Goal: Task Accomplishment & Management: Manage account settings

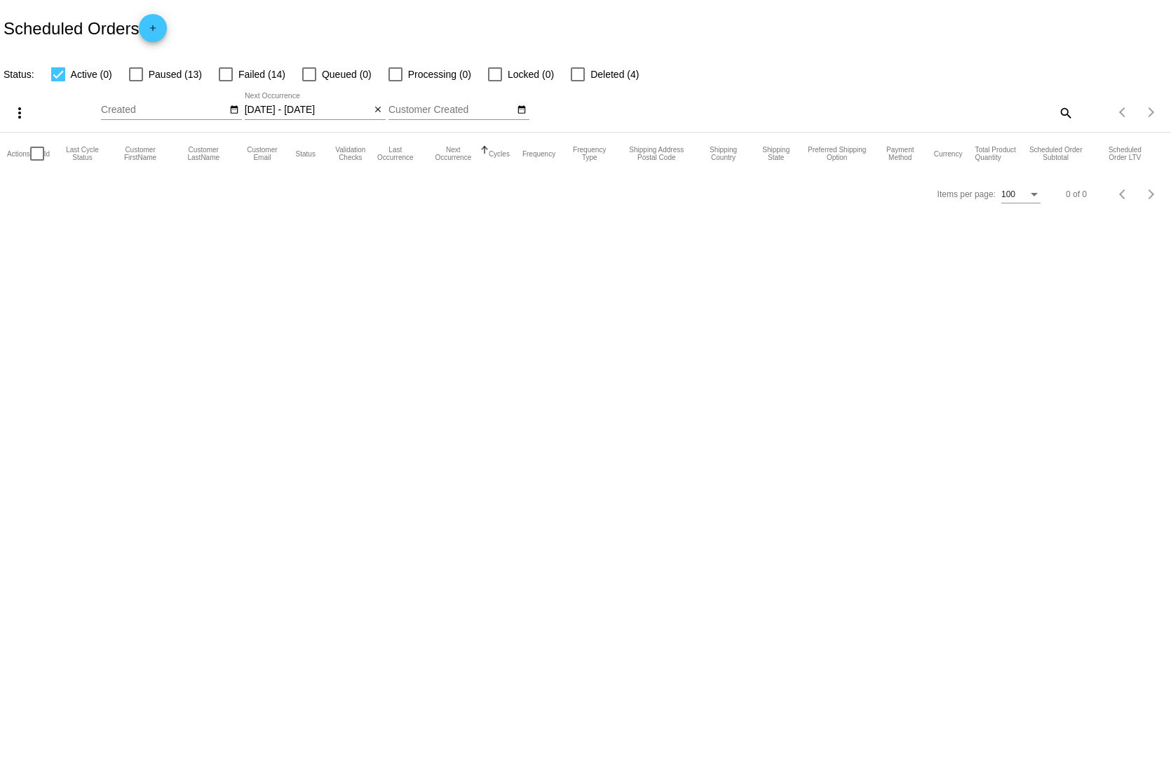
click at [315, 105] on input "[DATE] - [DATE]" at bounding box center [308, 110] width 126 height 11
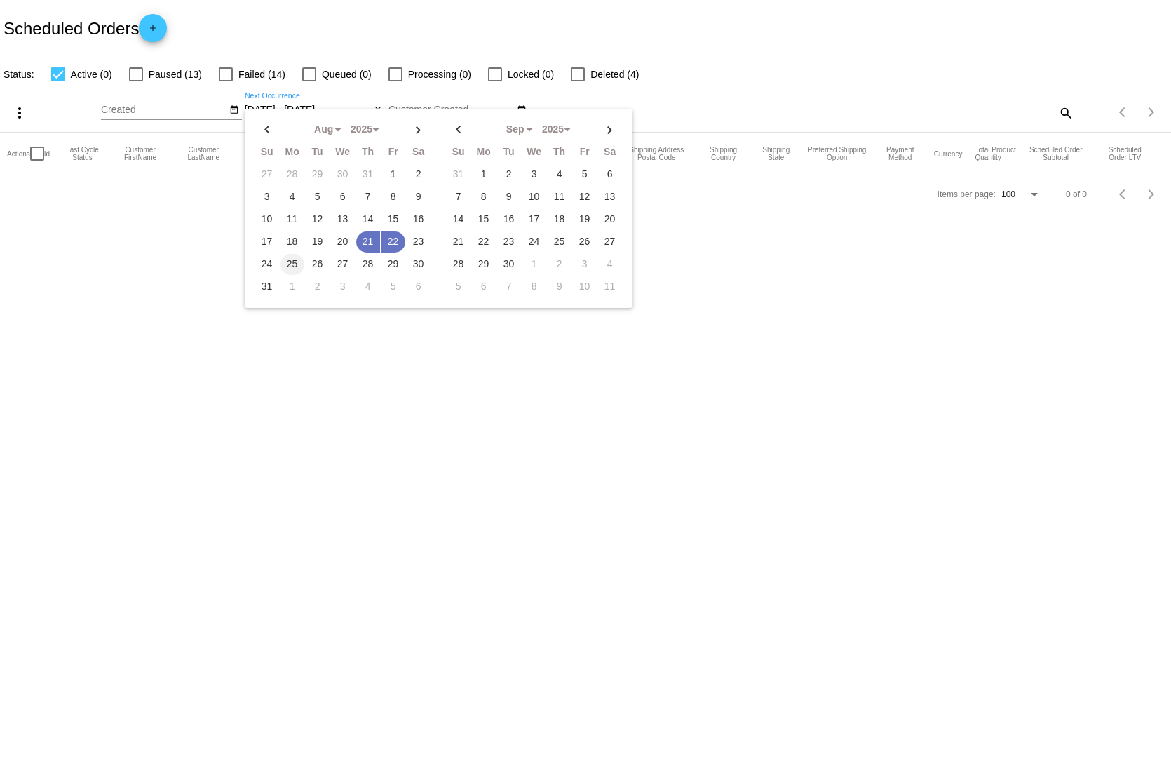
click at [289, 255] on td "25" at bounding box center [293, 264] width 24 height 21
type input "[DATE] - [DATE]"
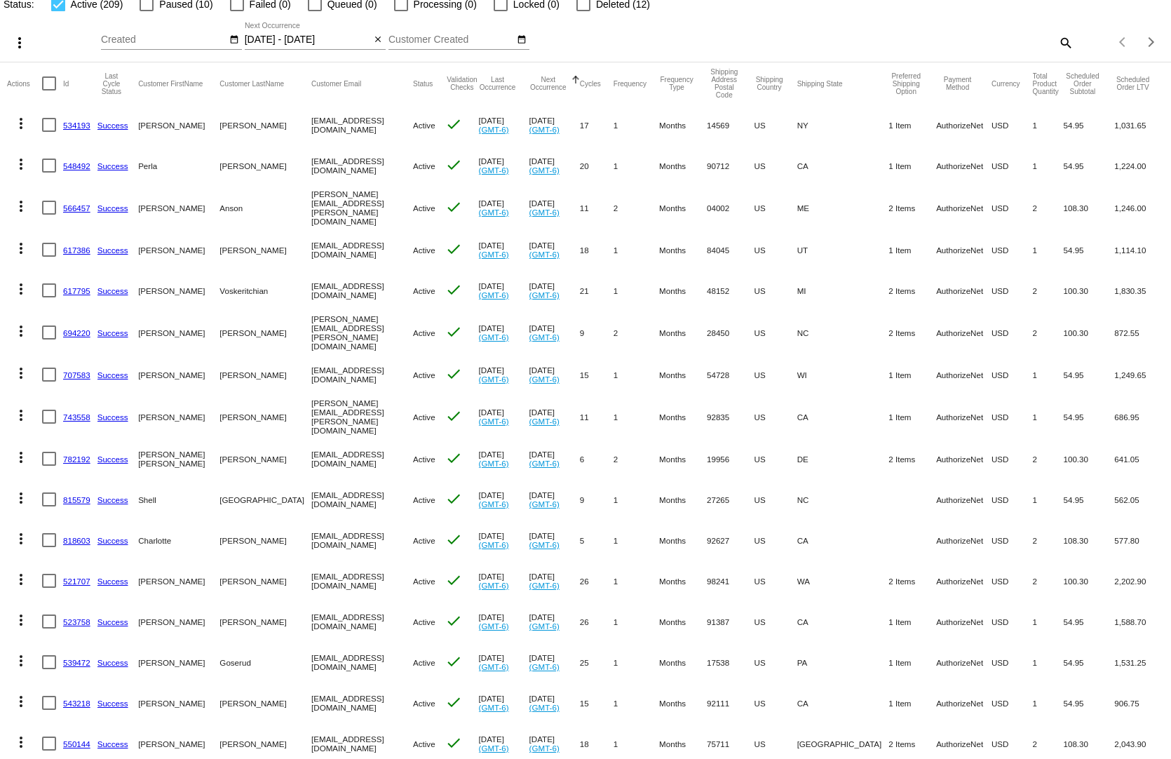
scroll to position [140, 0]
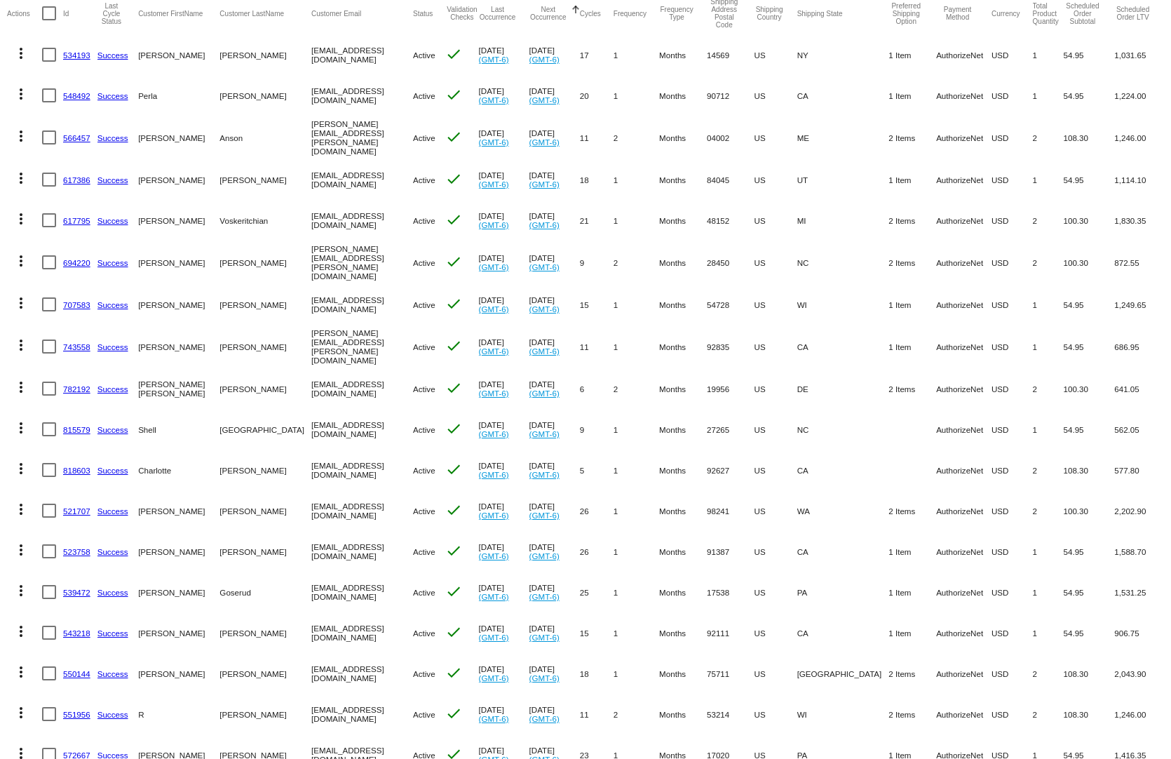
click at [79, 216] on link "617795" at bounding box center [76, 220] width 27 height 9
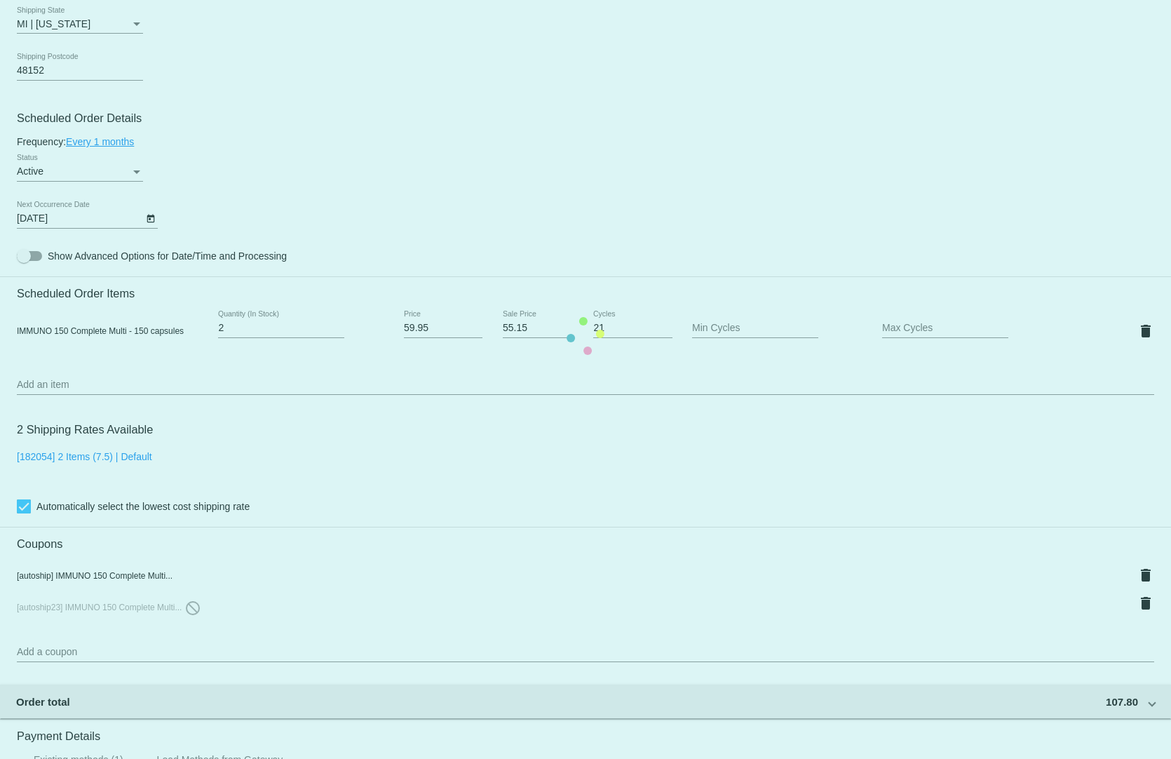
scroll to position [1013, 0]
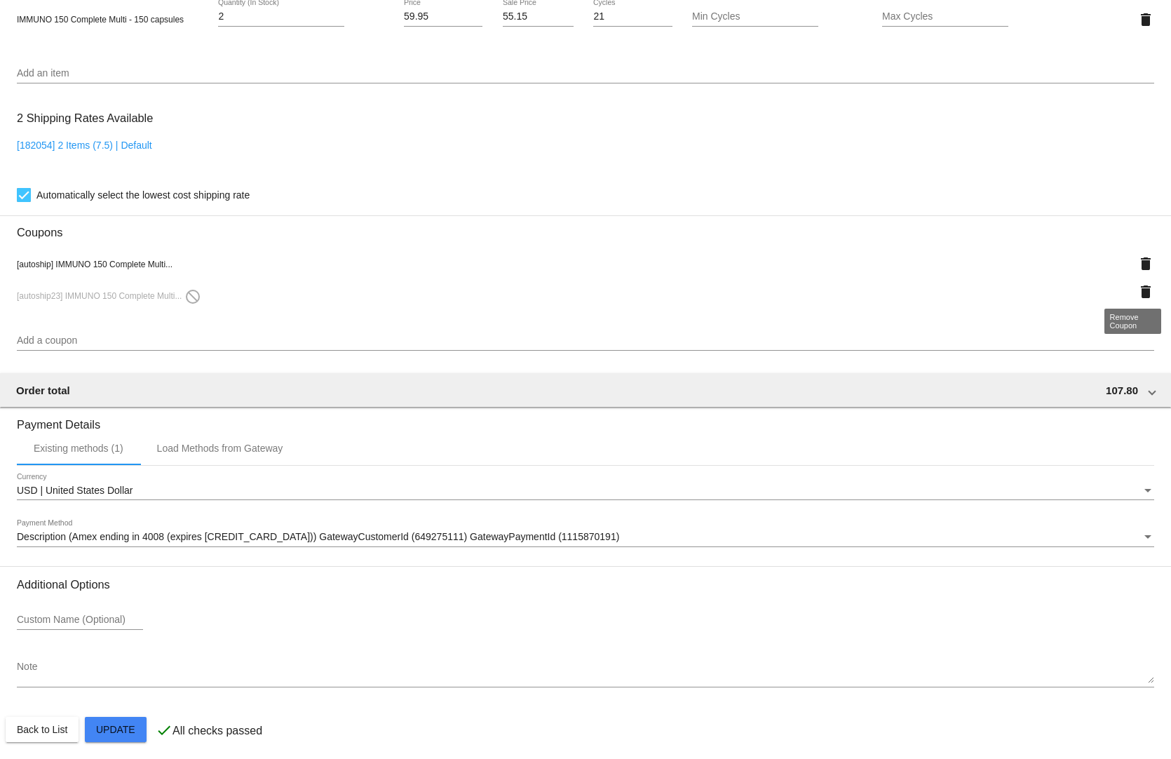
click at [1138, 283] on mat-icon "delete" at bounding box center [1146, 291] width 17 height 17
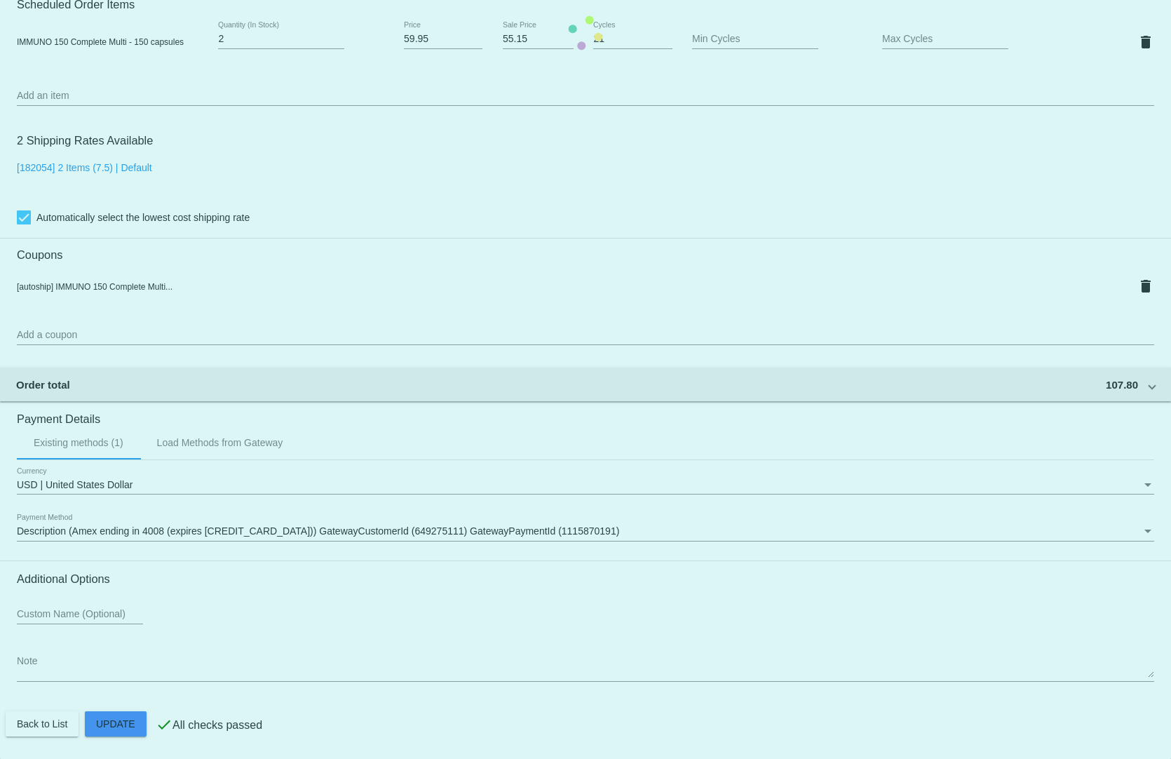
scroll to position [985, 0]
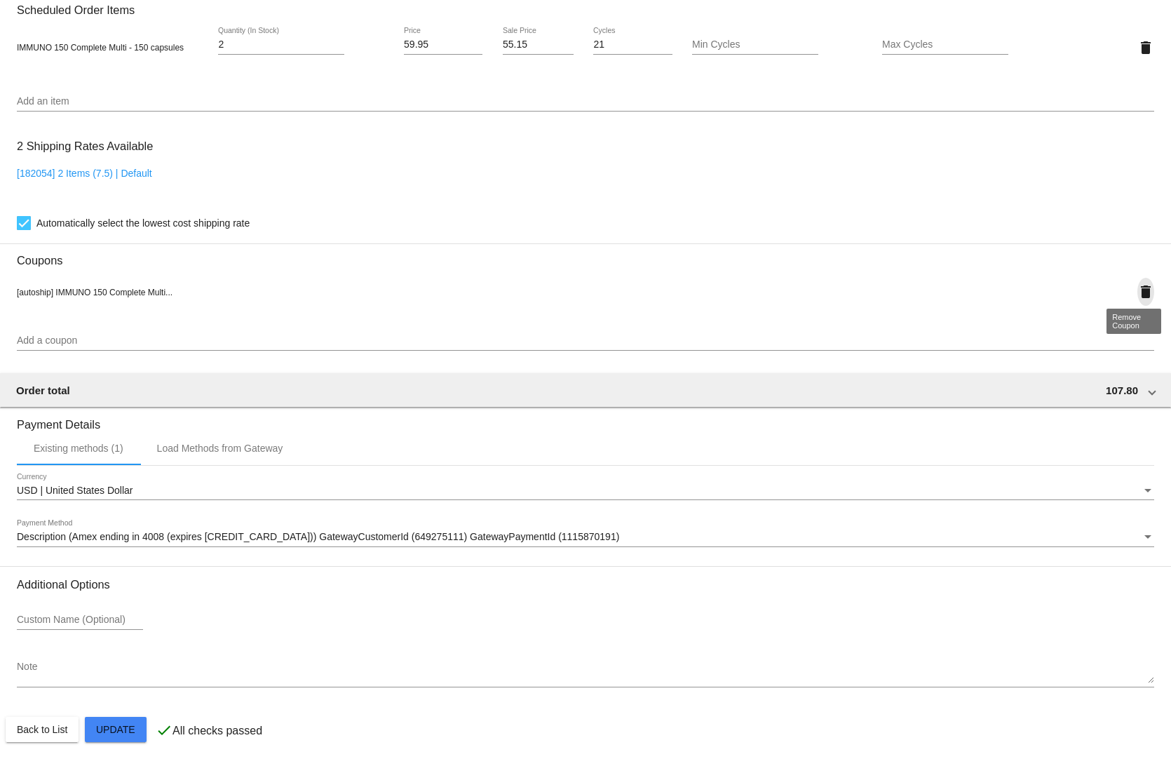
click at [1138, 290] on mat-icon "delete" at bounding box center [1146, 291] width 17 height 17
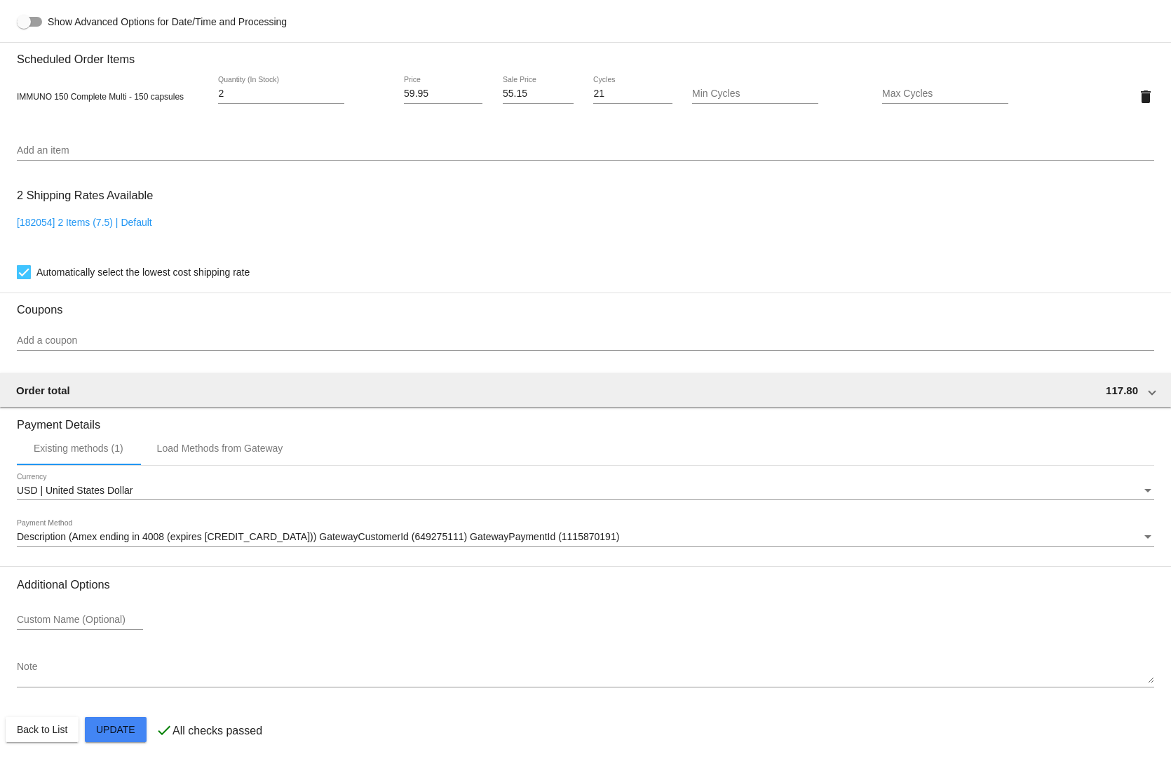
click at [74, 335] on input "Add a coupon" at bounding box center [586, 340] width 1138 height 11
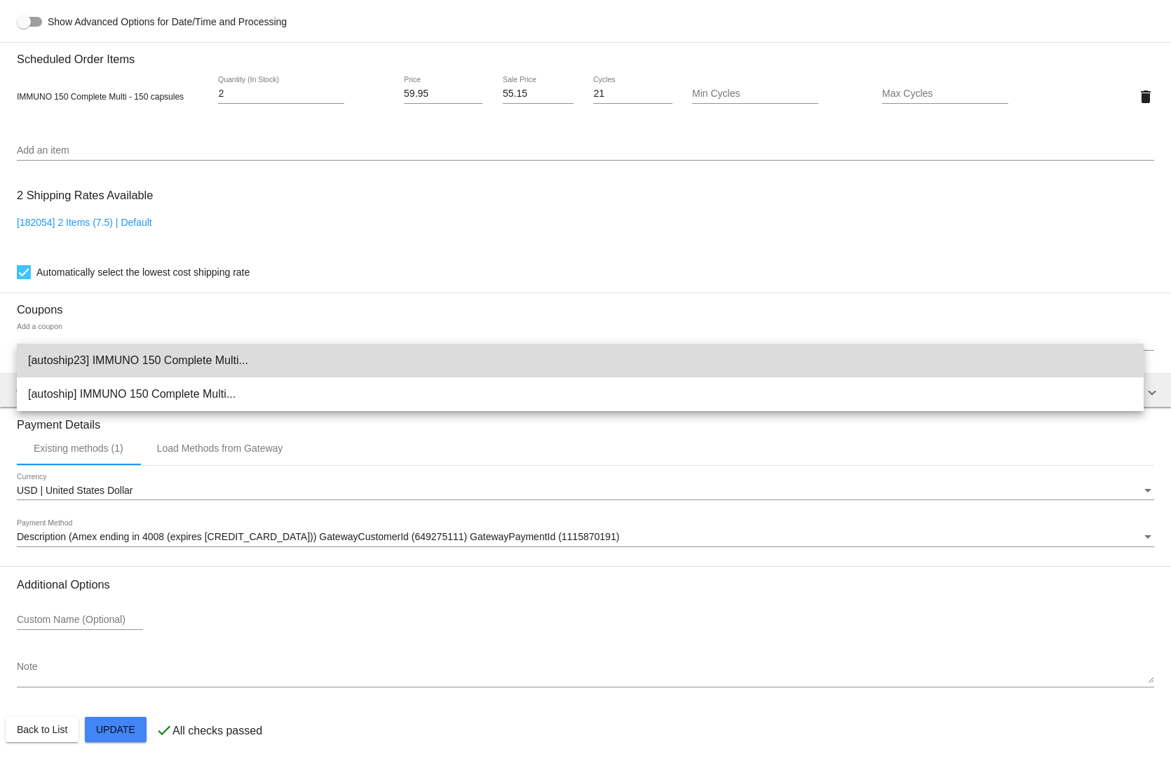
click at [70, 356] on span "[autoship23] IMMUNO 150 Complete Multi..." at bounding box center [580, 361] width 1105 height 34
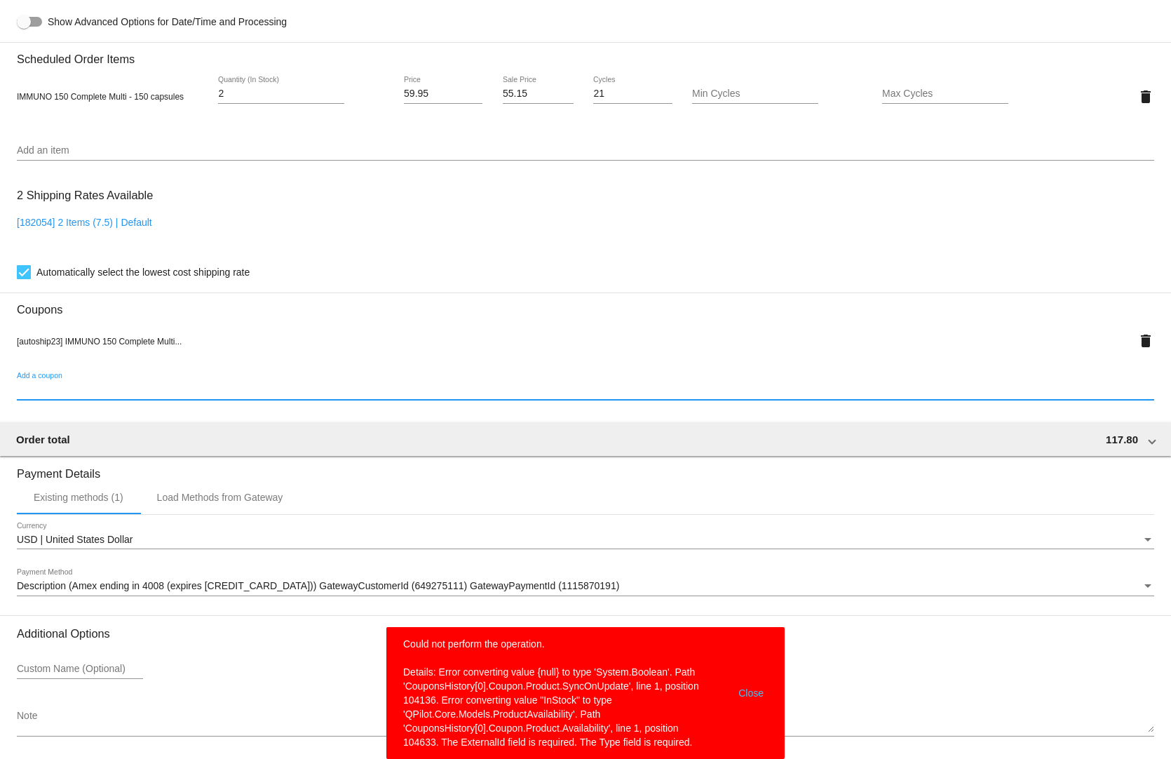
scroll to position [985, 0]
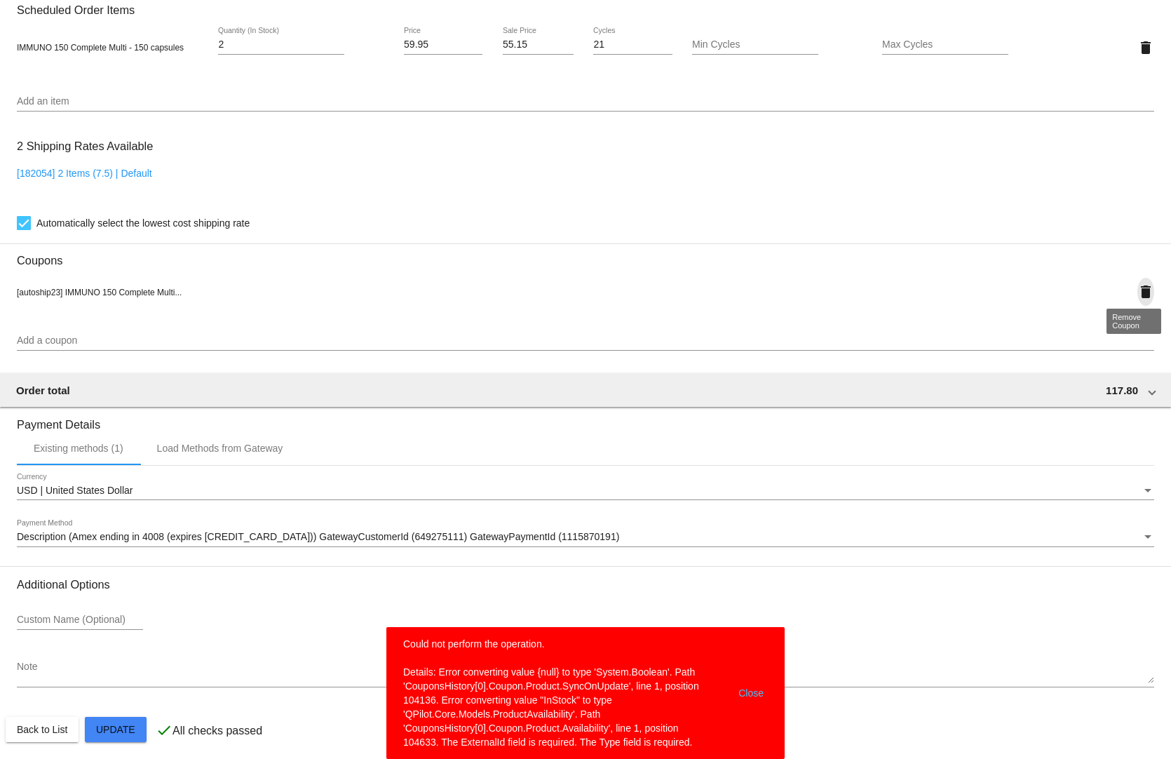
click at [1141, 283] on mat-icon "delete" at bounding box center [1146, 291] width 17 height 17
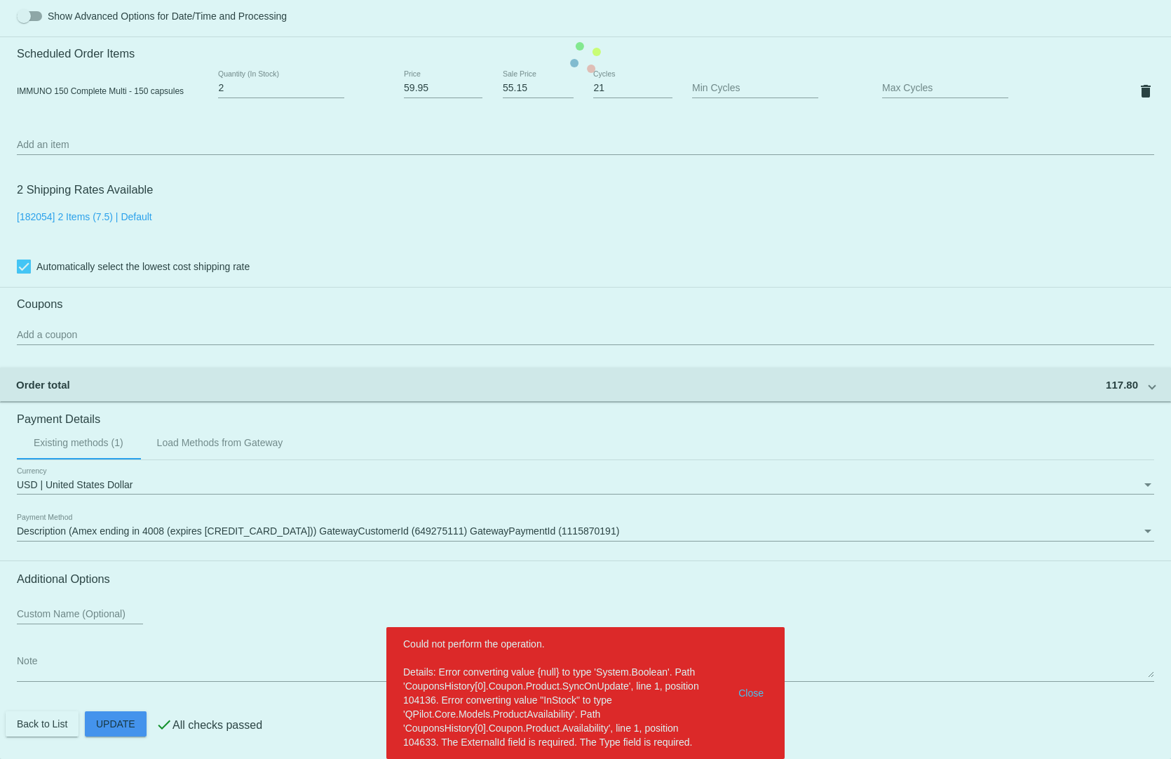
scroll to position [936, 0]
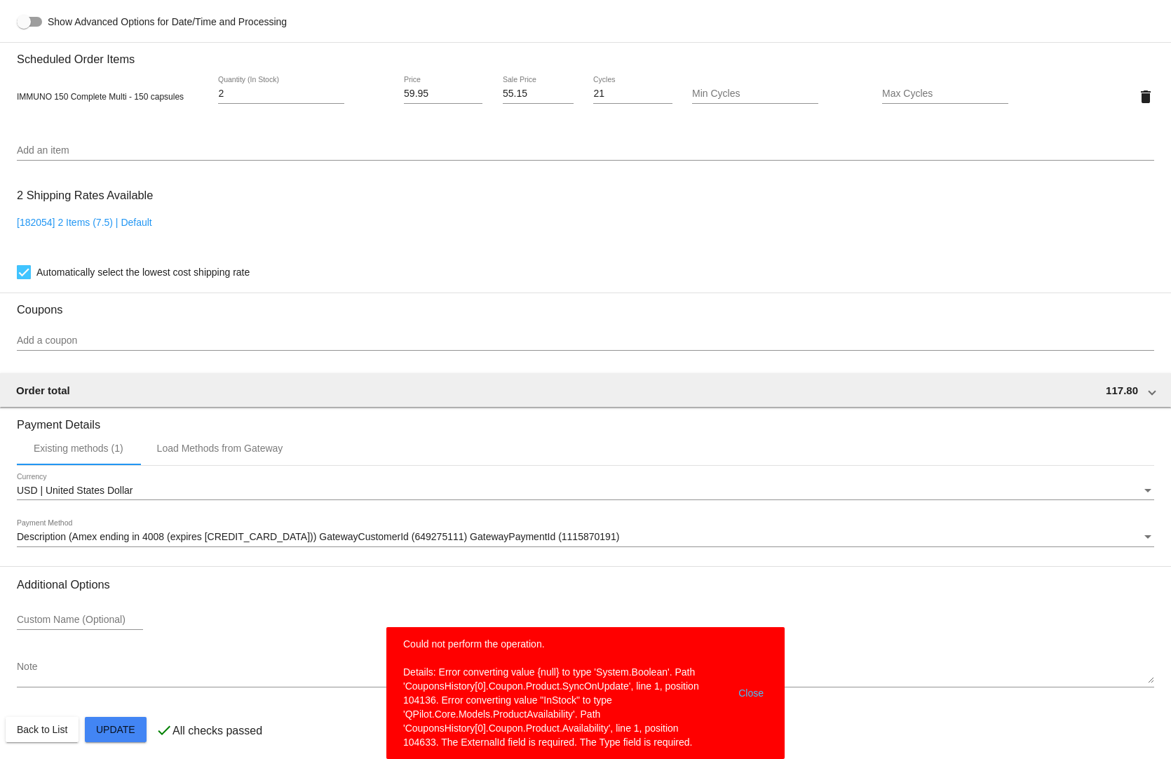
click at [107, 724] on mat-card "Customer 3679374: [PERSON_NAME] [EMAIL_ADDRESS][DOMAIN_NAME] Customer Shipping …" at bounding box center [585, 63] width 1171 height 1403
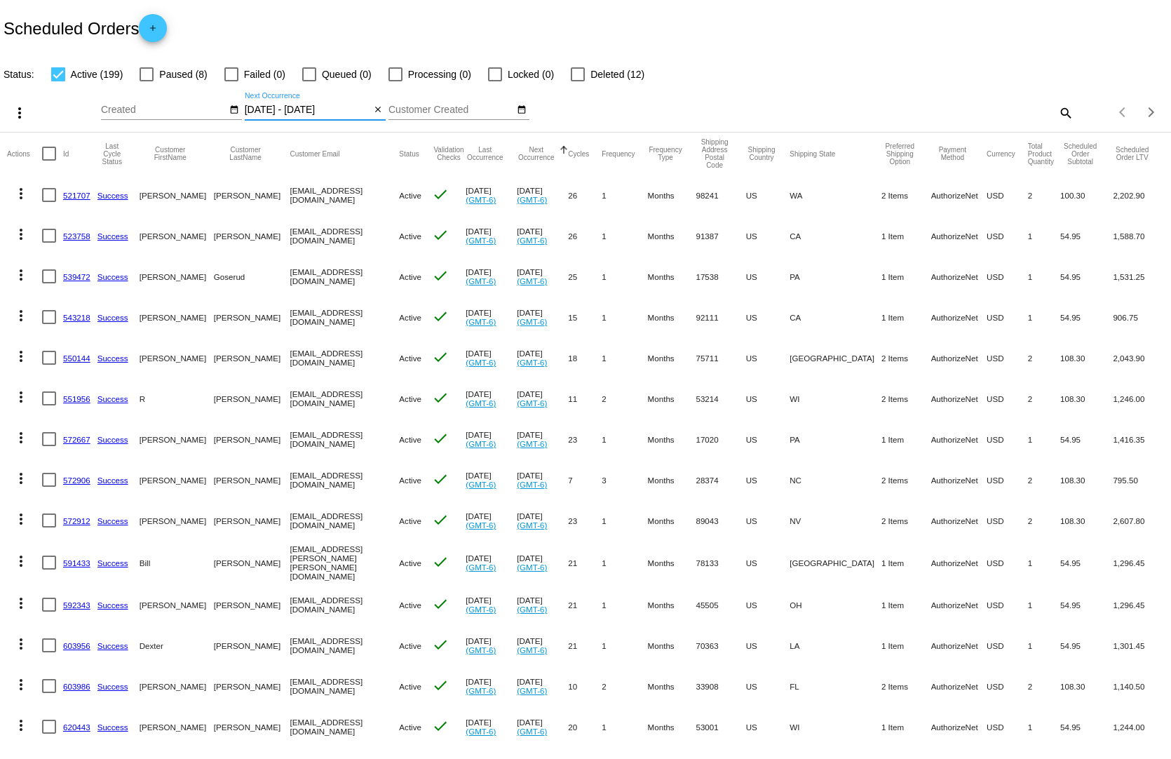
click at [273, 105] on input "[DATE] - [DATE]" at bounding box center [308, 110] width 126 height 11
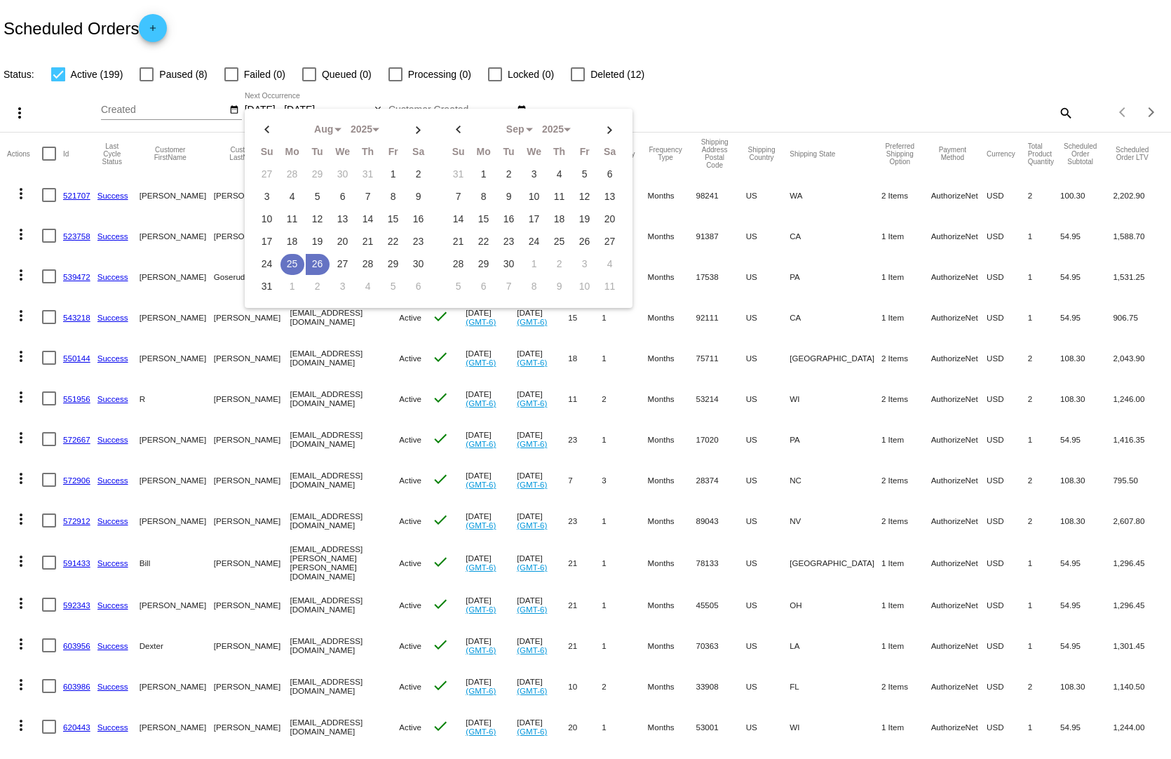
click at [290, 254] on td "25" at bounding box center [293, 264] width 24 height 21
type input "[DATE] - [DATE]"
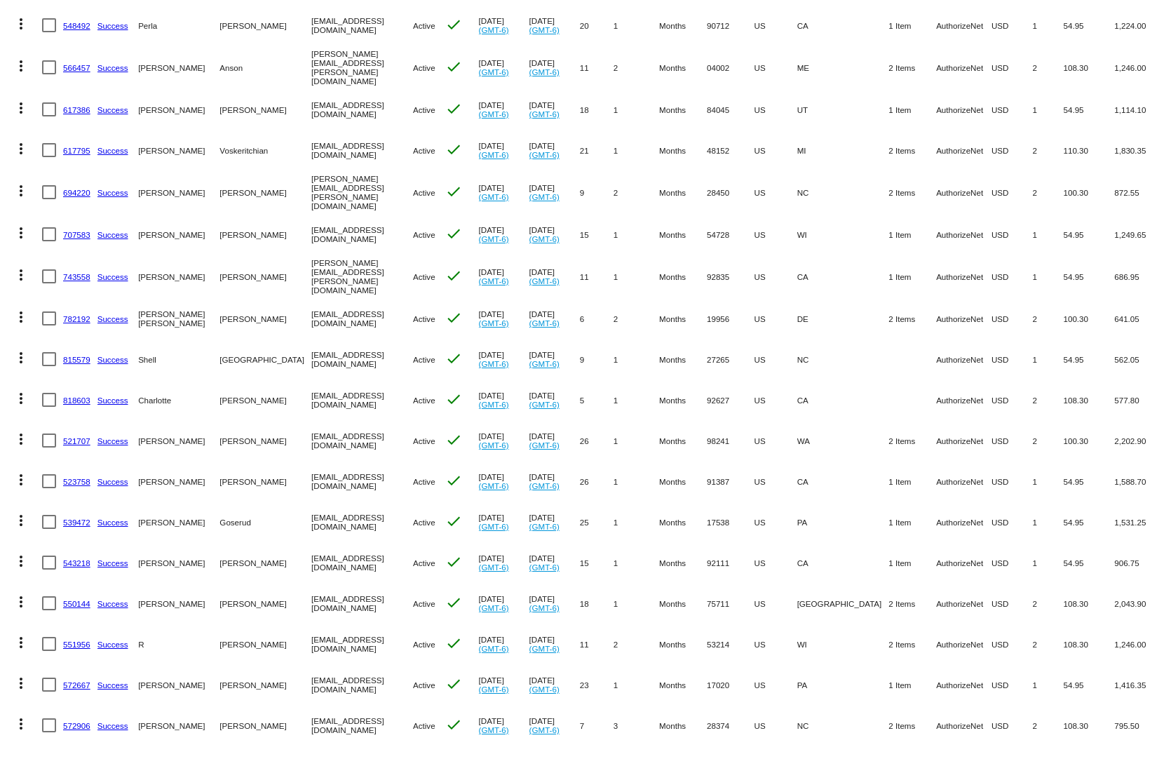
scroll to position [281, 0]
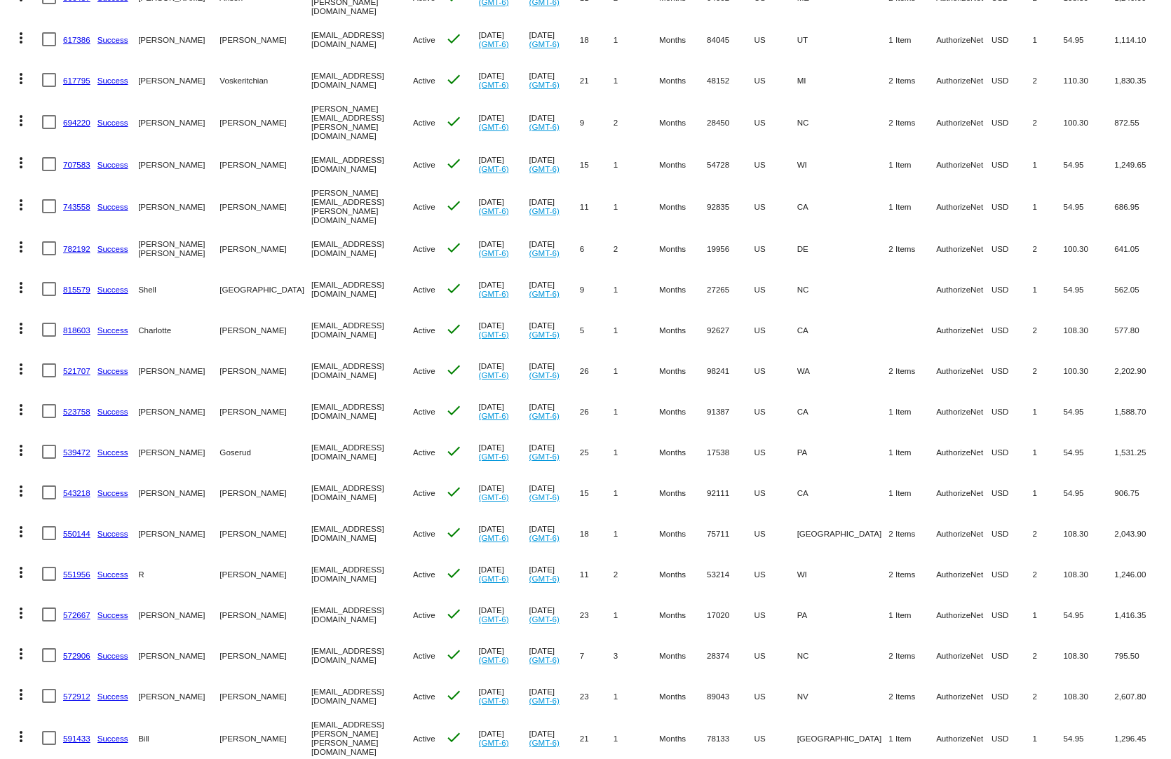
click at [72, 118] on link "694220" at bounding box center [76, 122] width 27 height 9
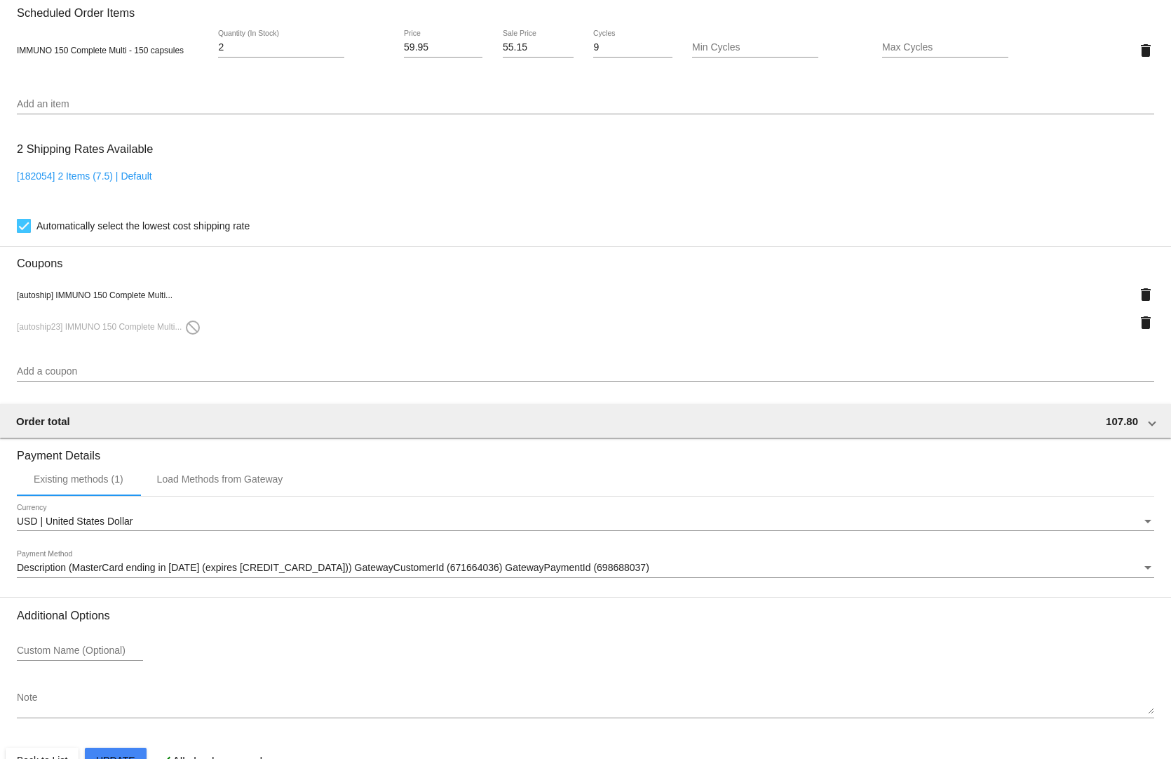
scroll to position [1013, 0]
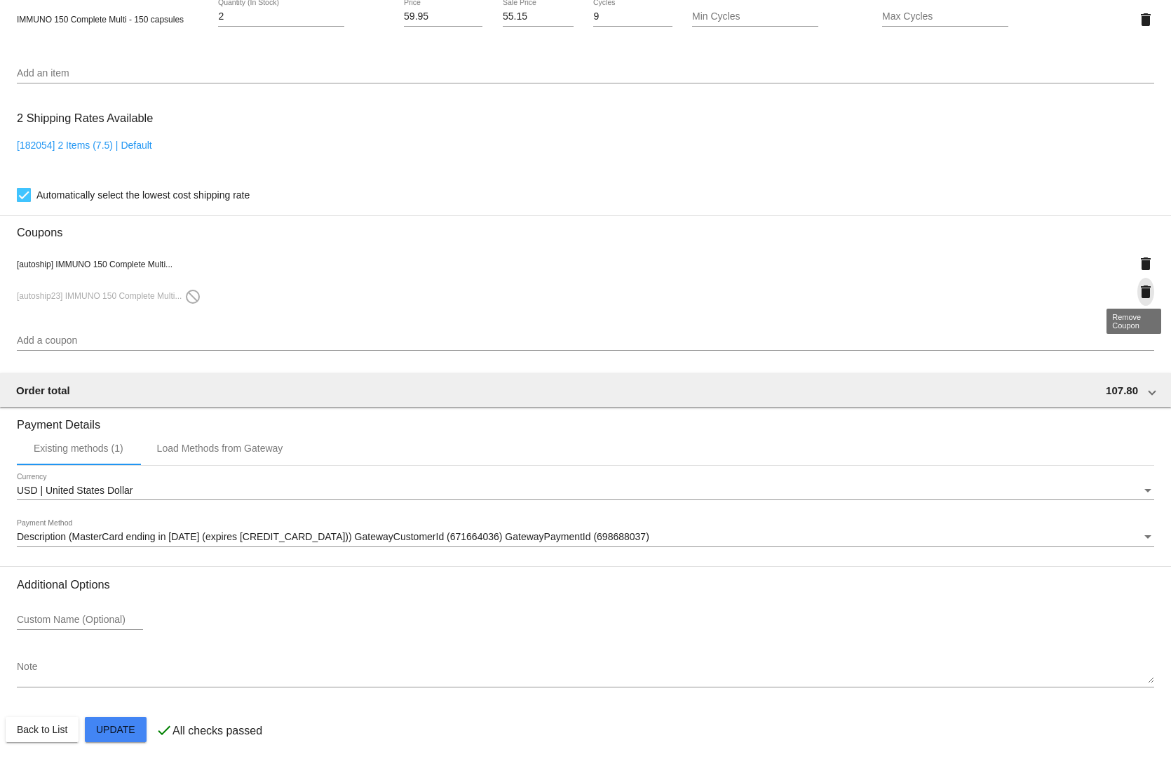
click at [1138, 283] on mat-icon "delete" at bounding box center [1146, 291] width 17 height 17
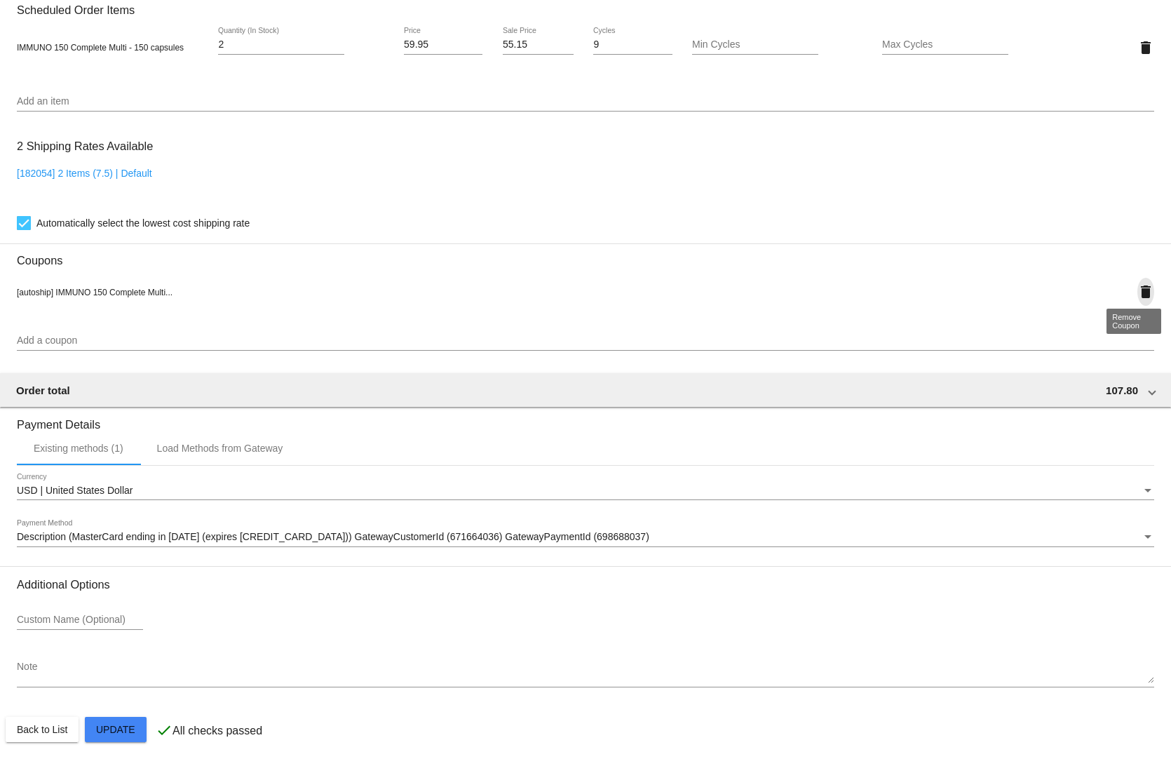
click at [1138, 283] on mat-icon "delete" at bounding box center [1146, 291] width 17 height 17
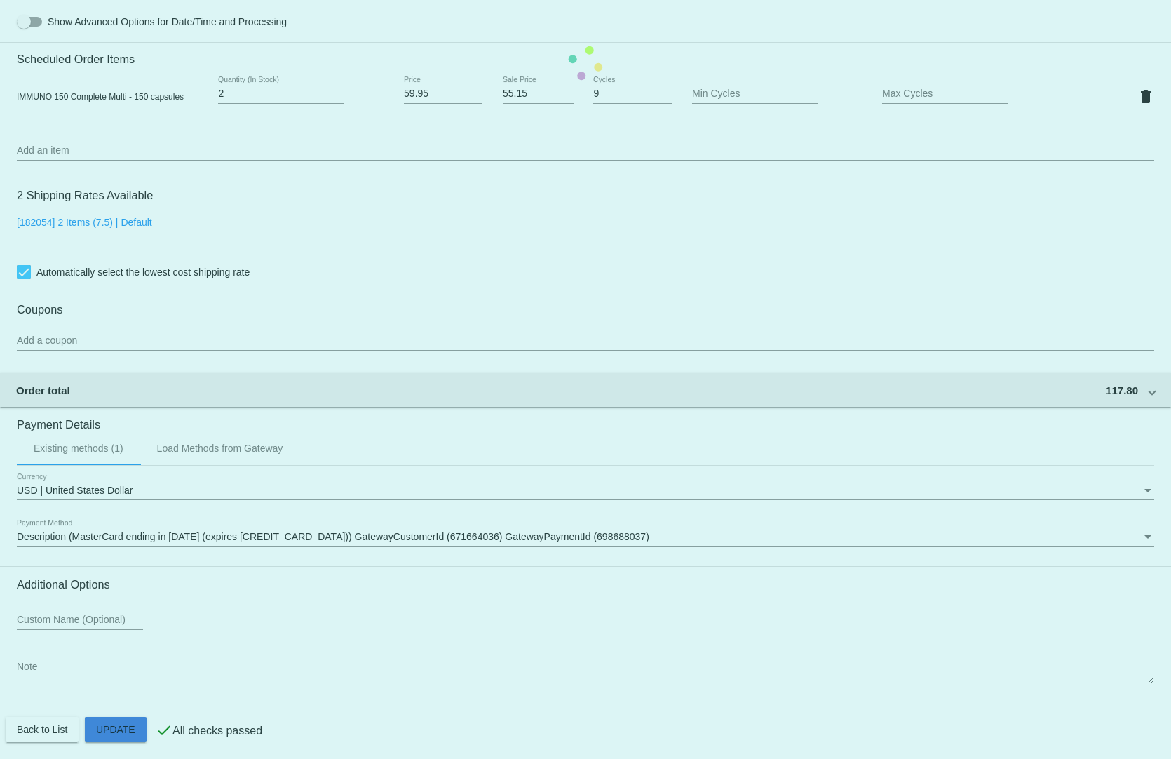
click at [101, 718] on mat-card "Customer 4446329: [PERSON_NAME] [PERSON_NAME][EMAIL_ADDRESS][PERSON_NAME][DOMAI…" at bounding box center [585, 63] width 1171 height 1403
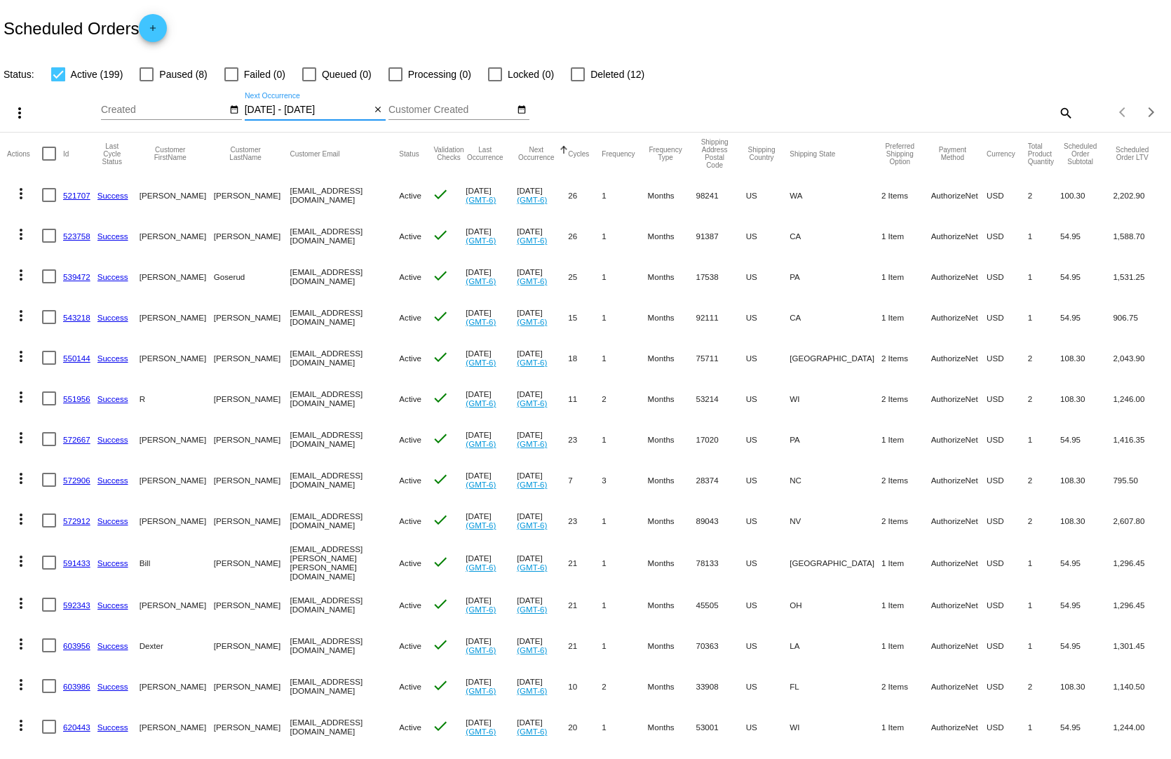
click at [323, 105] on input "[DATE] - [DATE]" at bounding box center [308, 110] width 126 height 11
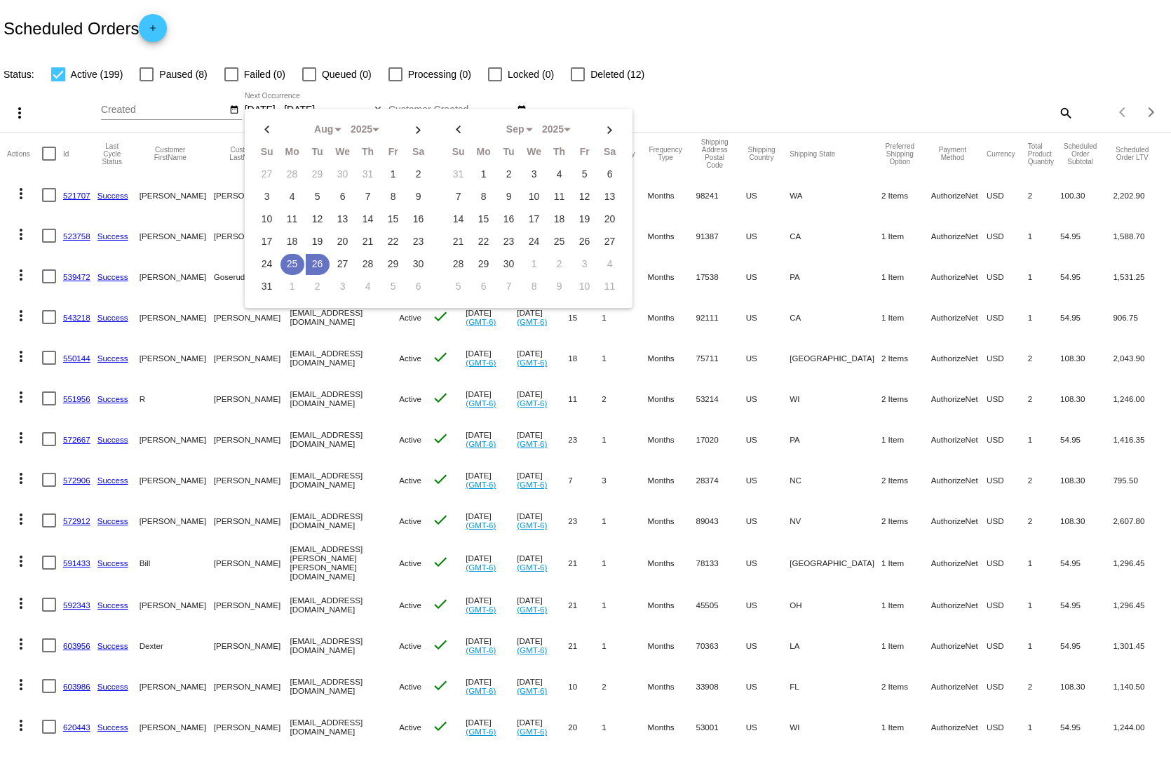
click at [284, 254] on td "25" at bounding box center [293, 264] width 24 height 21
type input "[DATE] - [DATE]"
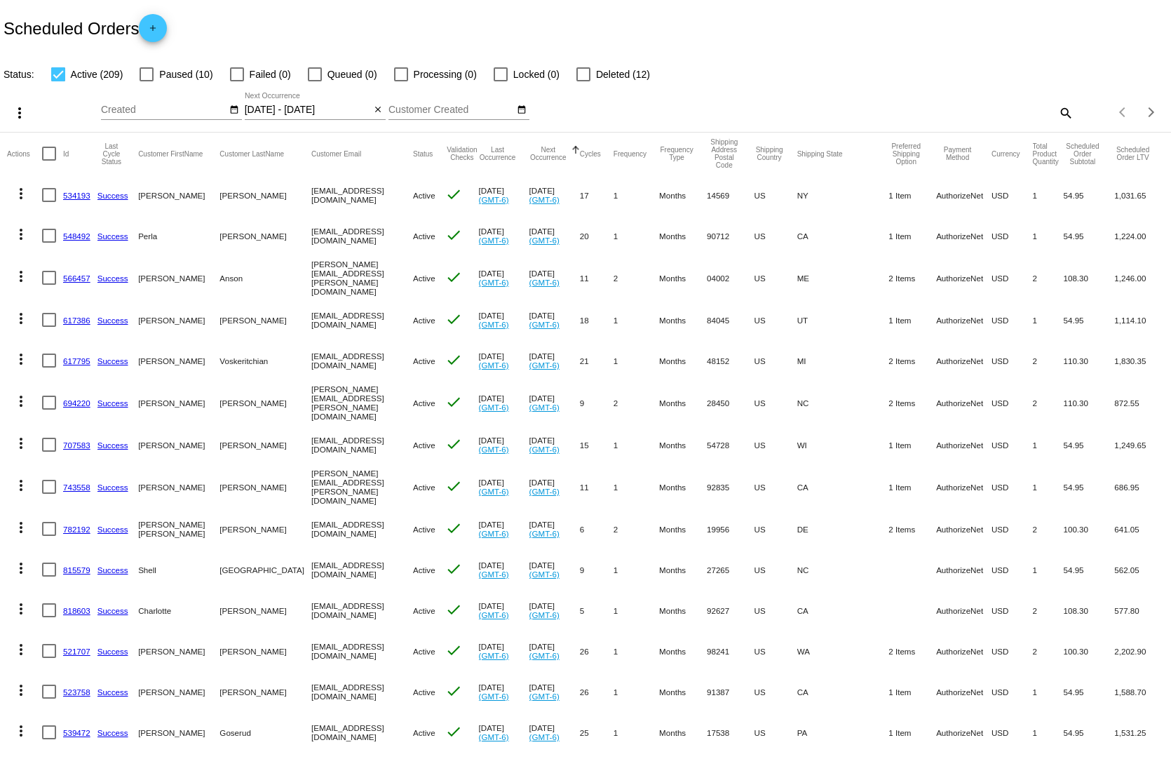
click at [77, 525] on link "782192" at bounding box center [76, 529] width 27 height 9
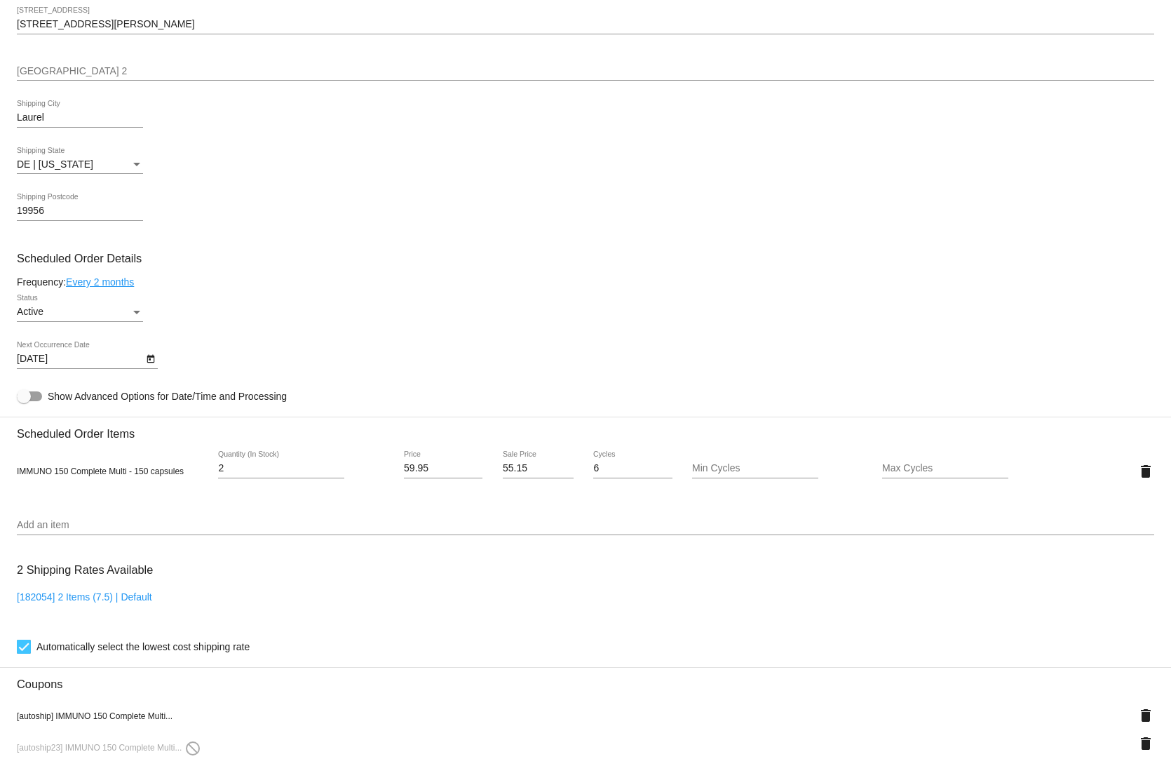
scroll to position [631, 0]
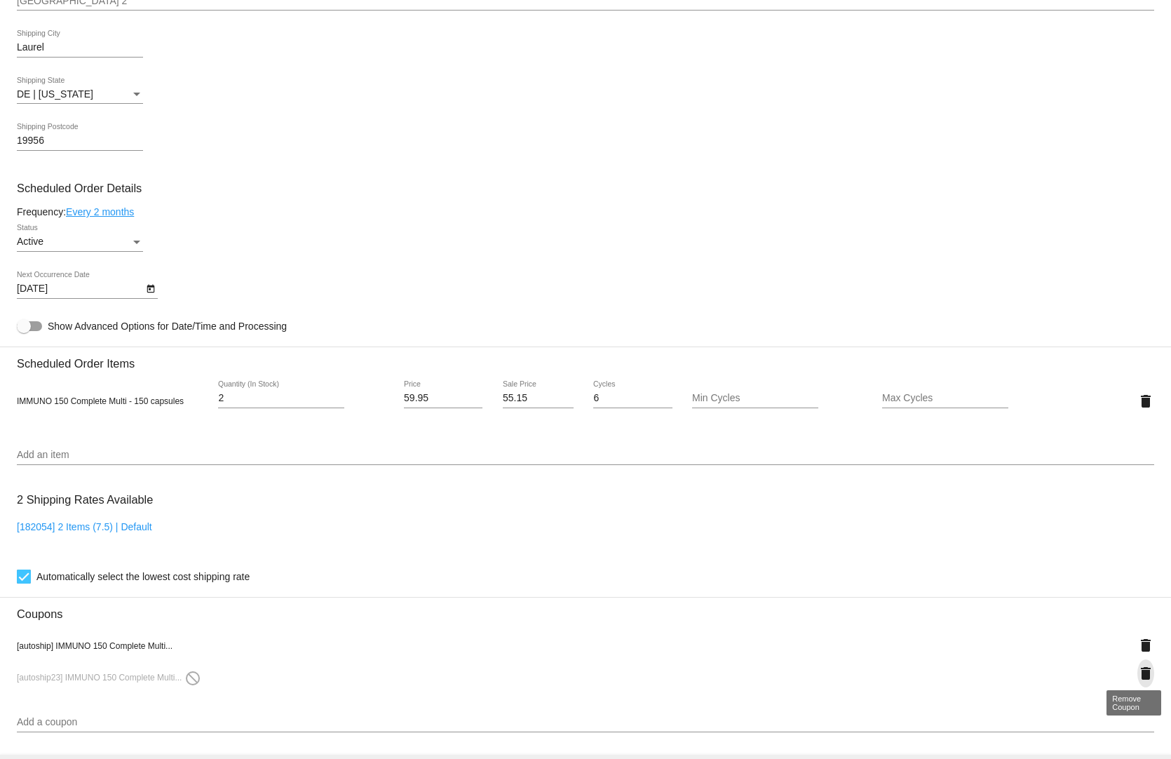
click at [1138, 668] on mat-icon "delete" at bounding box center [1146, 673] width 17 height 17
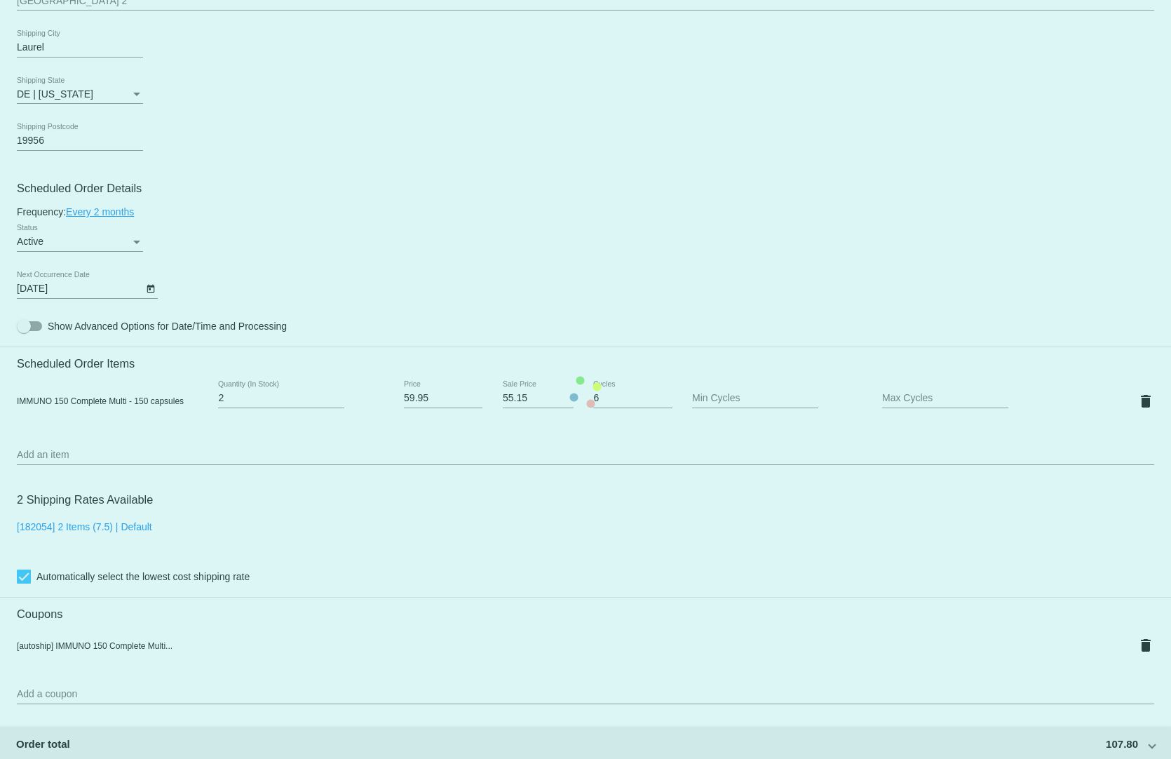
click at [1132, 631] on mat-card "Customer 5268176: [PERSON_NAME] [EMAIL_ADDRESS][DOMAIN_NAME] Customer Shipping …" at bounding box center [585, 392] width 1171 height 1452
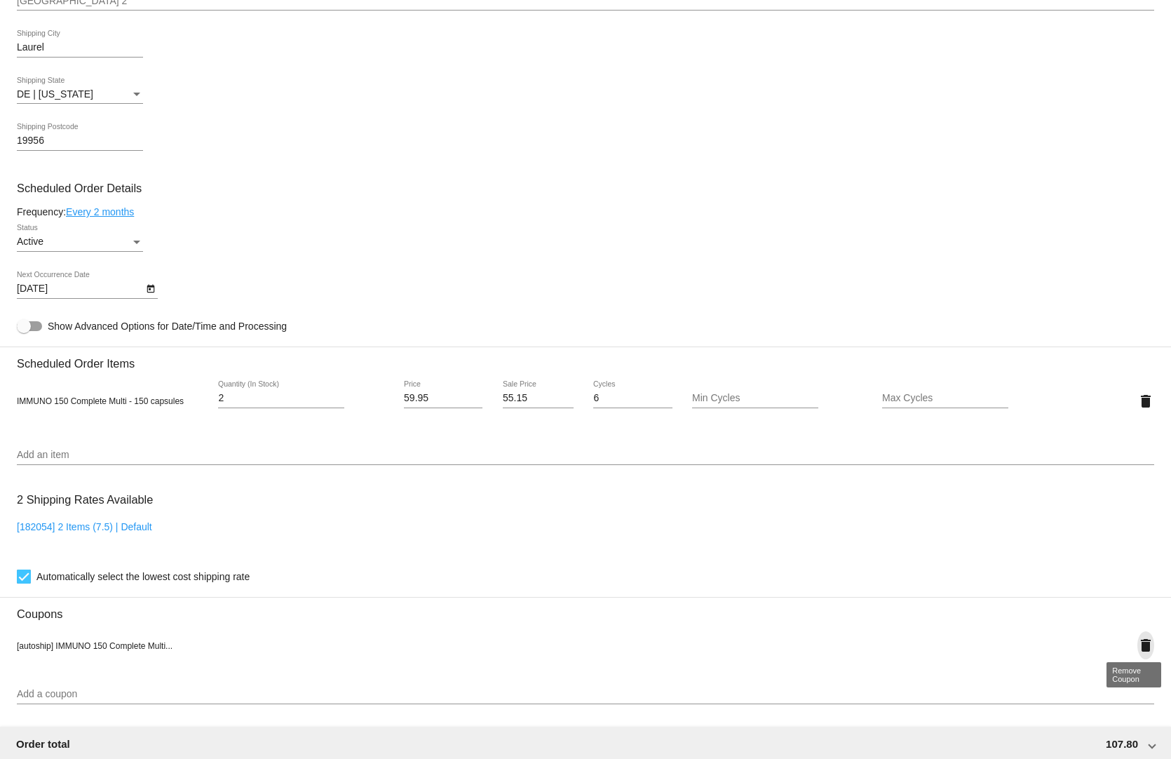
click at [1138, 637] on mat-icon "delete" at bounding box center [1146, 645] width 17 height 17
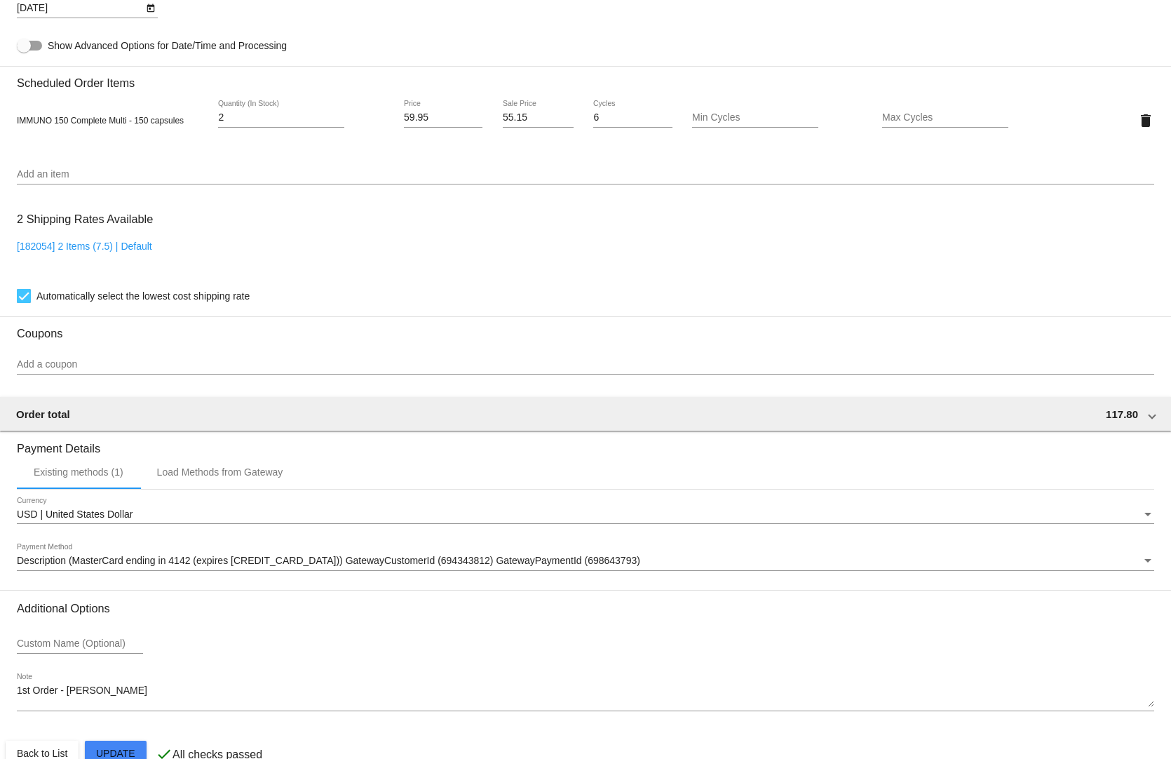
scroll to position [936, 0]
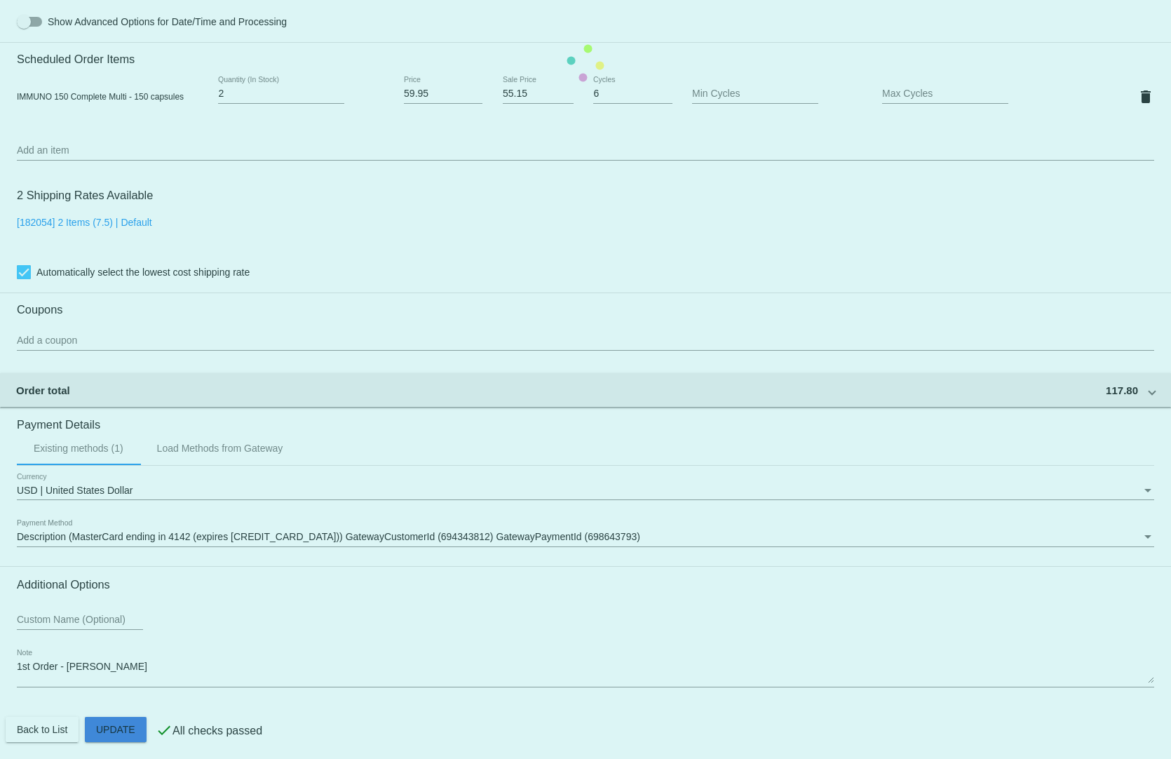
drag, startPoint x: 126, startPoint y: 720, endPoint x: 165, endPoint y: 711, distance: 40.3
click at [126, 719] on mat-card "Customer 5268176: [PERSON_NAME] [EMAIL_ADDRESS][DOMAIN_NAME] Customer Shipping …" at bounding box center [585, 63] width 1171 height 1403
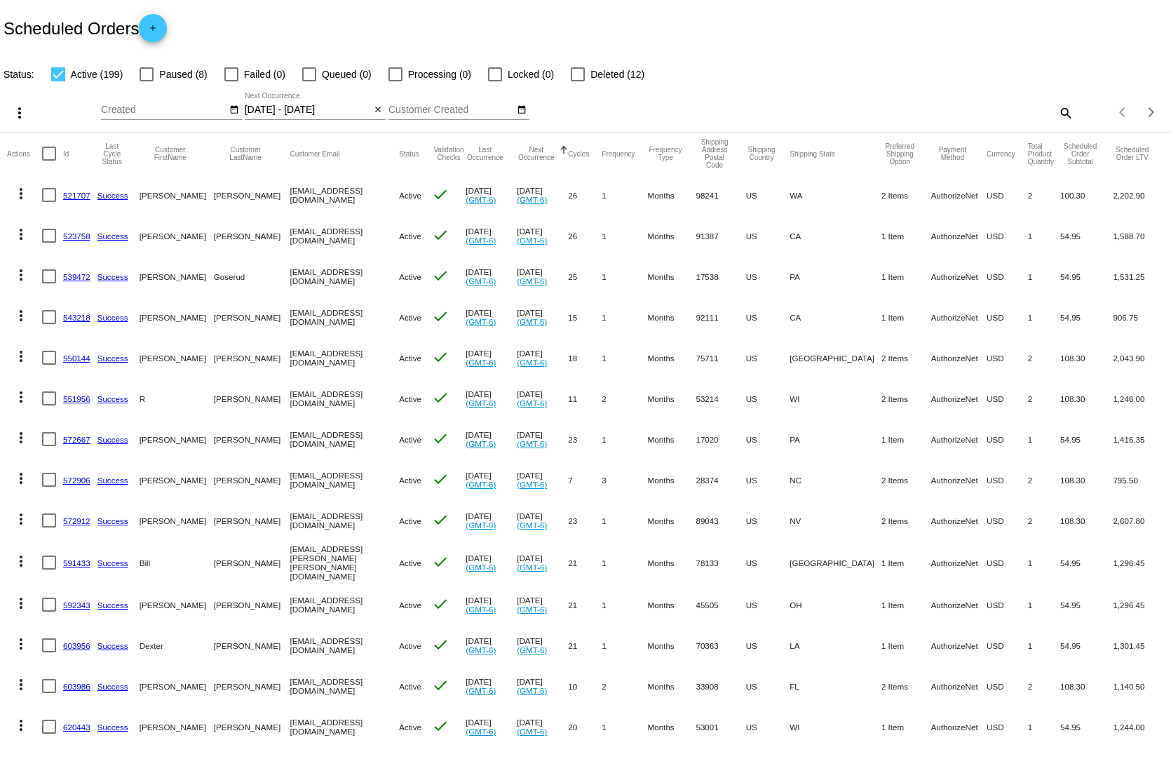
click at [312, 105] on input "[DATE] - [DATE]" at bounding box center [308, 110] width 126 height 11
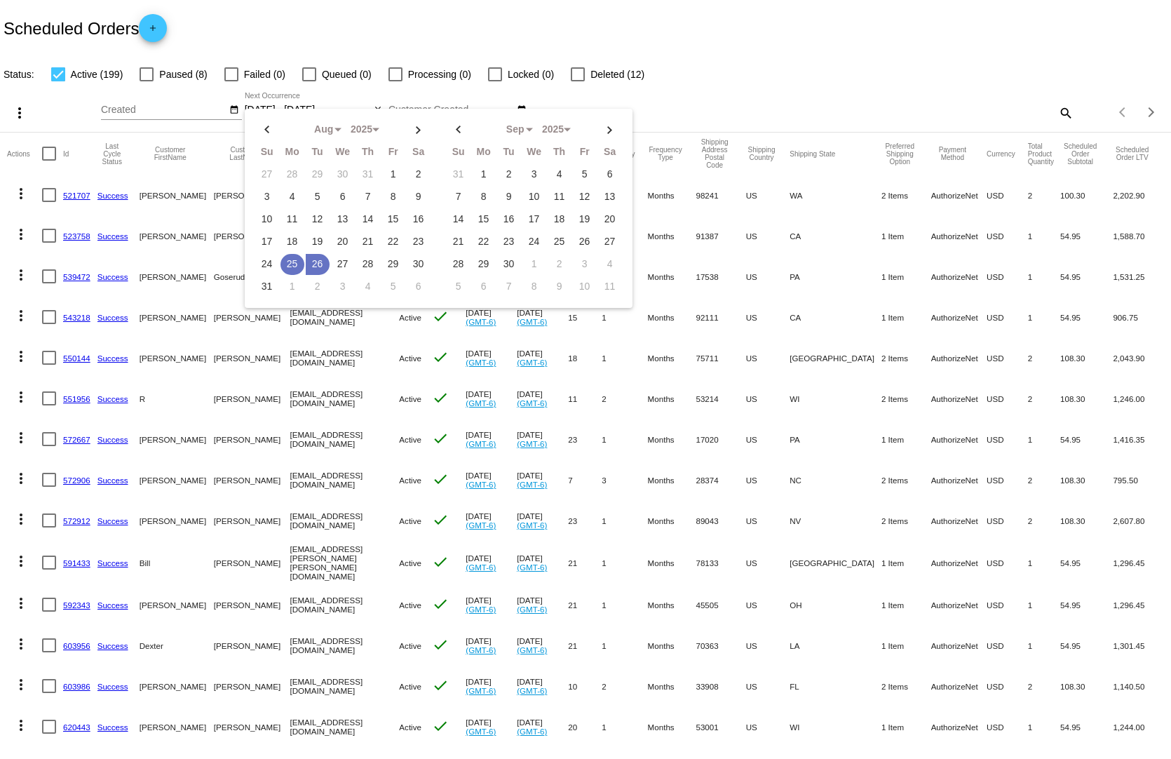
click at [283, 254] on td "25" at bounding box center [293, 264] width 24 height 21
click at [290, 254] on td "25" at bounding box center [293, 264] width 24 height 21
type input "[DATE] - [DATE]"
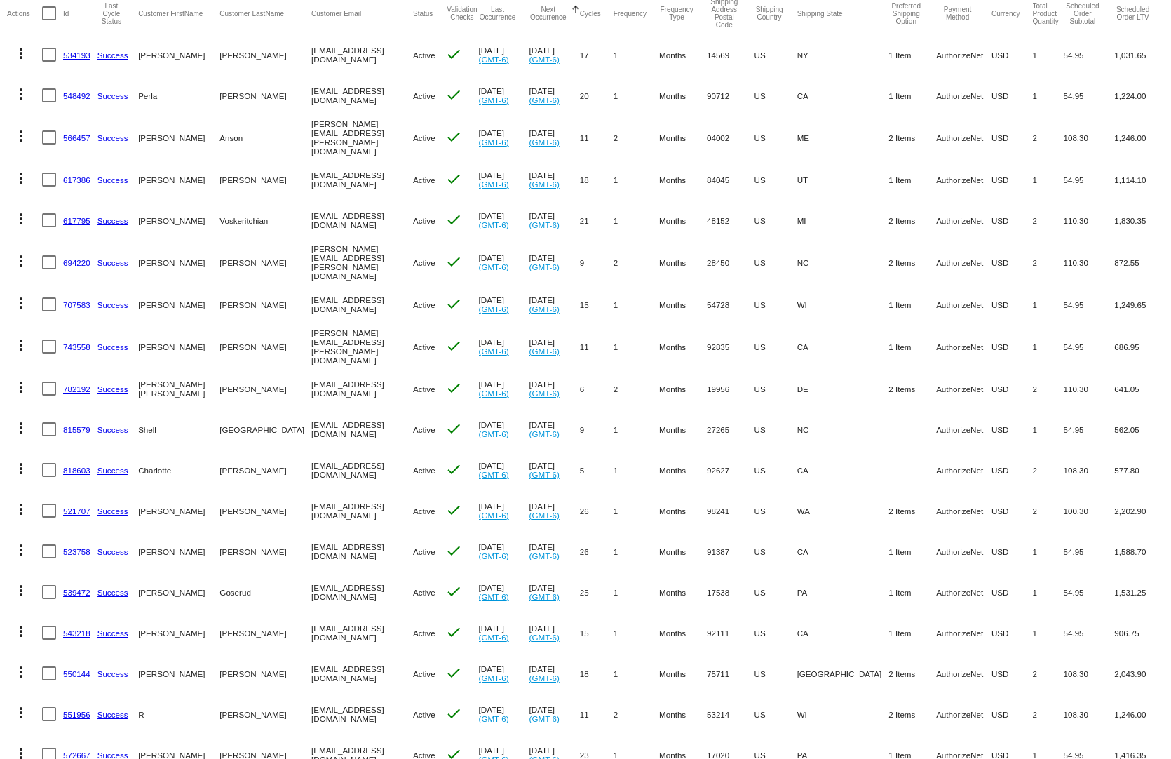
scroll to position [70, 0]
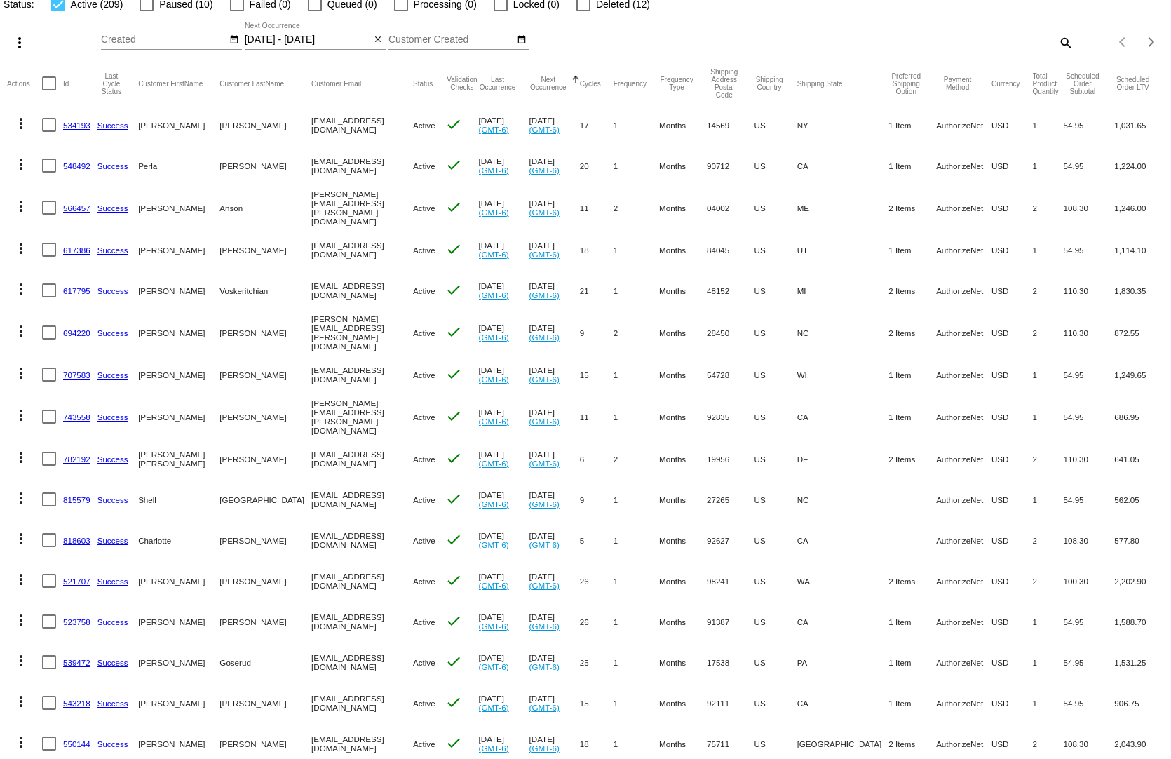
click at [74, 577] on link "521707" at bounding box center [76, 581] width 27 height 9
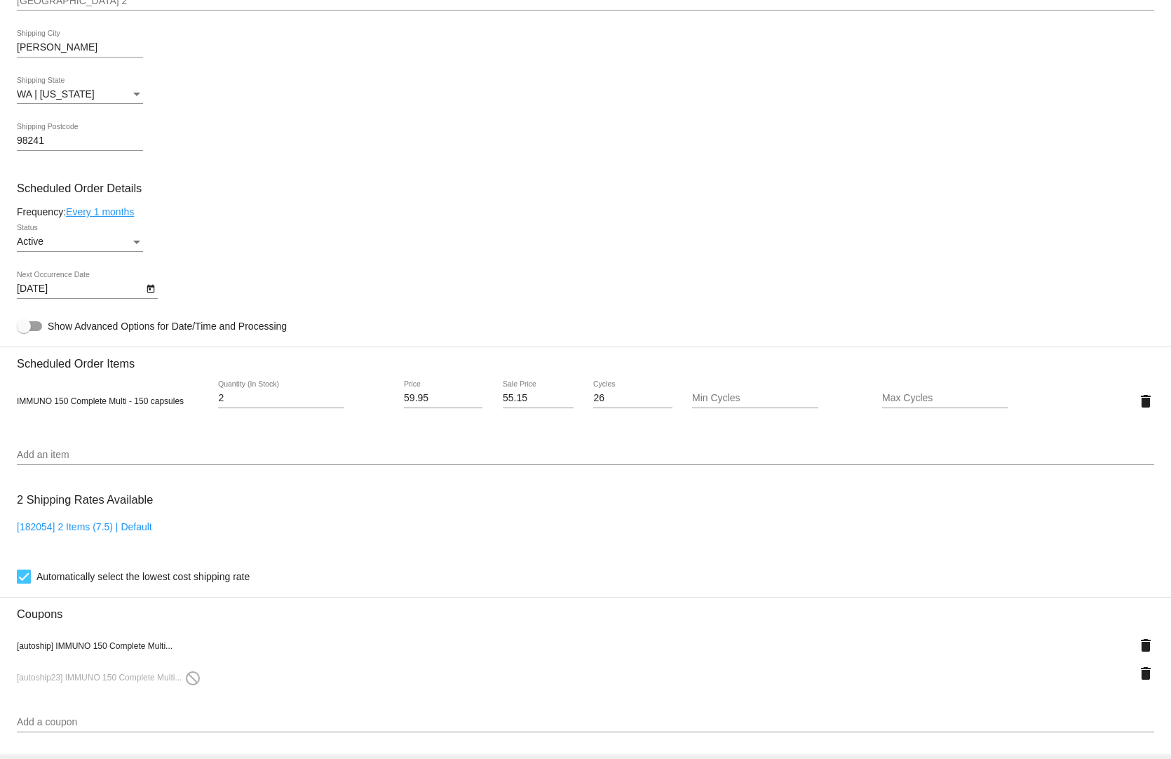
scroll to position [842, 0]
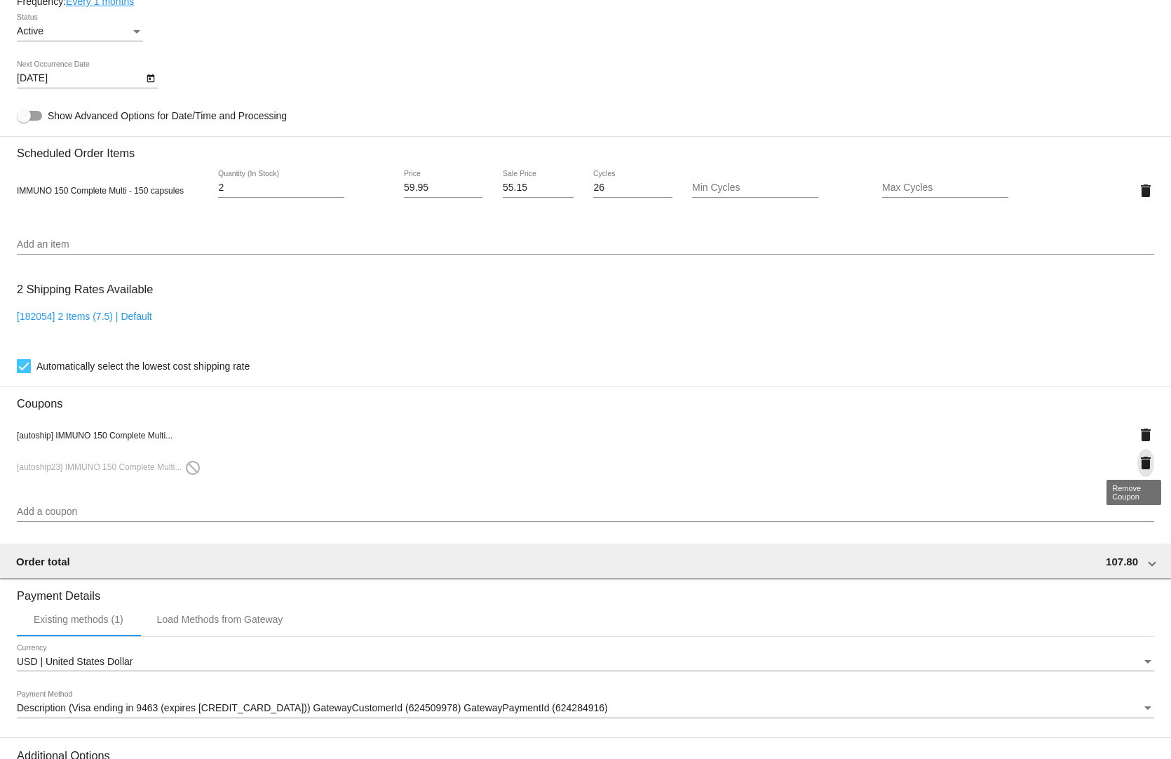
click at [1139, 462] on mat-icon "delete" at bounding box center [1146, 463] width 17 height 17
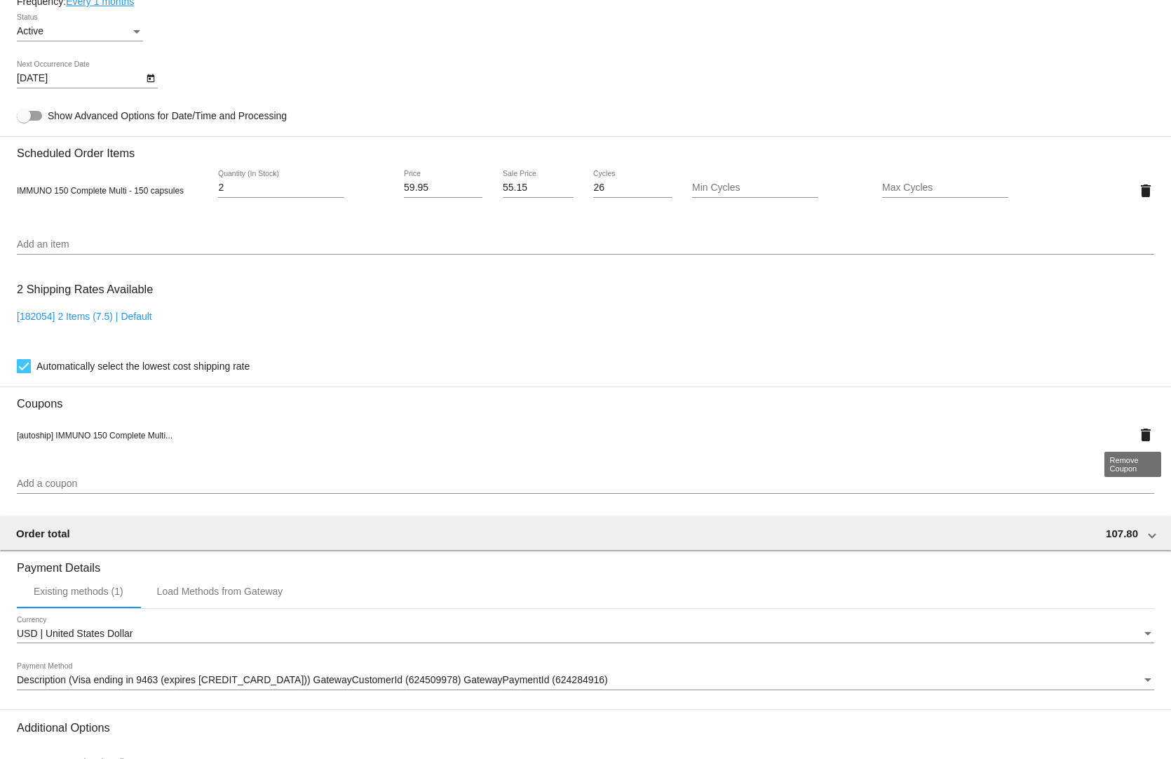
click at [1138, 429] on mat-icon "delete" at bounding box center [1146, 434] width 17 height 17
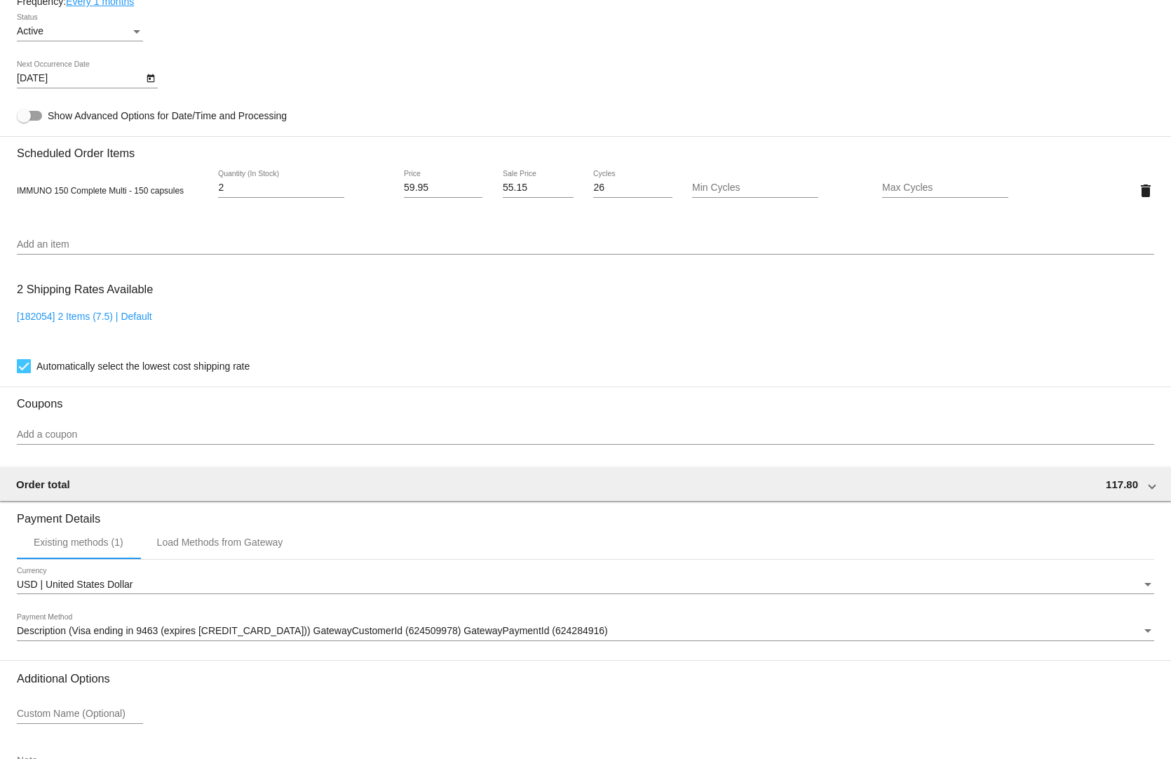
scroll to position [936, 0]
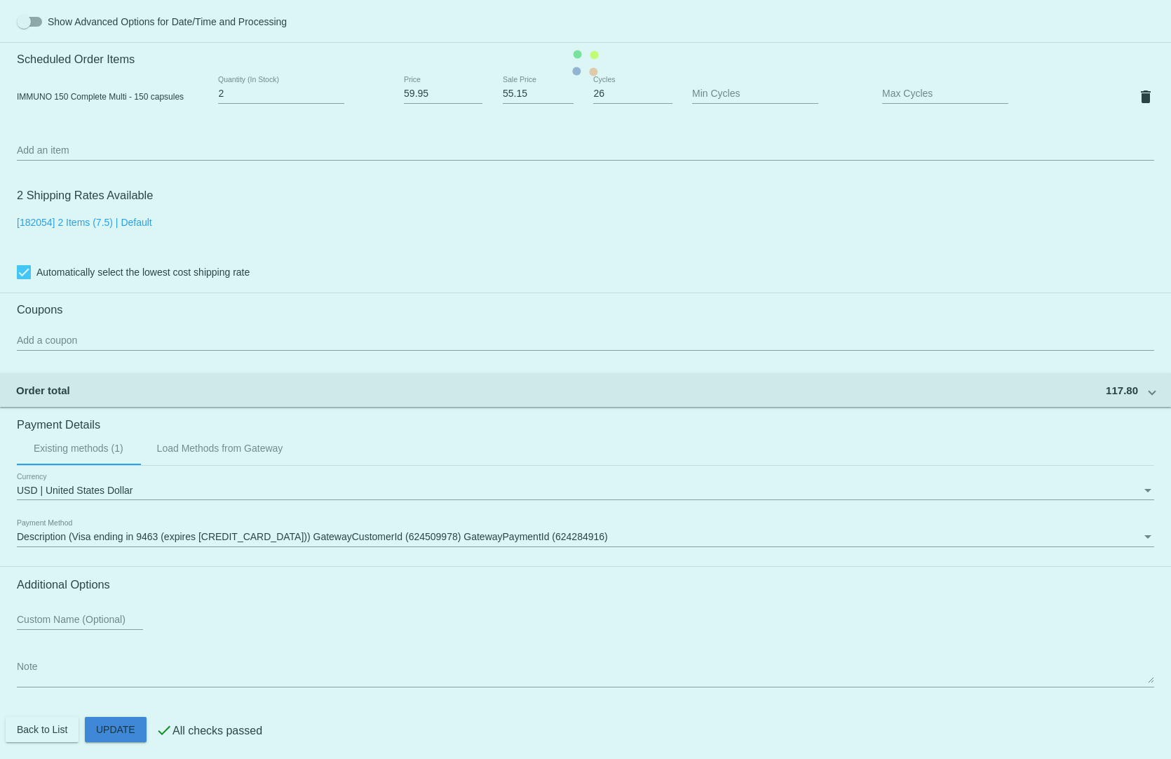
click at [107, 725] on mat-card "Customer 2819436: [PERSON_NAME] [EMAIL_ADDRESS][DOMAIN_NAME] Customer Shipping …" at bounding box center [585, 63] width 1171 height 1403
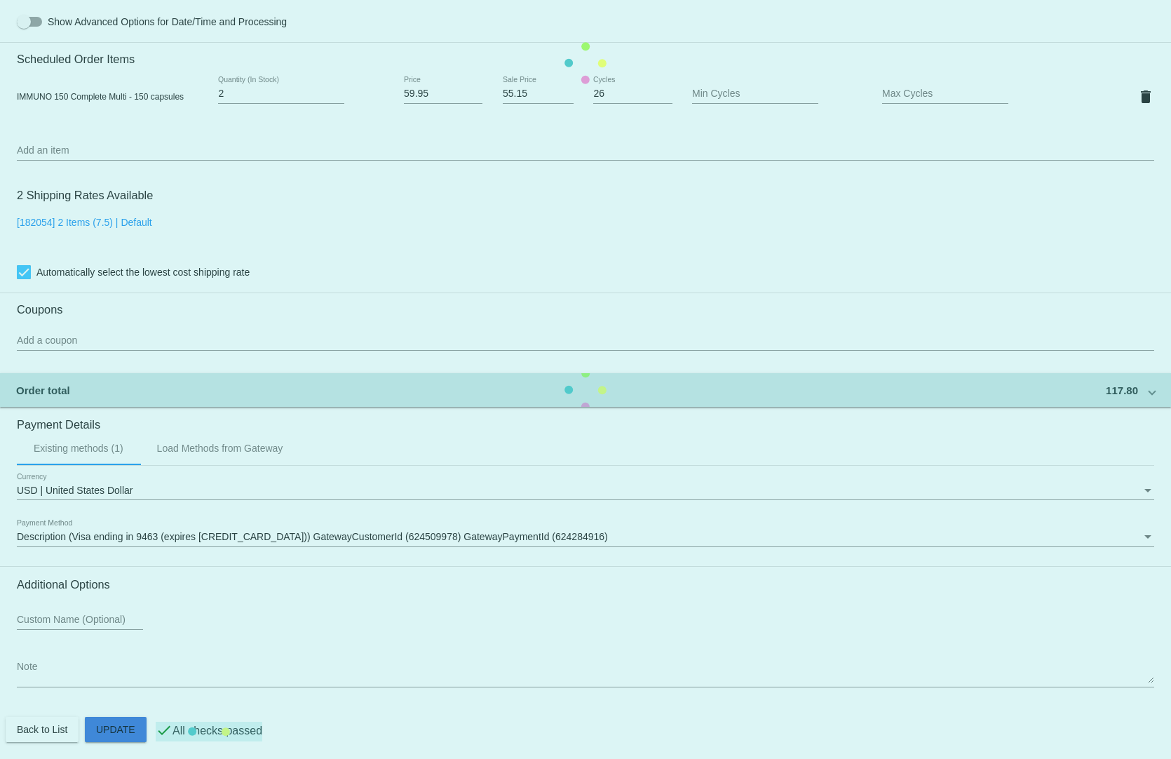
click at [107, 725] on mat-card "Customer 2819436: [PERSON_NAME] [EMAIL_ADDRESS][DOMAIN_NAME] Customer Shipping …" at bounding box center [585, 63] width 1171 height 1403
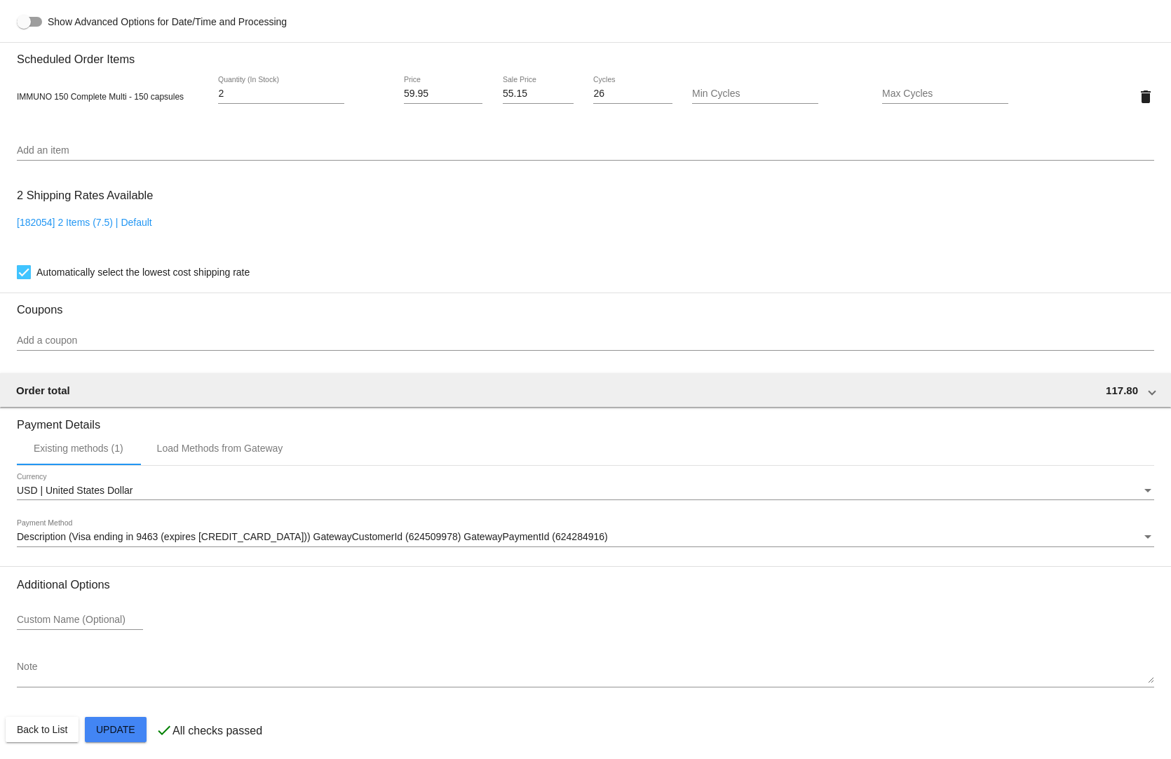
select select "7"
select select "2025"
select select "8"
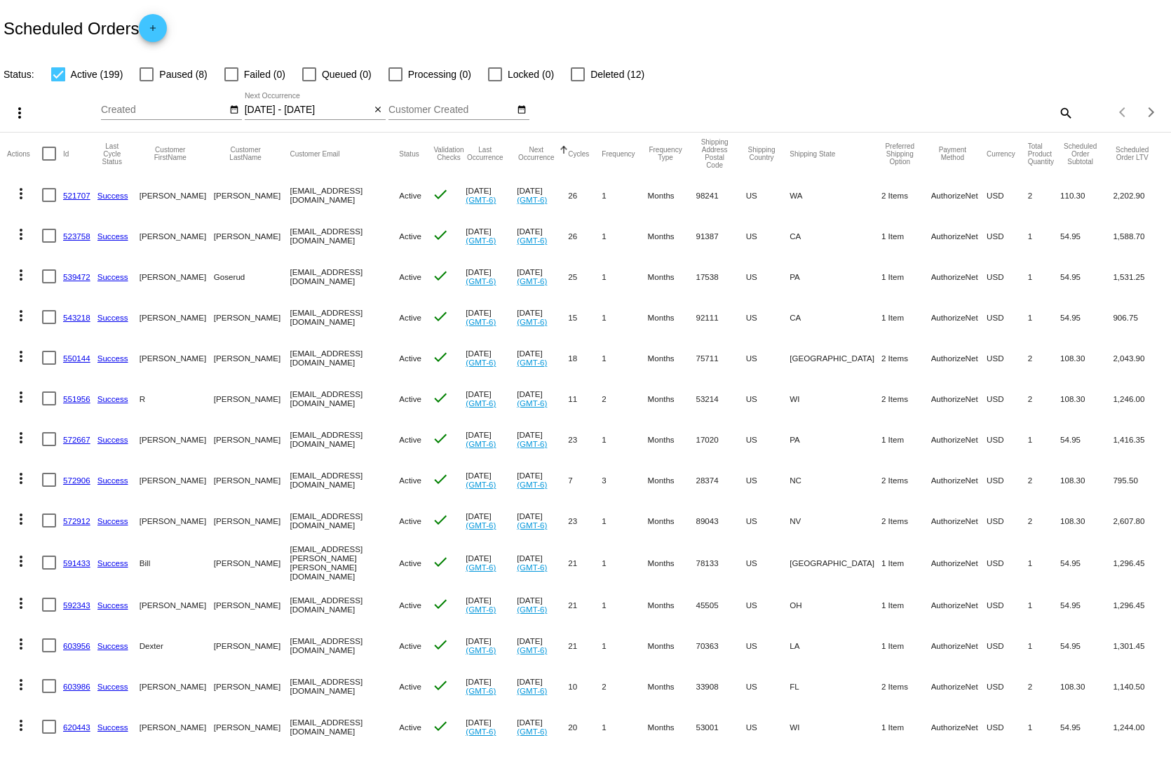
click at [298, 93] on div "[DATE] - [DATE] Aug Jan Feb Mar Apr Su" at bounding box center [308, 106] width 126 height 27
click at [300, 105] on input "[DATE] - [DATE]" at bounding box center [308, 110] width 126 height 11
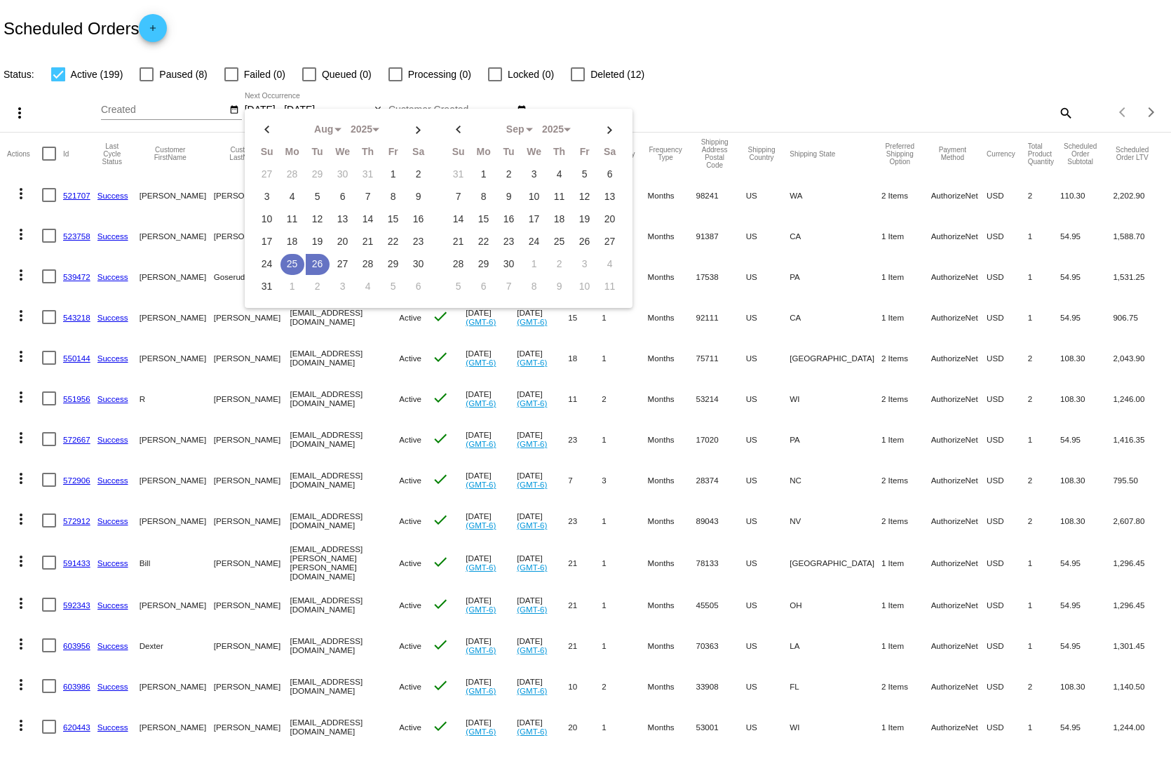
click at [293, 254] on td "25" at bounding box center [293, 264] width 24 height 21
type input "[DATE] - [DATE]"
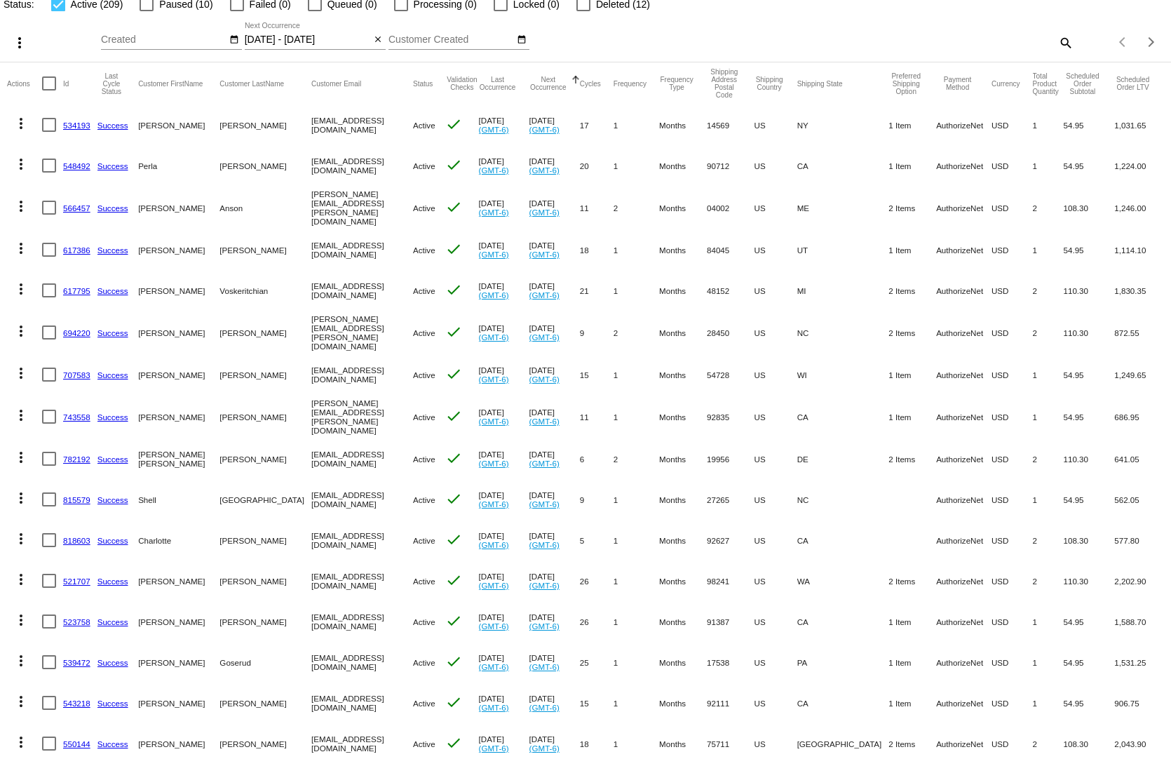
scroll to position [140, 0]
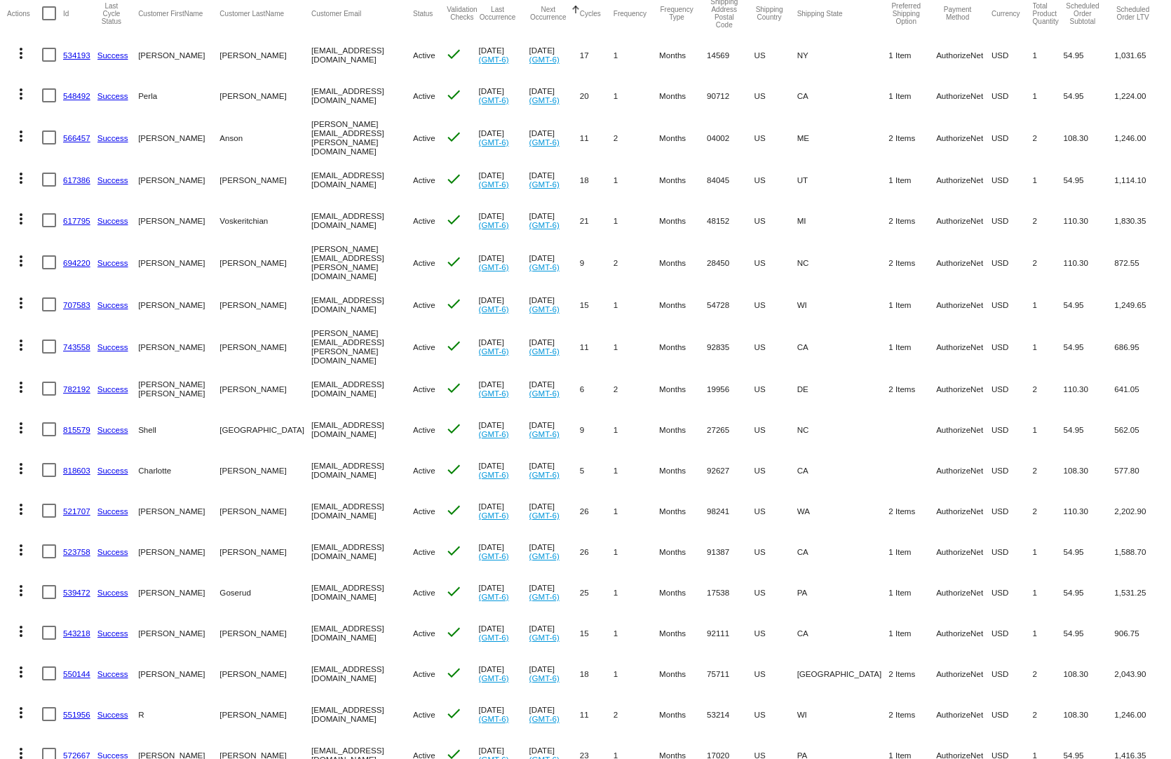
drag, startPoint x: 873, startPoint y: 716, endPoint x: 687, endPoint y: 714, distance: 185.9
click at [687, 734] on mat-row "more_vert 572667 Success [PERSON_NAME] [EMAIL_ADDRESS][DOMAIN_NAME] Active chec…" at bounding box center [585, 754] width 1157 height 41
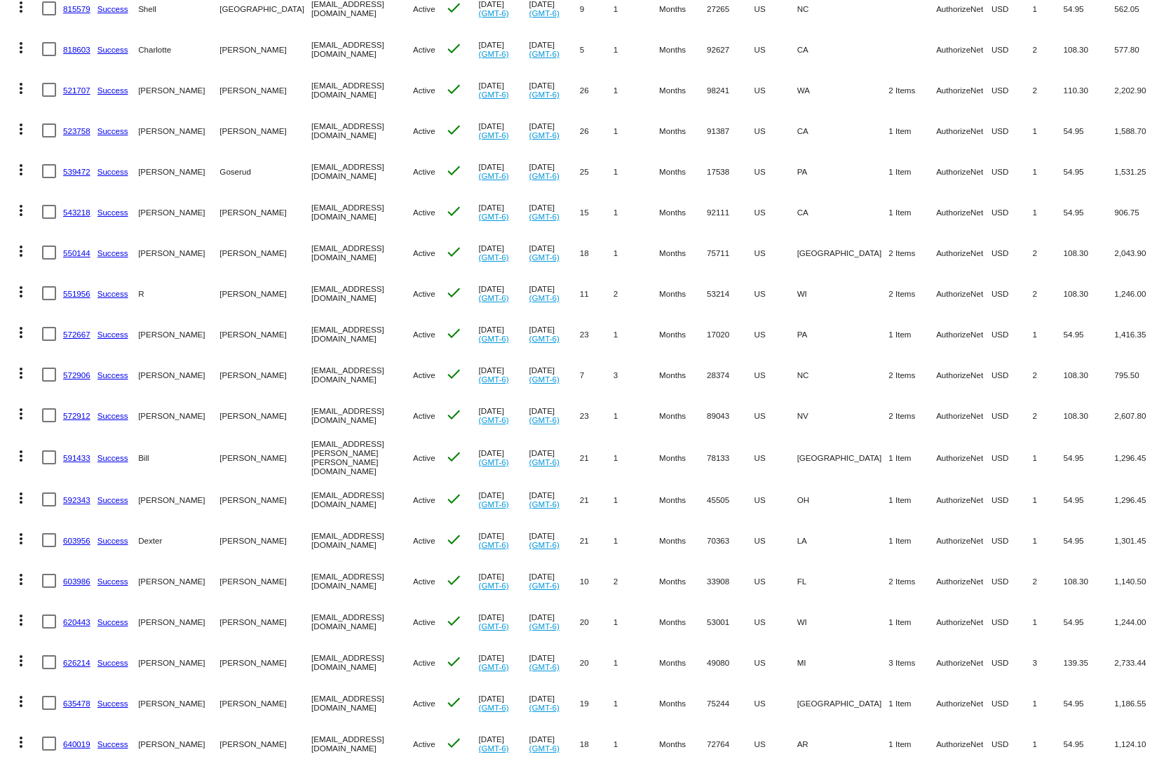
scroll to position [772, 0]
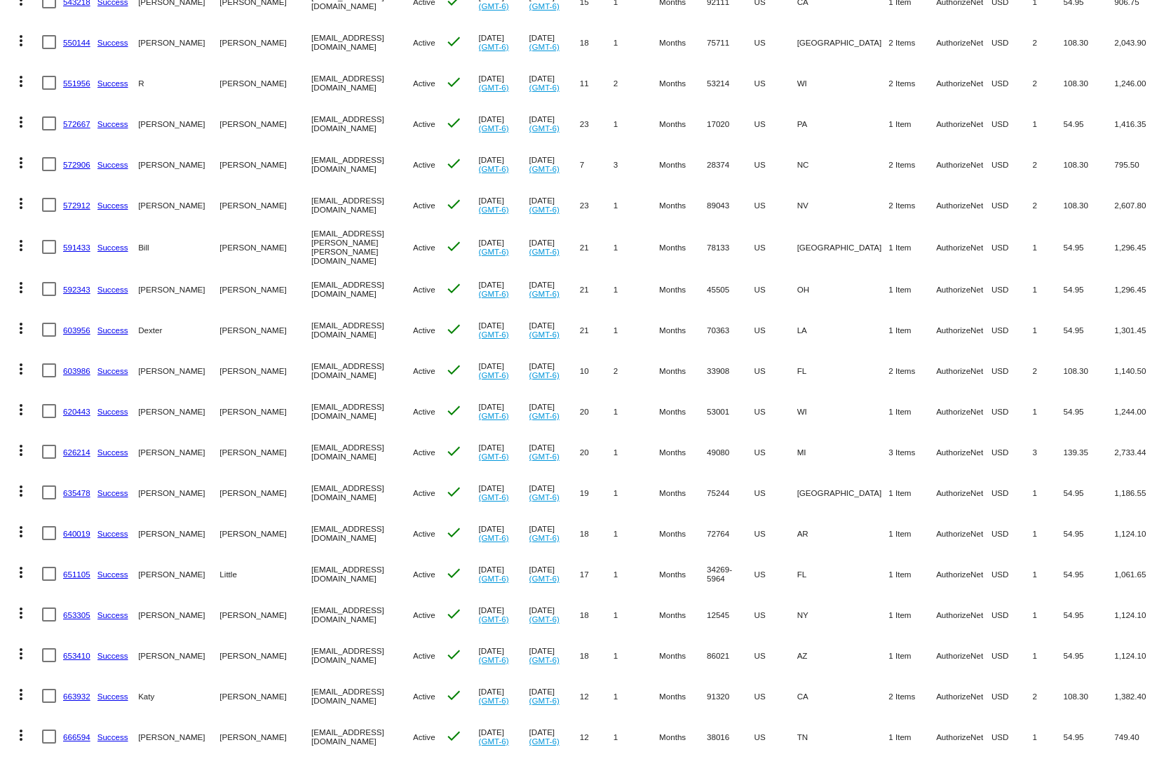
drag, startPoint x: 795, startPoint y: 675, endPoint x: 649, endPoint y: 677, distance: 146.6
click at [649, 677] on mat-row "more_vert 663932 Success [PERSON_NAME] [EMAIL_ADDRESS][DOMAIN_NAME] Active chec…" at bounding box center [585, 695] width 1157 height 41
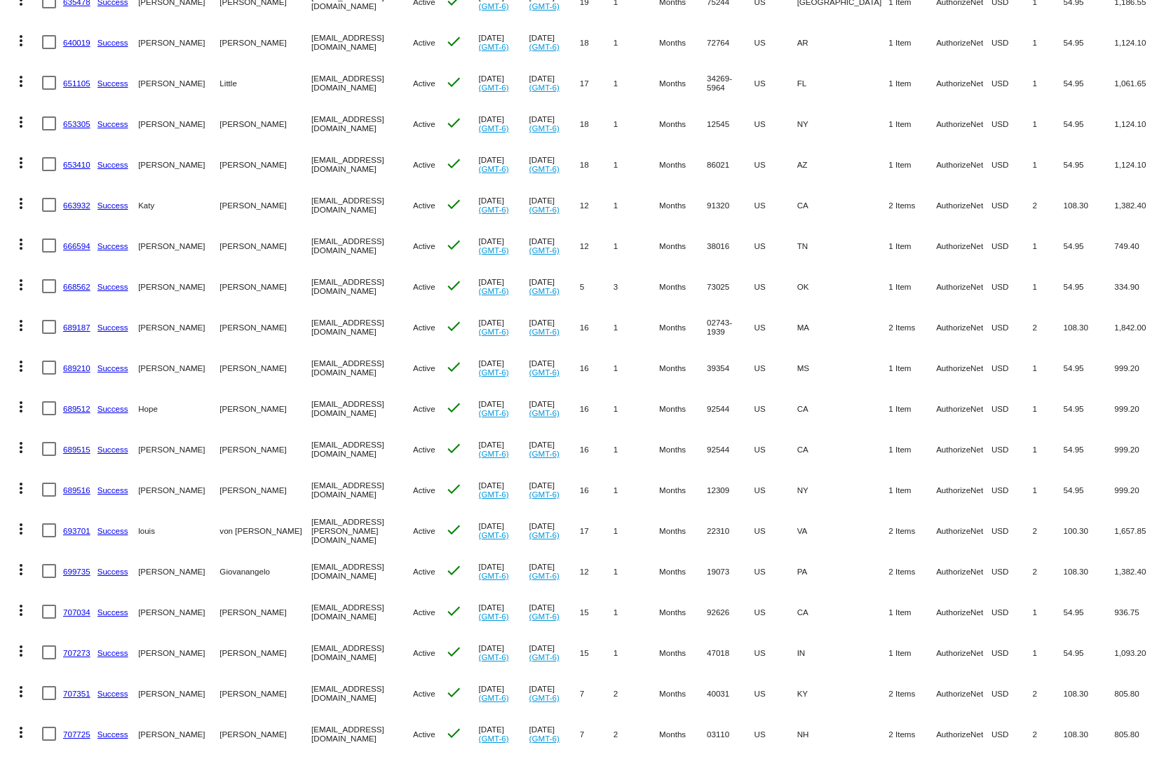
scroll to position [1333, 0]
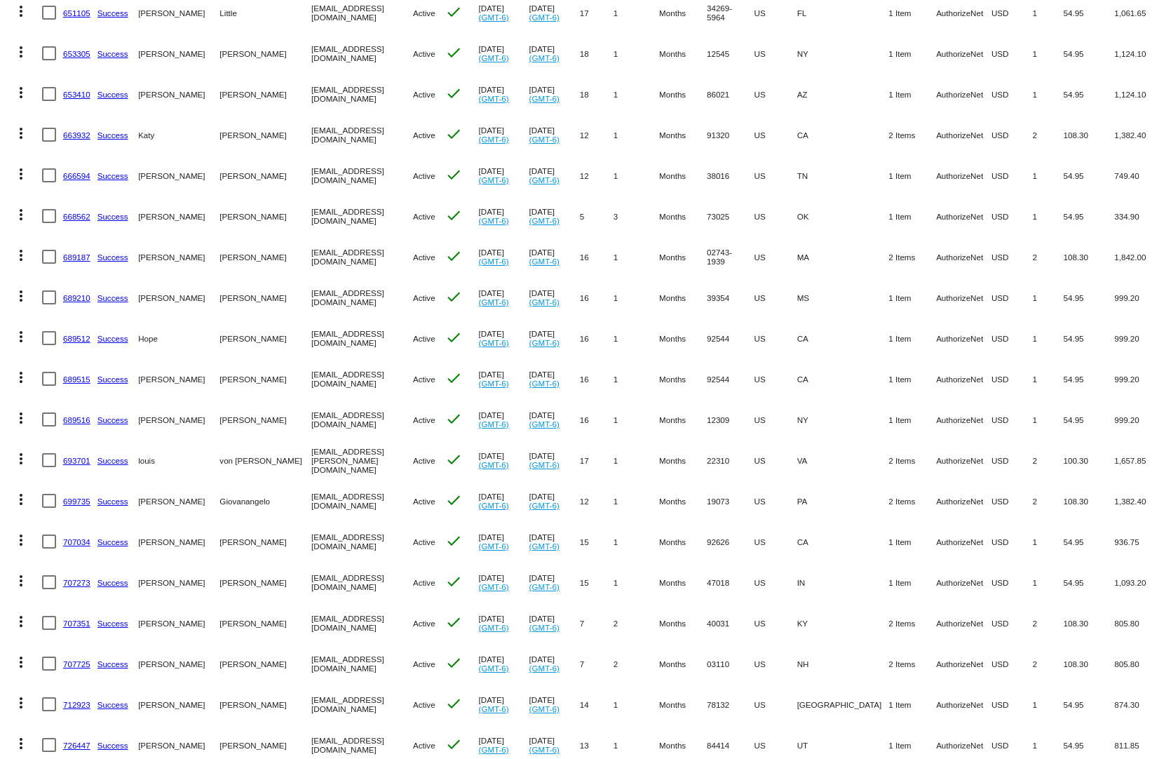
click at [83, 456] on link "693701" at bounding box center [76, 460] width 27 height 9
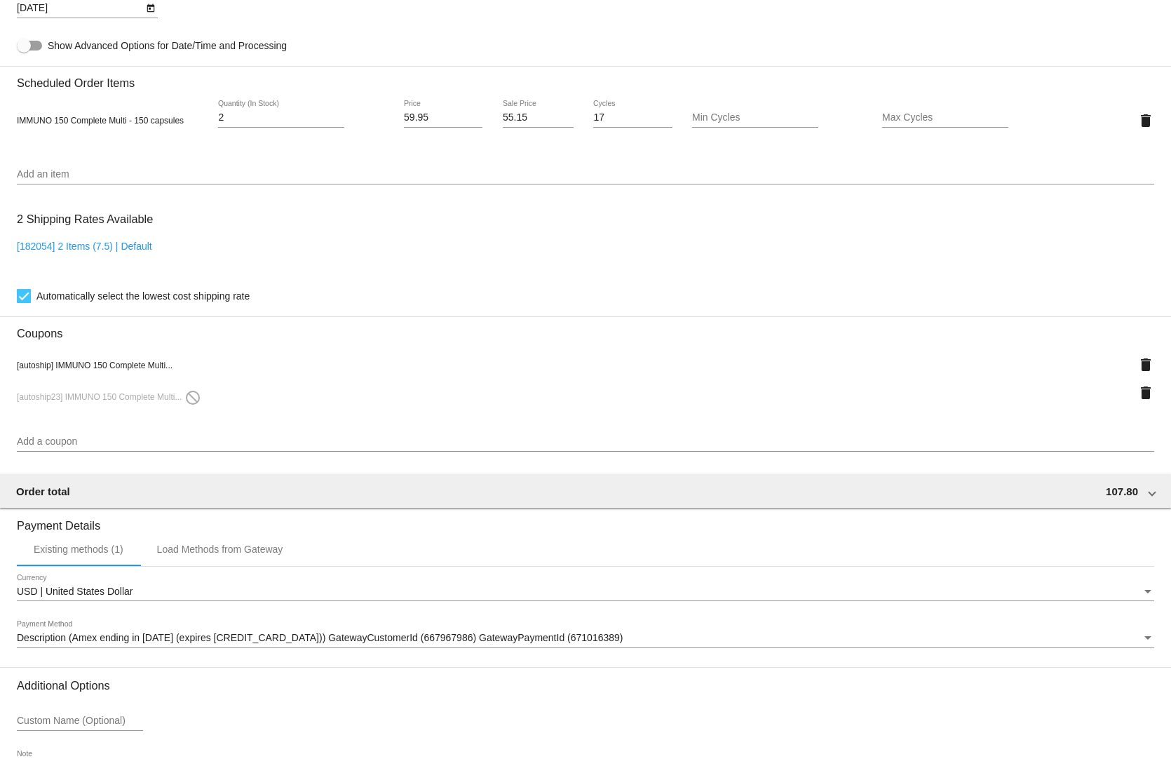
scroll to position [982, 0]
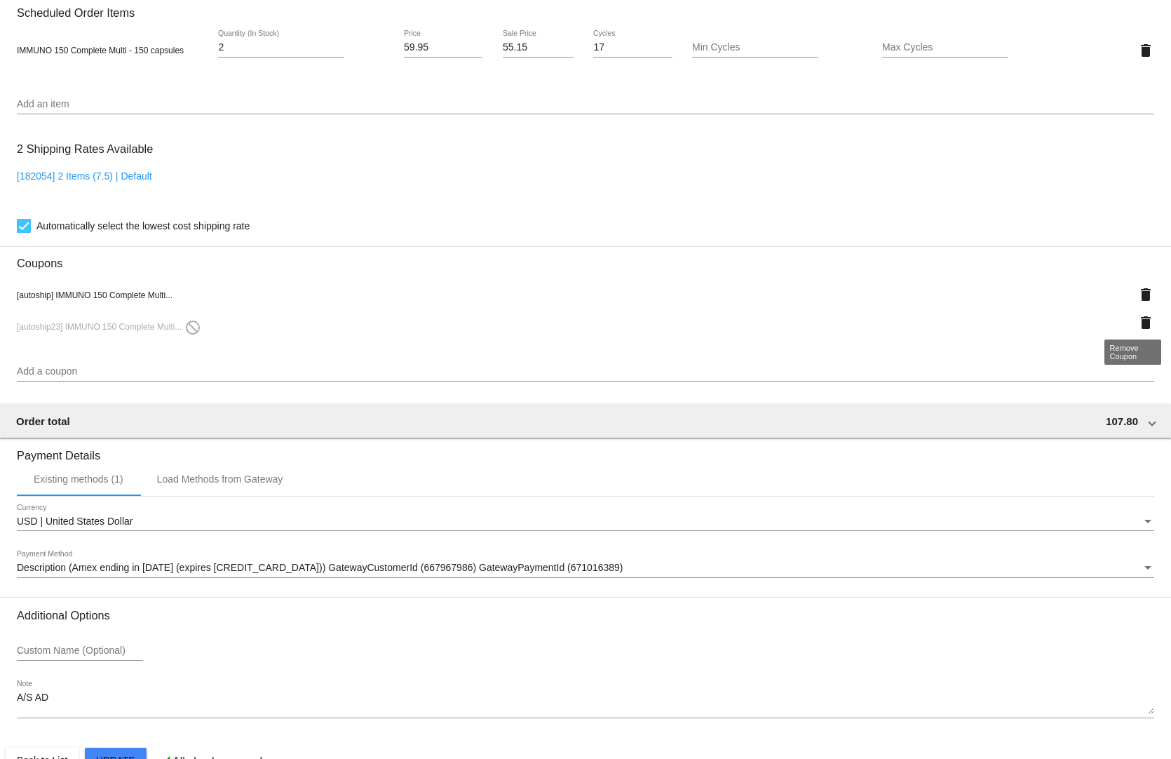
click at [1138, 318] on mat-icon "delete" at bounding box center [1146, 322] width 17 height 17
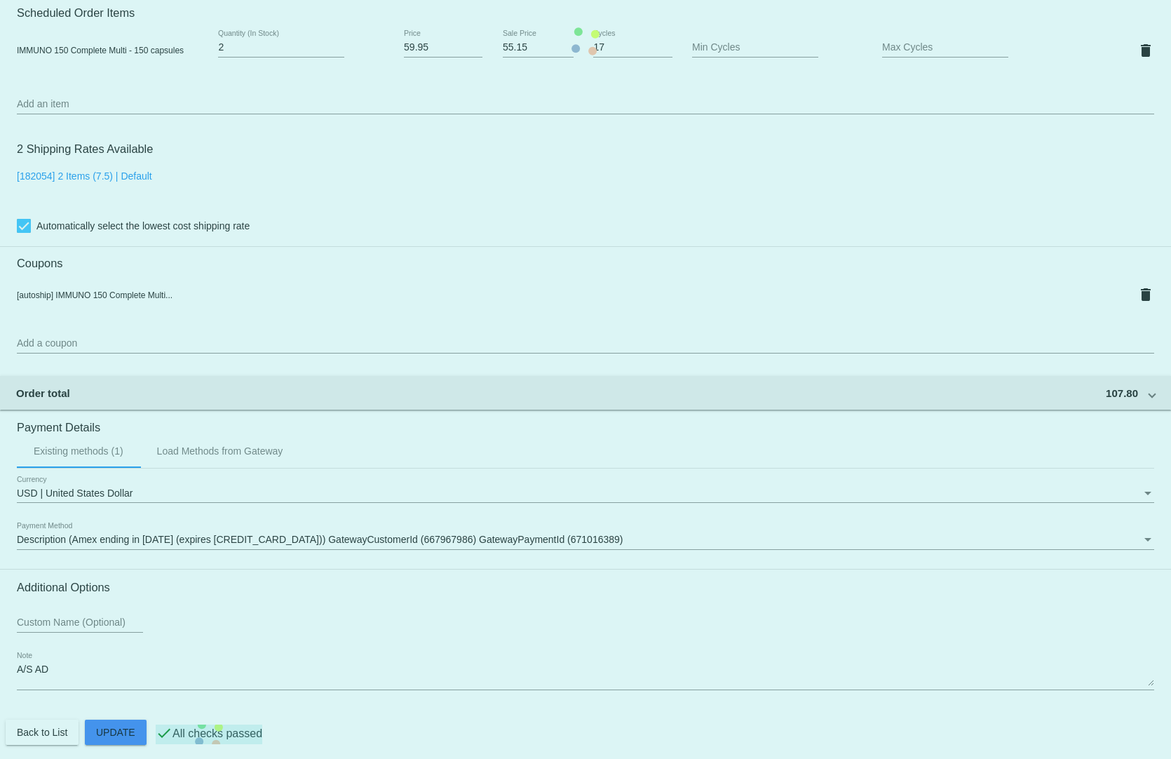
click at [1136, 288] on mat-card "Customer 4398201: [PERSON_NAME] [EMAIL_ADDRESS][PERSON_NAME][DOMAIN_NAME] Custo…" at bounding box center [585, 41] width 1171 height 1452
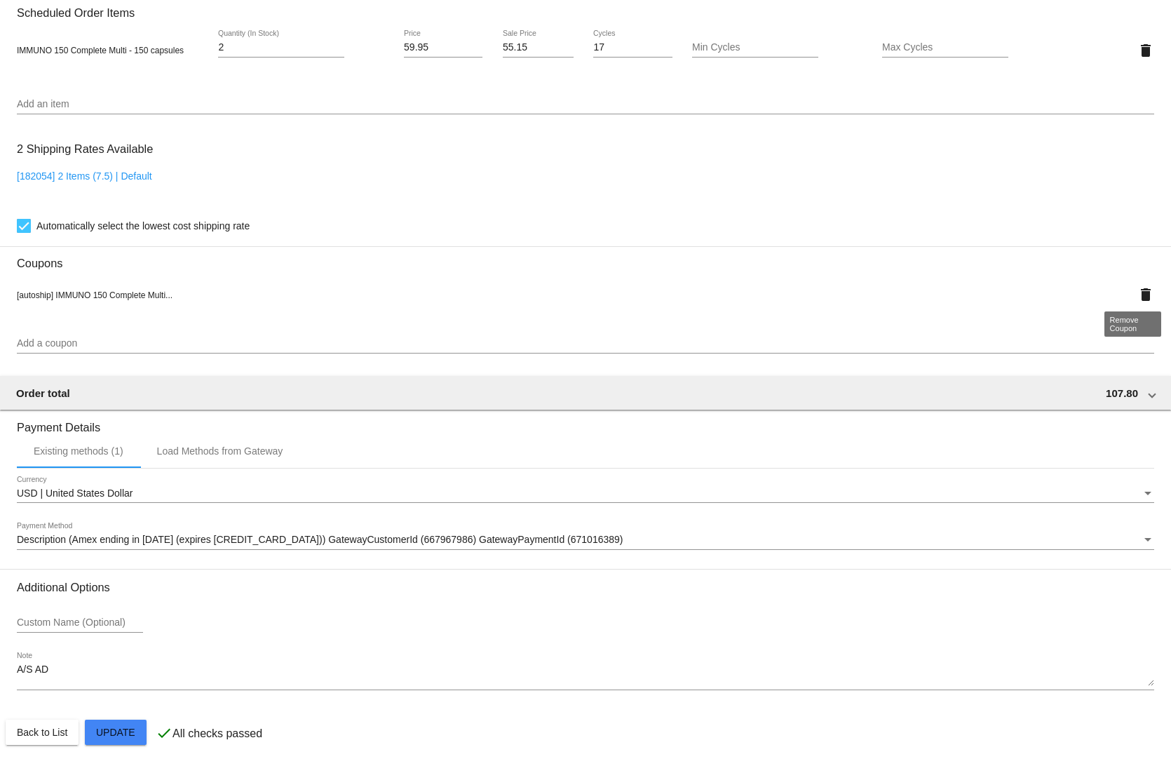
click at [1138, 293] on mat-icon "delete" at bounding box center [1146, 294] width 17 height 17
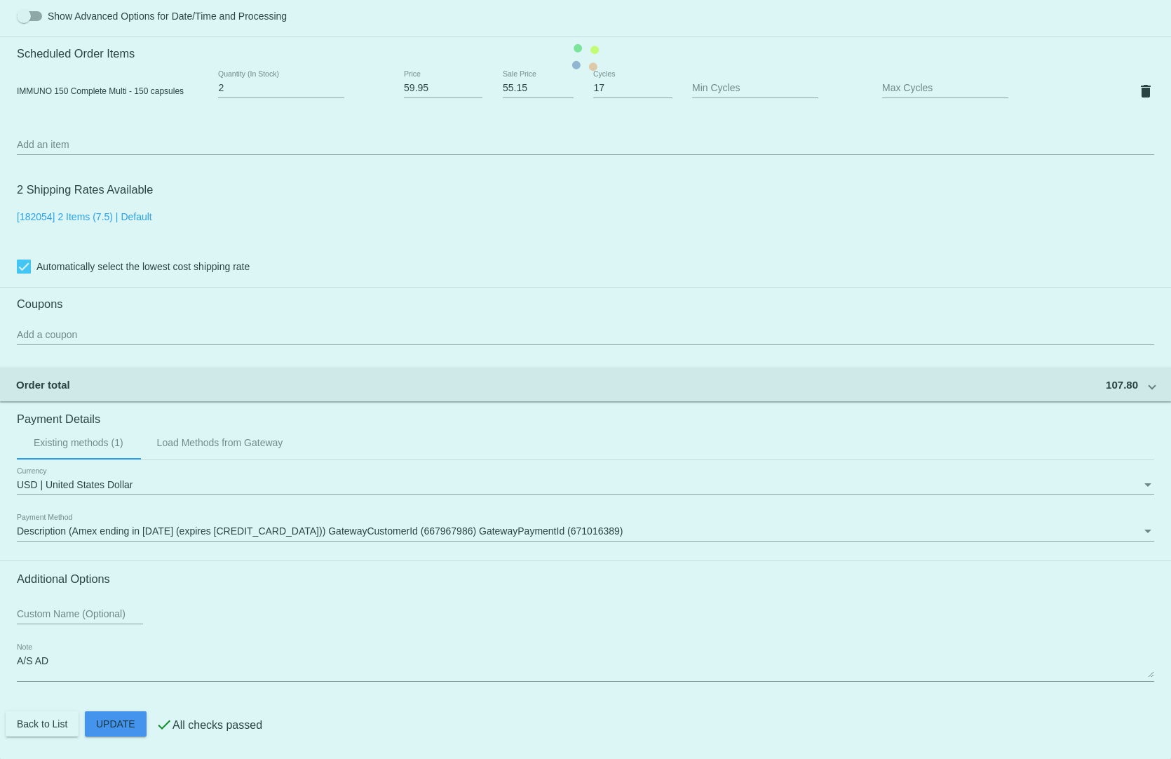
scroll to position [936, 0]
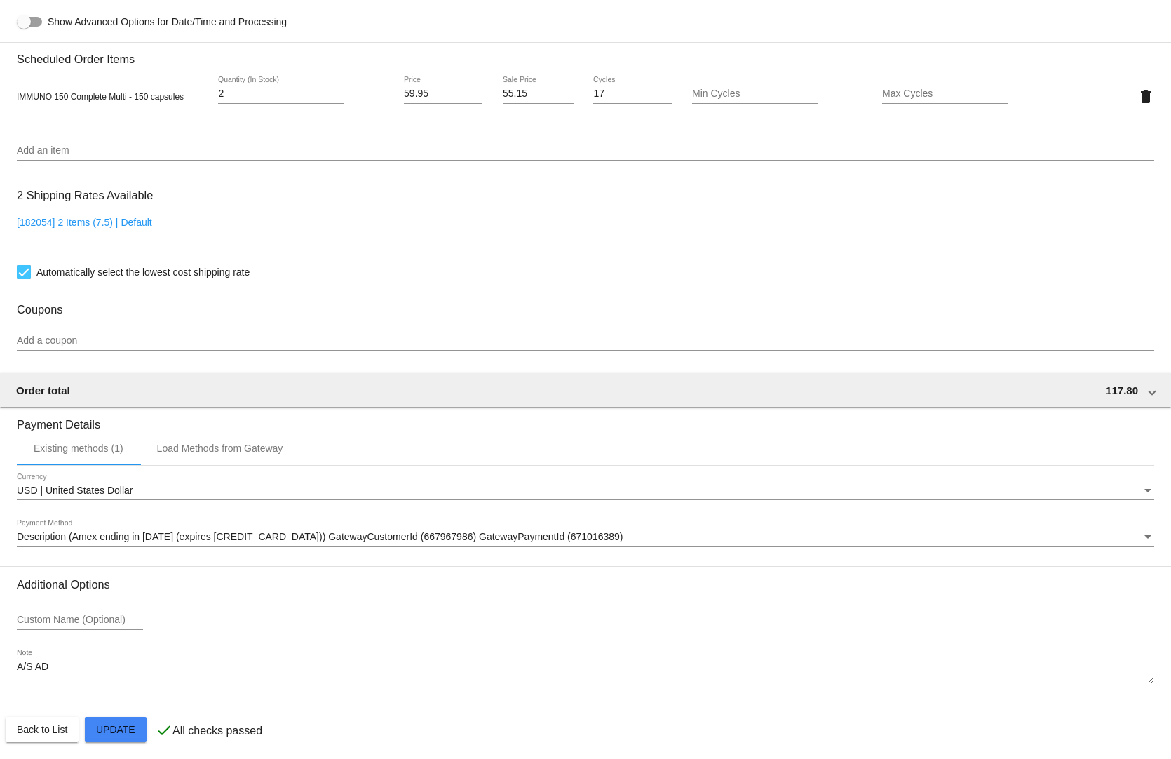
click at [109, 733] on mat-card "Customer 4398201: [PERSON_NAME] [EMAIL_ADDRESS][PERSON_NAME][DOMAIN_NAME] Custo…" at bounding box center [585, 63] width 1171 height 1403
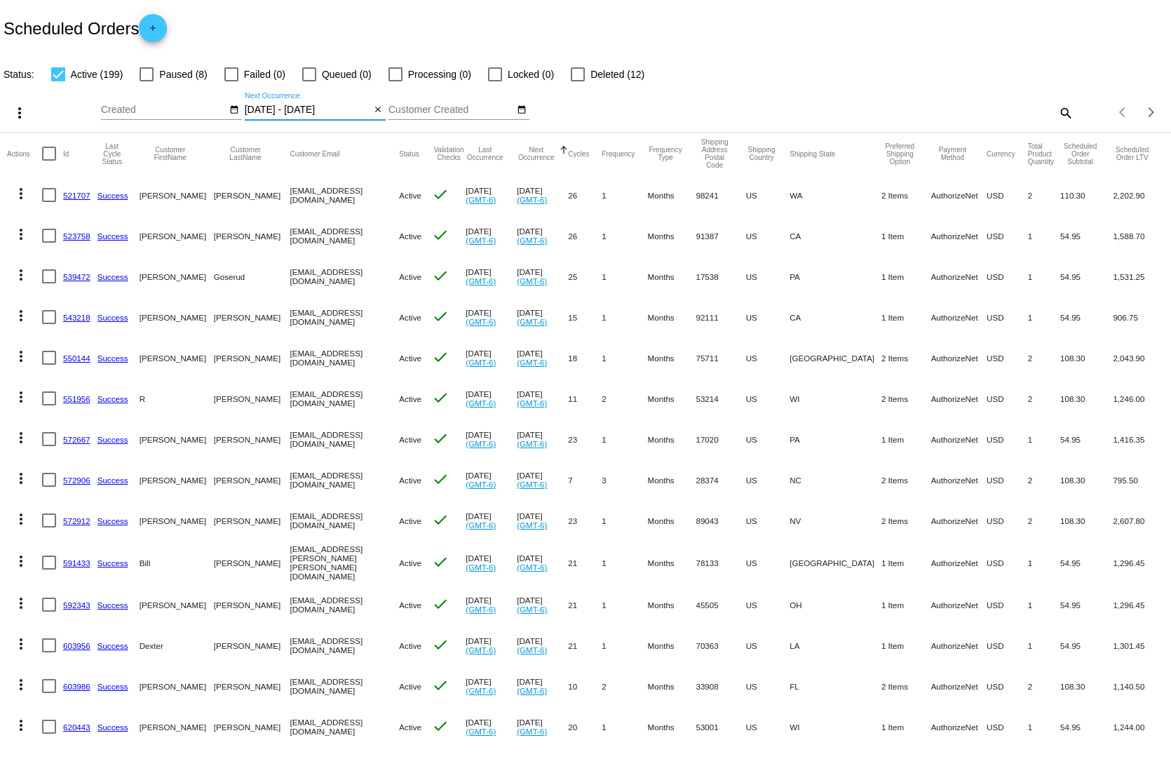
click at [261, 105] on input "[DATE] - [DATE]" at bounding box center [308, 110] width 126 height 11
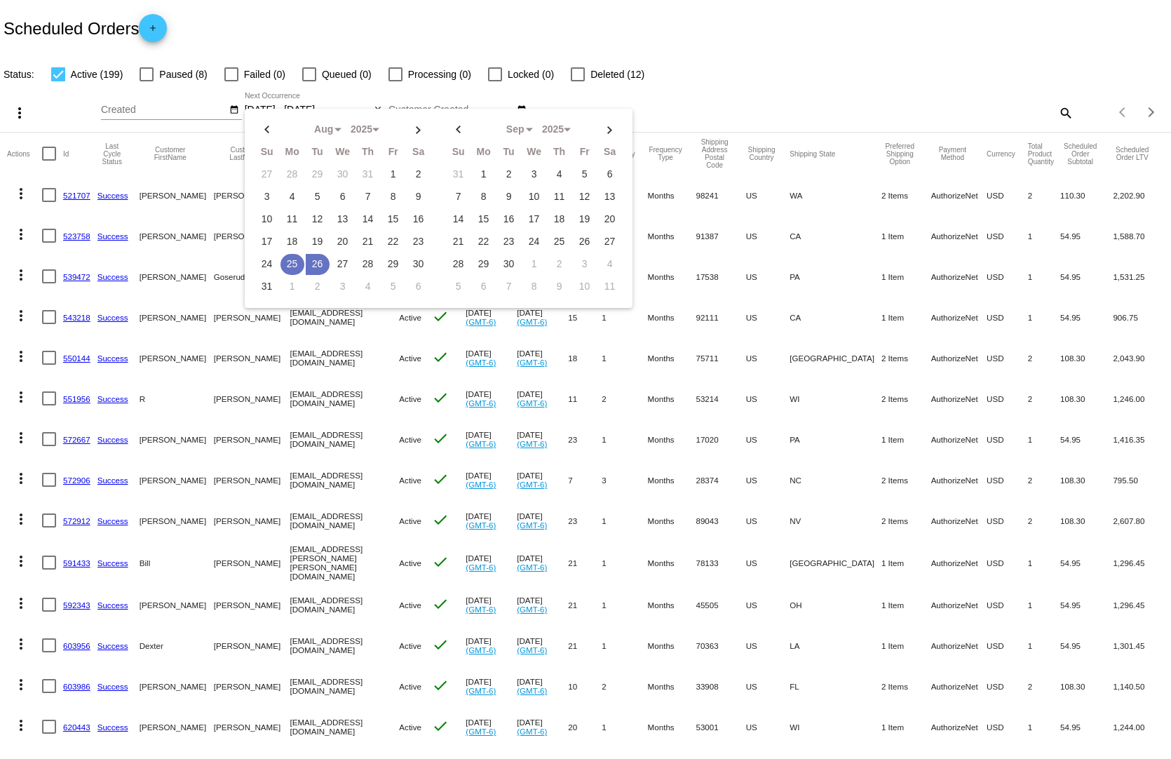
click at [291, 254] on td "25" at bounding box center [293, 264] width 24 height 21
type input "[DATE] - [DATE]"
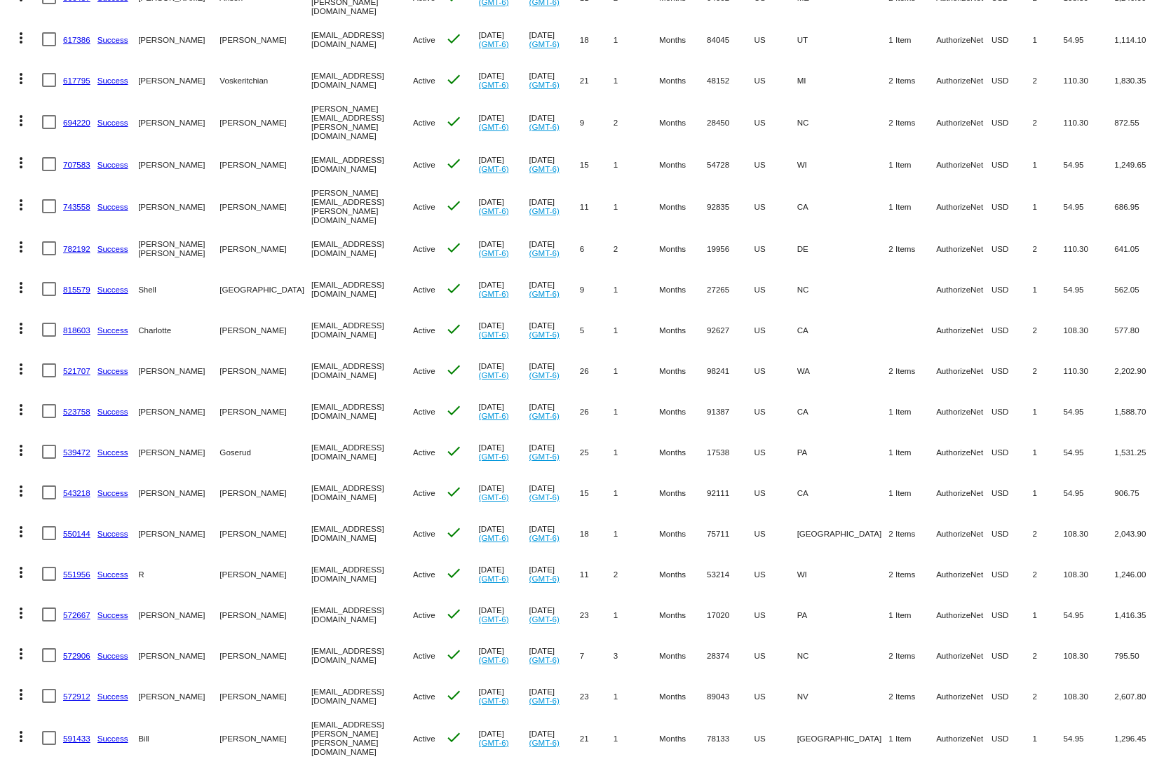
scroll to position [210, 0]
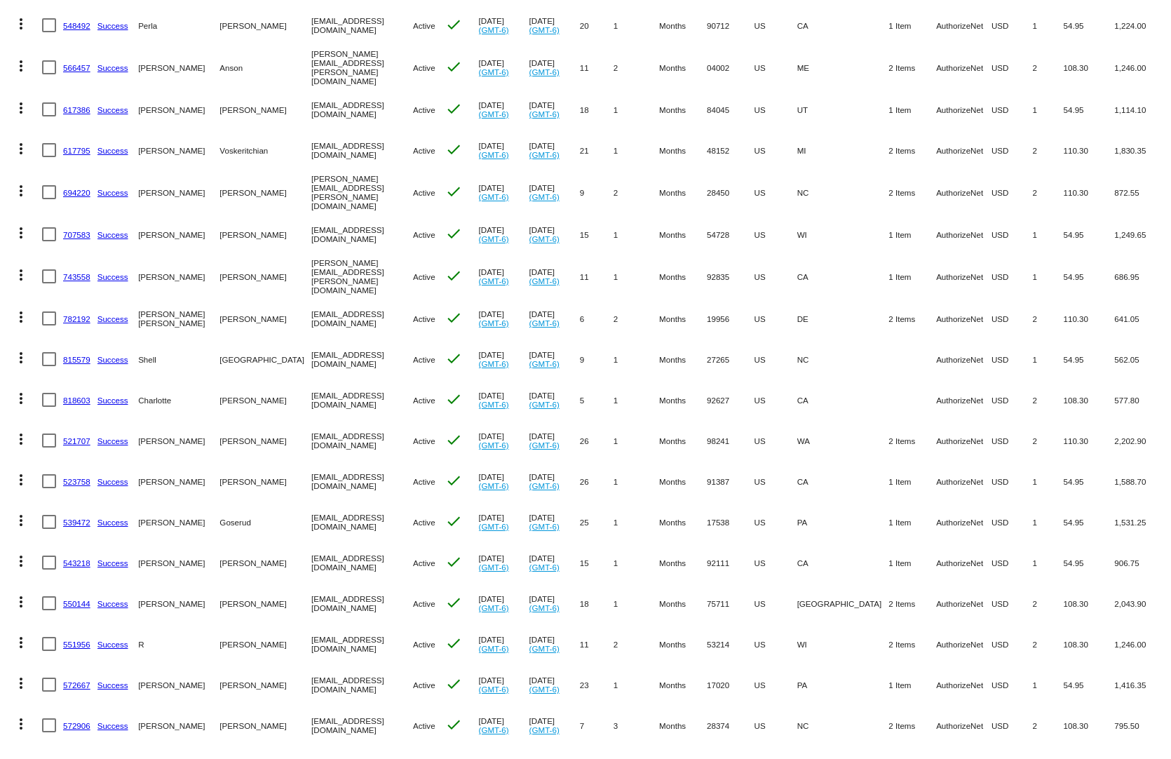
drag, startPoint x: 950, startPoint y: 706, endPoint x: 722, endPoint y: 702, distance: 228.0
click at [725, 705] on mat-row "more_vert 572906 Success [PERSON_NAME][GEOGRAPHIC_DATA] [EMAIL_ADDRESS][DOMAIN_…" at bounding box center [585, 725] width 1157 height 41
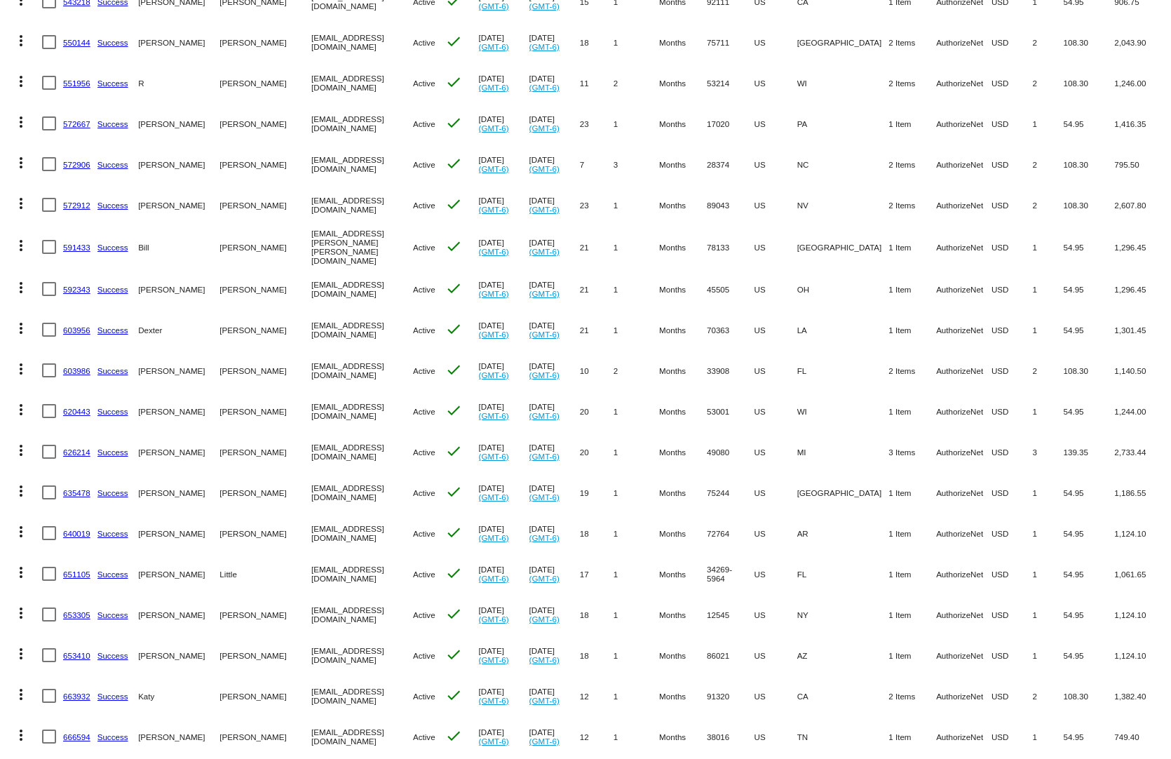
scroll to position [842, 0]
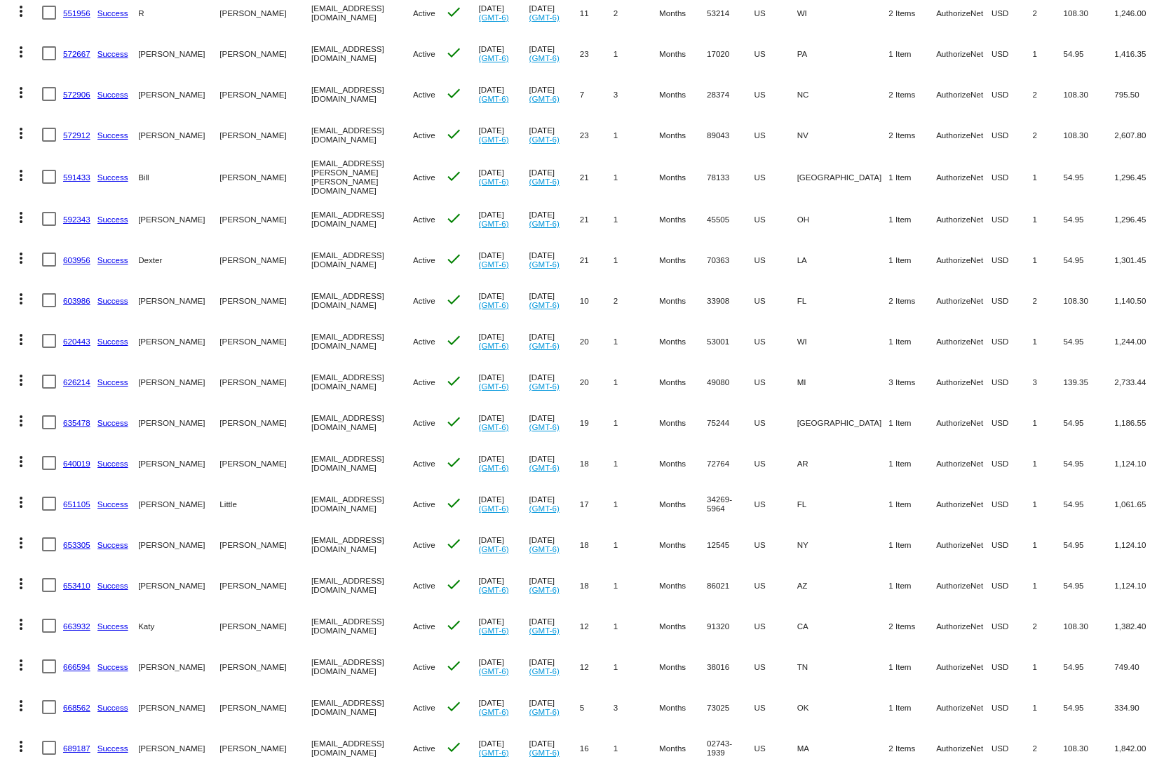
drag, startPoint x: 859, startPoint y: 689, endPoint x: 612, endPoint y: 679, distance: 246.4
click at [612, 687] on mat-row "more_vert 668562 Success [PERSON_NAME] [EMAIL_ADDRESS][DOMAIN_NAME] Active chec…" at bounding box center [585, 707] width 1157 height 41
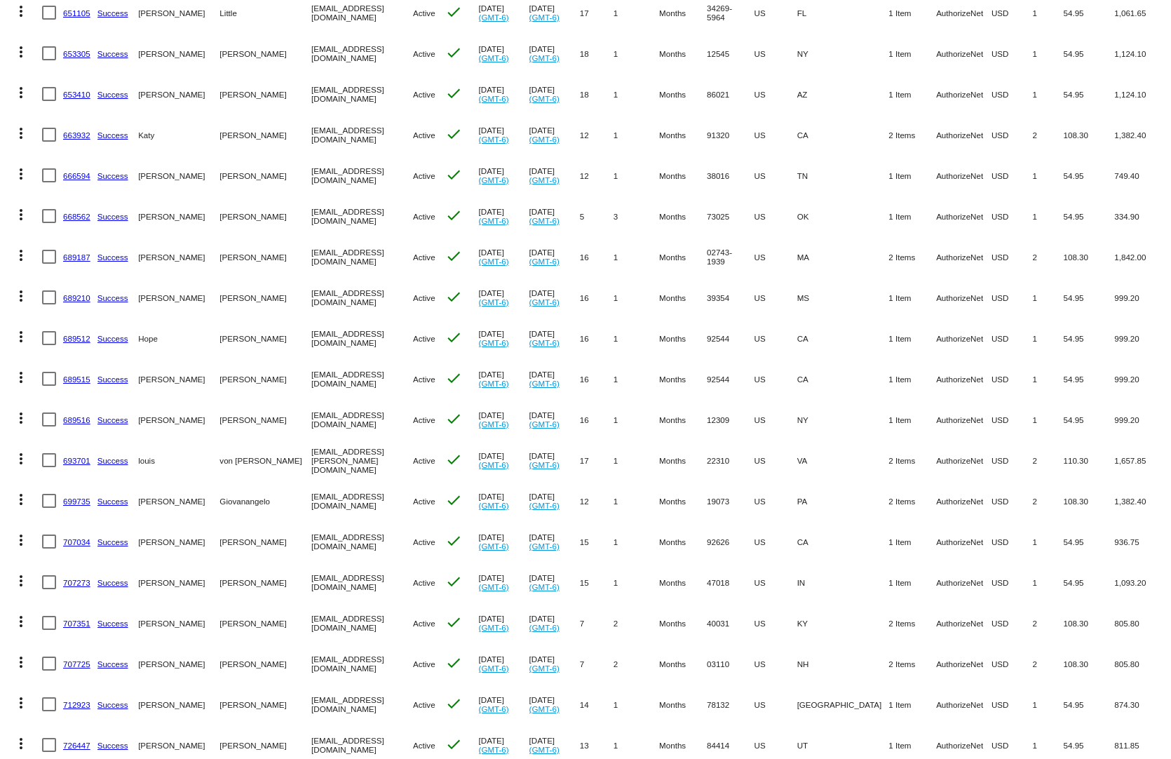
scroll to position [1403, 0]
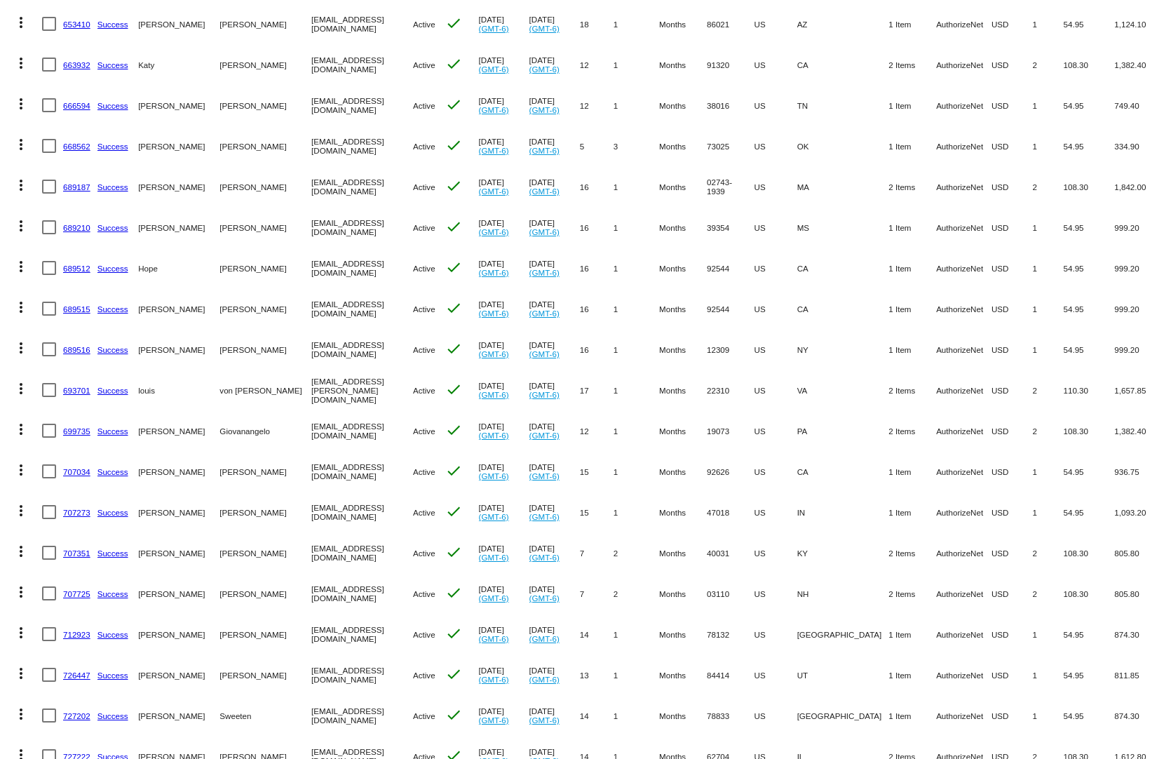
drag, startPoint x: 469, startPoint y: 684, endPoint x: 418, endPoint y: 681, distance: 51.3
click at [418, 695] on mat-row "more_vert 727202 Success [PERSON_NAME] [EMAIL_ADDRESS][DOMAIN_NAME] Active chec…" at bounding box center [585, 715] width 1157 height 41
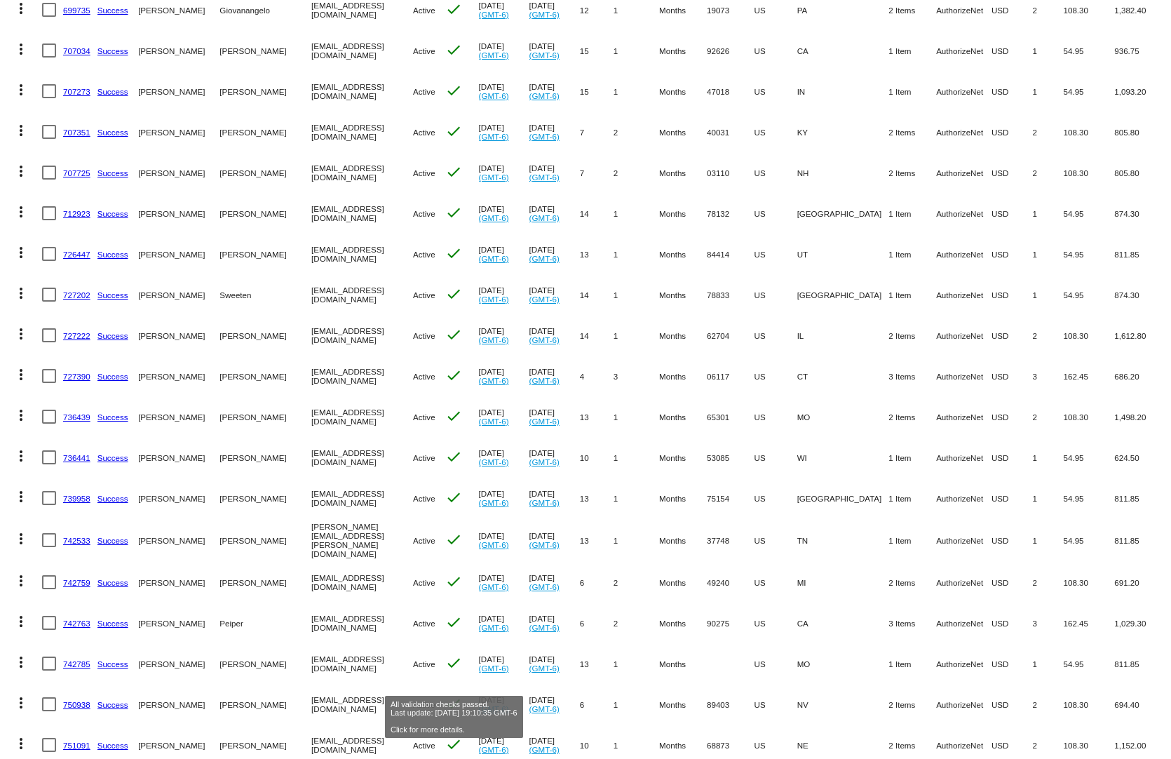
scroll to position [1964, 0]
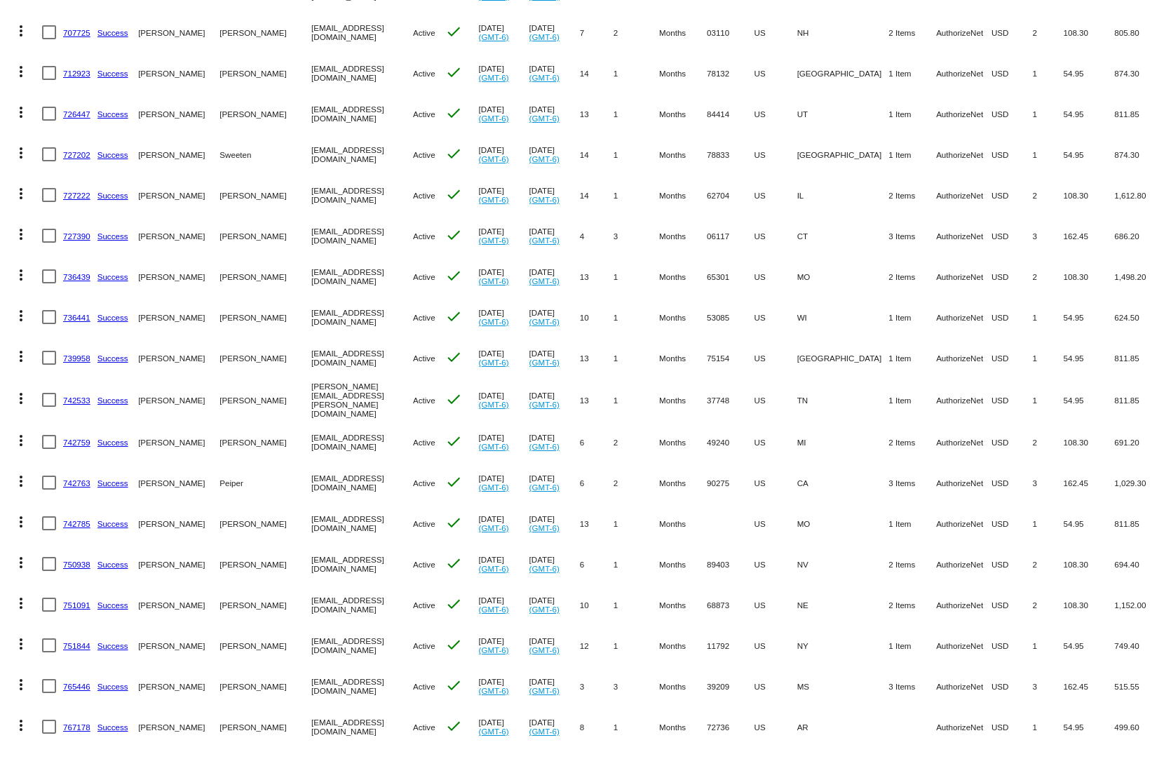
drag, startPoint x: 735, startPoint y: 691, endPoint x: 576, endPoint y: 693, distance: 159.2
click at [576, 706] on mat-row "more_vert 767178 Success [PERSON_NAME] [EMAIL_ADDRESS][DOMAIN_NAME] Active chec…" at bounding box center [585, 726] width 1157 height 41
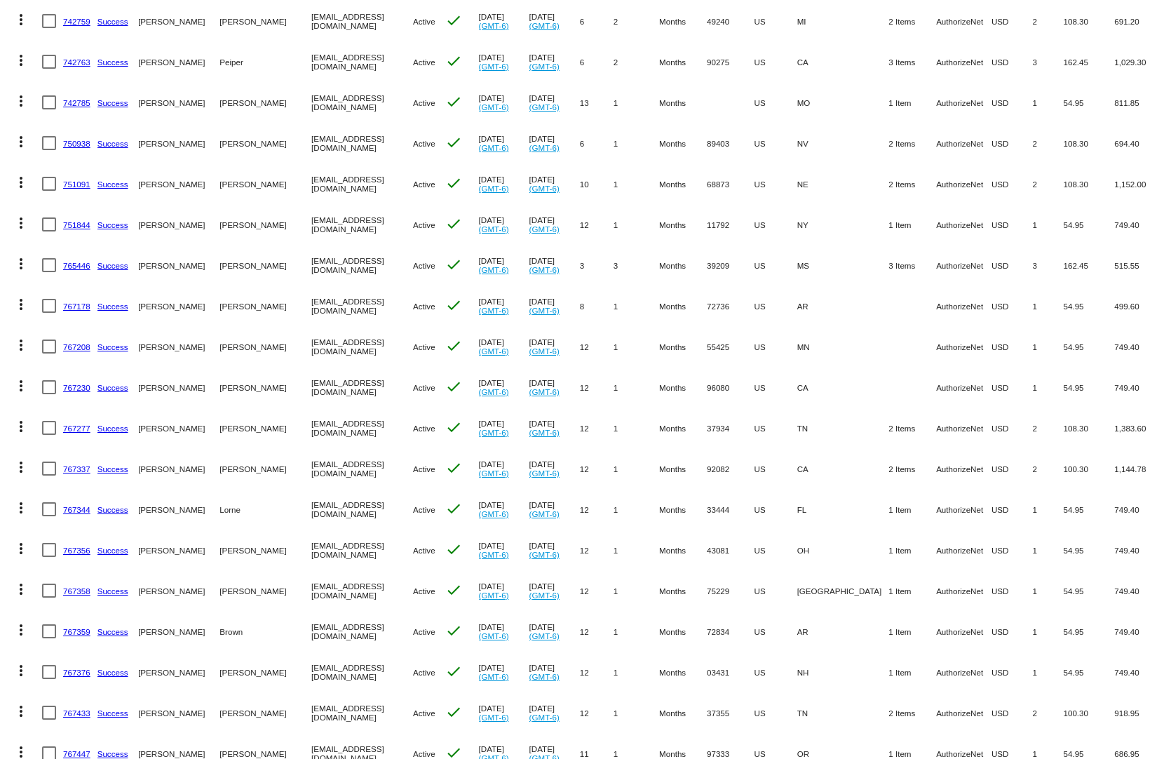
scroll to position [2455, 0]
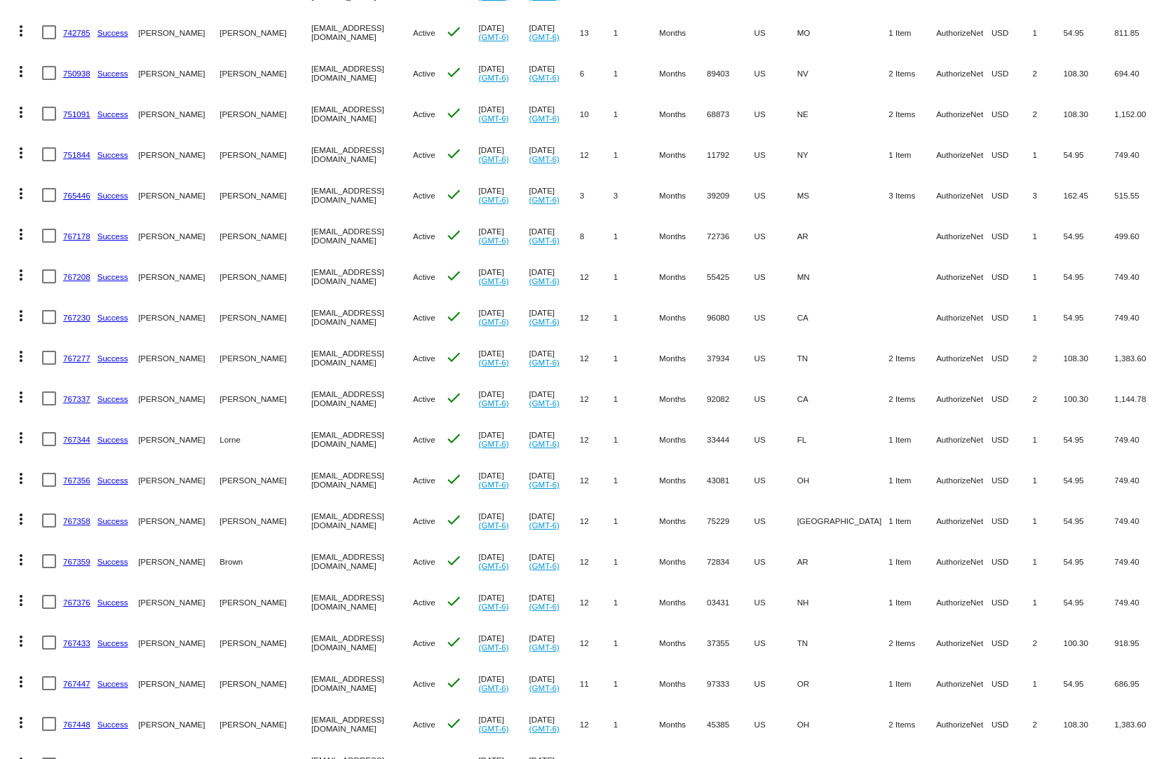
click at [78, 394] on link "767337" at bounding box center [76, 398] width 27 height 9
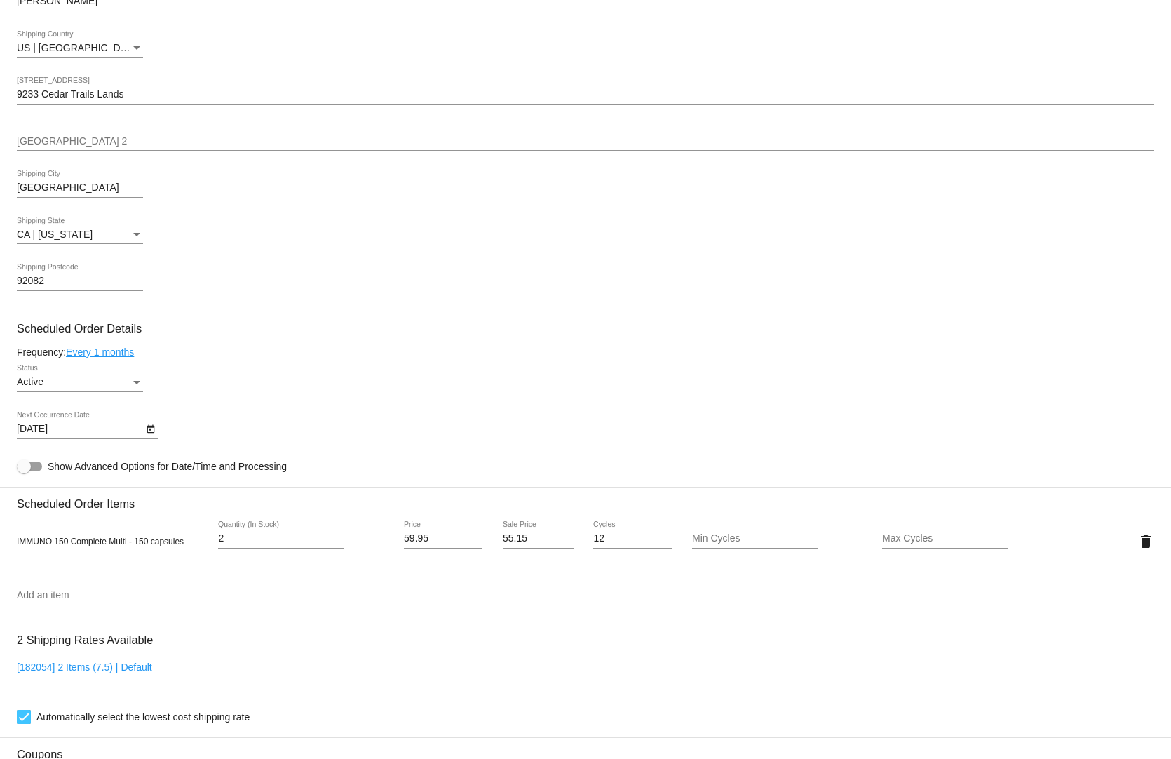
scroll to position [772, 0]
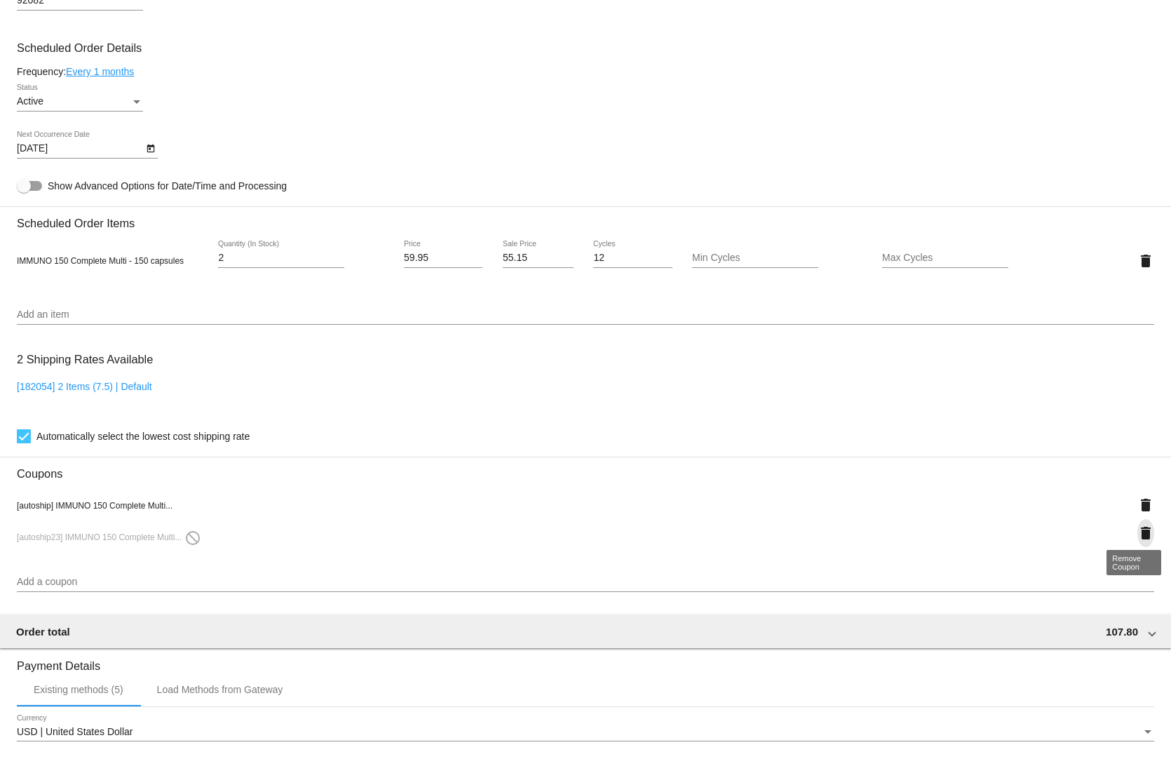
drag, startPoint x: 1129, startPoint y: 524, endPoint x: 1144, endPoint y: 506, distance: 23.4
click at [1138, 525] on mat-icon "delete" at bounding box center [1146, 533] width 17 height 17
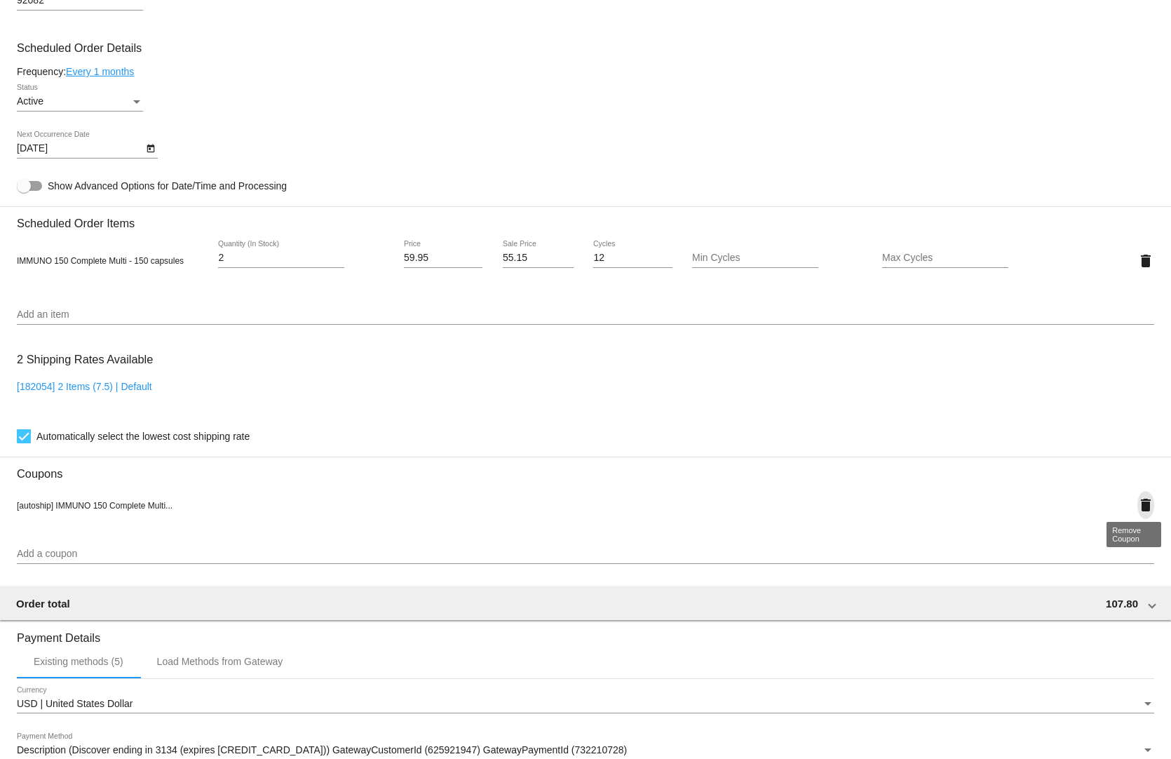
click at [1138, 497] on mat-icon "delete" at bounding box center [1146, 505] width 17 height 17
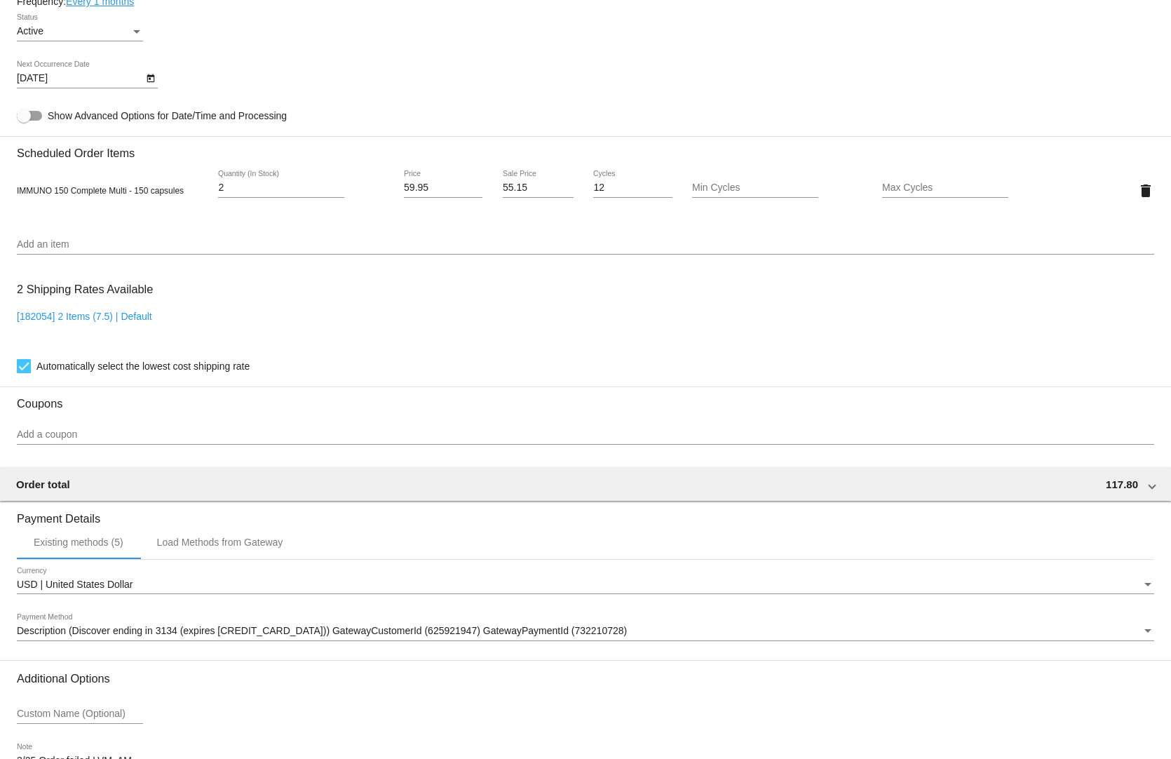
scroll to position [936, 0]
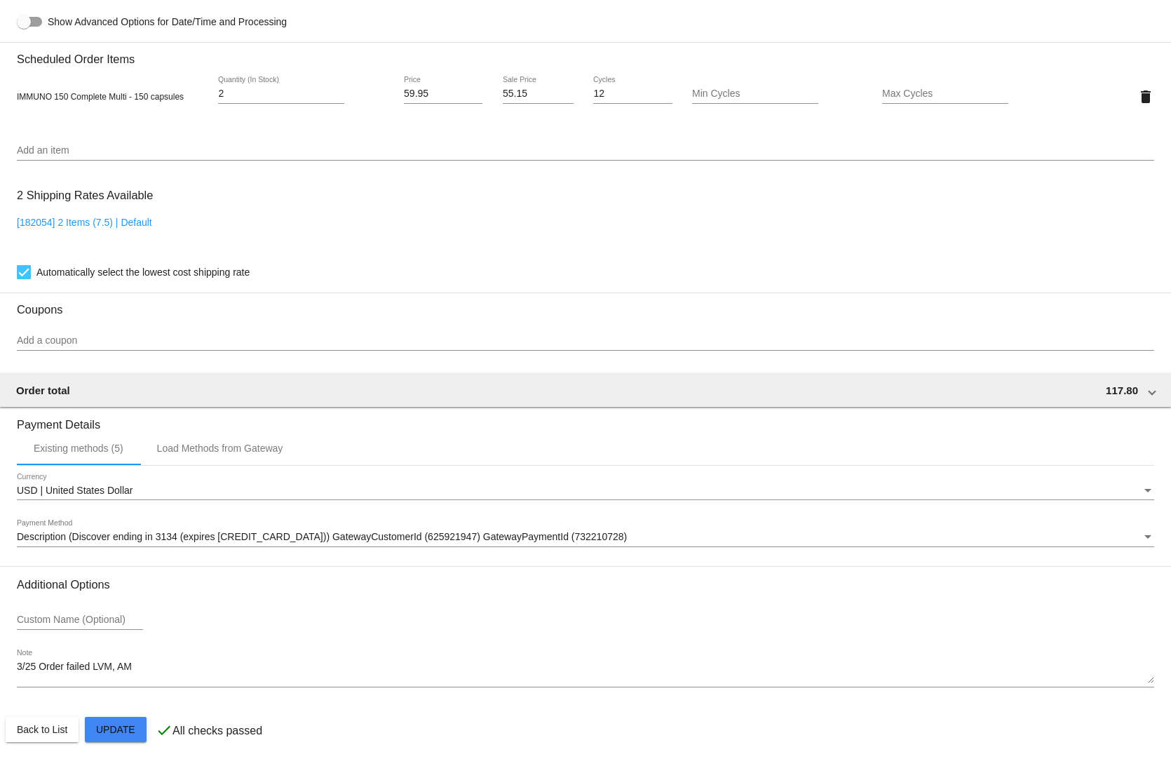
click at [107, 722] on mat-card "Customer 2866689: [PERSON_NAME] [EMAIL_ADDRESS][DOMAIN_NAME] Customer Shipping …" at bounding box center [585, 63] width 1171 height 1403
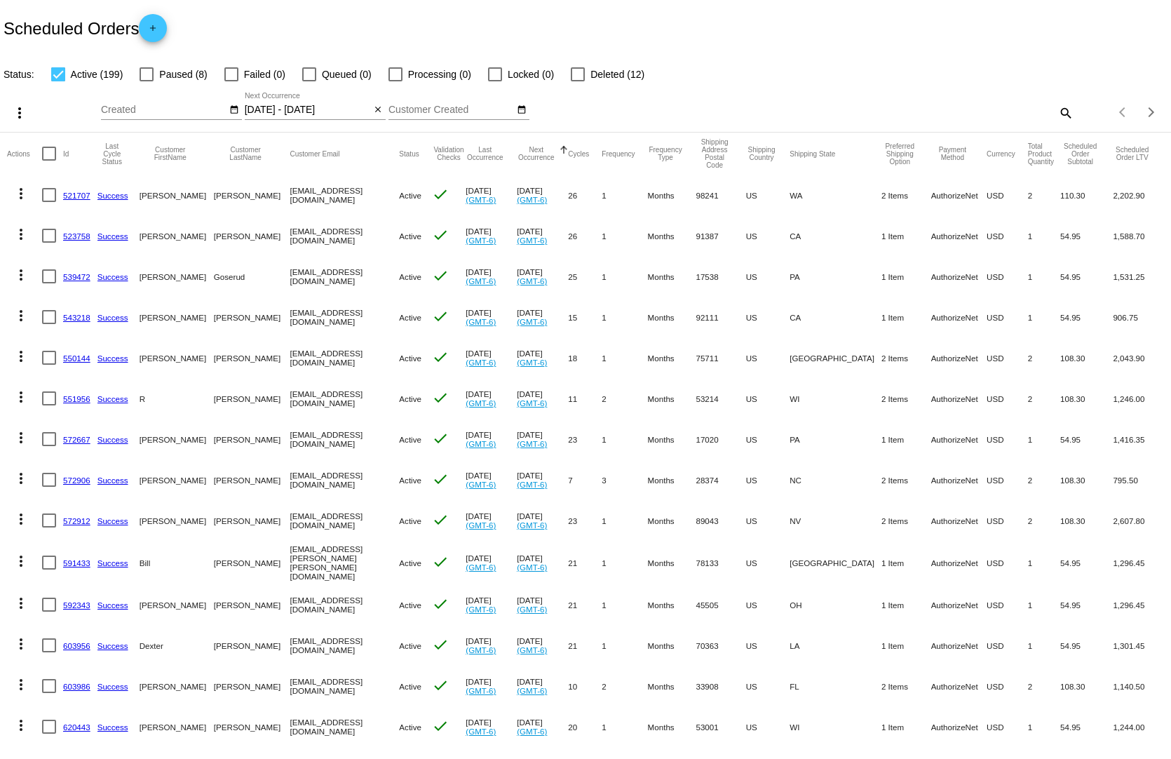
click at [313, 93] on div "[DATE] - [DATE] Aug Jan Feb Mar Apr Su" at bounding box center [308, 106] width 126 height 27
click at [290, 105] on input "[DATE] - [DATE]" at bounding box center [308, 110] width 126 height 11
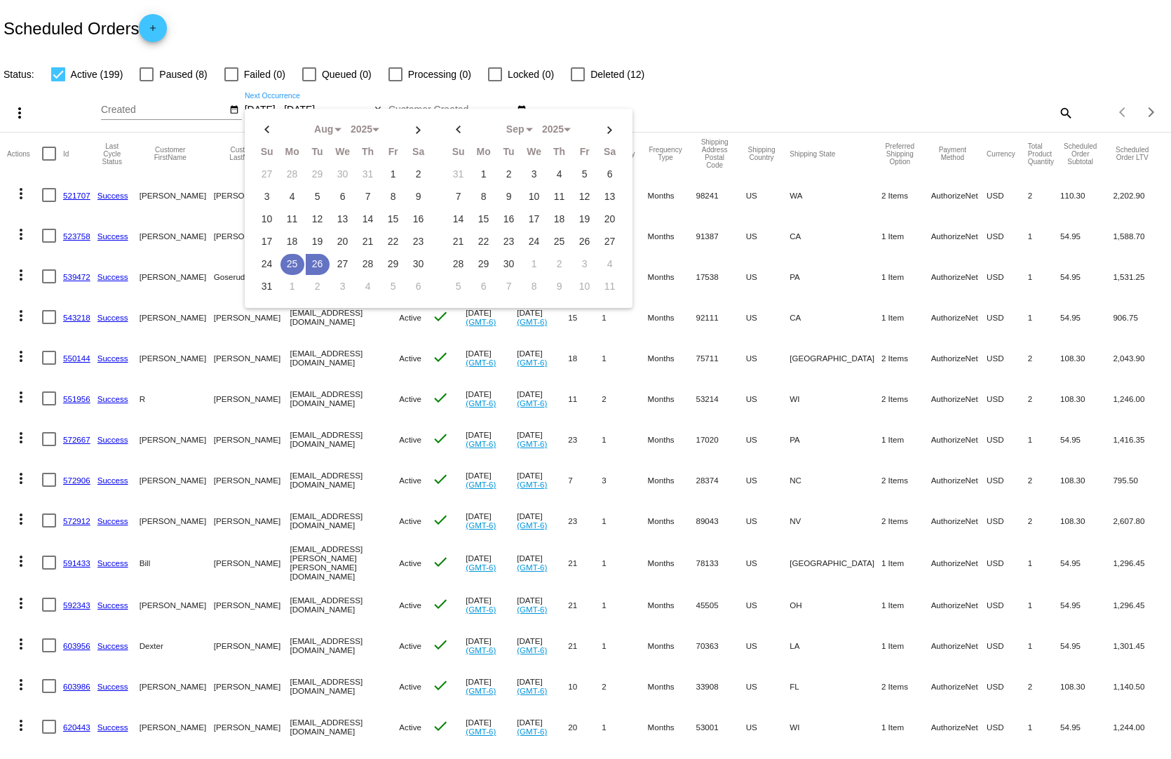
click at [286, 255] on td "25" at bounding box center [293, 264] width 24 height 21
type input "[DATE] - [DATE]"
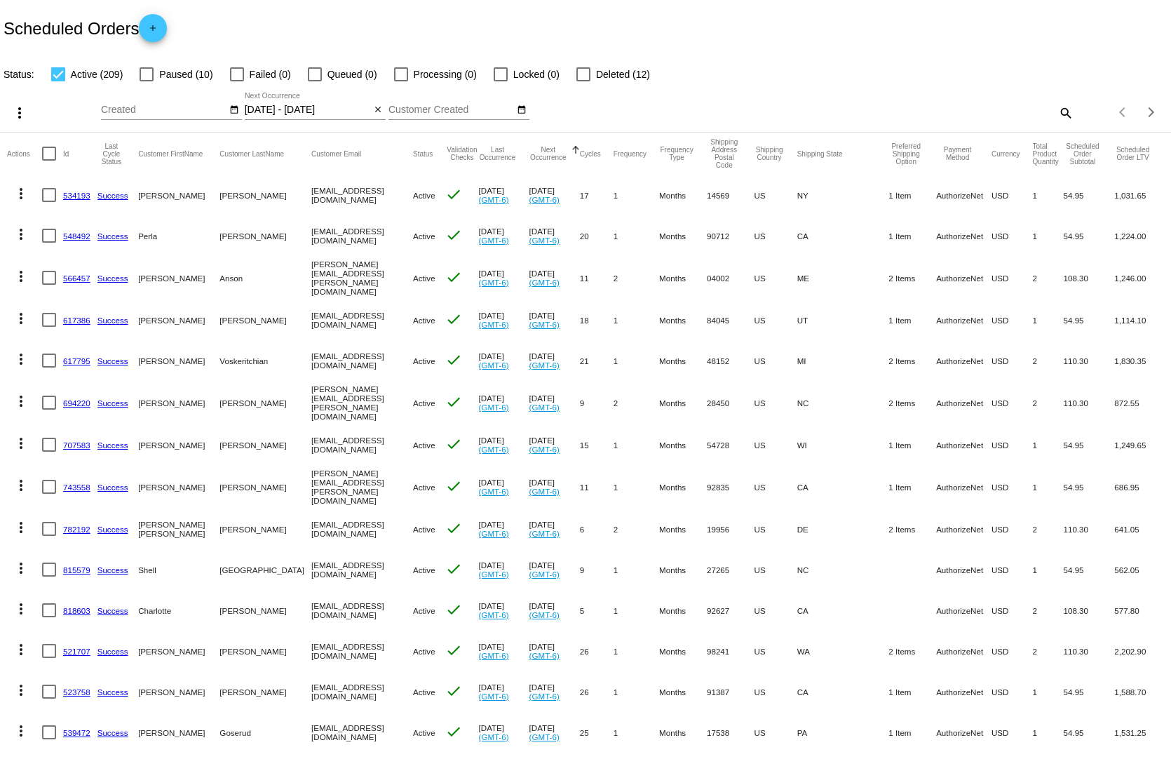
drag, startPoint x: 686, startPoint y: 721, endPoint x: 622, endPoint y: 721, distance: 63.8
click at [622, 721] on mat-row "more_vert 539472 Success [PERSON_NAME] [EMAIL_ADDRESS][DOMAIN_NAME] Active chec…" at bounding box center [585, 732] width 1157 height 41
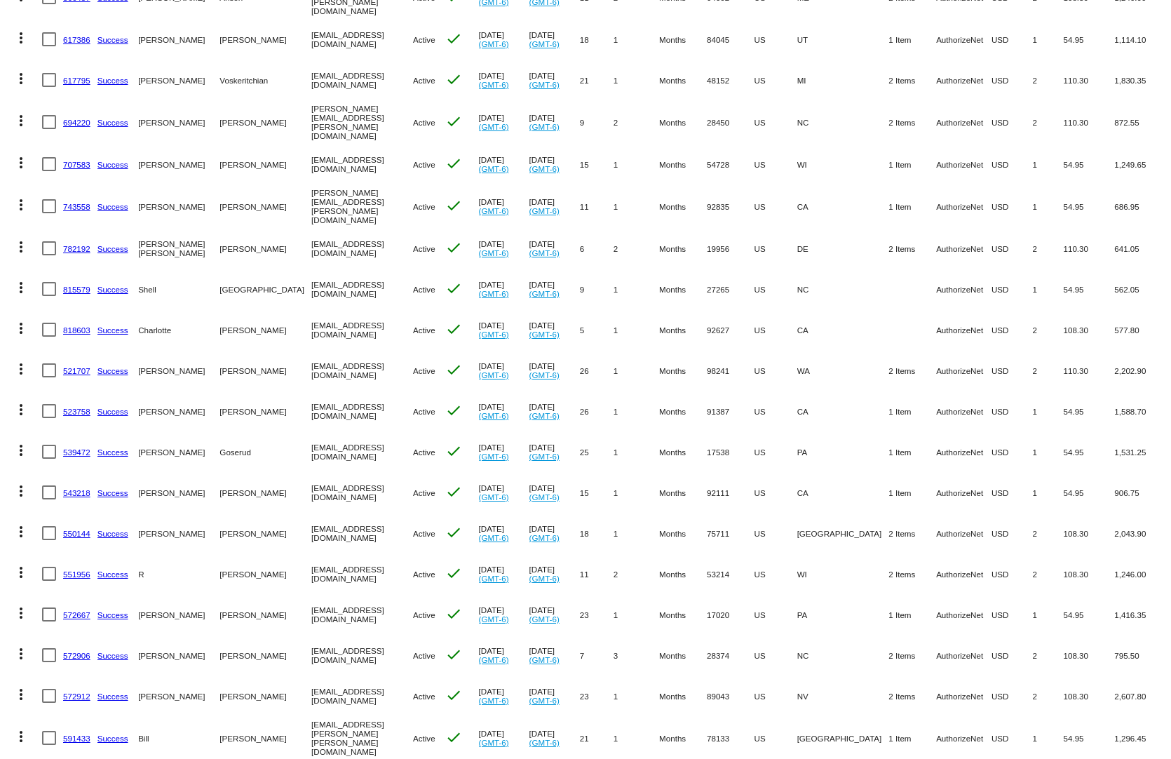
scroll to position [491, 0]
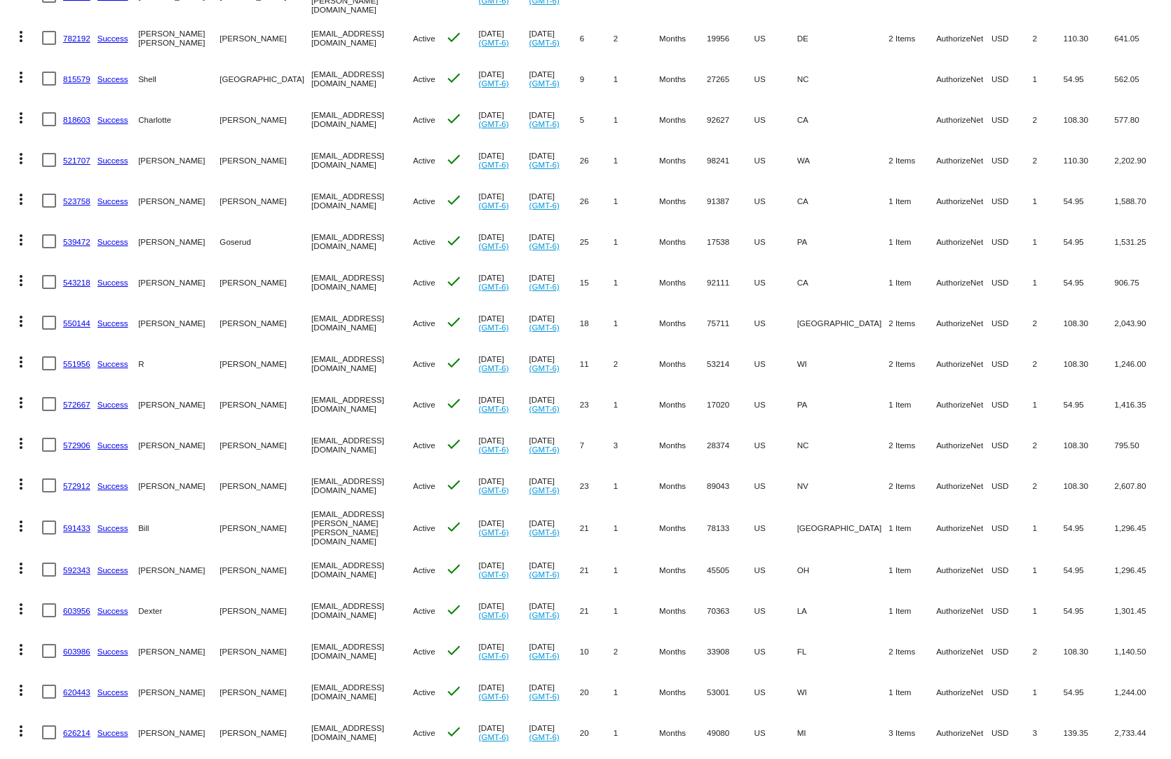
drag, startPoint x: 794, startPoint y: 717, endPoint x: 531, endPoint y: 730, distance: 263.3
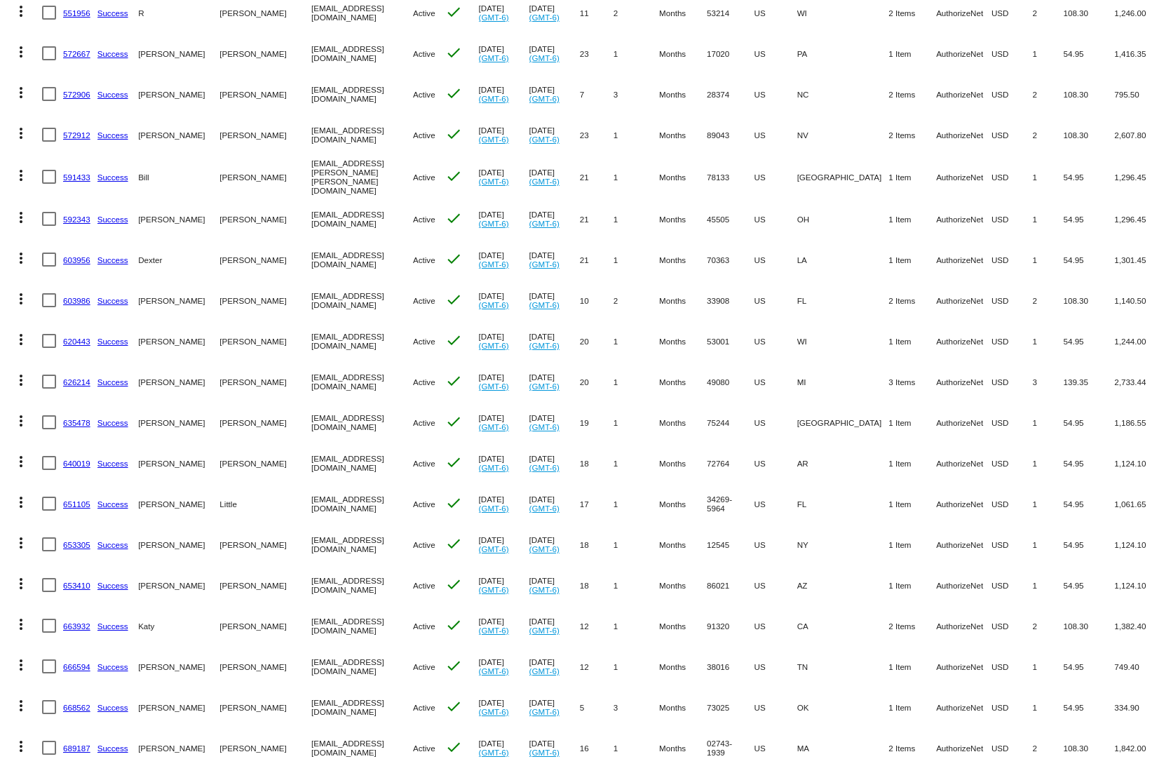
scroll to position [912, 0]
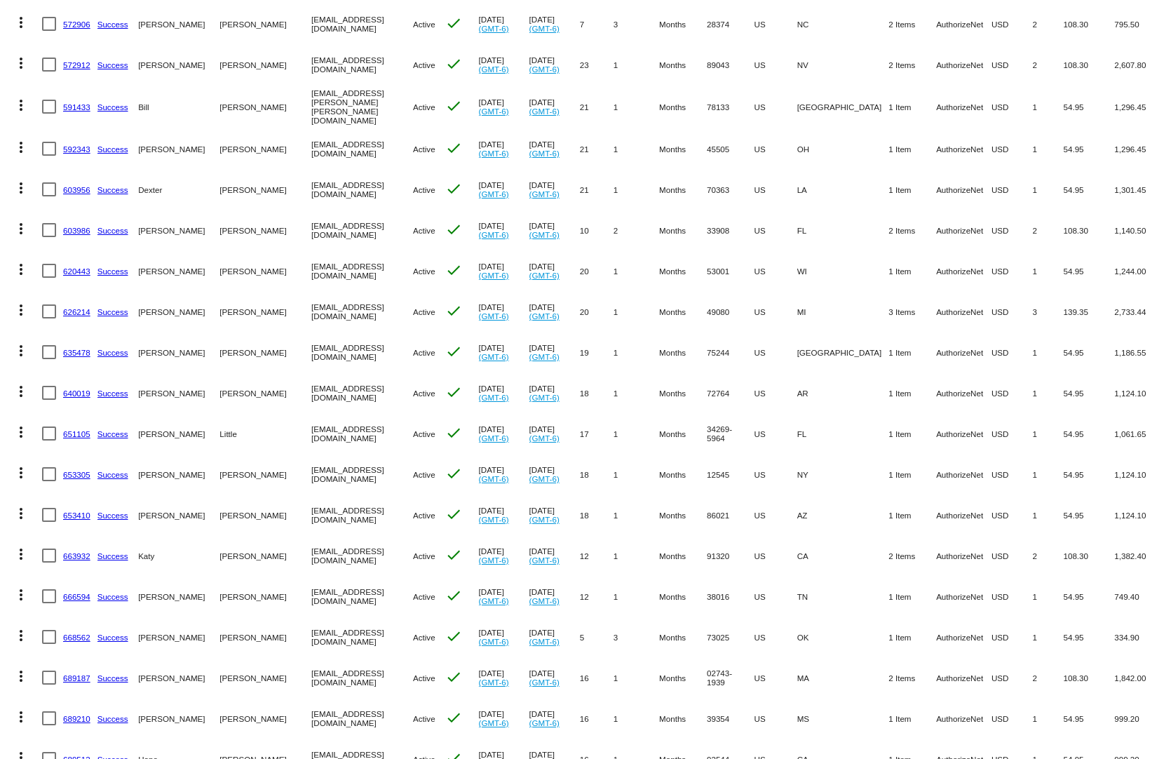
drag, startPoint x: 810, startPoint y: 669, endPoint x: 635, endPoint y: 680, distance: 175.7
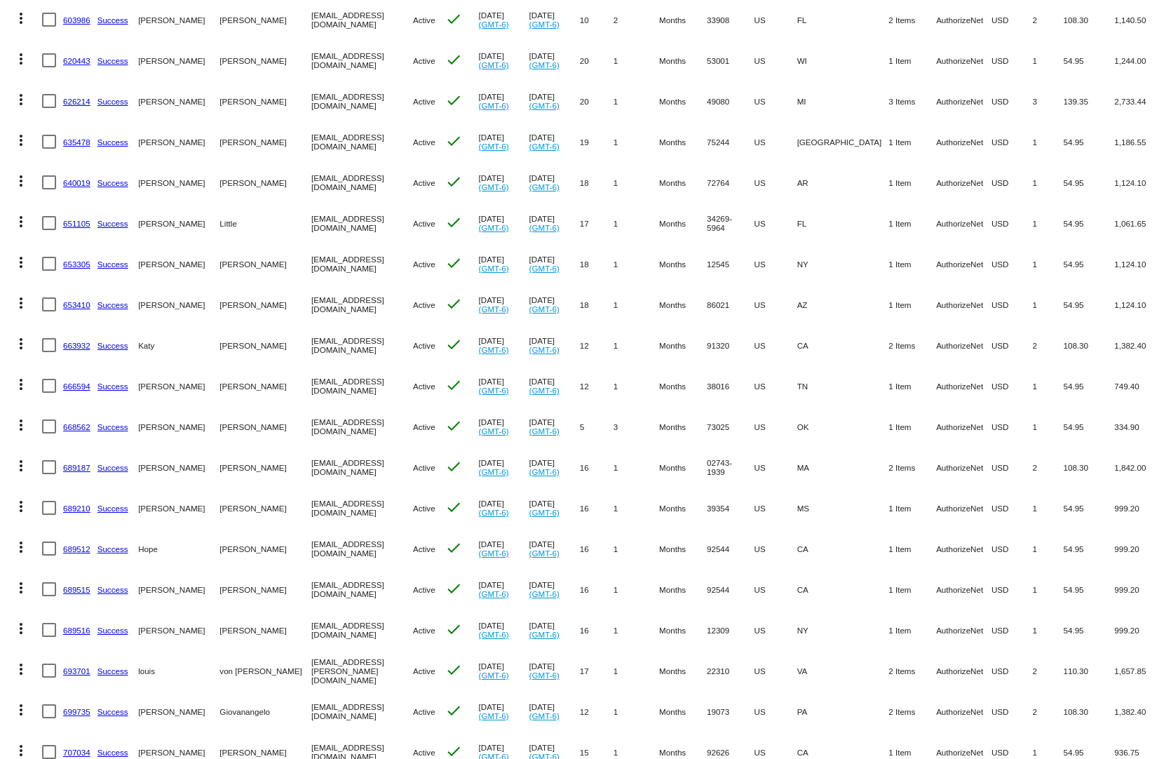
scroll to position [1333, 0]
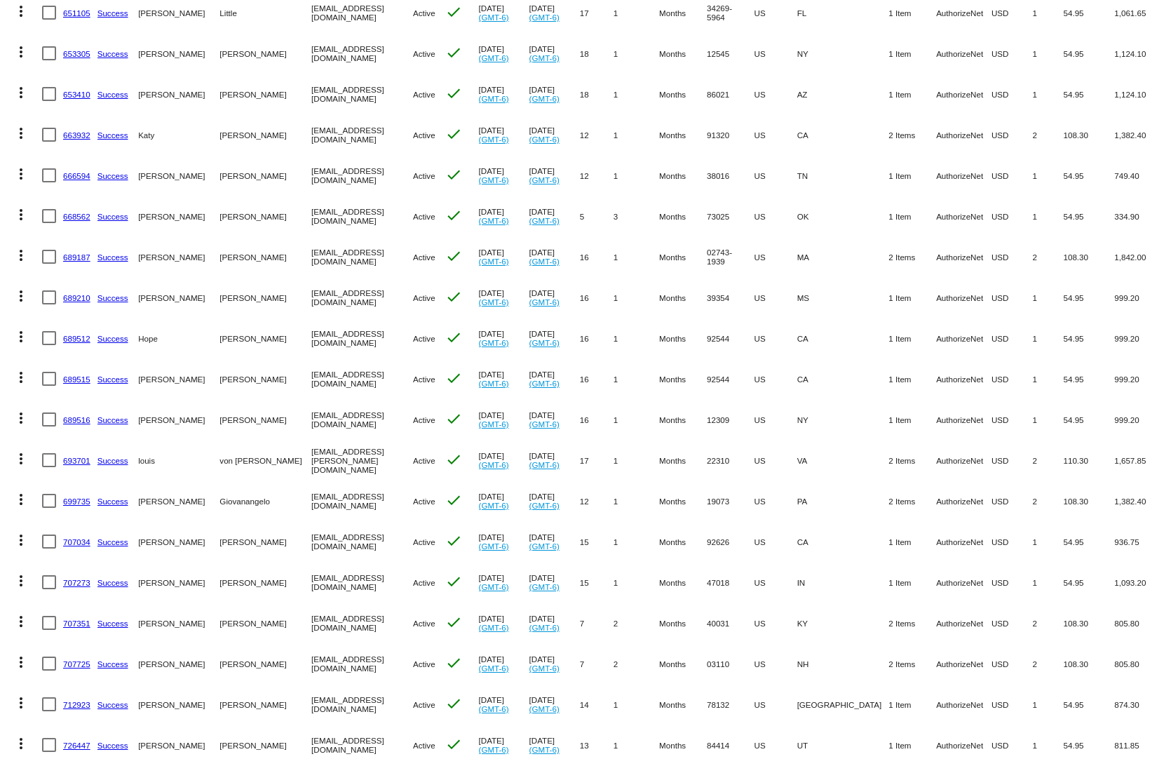
drag, startPoint x: 837, startPoint y: 678, endPoint x: 690, endPoint y: 687, distance: 147.6
click at [690, 687] on mat-row "more_vert 712923 Success [PERSON_NAME] [EMAIL_ADDRESS][DOMAIN_NAME] Active chec…" at bounding box center [585, 704] width 1157 height 41
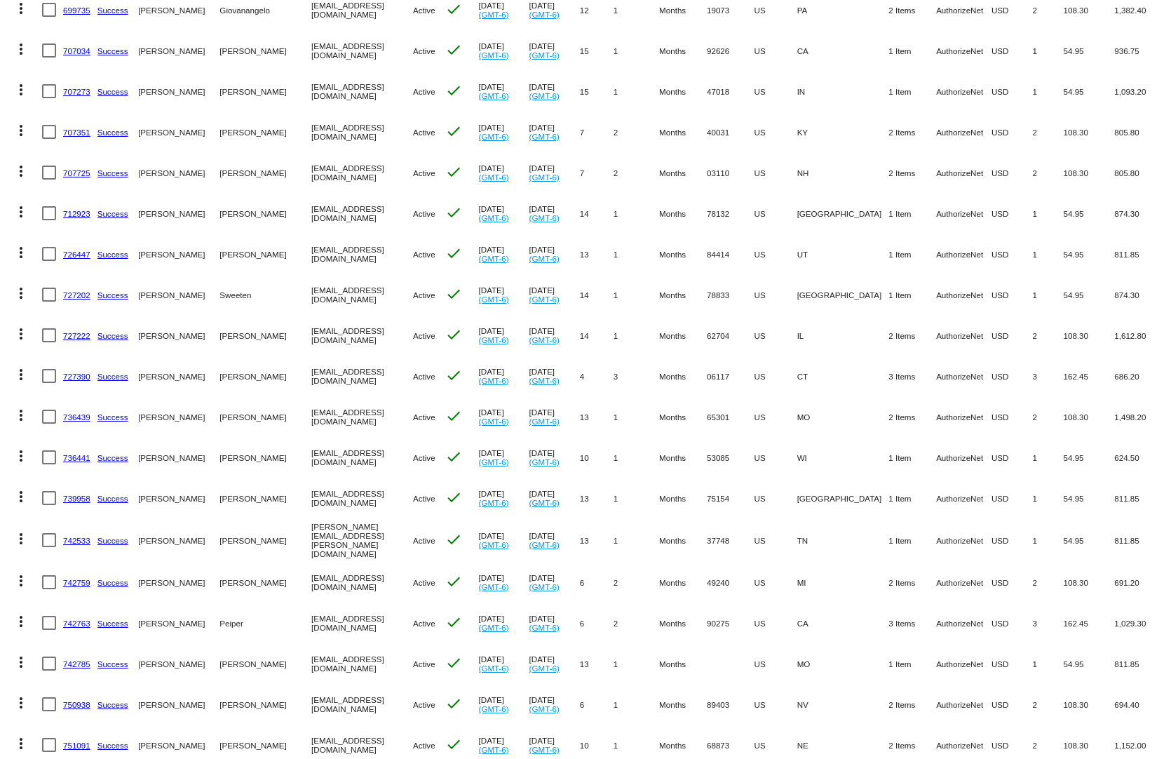
scroll to position [1894, 0]
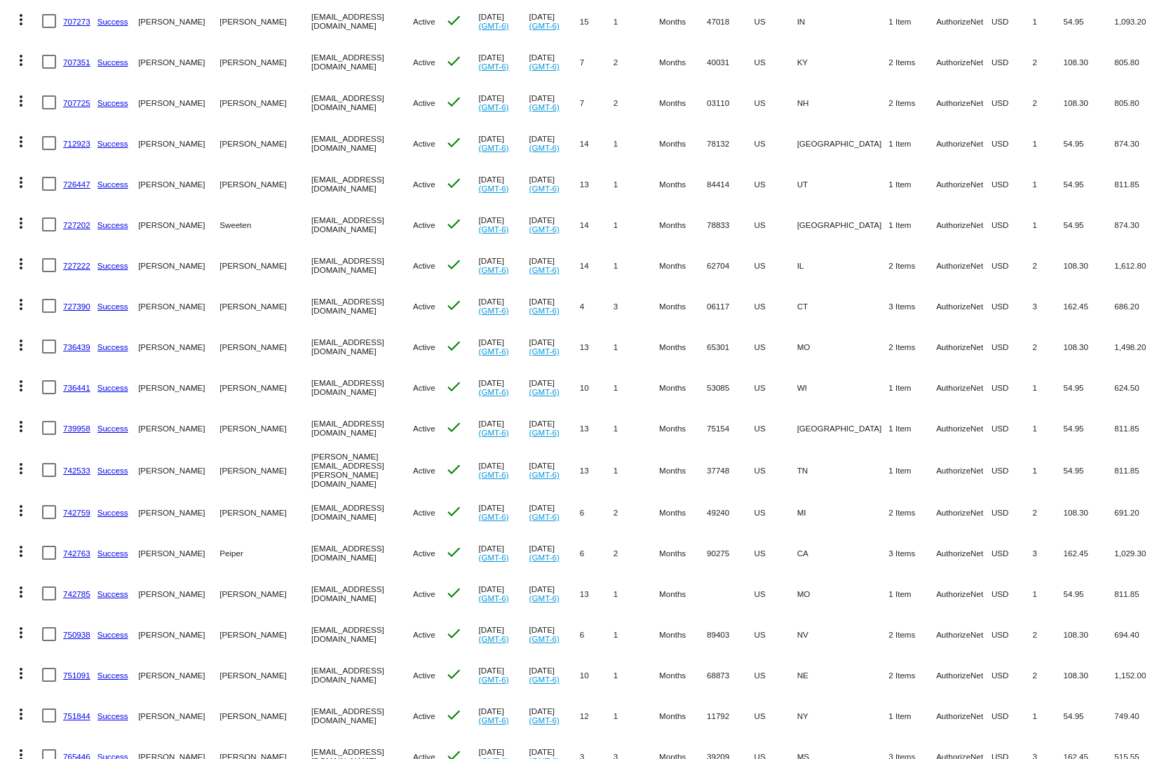
drag, startPoint x: 859, startPoint y: 671, endPoint x: 705, endPoint y: 679, distance: 153.8
click at [705, 695] on mat-row "more_vert 751844 Success [PERSON_NAME] [EMAIL_ADDRESS][DOMAIN_NAME] Active chec…" at bounding box center [585, 715] width 1157 height 41
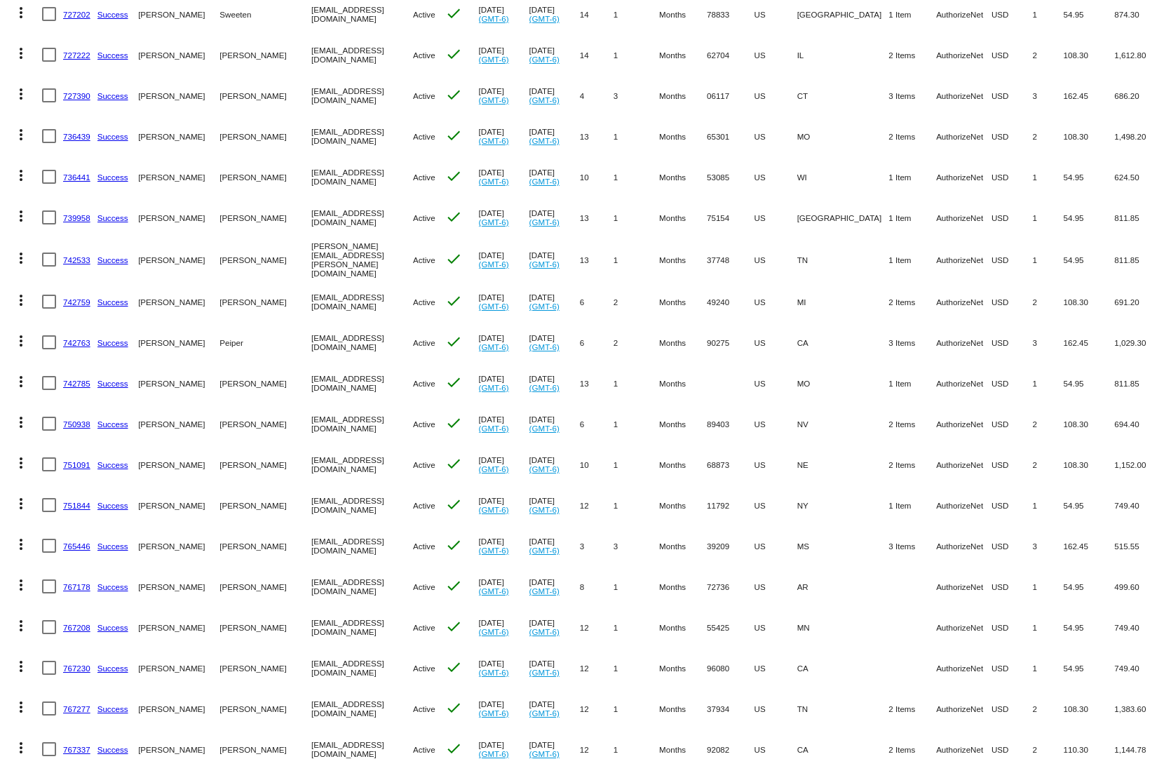
scroll to position [2385, 0]
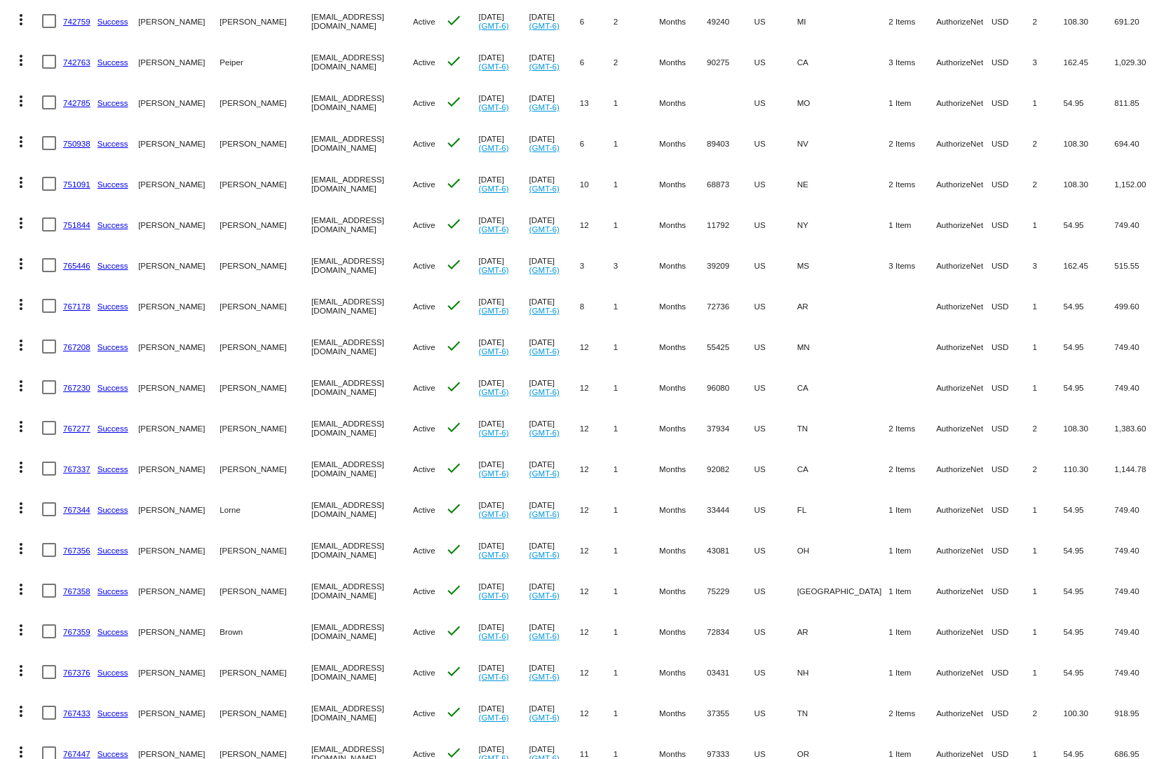
drag, startPoint x: 846, startPoint y: 654, endPoint x: 683, endPoint y: 666, distance: 163.2
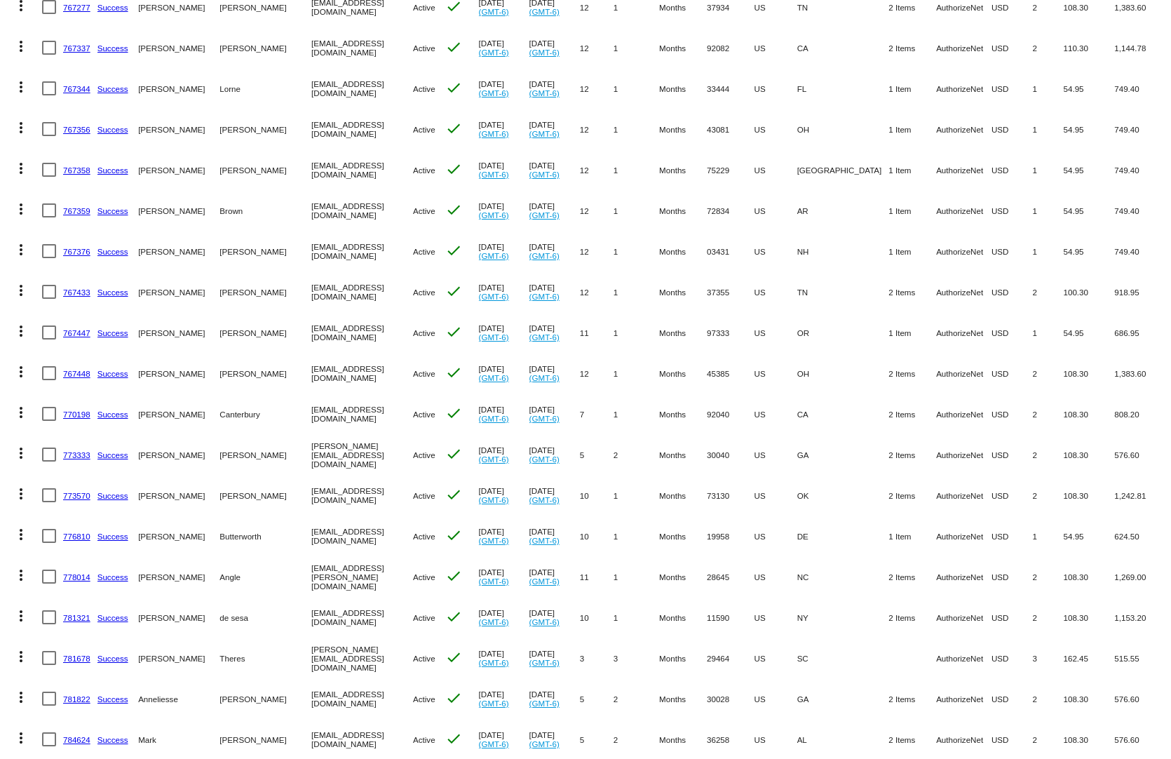
scroll to position [2876, 0]
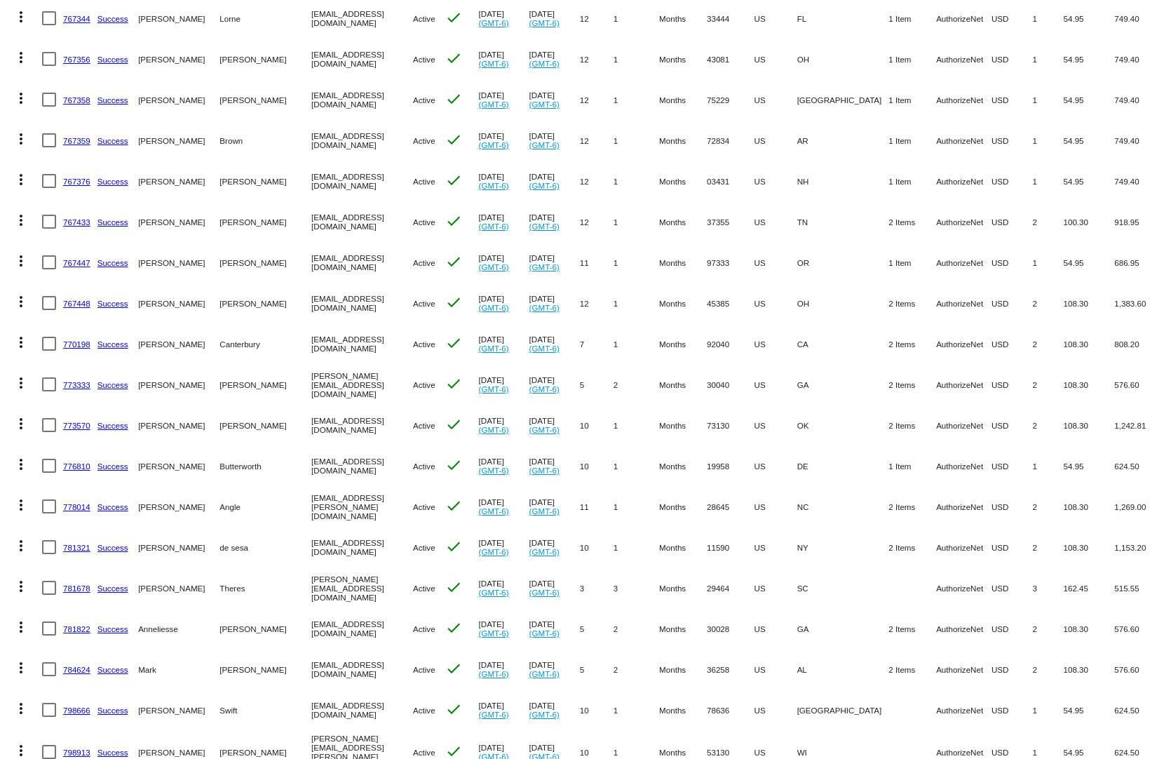
drag, startPoint x: 685, startPoint y: 668, endPoint x: 551, endPoint y: 675, distance: 134.2
click at [551, 690] on mat-row "more_vert 798666 Success [PERSON_NAME] [EMAIL_ADDRESS][DOMAIN_NAME] Active chec…" at bounding box center [585, 710] width 1157 height 41
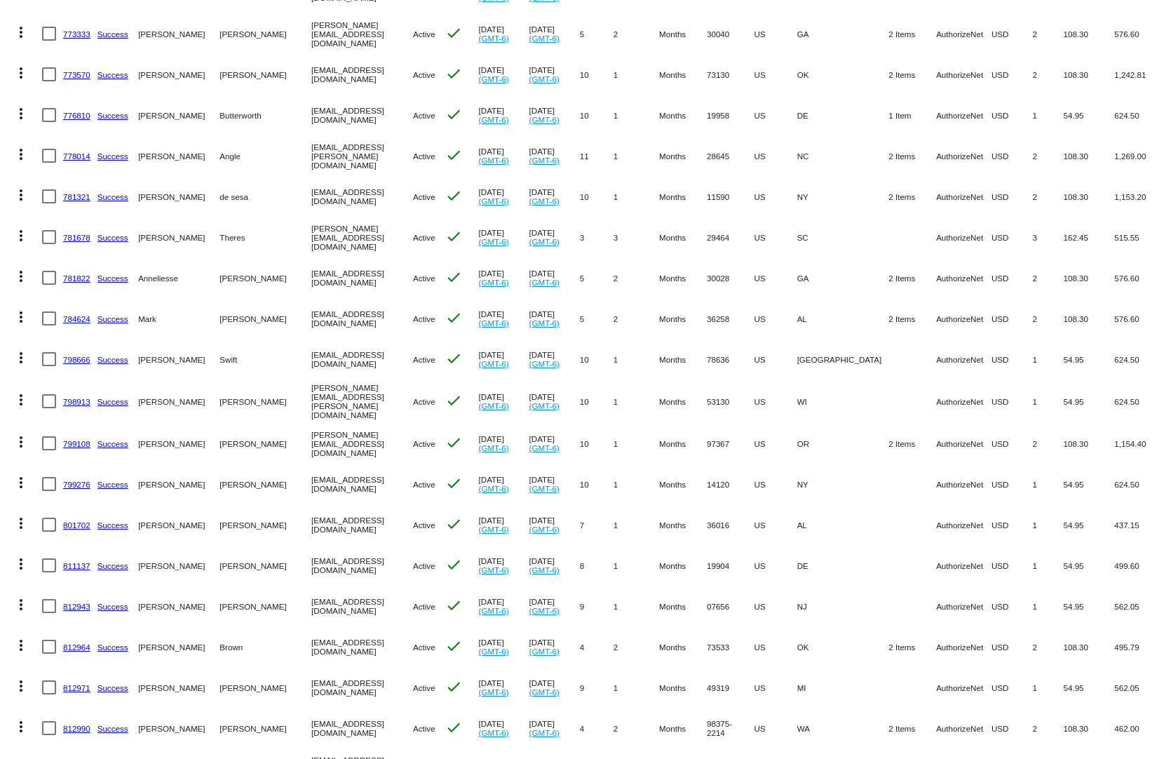
scroll to position [3367, 0]
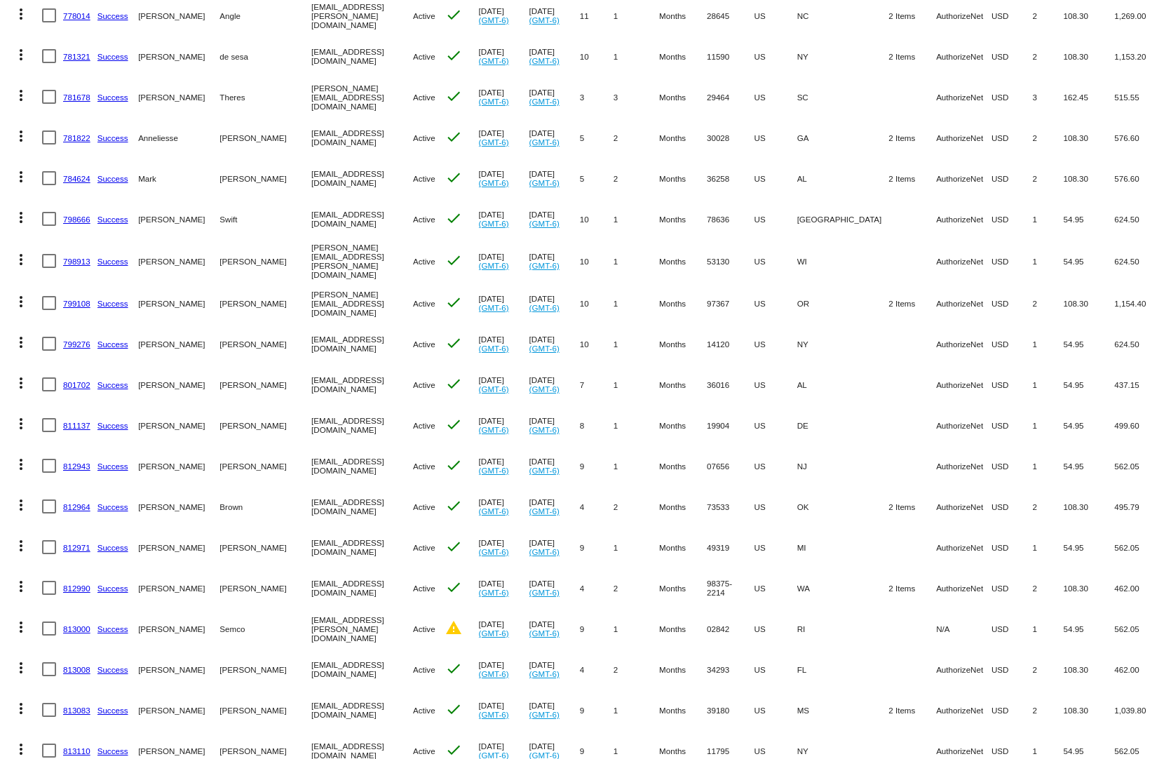
drag, startPoint x: 730, startPoint y: 686, endPoint x: 640, endPoint y: 697, distance: 90.5
click at [640, 697] on mat-row "more_vert 813083 Success [PERSON_NAME][GEOGRAPHIC_DATA] [EMAIL_ADDRESS][DOMAIN_…" at bounding box center [585, 710] width 1157 height 41
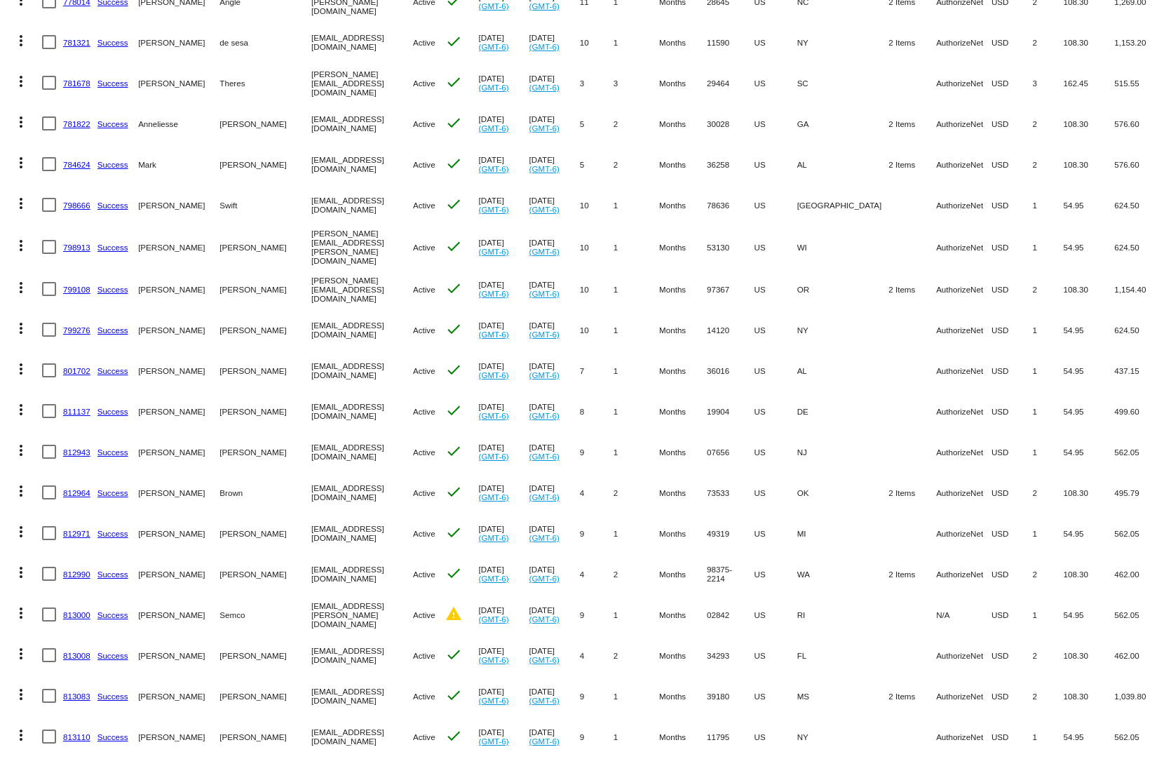
scroll to position [3311, 0]
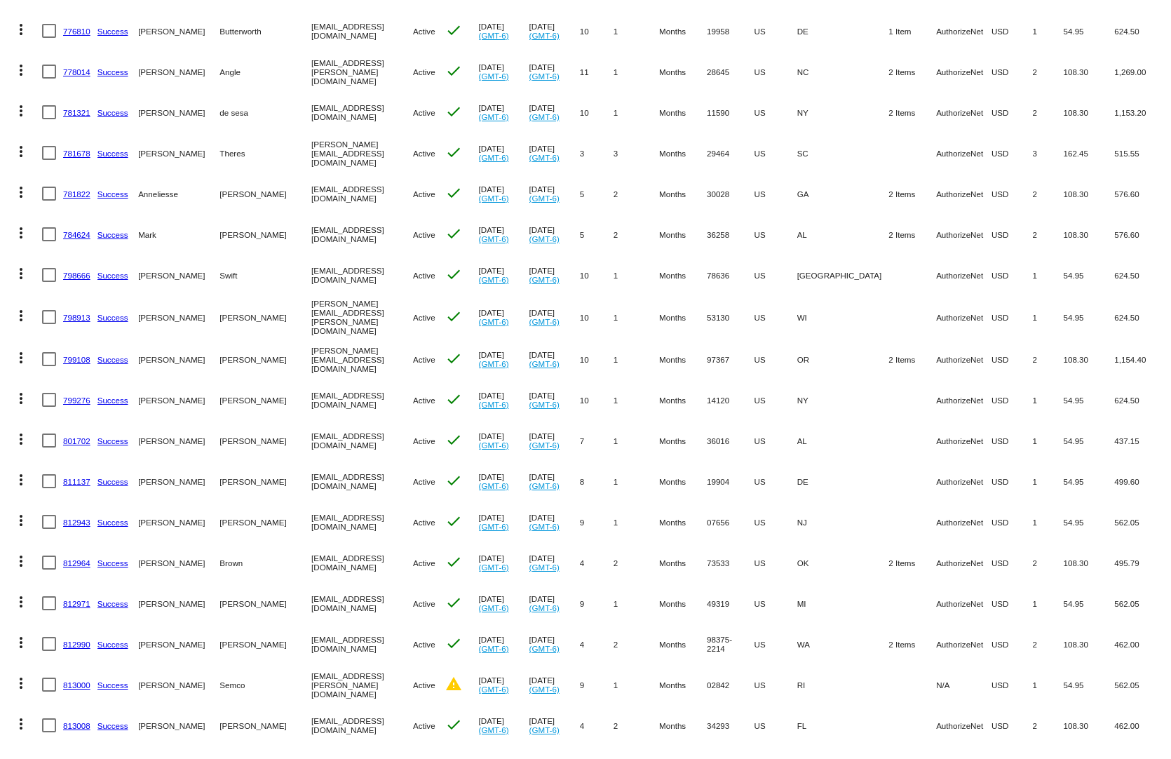
drag, startPoint x: 899, startPoint y: 283, endPoint x: 699, endPoint y: 337, distance: 207.1
click at [730, 300] on mat-row "more_vert 798913 Success [GEOGRAPHIC_DATA] Wilkes [EMAIL_ADDRESS][PERSON_NAME][…" at bounding box center [585, 316] width 1157 height 43
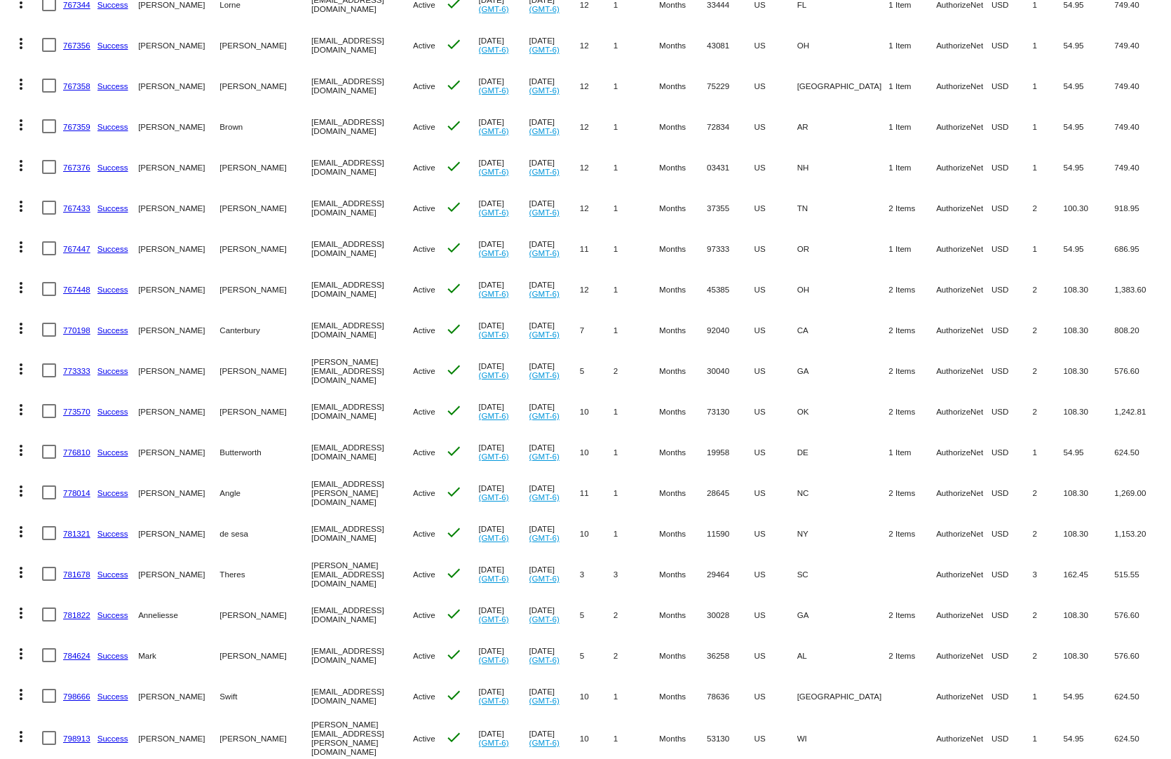
scroll to position [2820, 0]
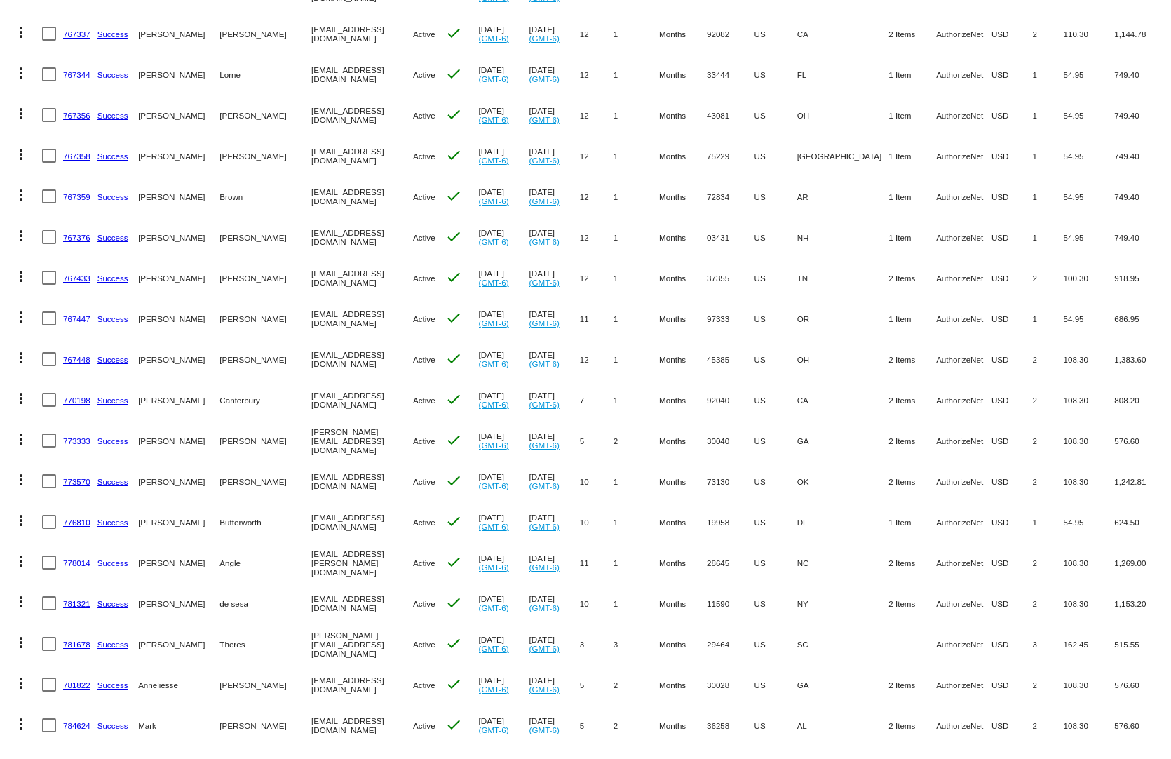
drag, startPoint x: 946, startPoint y: 288, endPoint x: 909, endPoint y: 299, distance: 38.8
click at [946, 298] on mat-cell "AuthorizeNet" at bounding box center [963, 318] width 55 height 41
click at [83, 274] on link "767433" at bounding box center [76, 278] width 27 height 9
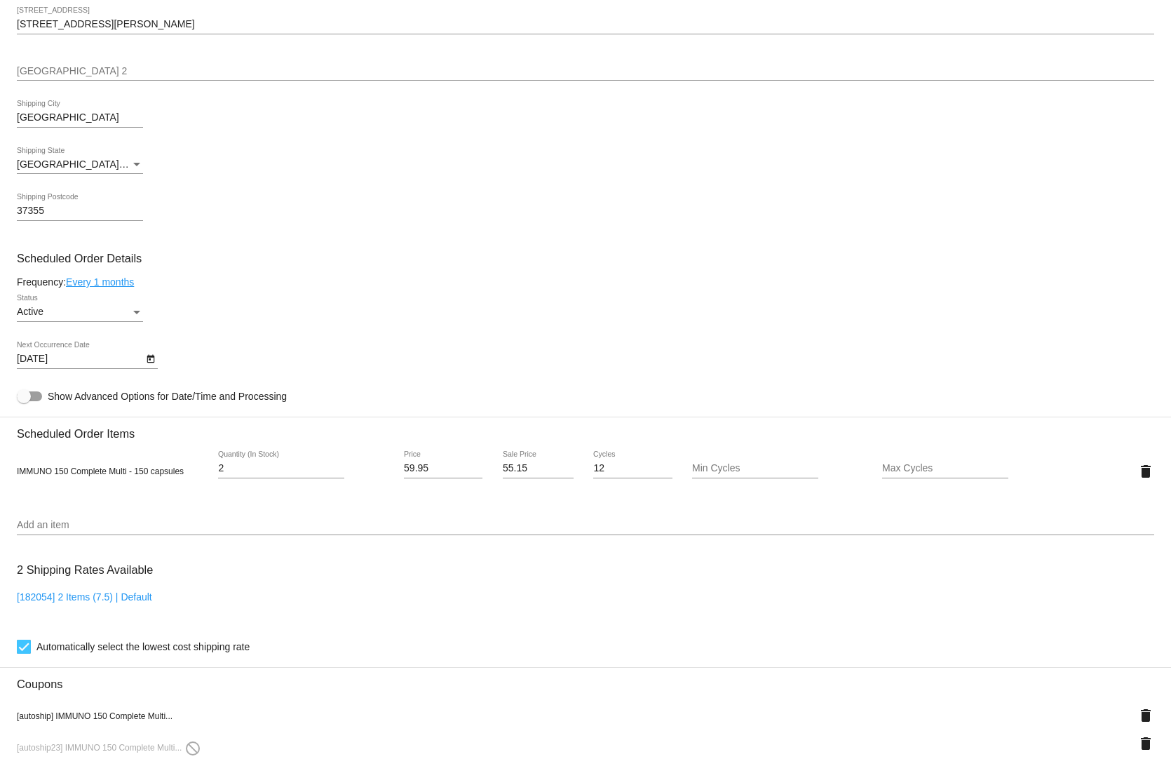
scroll to position [912, 0]
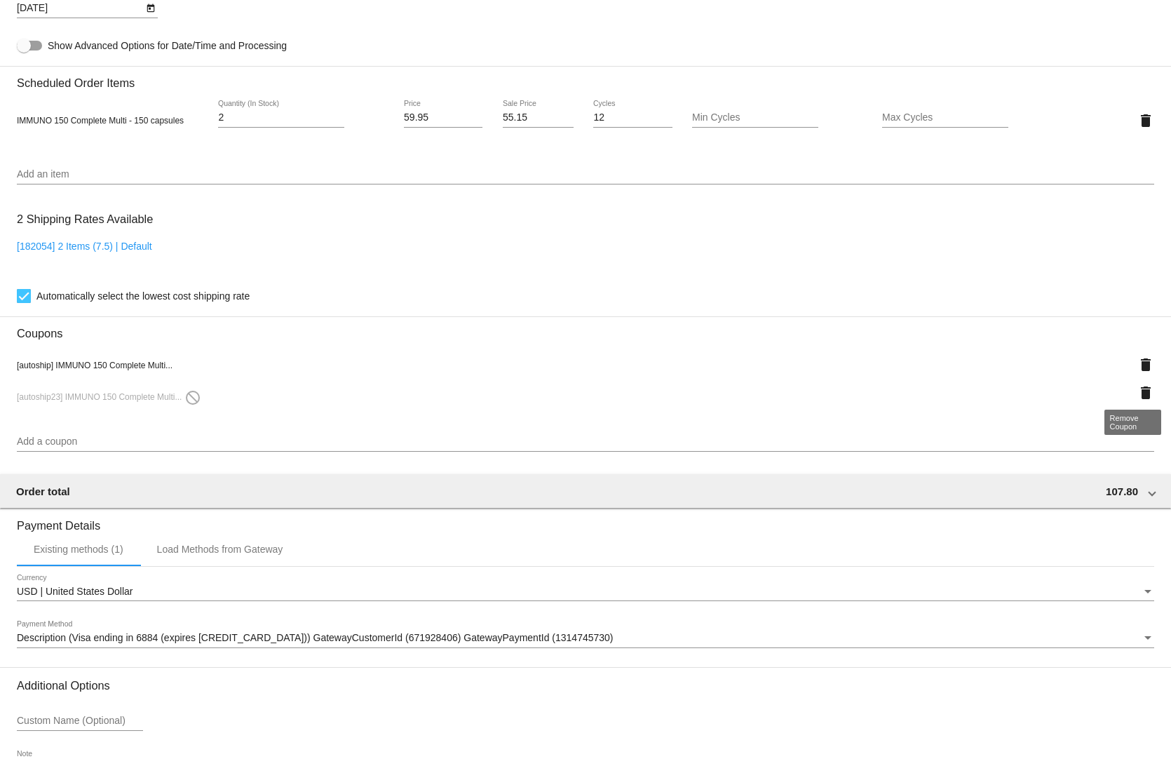
click at [1138, 384] on mat-icon "delete" at bounding box center [1146, 392] width 17 height 17
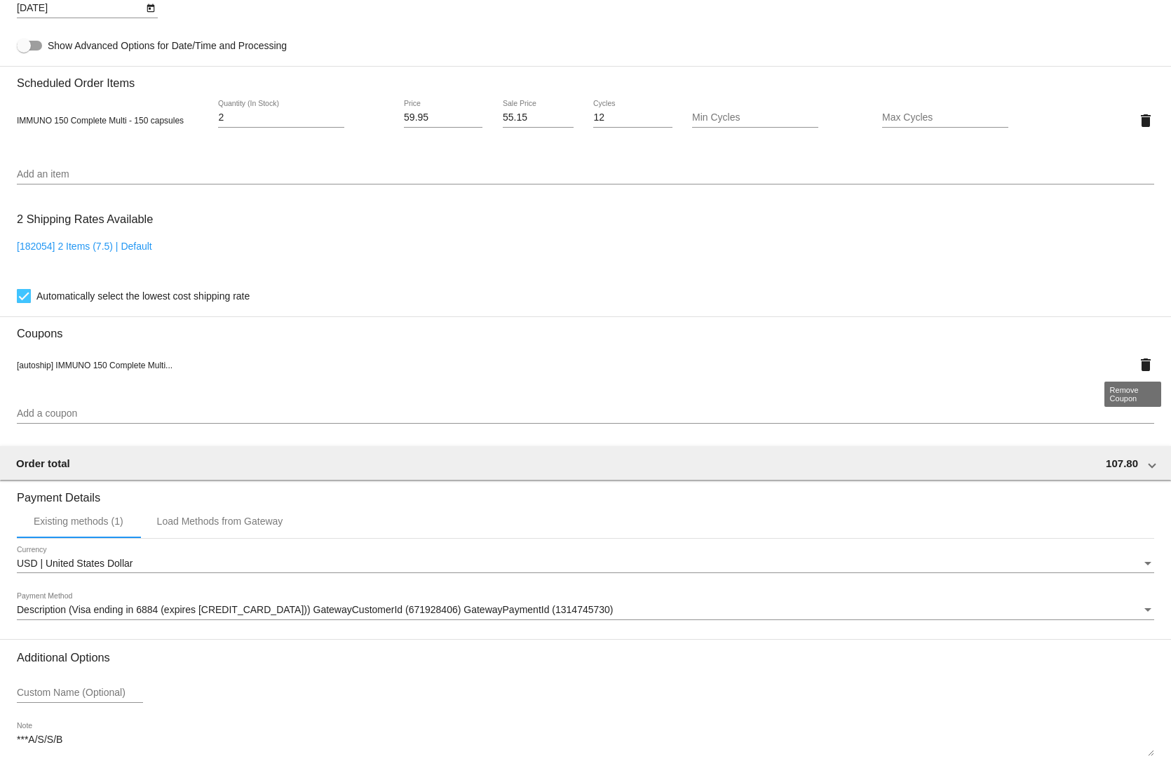
click at [1138, 358] on mat-icon "delete" at bounding box center [1146, 364] width 17 height 17
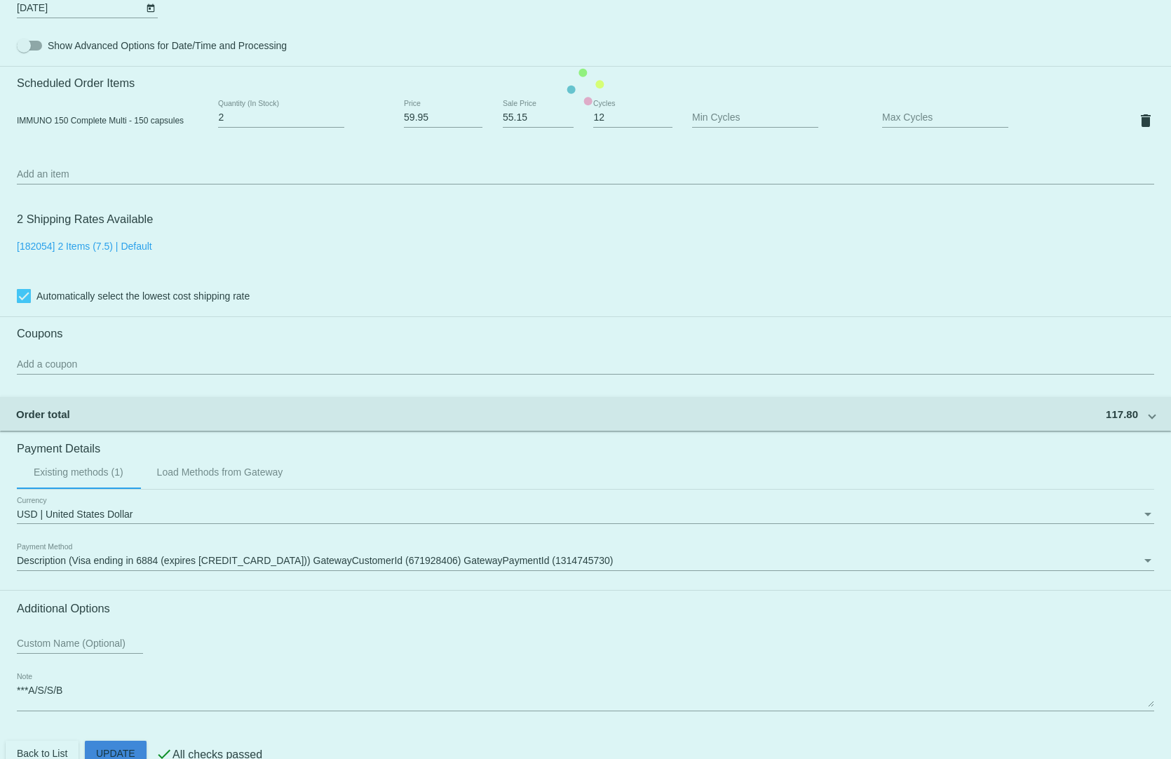
click at [130, 755] on mat-card "Customer 4449888: [PERSON_NAME] [EMAIL_ADDRESS][DOMAIN_NAME] Customer Shipping …" at bounding box center [585, 87] width 1171 height 1403
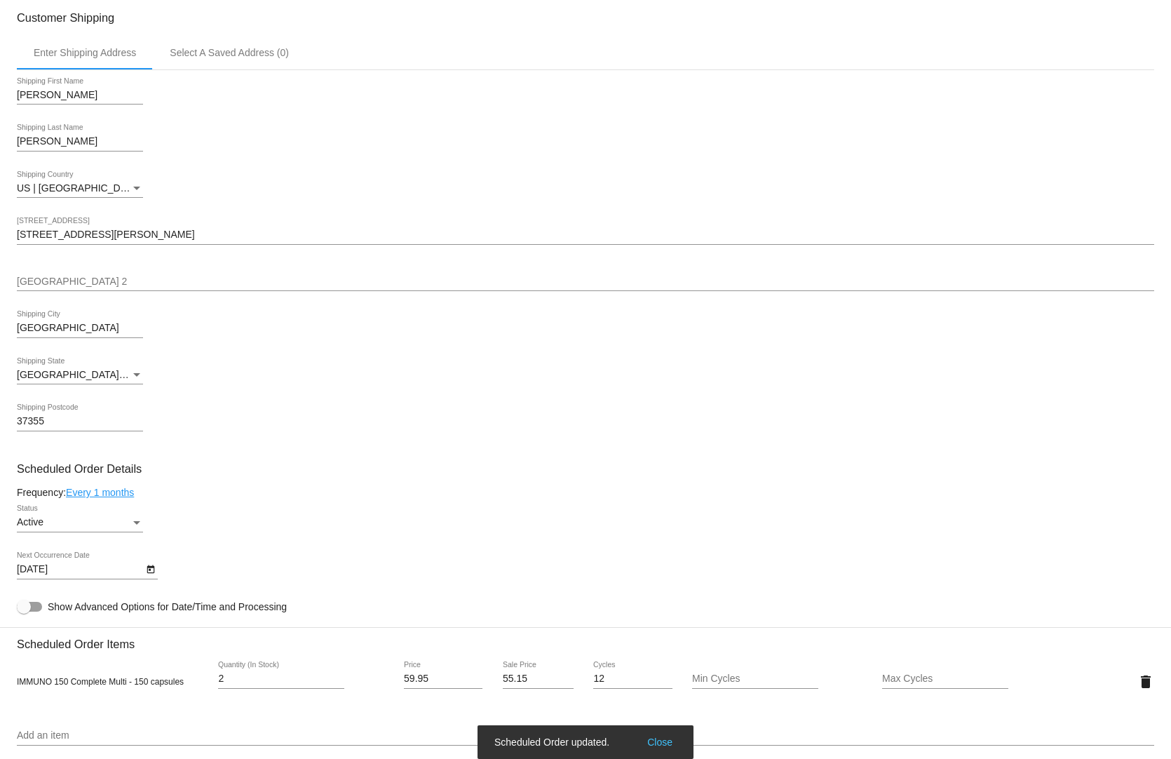
scroll to position [0, 0]
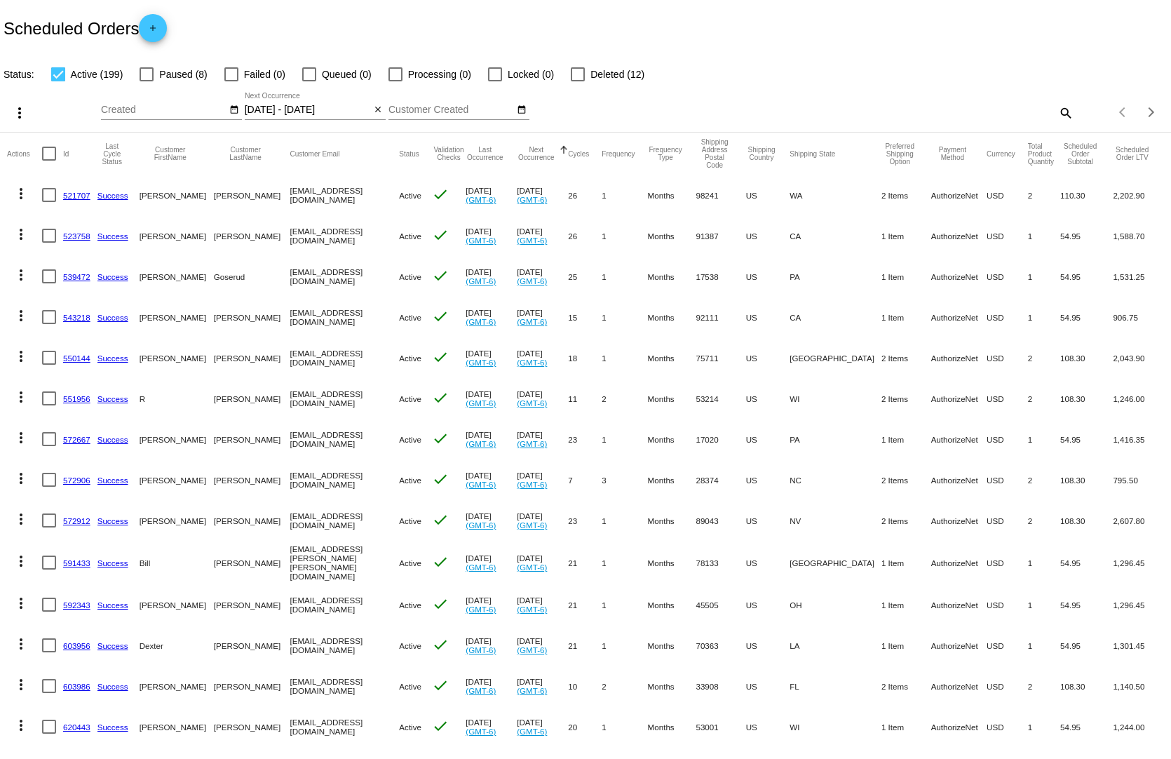
click at [305, 105] on input "[DATE] - [DATE]" at bounding box center [308, 110] width 126 height 11
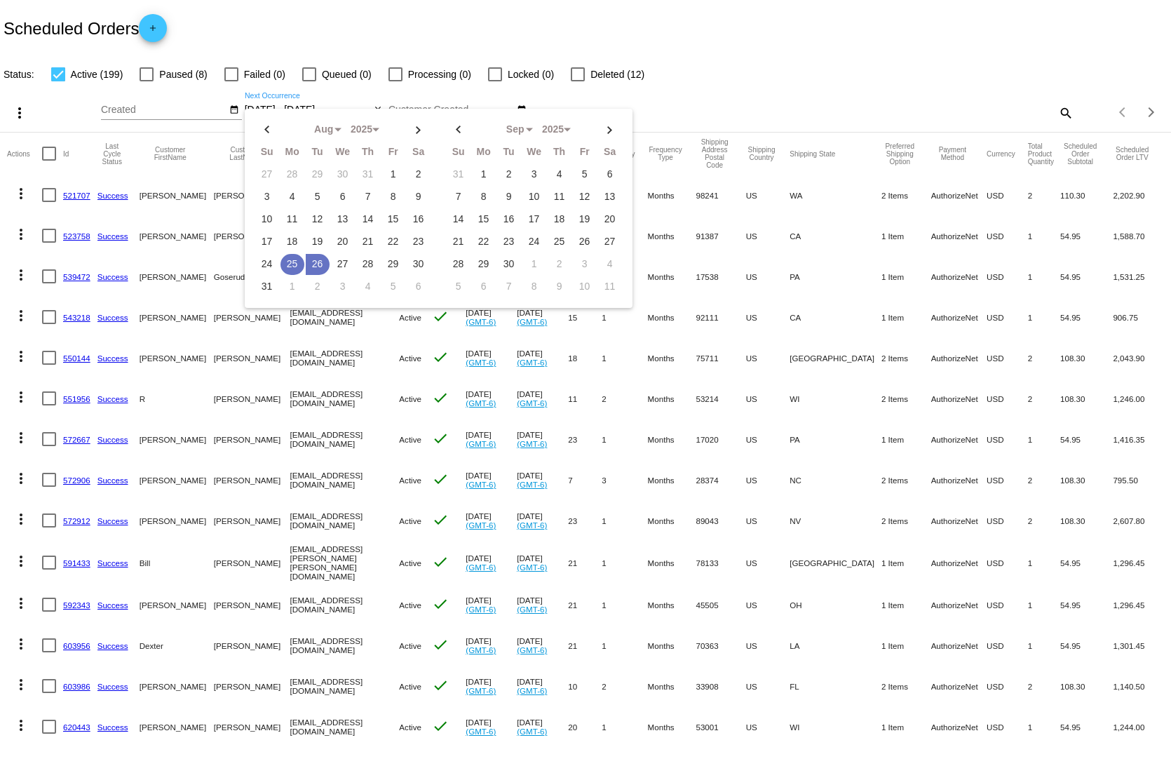
click at [289, 254] on td "25" at bounding box center [293, 264] width 24 height 21
type input "[DATE] - [DATE]"
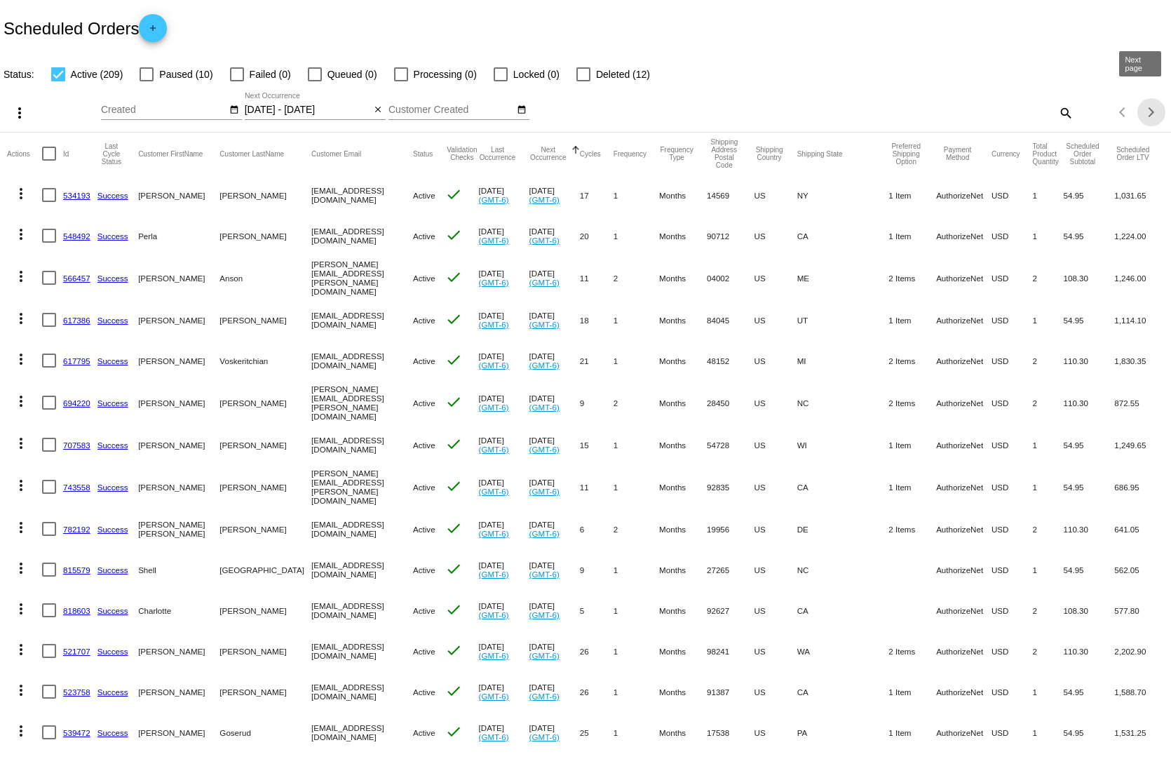
click at [1145, 107] on div "Next page" at bounding box center [1150, 112] width 10 height 10
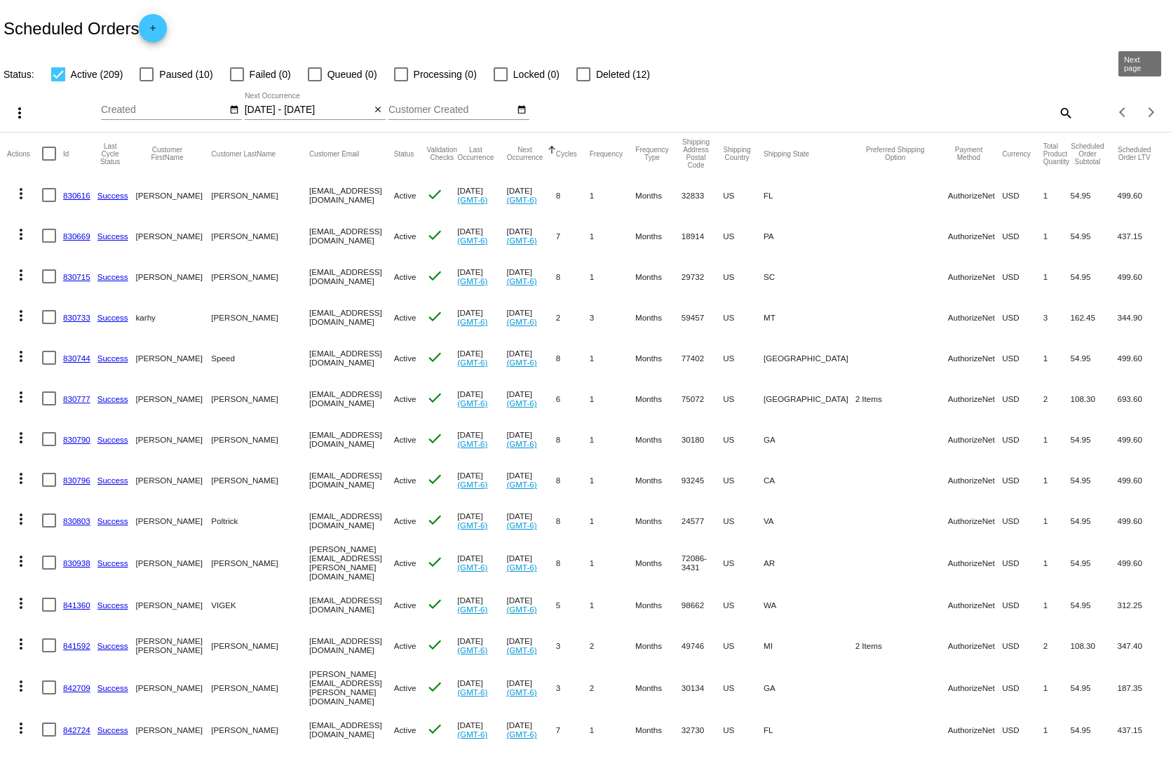
click at [1145, 107] on div "Next page" at bounding box center [1150, 112] width 10 height 10
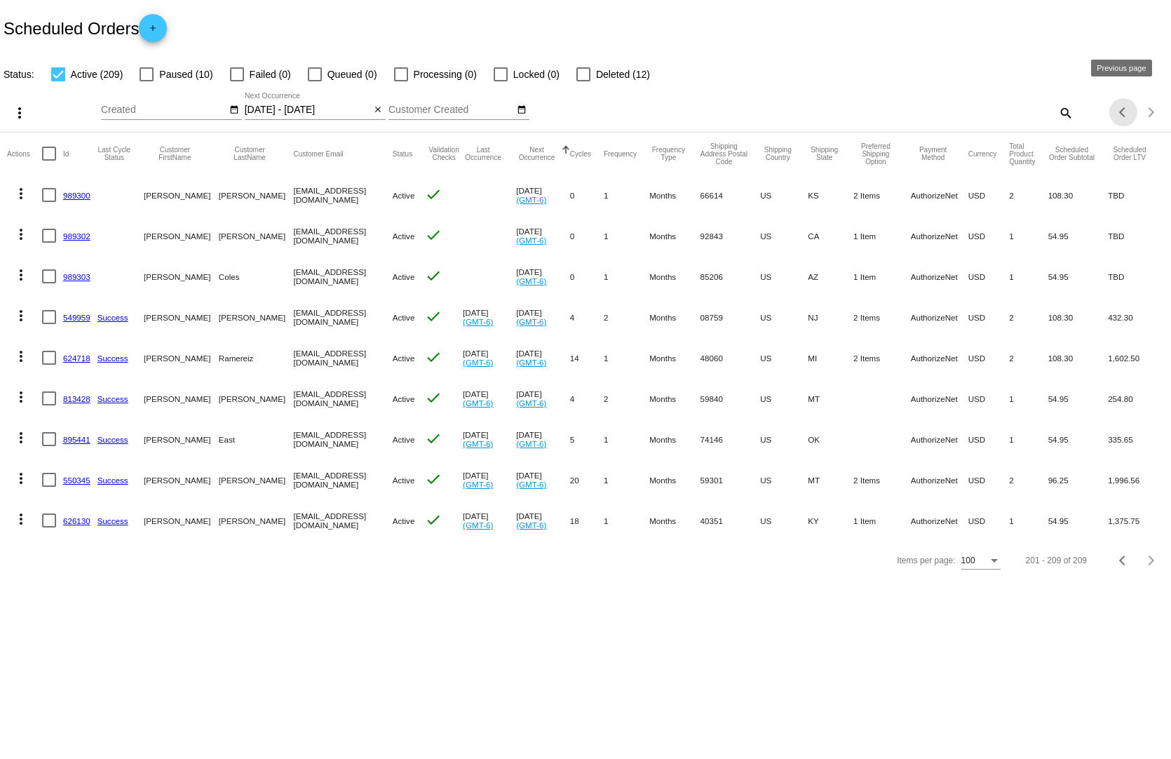
click at [1124, 107] on div "Previous page" at bounding box center [1125, 112] width 10 height 10
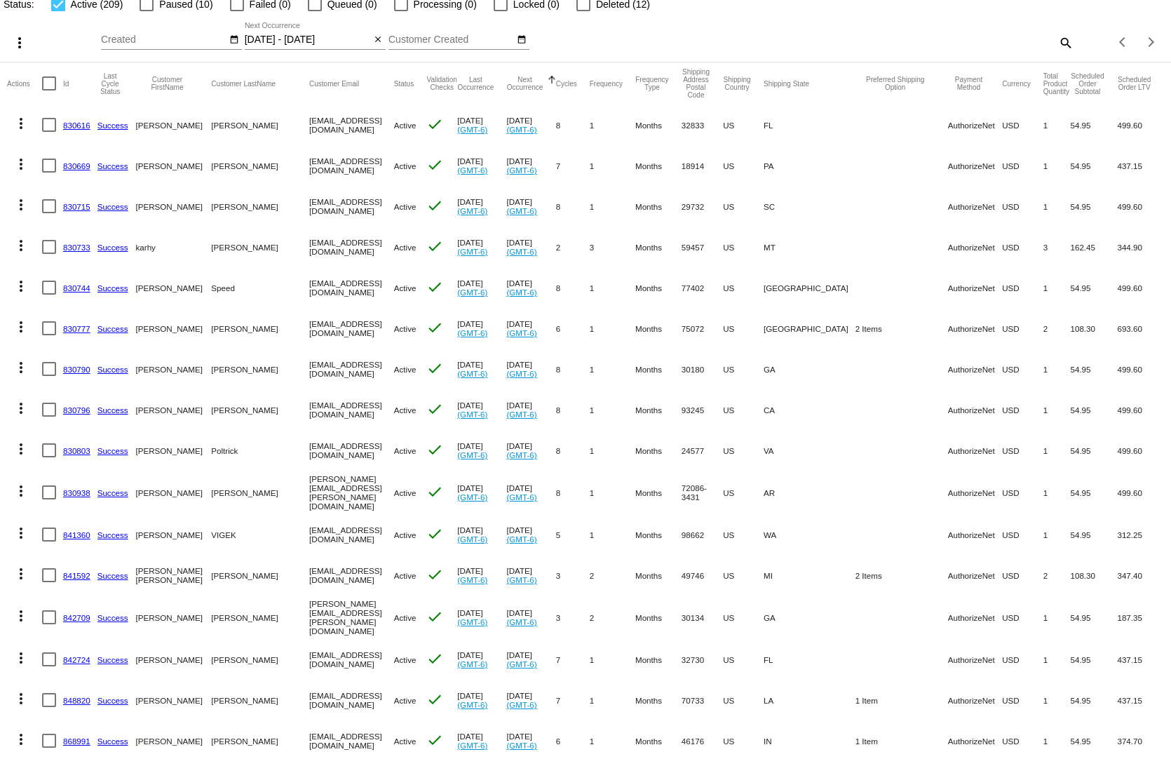
scroll to position [140, 0]
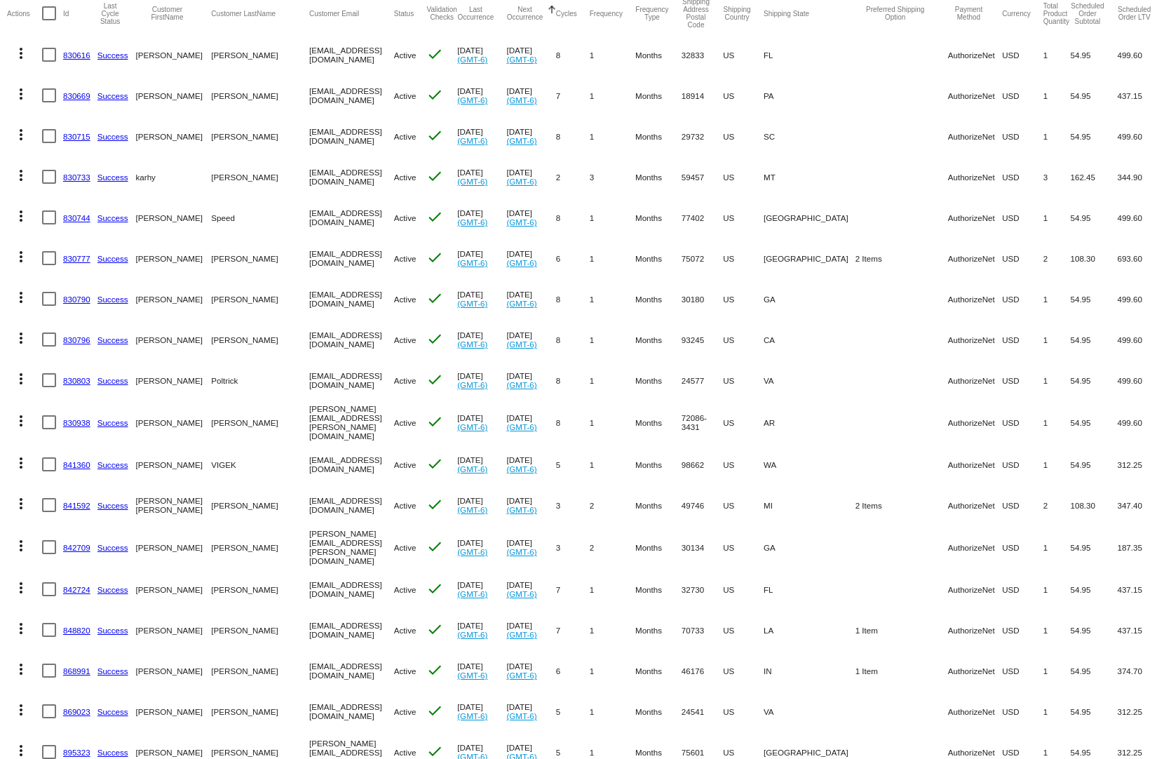
drag, startPoint x: 995, startPoint y: 565, endPoint x: 828, endPoint y: 578, distance: 166.8
click at [828, 578] on mat-row "more_vert 842724 Success [PERSON_NAME] [EMAIL_ADDRESS][DOMAIN_NAME] Active chec…" at bounding box center [585, 589] width 1157 height 41
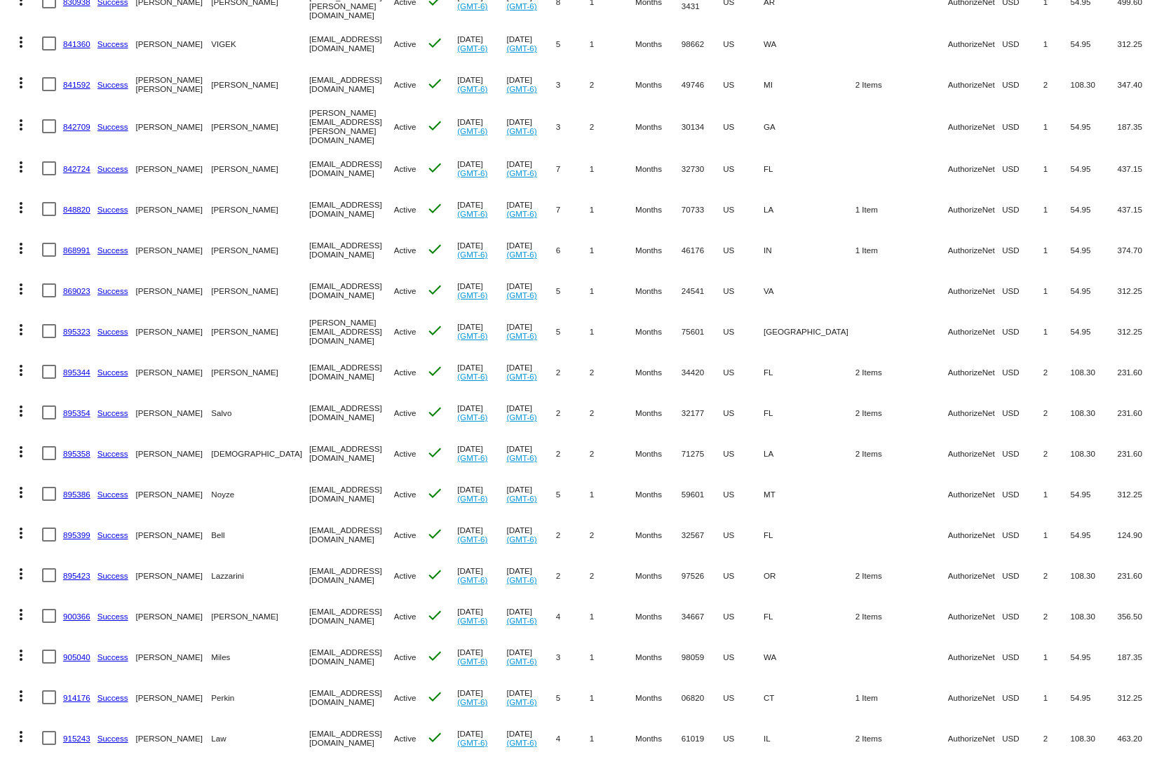
scroll to position [631, 0]
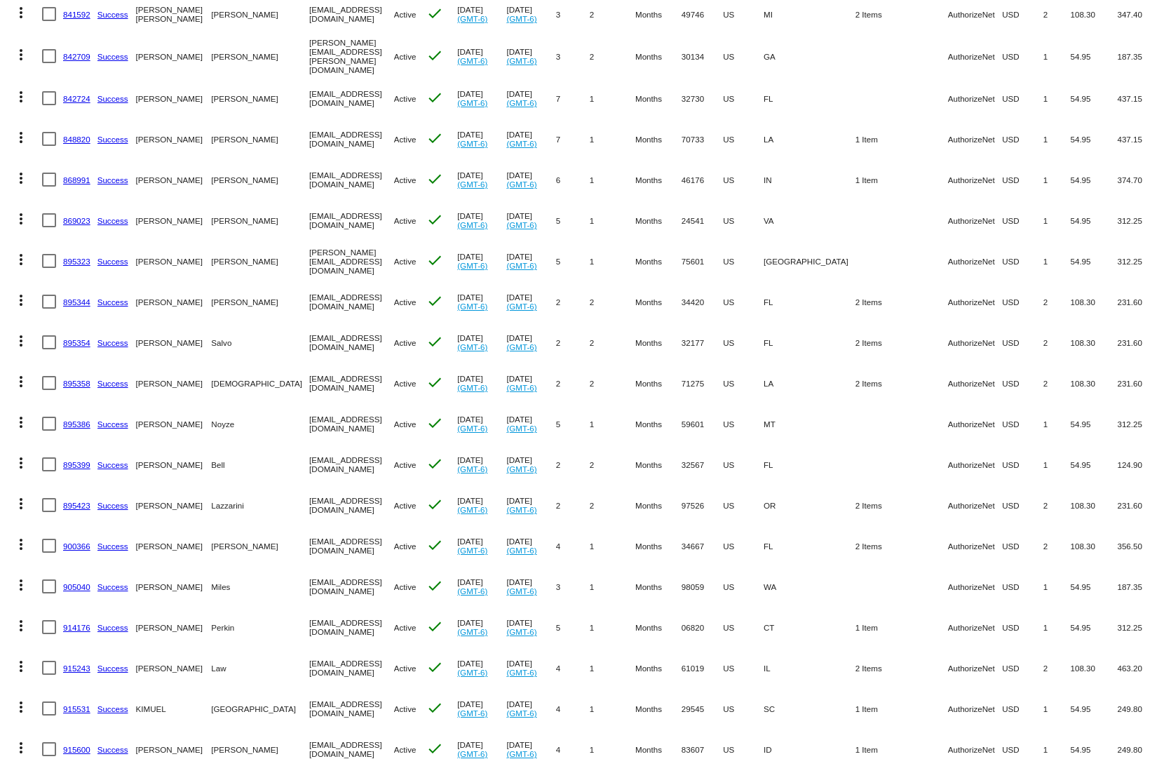
drag, startPoint x: 967, startPoint y: 567, endPoint x: 807, endPoint y: 574, distance: 160.1
click at [807, 574] on mat-row "more_vert 905040 Success [PERSON_NAME] [EMAIL_ADDRESS][DOMAIN_NAME] Active chec…" at bounding box center [585, 586] width 1157 height 41
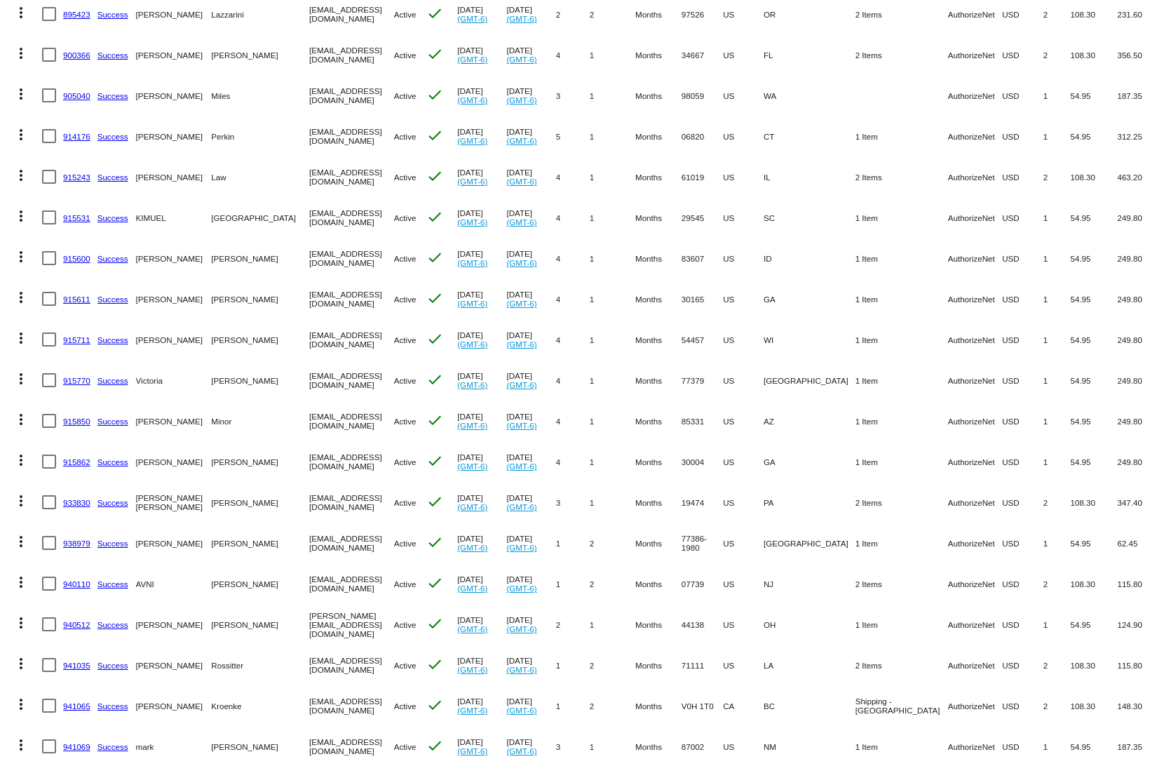
scroll to position [1192, 0]
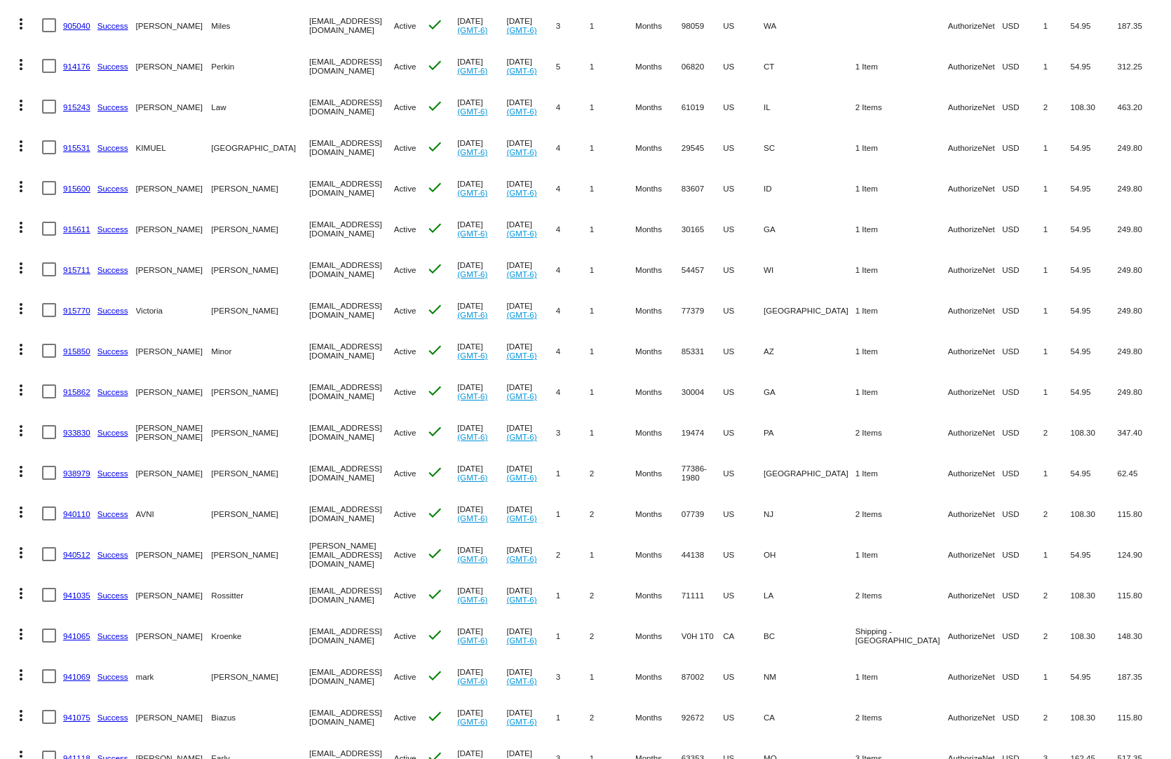
drag, startPoint x: 983, startPoint y: 557, endPoint x: 861, endPoint y: 569, distance: 122.6
click at [862, 574] on mat-row "more_vert 941035 Success [PERSON_NAME] [EMAIL_ADDRESS][DOMAIN_NAME] Active chec…" at bounding box center [585, 594] width 1157 height 41
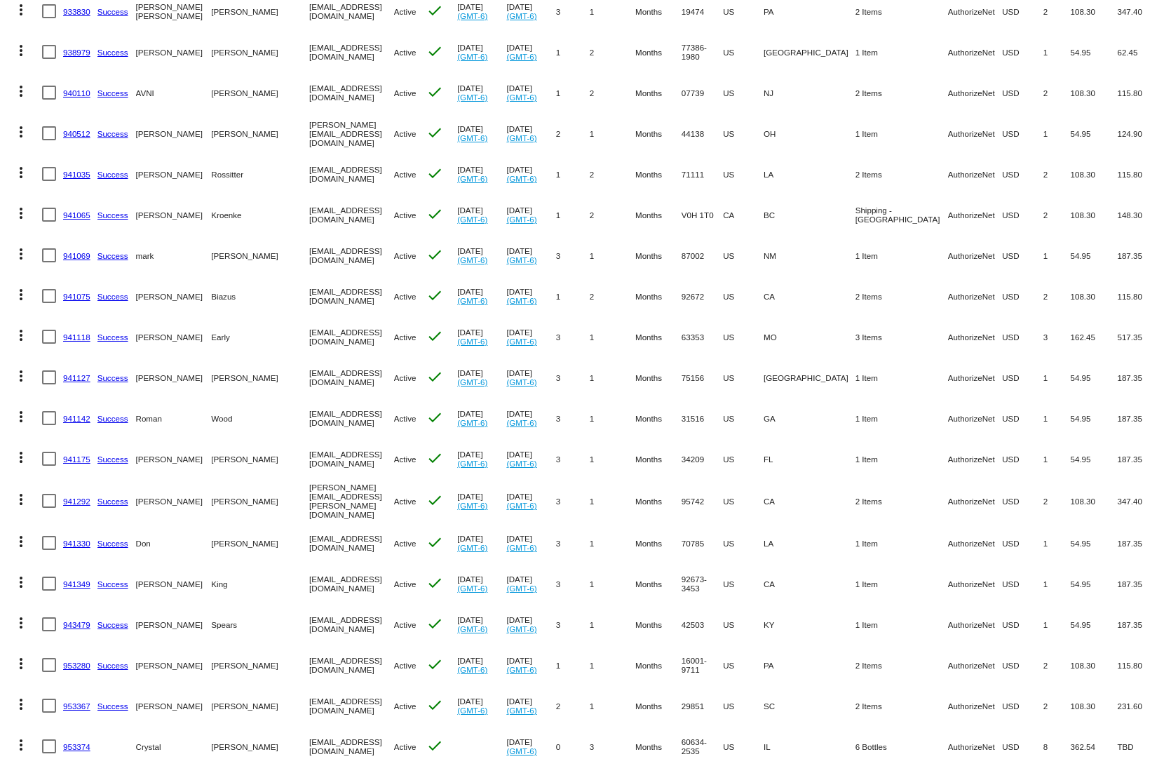
scroll to position [1754, 0]
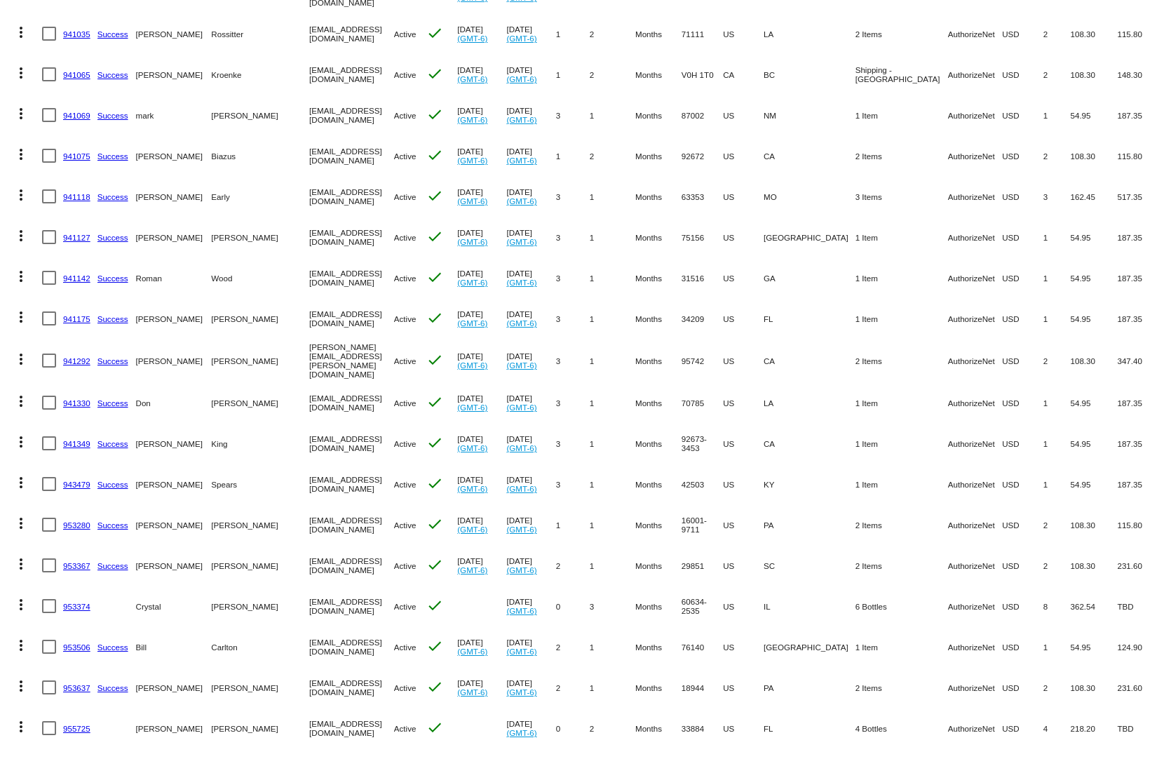
drag, startPoint x: 937, startPoint y: 558, endPoint x: 777, endPoint y: 561, distance: 160.0
click at [777, 561] on mat-row "more_vert 953367 Success [PERSON_NAME][GEOGRAPHIC_DATA] [EMAIL_ADDRESS][DOMAIN_…" at bounding box center [585, 565] width 1157 height 41
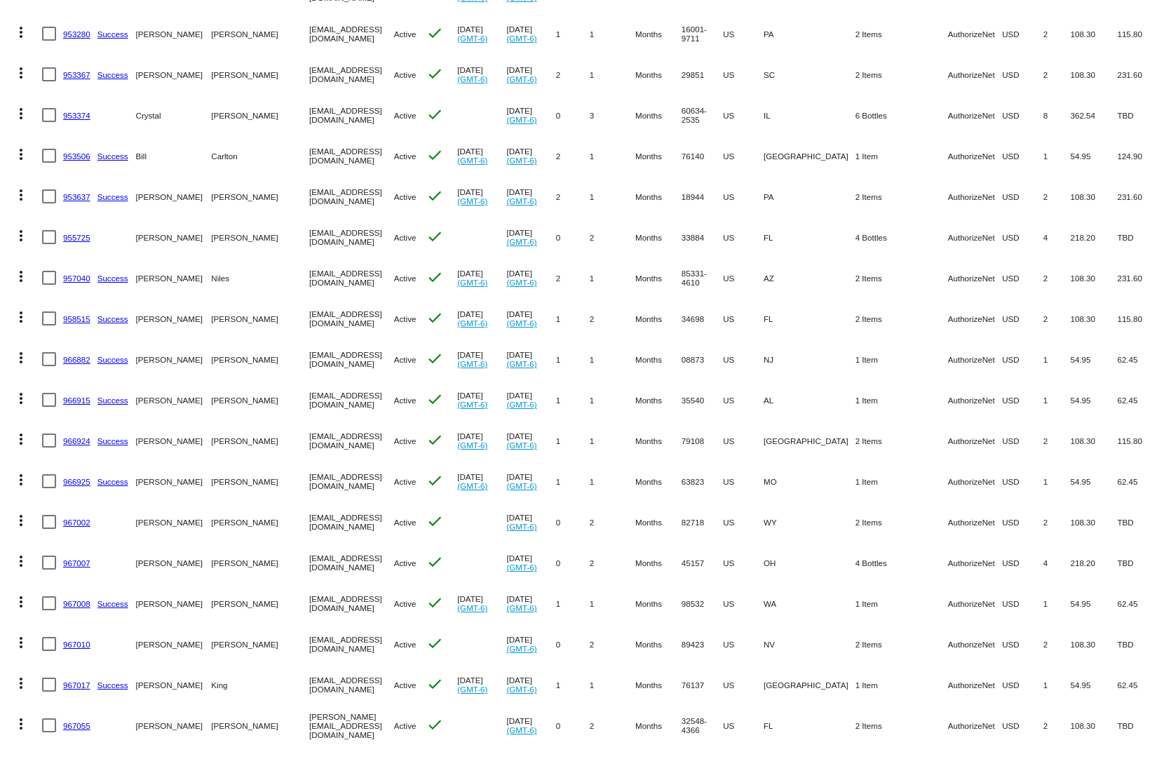
scroll to position [2315, 0]
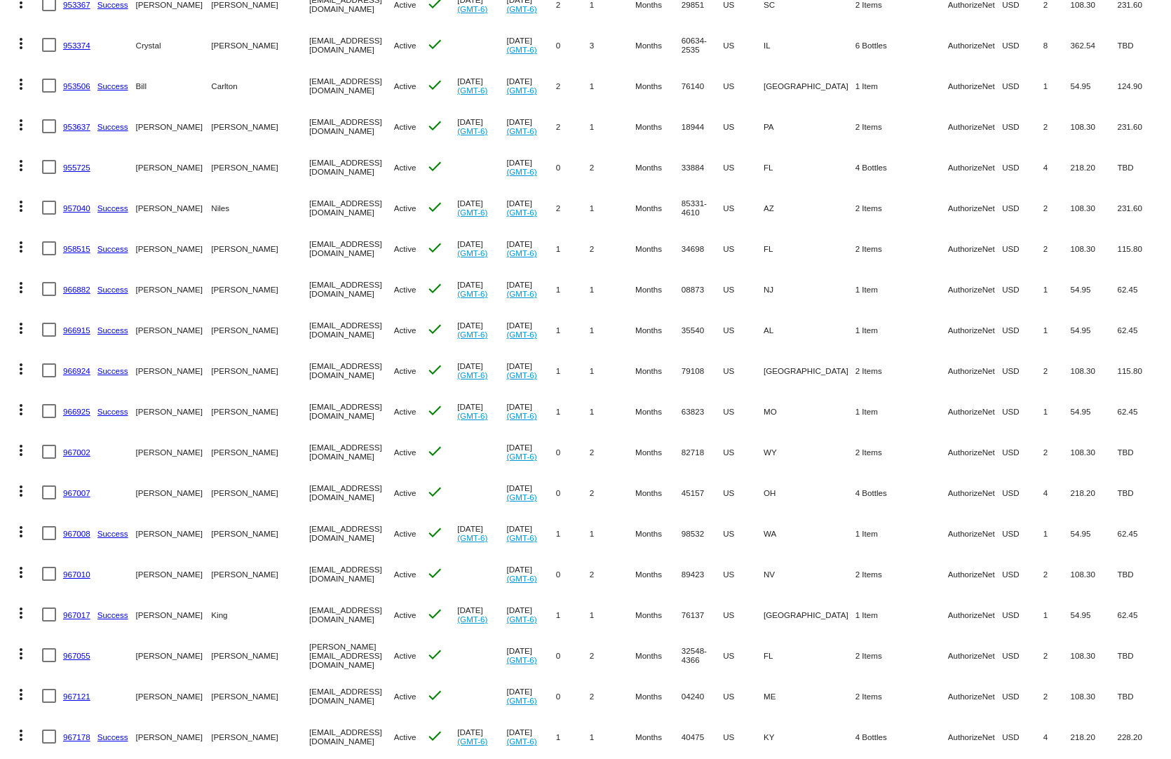
drag, startPoint x: 940, startPoint y: 543, endPoint x: 704, endPoint y: 553, distance: 235.9
click at [704, 553] on mat-row "more_vert 967010 [PERSON_NAME] [EMAIL_ADDRESS][DOMAIN_NAME] Active check [DATE]…" at bounding box center [585, 573] width 1157 height 41
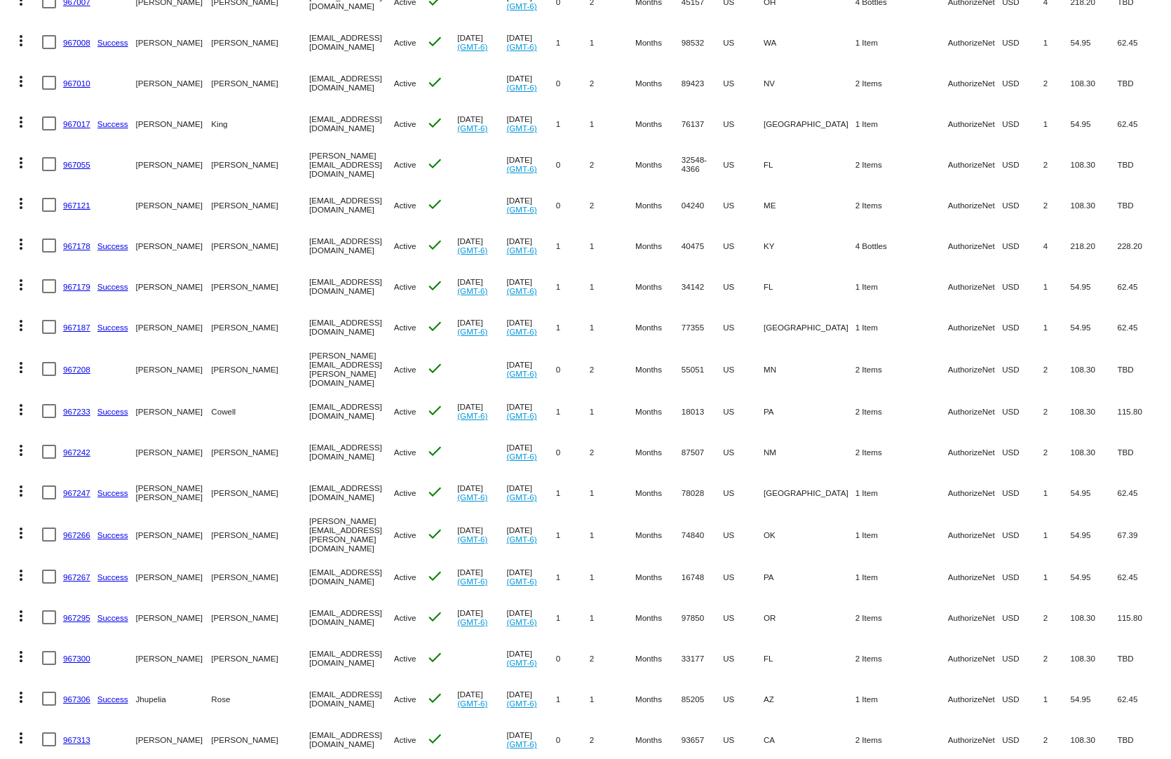
scroll to position [2876, 0]
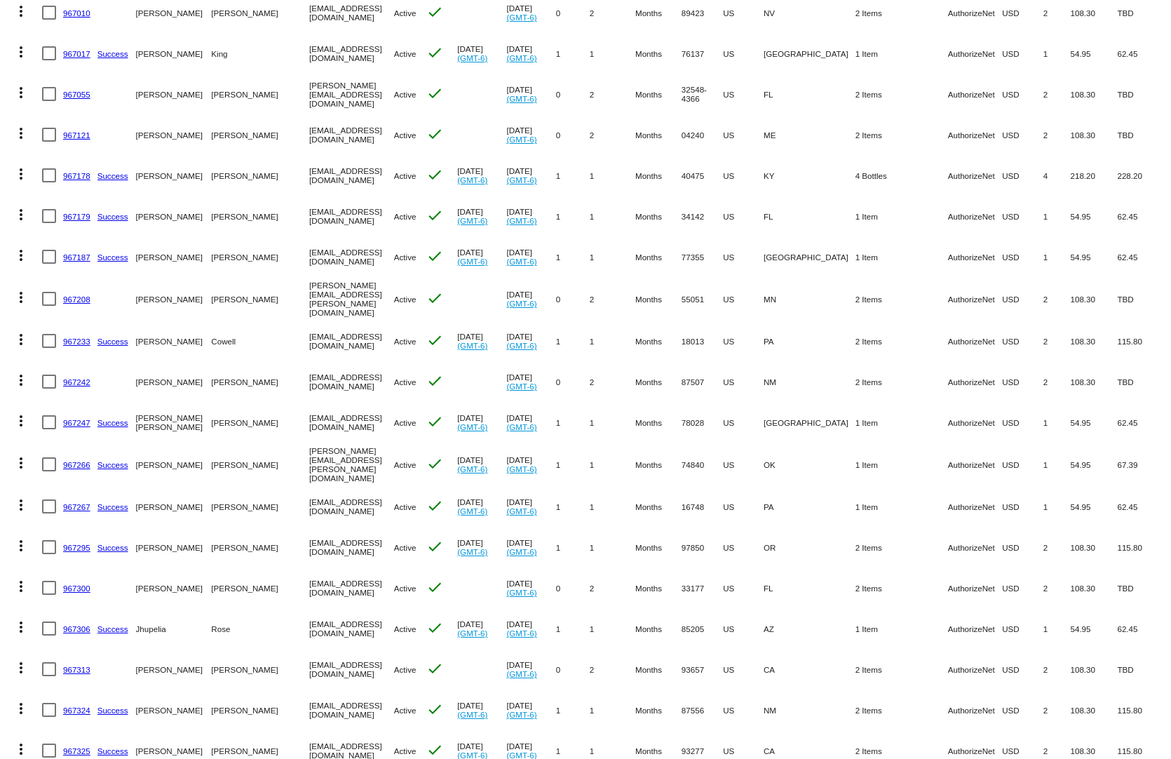
drag, startPoint x: 864, startPoint y: 556, endPoint x: 693, endPoint y: 560, distance: 171.2
click at [693, 567] on mat-row "more_vert 967300 [PERSON_NAME][GEOGRAPHIC_DATA] [EMAIL_ADDRESS][DOMAIN_NAME] Ac…" at bounding box center [585, 587] width 1157 height 41
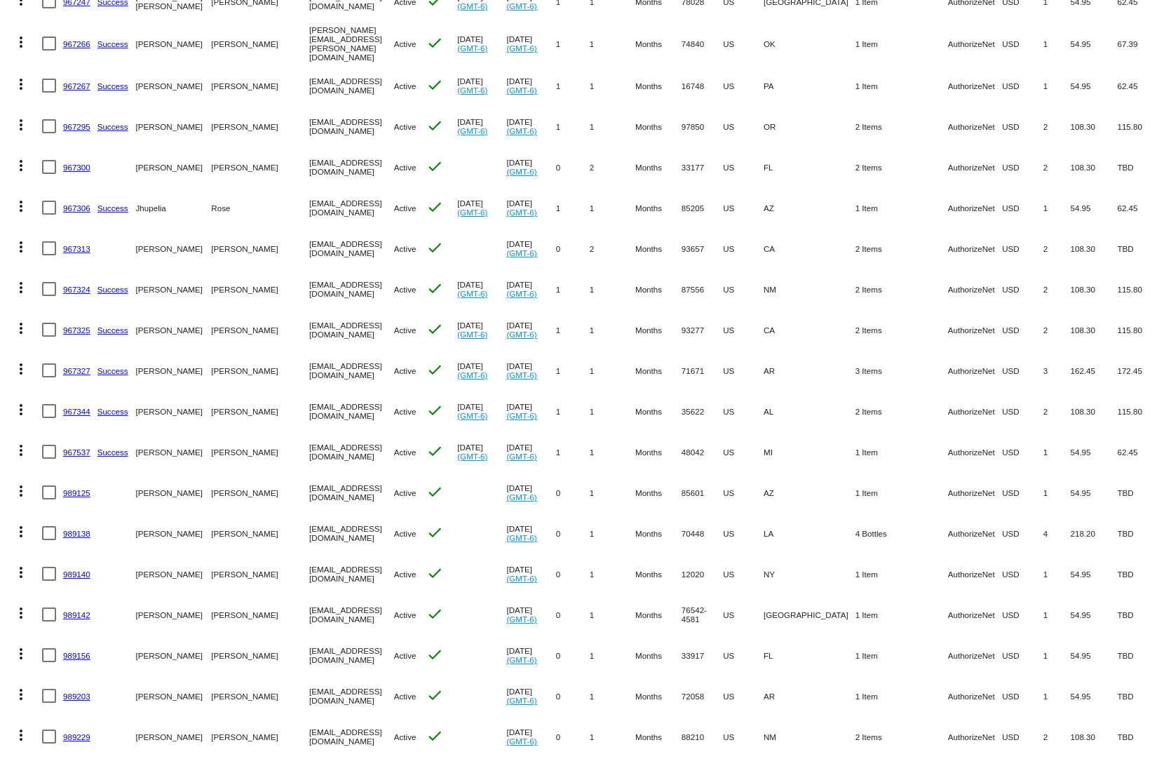
scroll to position [3437, 0]
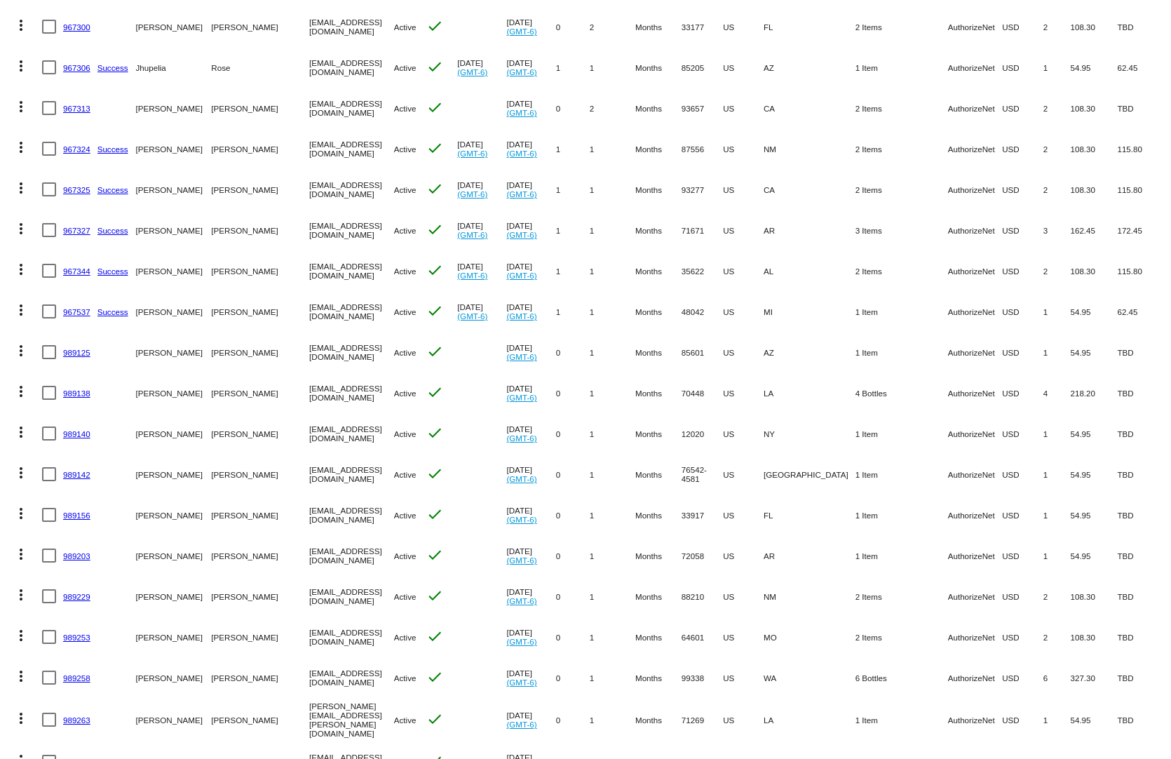
drag, startPoint x: 888, startPoint y: 564, endPoint x: 744, endPoint y: 571, distance: 144.0
click at [746, 576] on mat-row "more_vert 989229 [PERSON_NAME] [EMAIL_ADDRESS][DOMAIN_NAME] Active check [DATE]…" at bounding box center [585, 596] width 1157 height 41
click at [70, 389] on link "989138" at bounding box center [76, 393] width 27 height 9
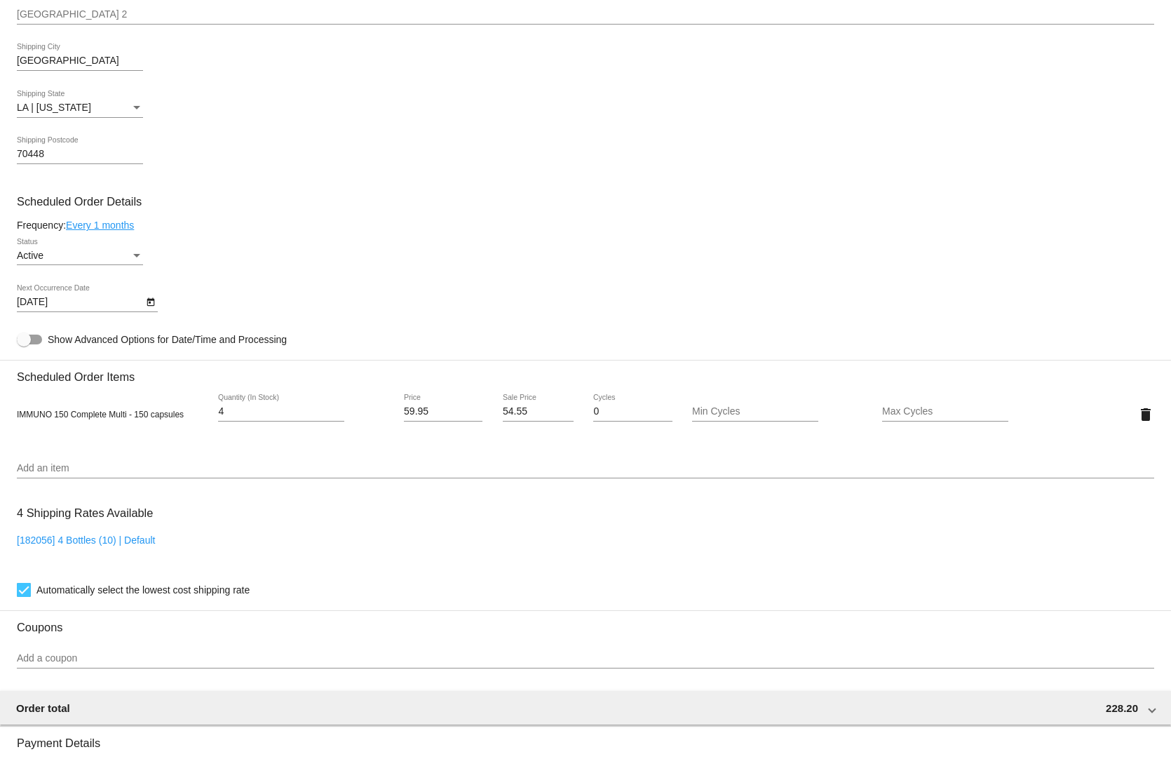
scroll to position [701, 0]
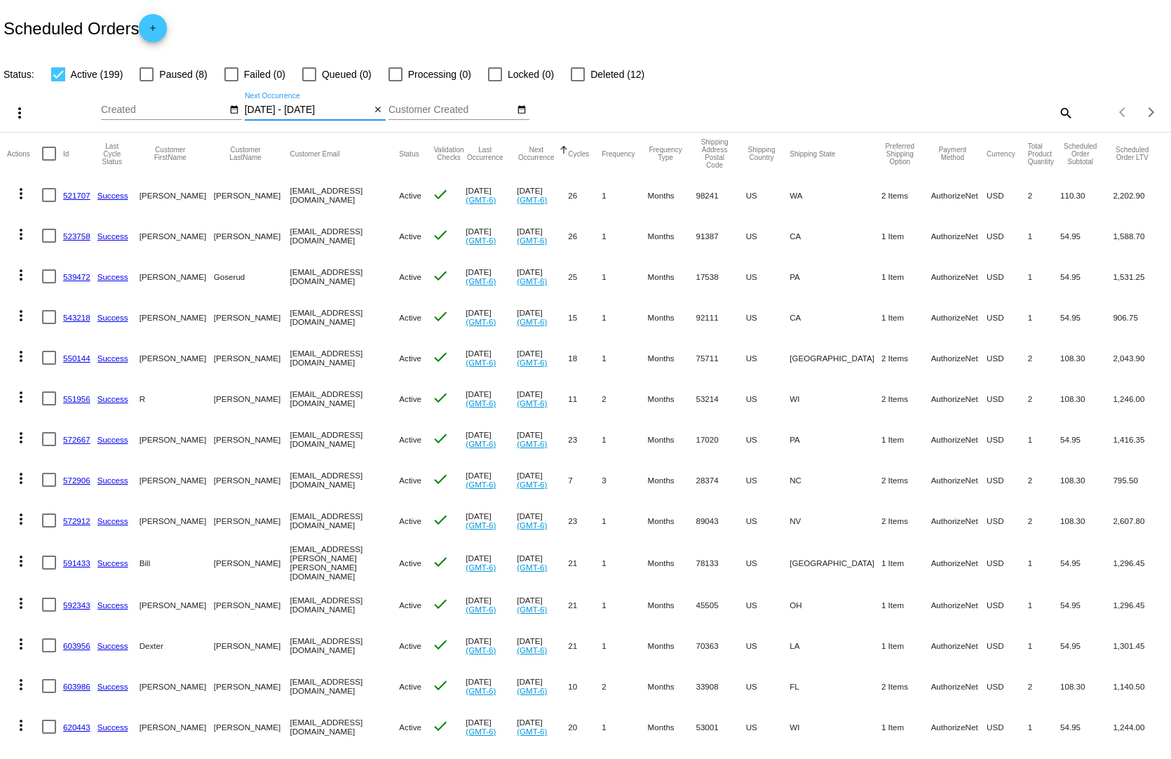
click at [293, 105] on input "[DATE] - [DATE]" at bounding box center [308, 110] width 126 height 11
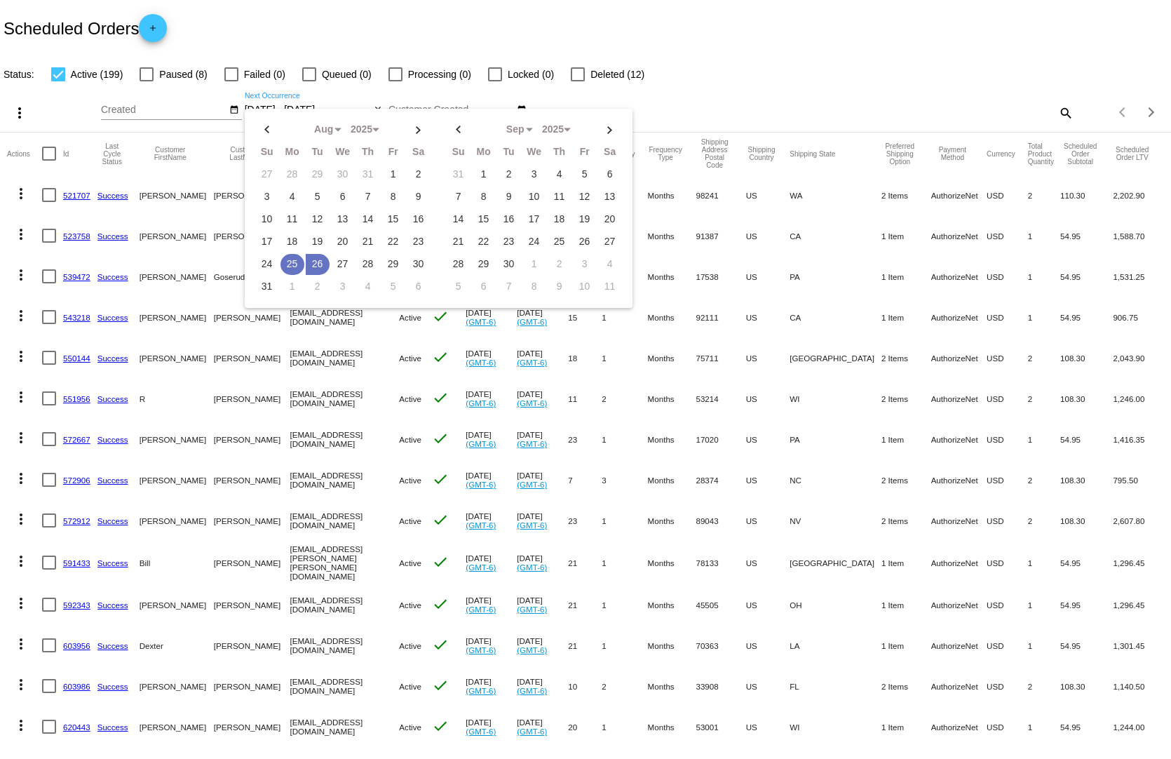
click at [290, 254] on td "25" at bounding box center [293, 264] width 24 height 21
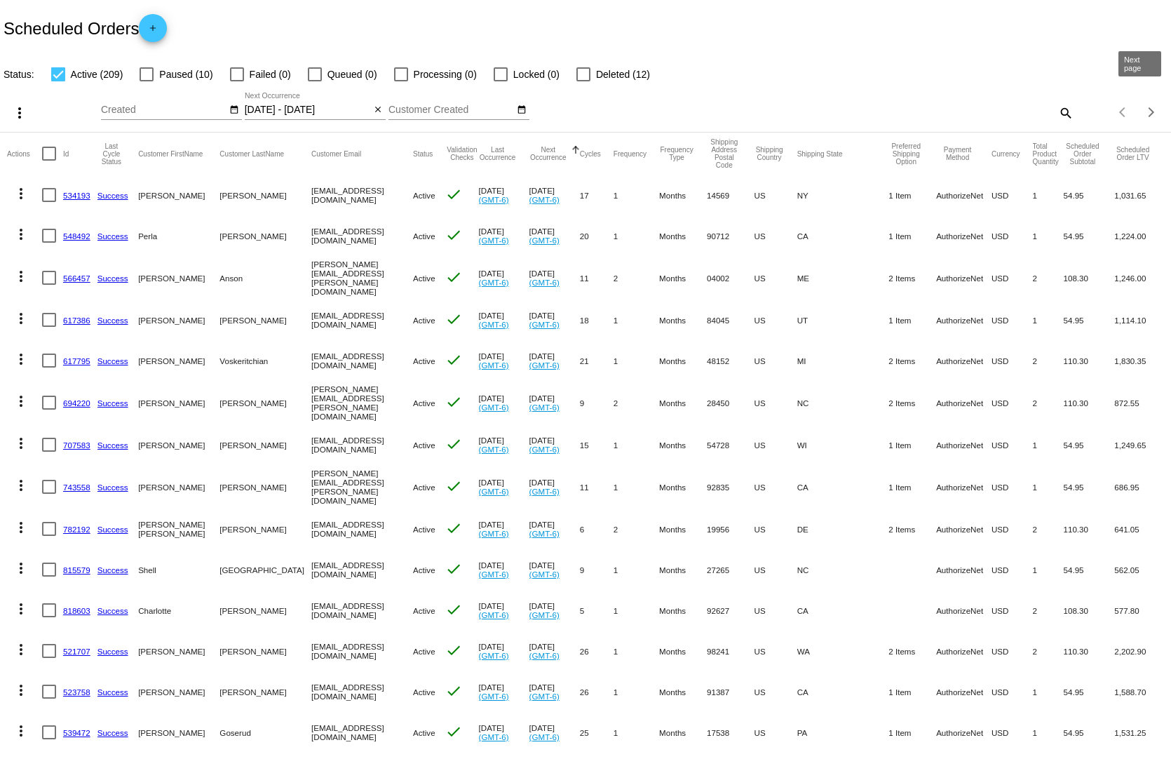
click at [1143, 109] on span "Next page" at bounding box center [1152, 112] width 28 height 7
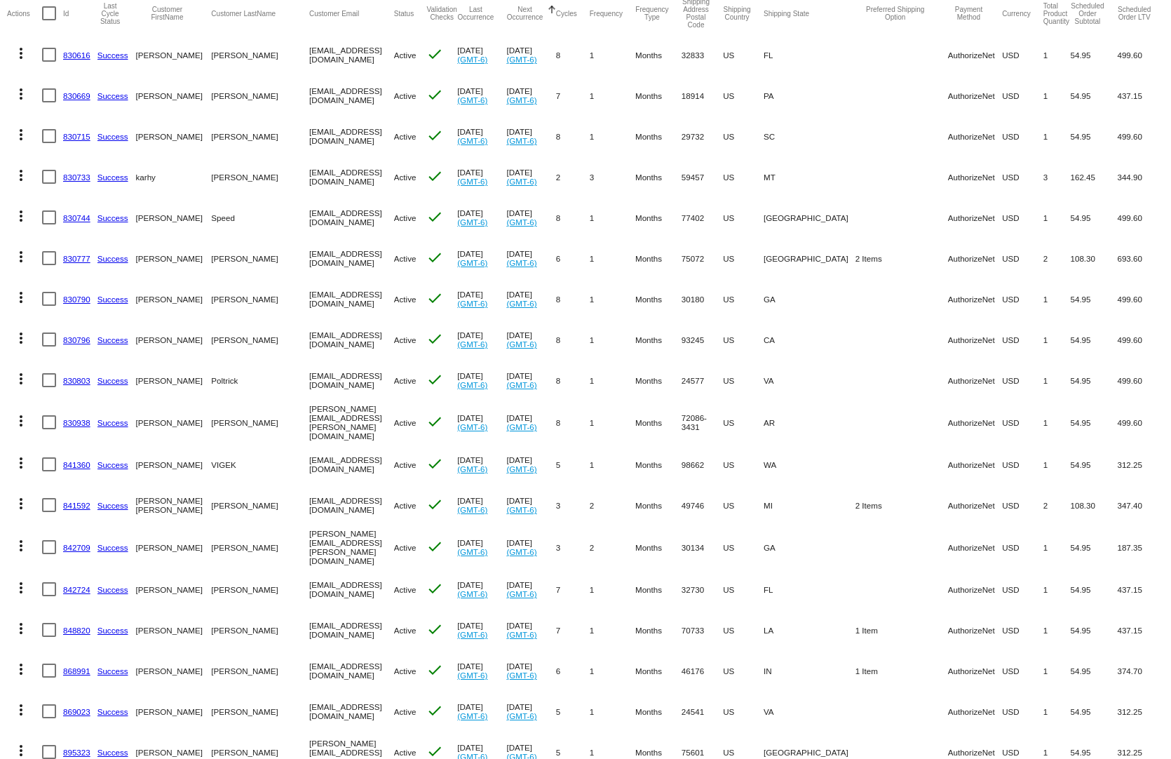
scroll to position [210, 0]
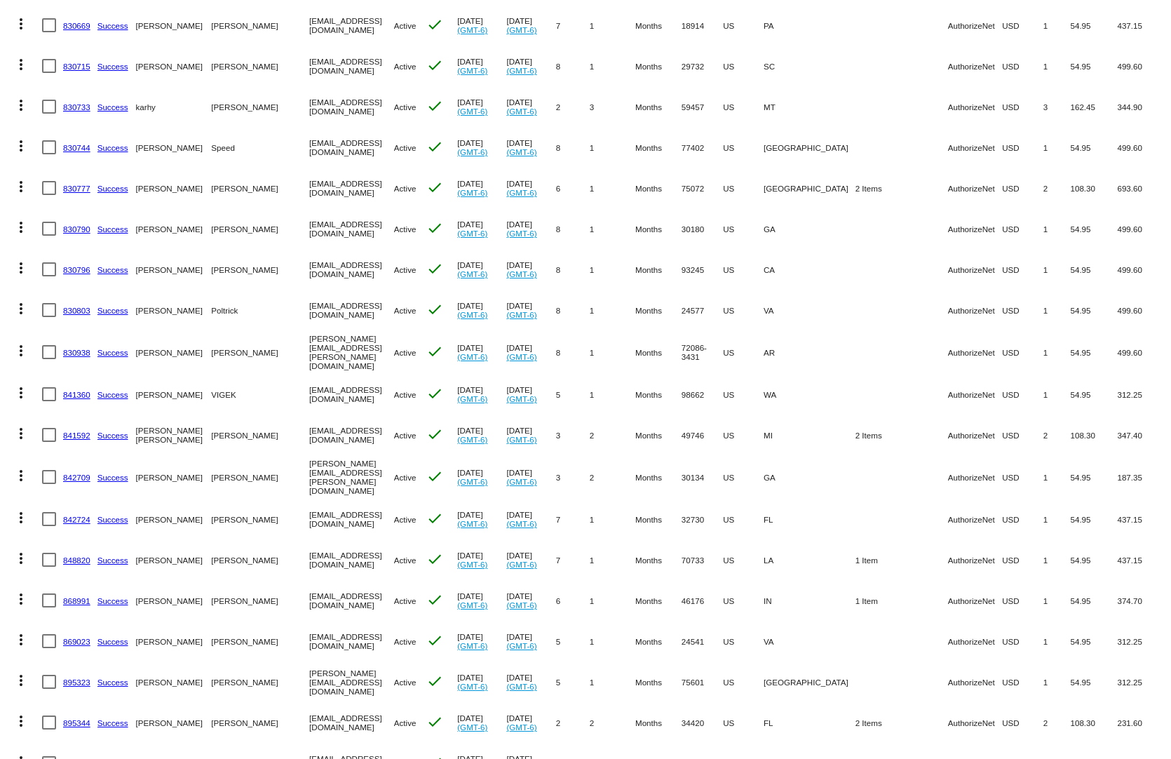
drag, startPoint x: 1028, startPoint y: 534, endPoint x: 758, endPoint y: 542, distance: 270.9
click at [758, 542] on mat-row "more_vert 848820 Success [PERSON_NAME][GEOGRAPHIC_DATA] [EMAIL_ADDRESS][DOMAIN_…" at bounding box center [585, 559] width 1157 height 41
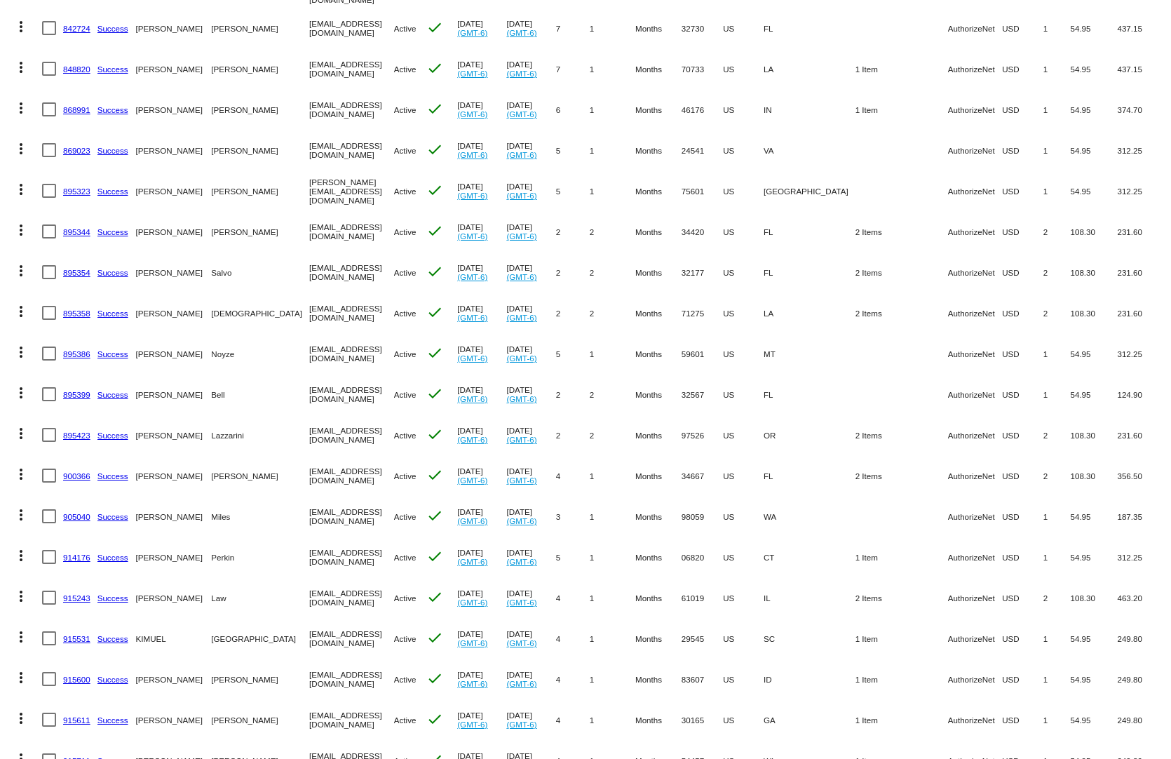
scroll to position [772, 0]
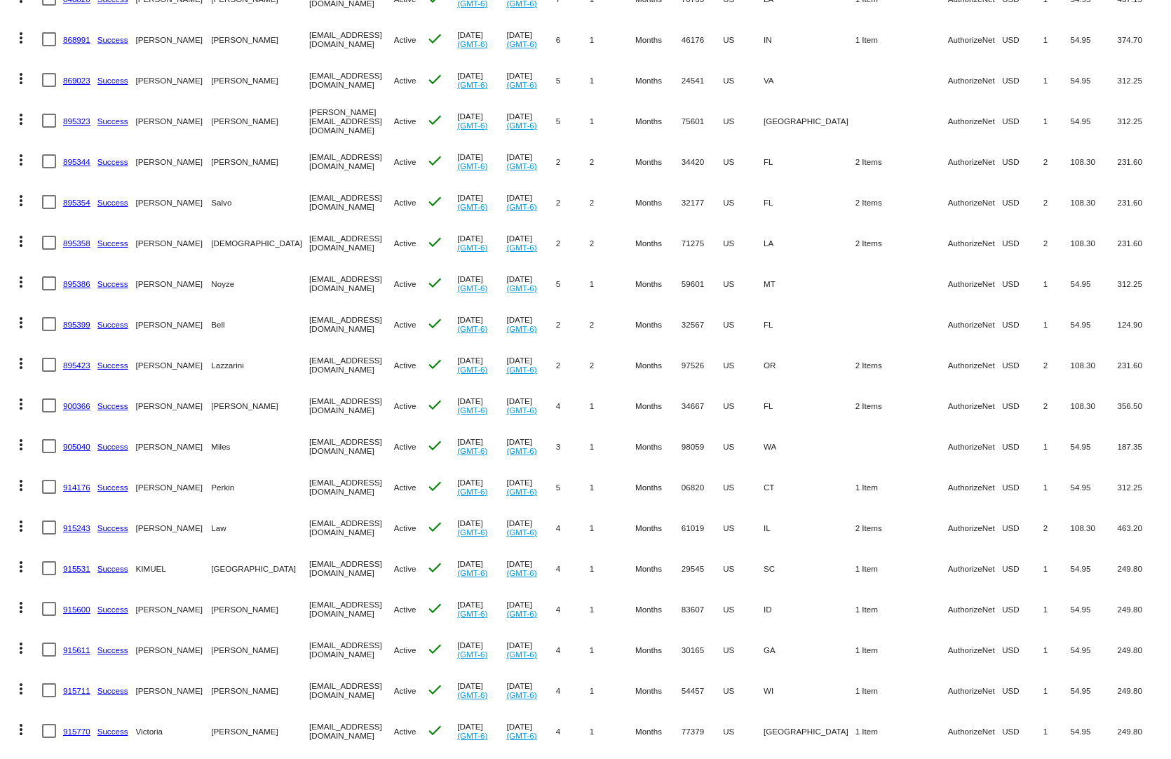
drag, startPoint x: 985, startPoint y: 550, endPoint x: 781, endPoint y: 563, distance: 203.9
click at [781, 563] on mat-row "more_vert 915531 Success [PERSON_NAME][GEOGRAPHIC_DATA] [EMAIL_ADDRESS][DOMAIN_…" at bounding box center [585, 568] width 1157 height 41
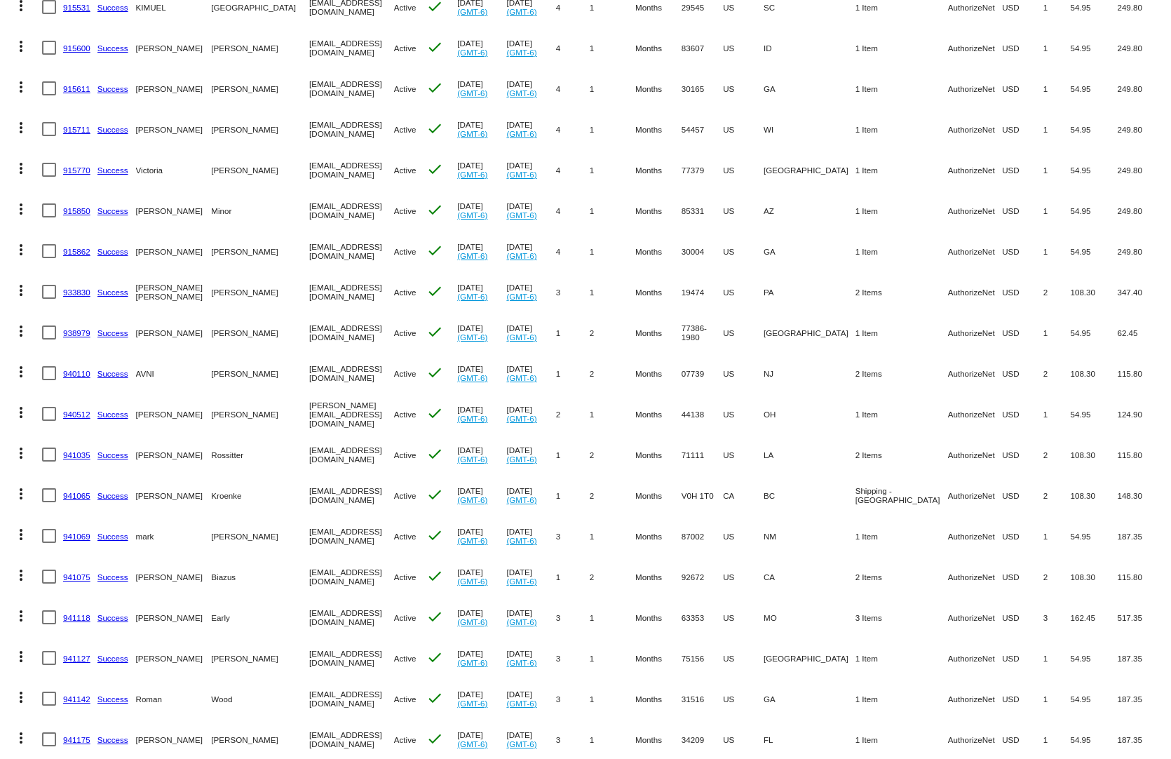
drag, startPoint x: 980, startPoint y: 549, endPoint x: 794, endPoint y: 565, distance: 186.5
click at [795, 566] on mat-row "more_vert 941075 Success [GEOGRAPHIC_DATA][PERSON_NAME] [EMAIL_ADDRESS][DOMAIN_…" at bounding box center [585, 576] width 1157 height 41
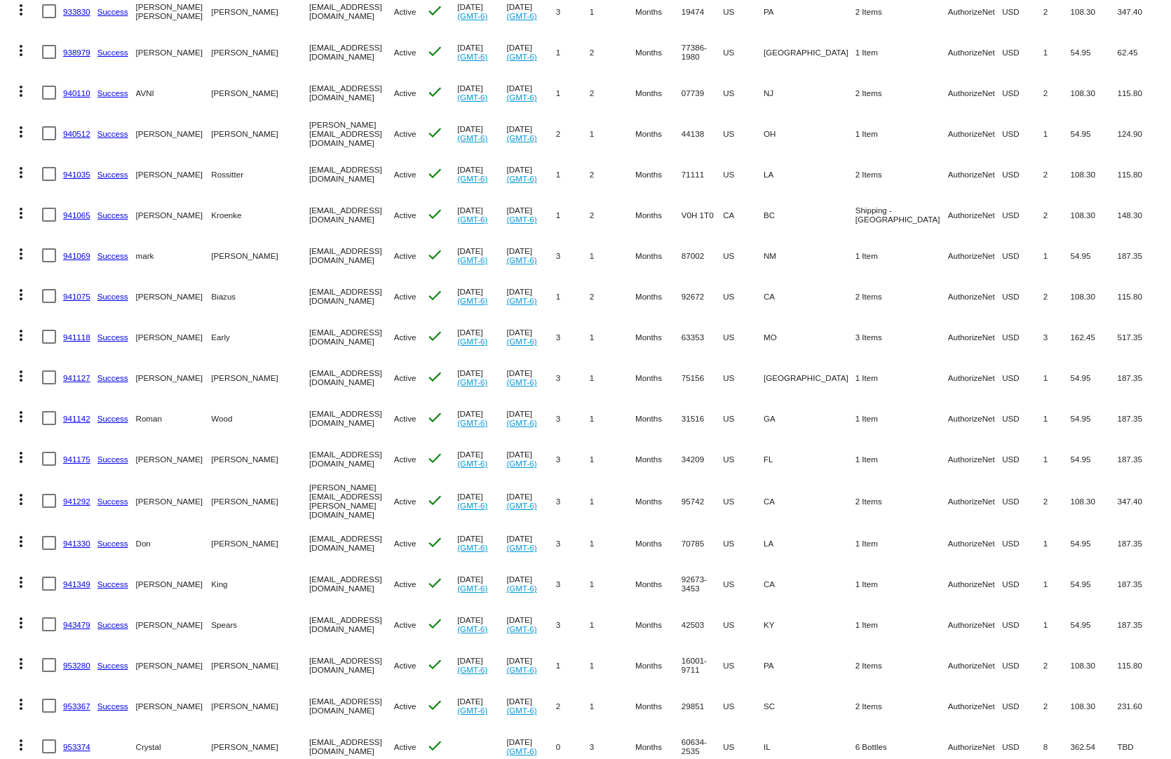
scroll to position [1824, 0]
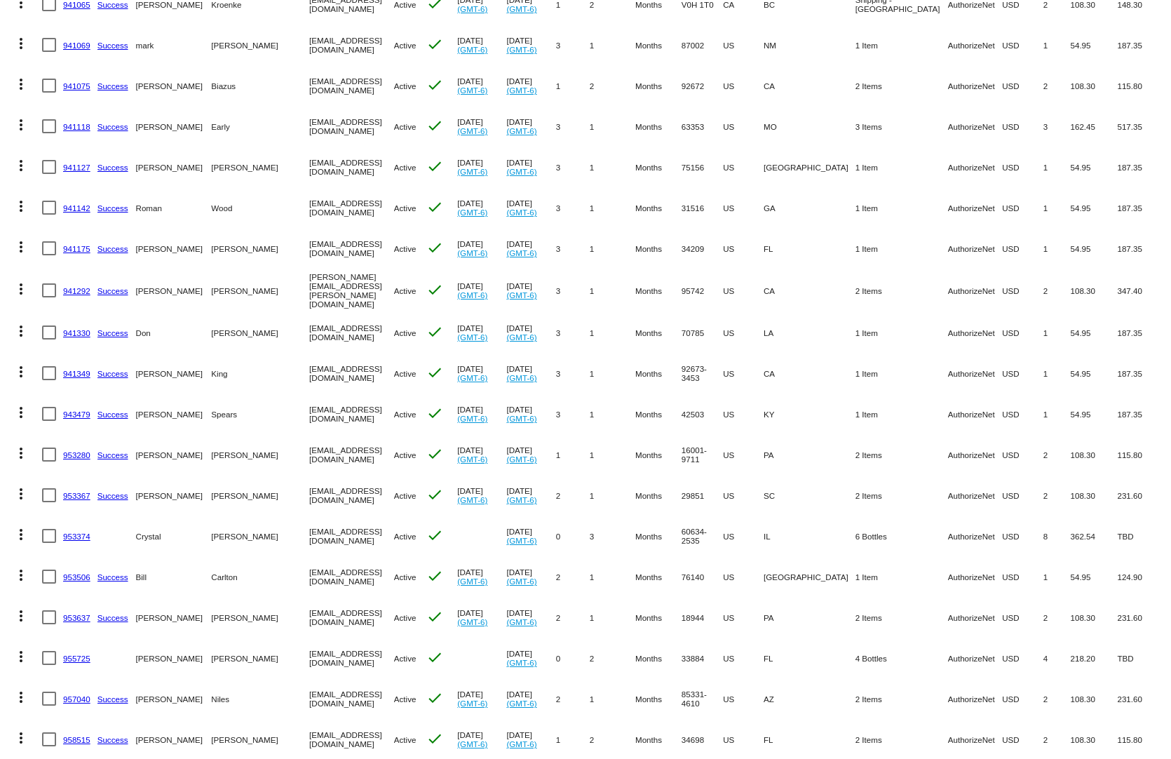
drag, startPoint x: 1021, startPoint y: 549, endPoint x: 842, endPoint y: 557, distance: 178.3
click at [842, 557] on mat-row "more_vert 953506 Success [PERSON_NAME][GEOGRAPHIC_DATA] [EMAIL_ADDRESS][DOMAIN_…" at bounding box center [585, 576] width 1157 height 41
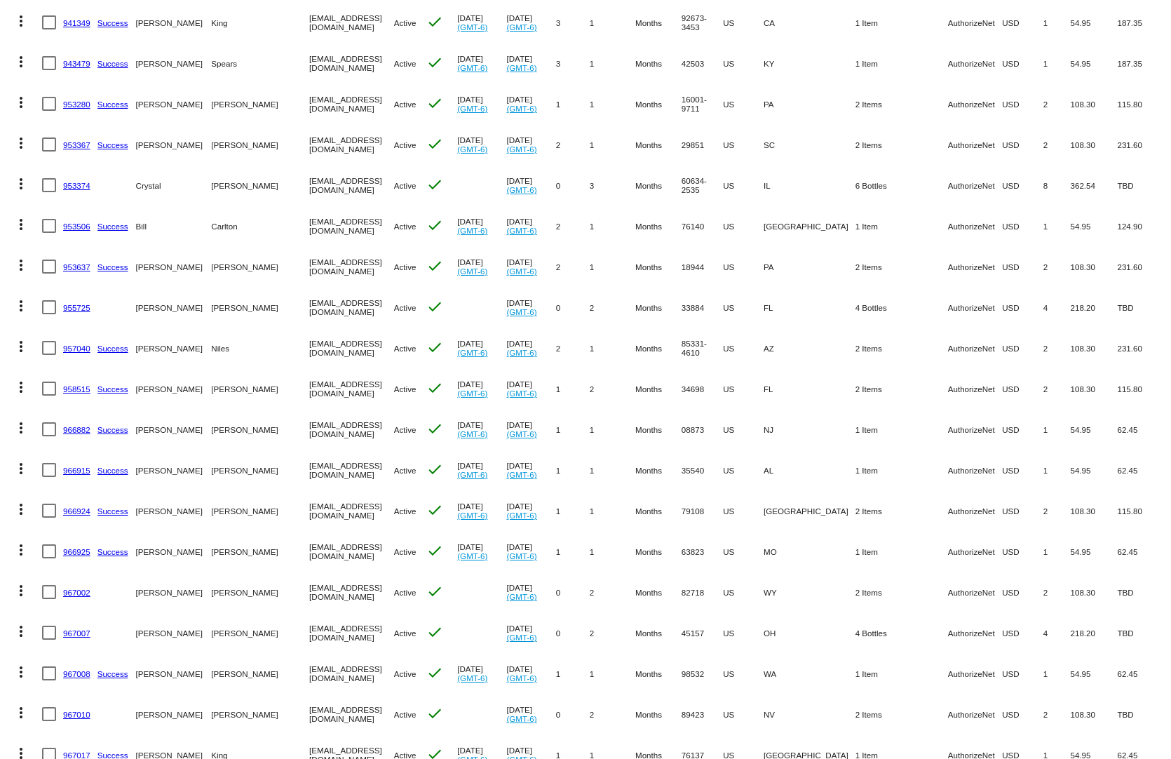
scroll to position [2245, 0]
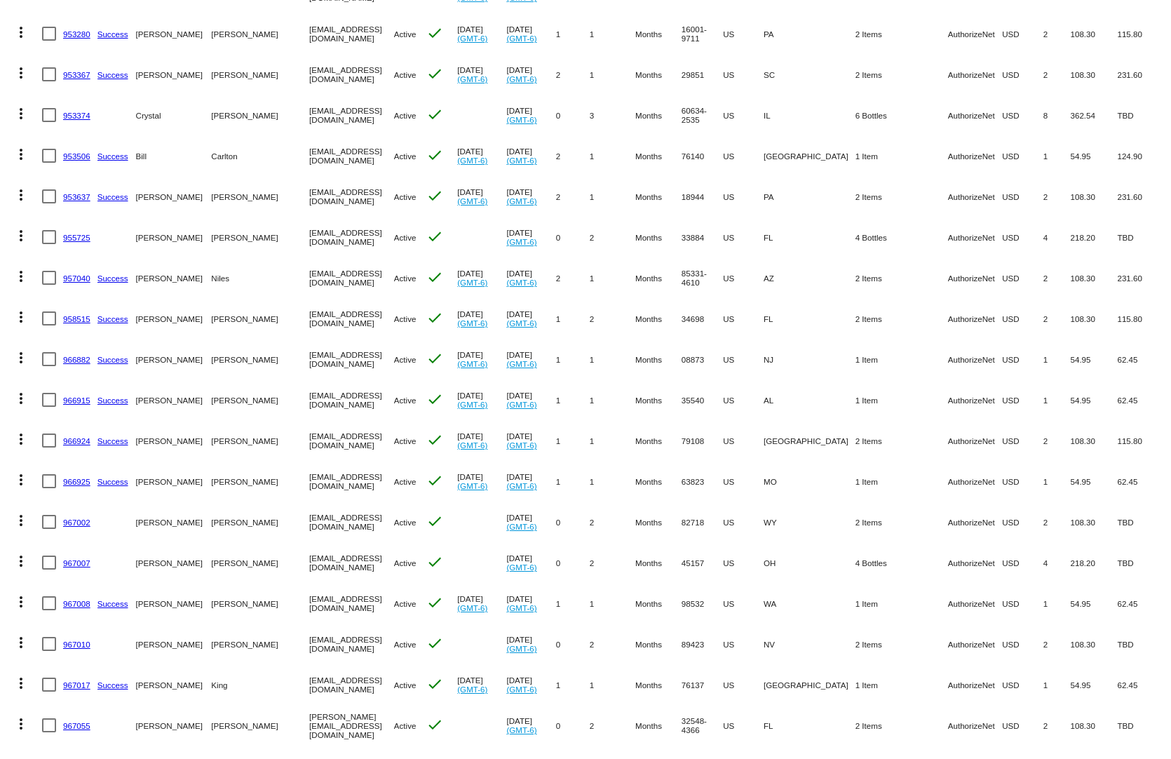
drag, startPoint x: 1056, startPoint y: 565, endPoint x: 813, endPoint y: 582, distance: 243.3
click at [813, 583] on mat-row "more_vert 967008 Success [PERSON_NAME] [EMAIL_ADDRESS][DOMAIN_NAME] Active chec…" at bounding box center [585, 603] width 1157 height 41
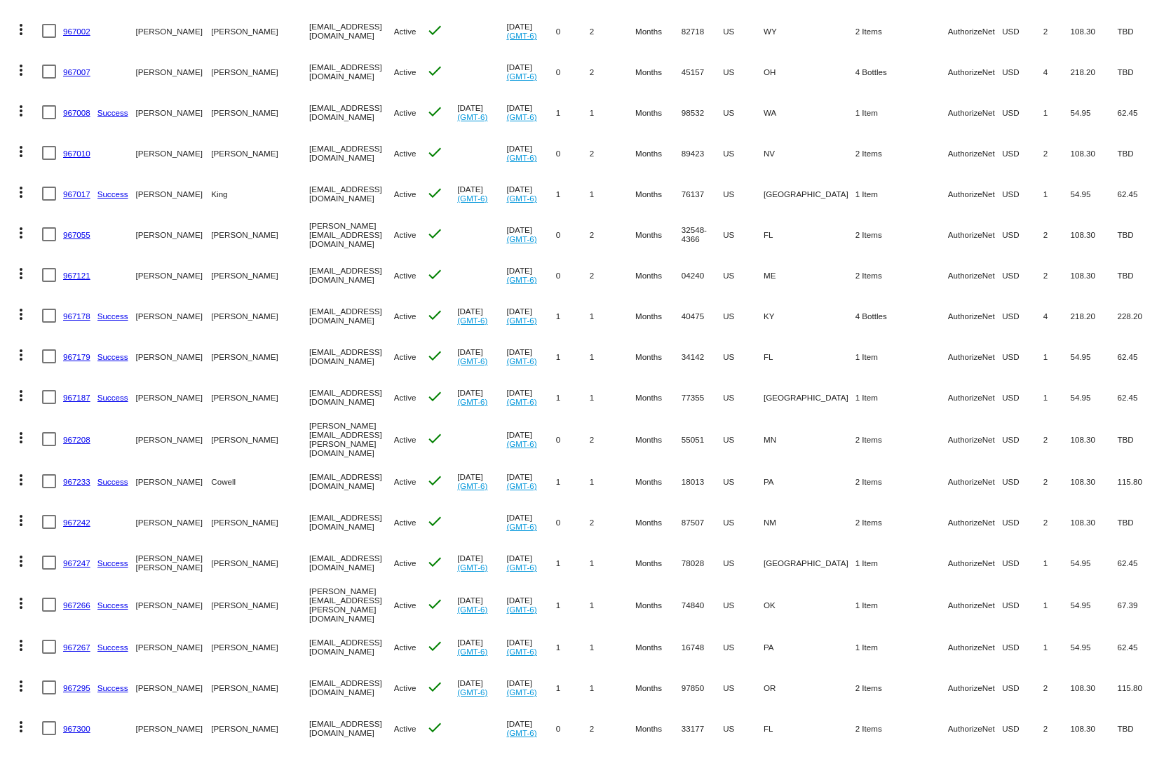
scroll to position [2806, 0]
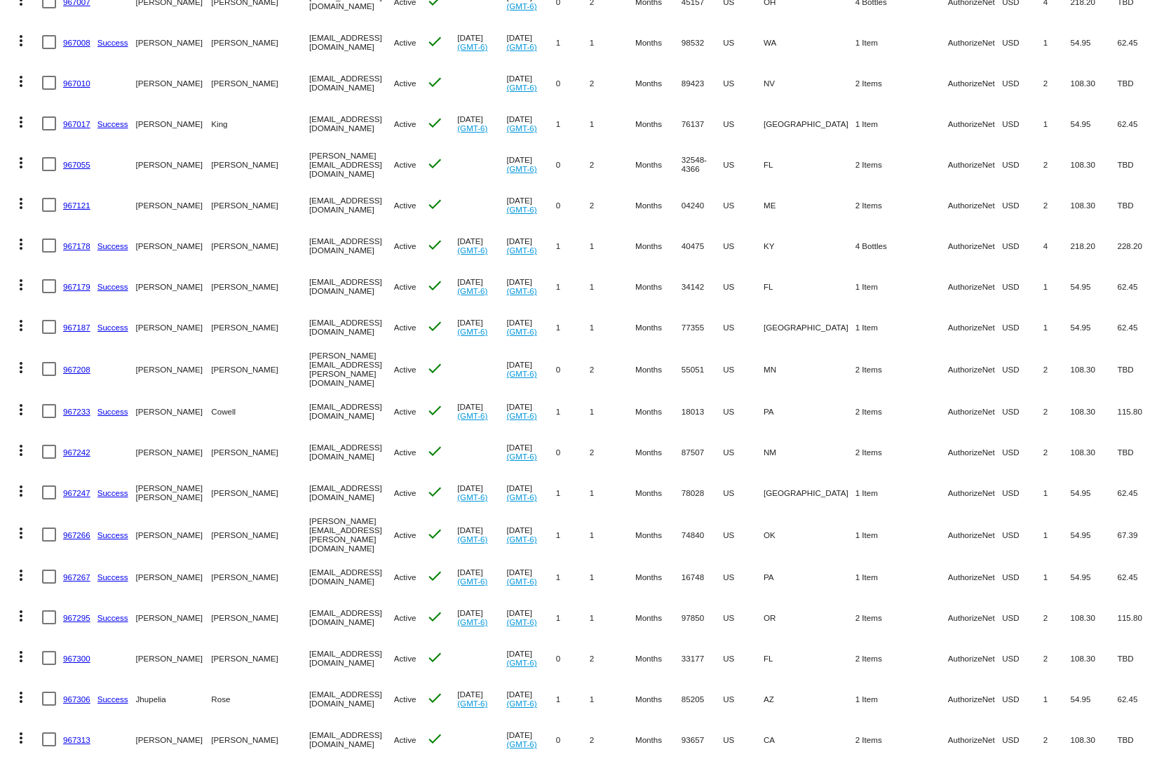
drag, startPoint x: 948, startPoint y: 577, endPoint x: 760, endPoint y: 584, distance: 187.4
click at [760, 597] on mat-row "more_vert 967295 Success [PERSON_NAME] [EMAIL_ADDRESS][DOMAIN_NAME] Active chec…" at bounding box center [585, 617] width 1157 height 41
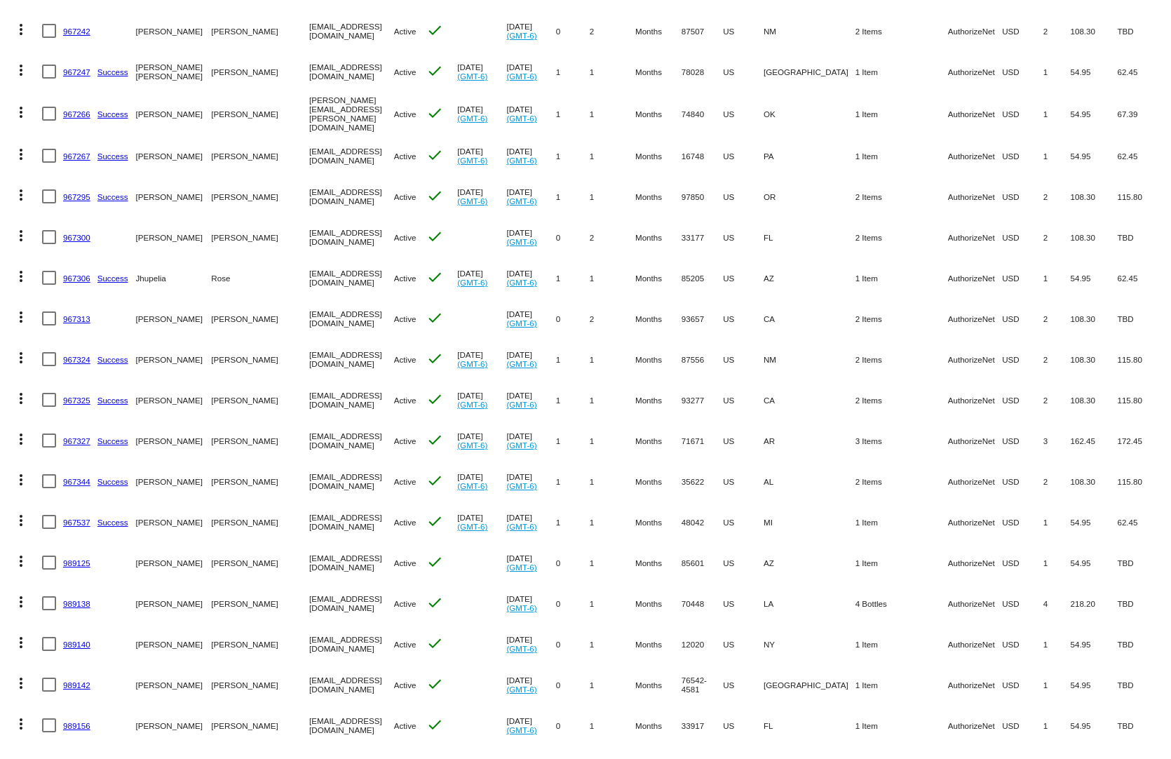
scroll to position [3297, 0]
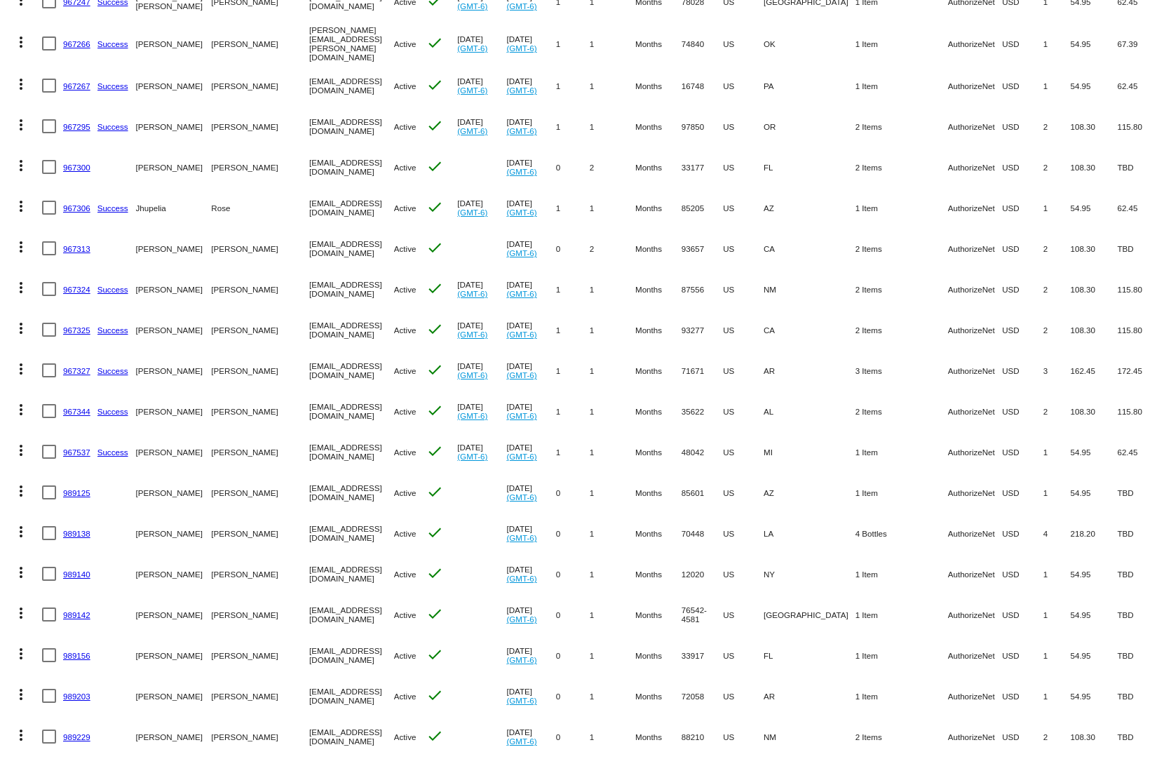
drag, startPoint x: 1003, startPoint y: 525, endPoint x: 710, endPoint y: 540, distance: 293.6
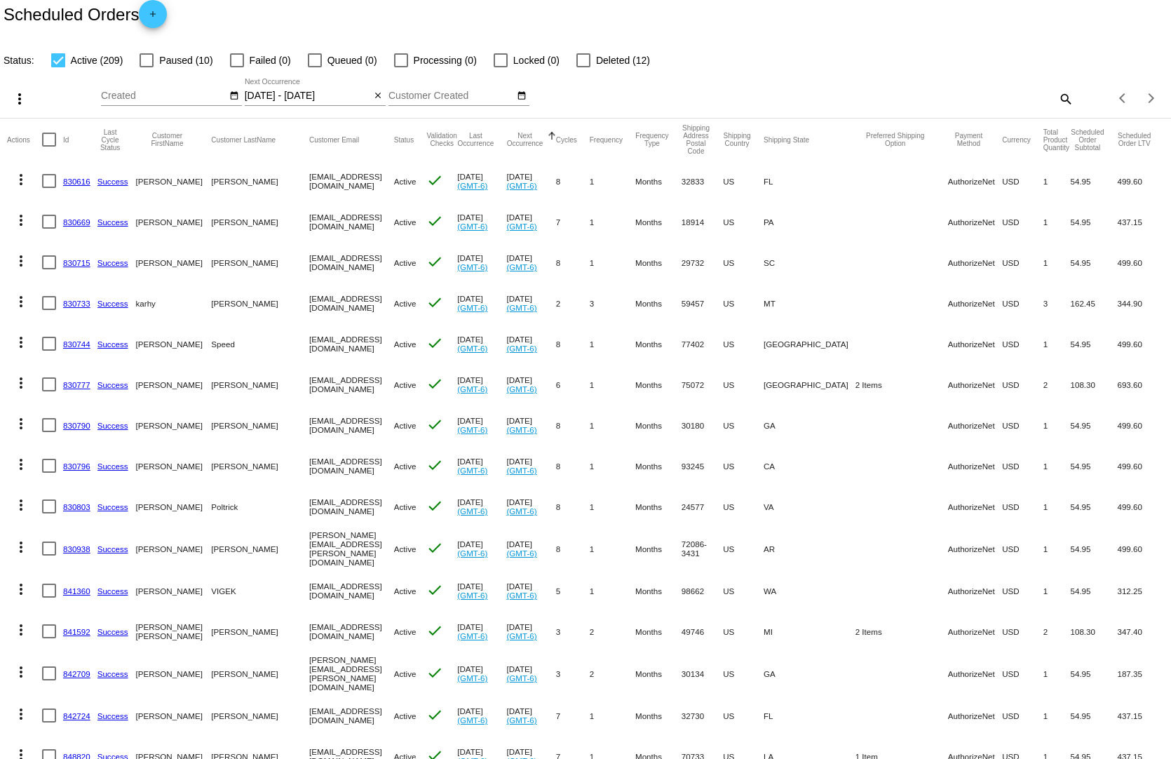
scroll to position [0, 0]
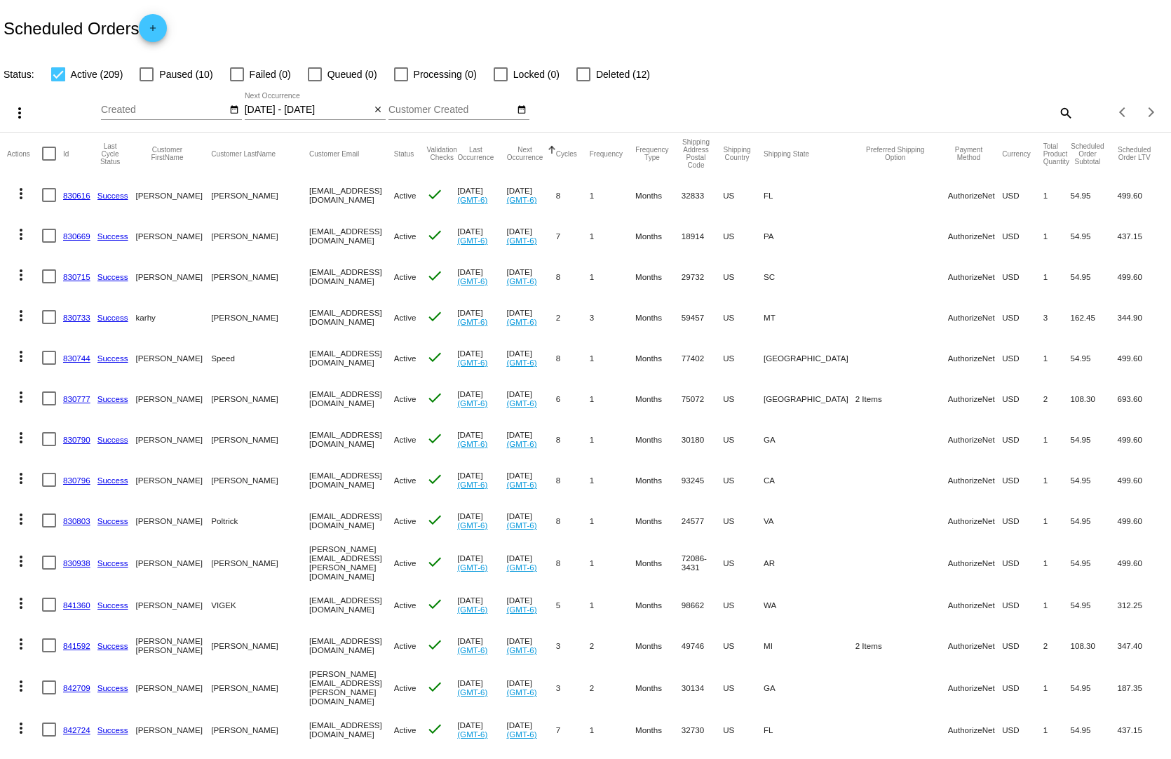
click at [318, 105] on input "[DATE] - [DATE]" at bounding box center [308, 110] width 126 height 11
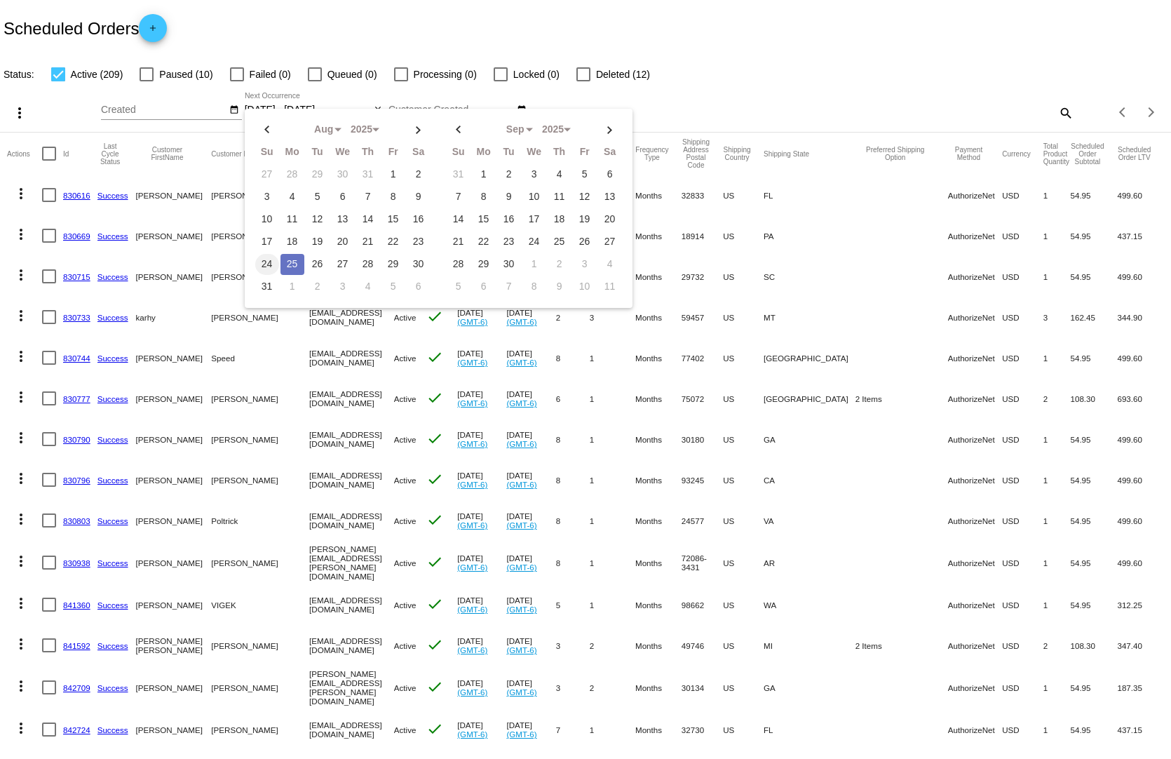
click at [264, 254] on td "24" at bounding box center [267, 264] width 24 height 21
type input "[DATE] - [DATE]"
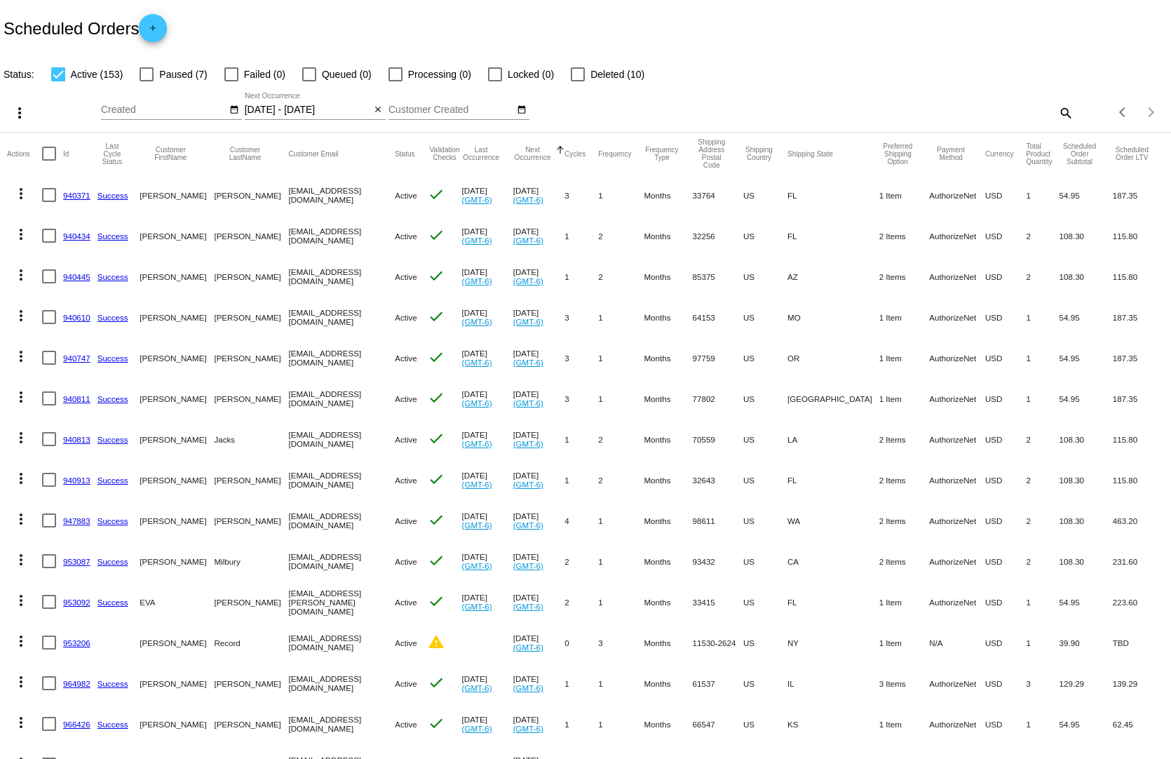
drag, startPoint x: 859, startPoint y: 718, endPoint x: 651, endPoint y: 718, distance: 208.3
click at [651, 718] on mat-row "more_vert 966426 Success [PERSON_NAME] [EMAIL_ADDRESS][DOMAIN_NAME] Active chec…" at bounding box center [585, 724] width 1157 height 41
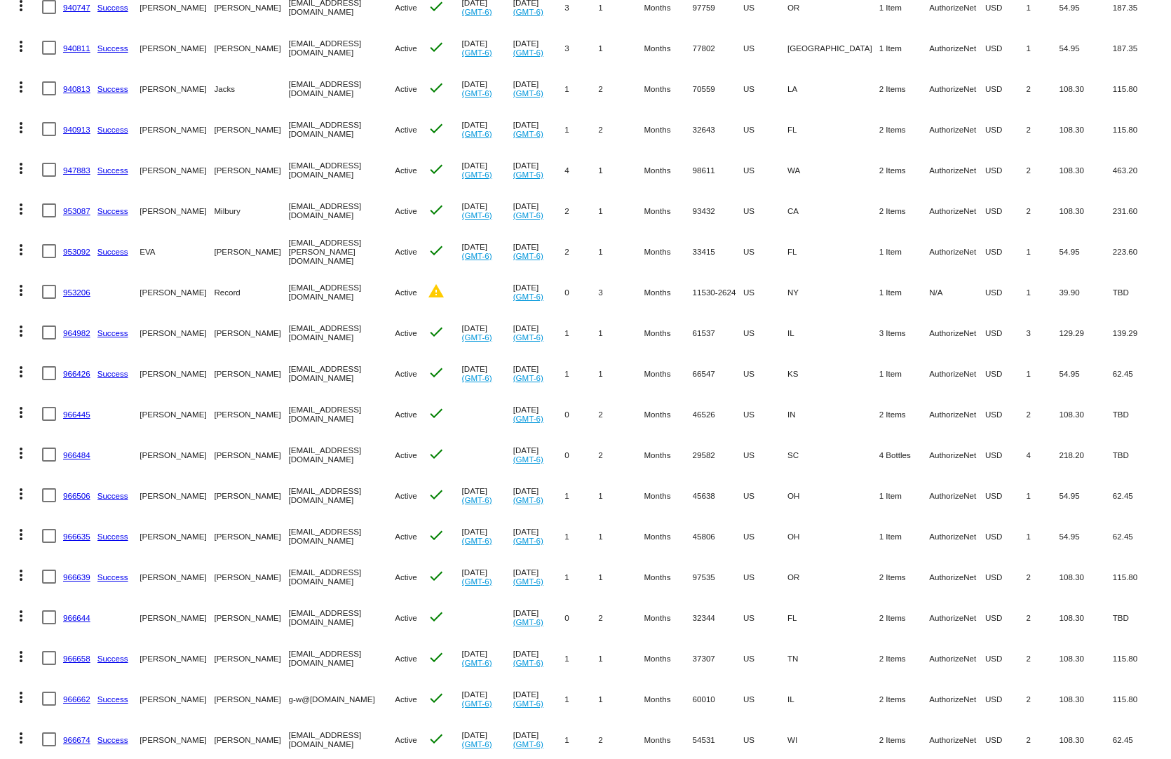
scroll to position [491, 0]
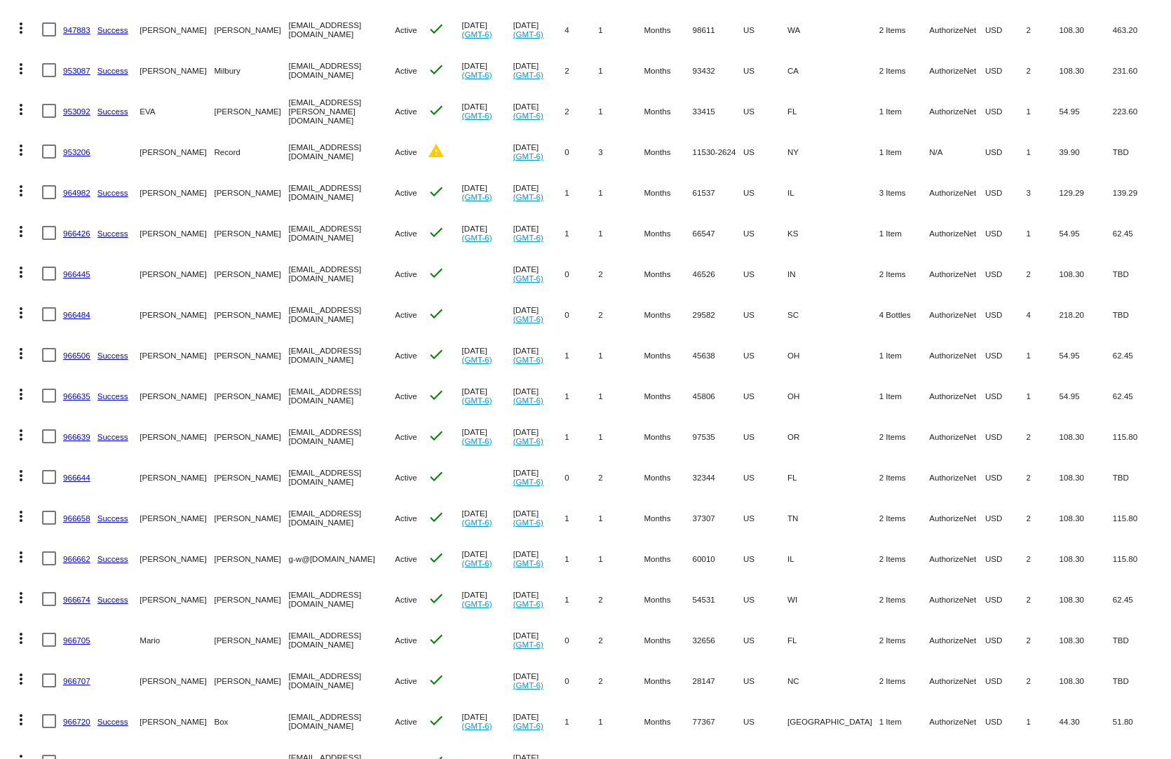
drag, startPoint x: 867, startPoint y: 718, endPoint x: 690, endPoint y: 718, distance: 177.5
click at [690, 718] on mat-row "more_vert 966720 Success [PERSON_NAME] Box [EMAIL_ADDRESS][DOMAIN_NAME] Active …" at bounding box center [585, 721] width 1157 height 41
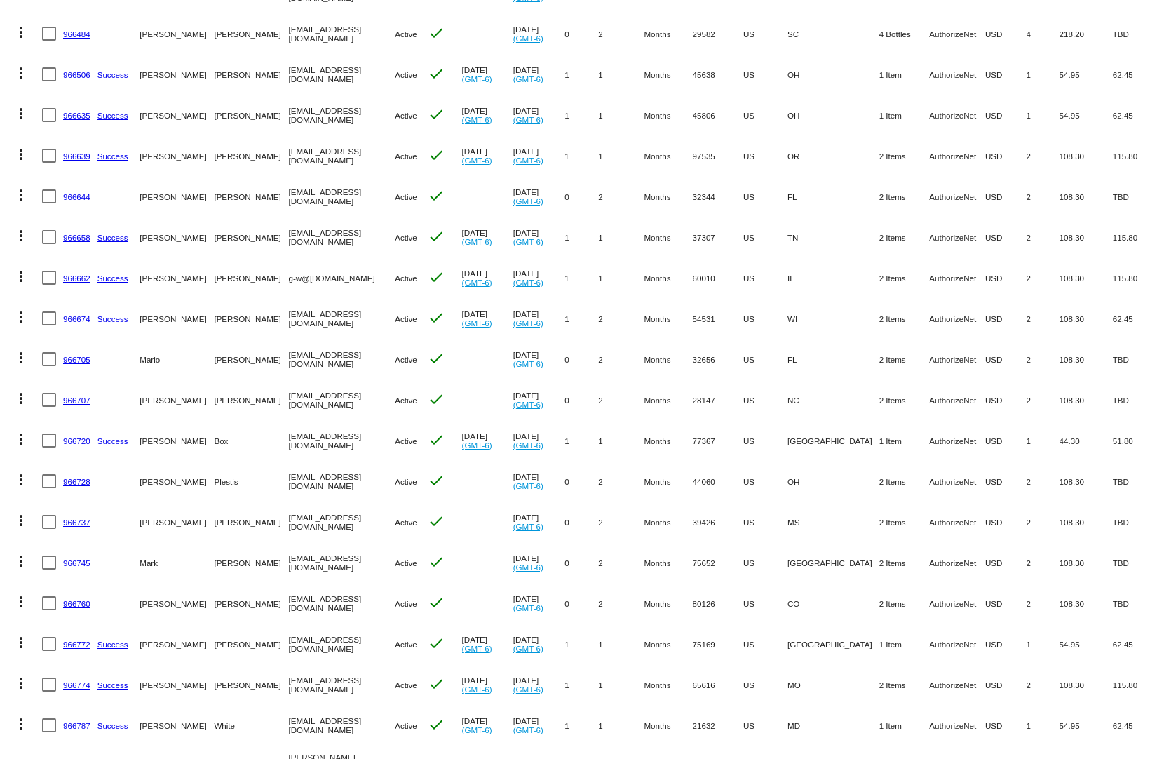
scroll to position [1052, 0]
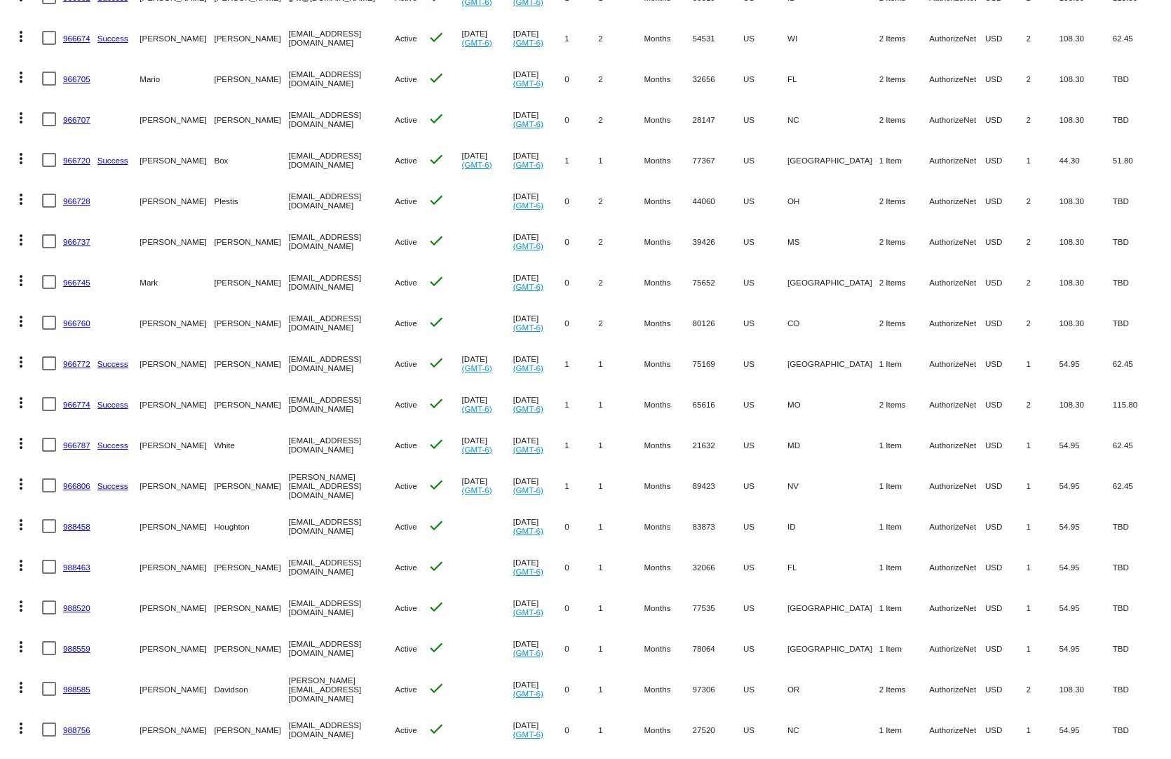
drag, startPoint x: 983, startPoint y: 722, endPoint x: 772, endPoint y: 725, distance: 211.2
click at [772, 725] on mat-row "more_vert 988756 [PERSON_NAME] [EMAIL_ADDRESS][DOMAIN_NAME] Active check [DATE]…" at bounding box center [585, 729] width 1157 height 41
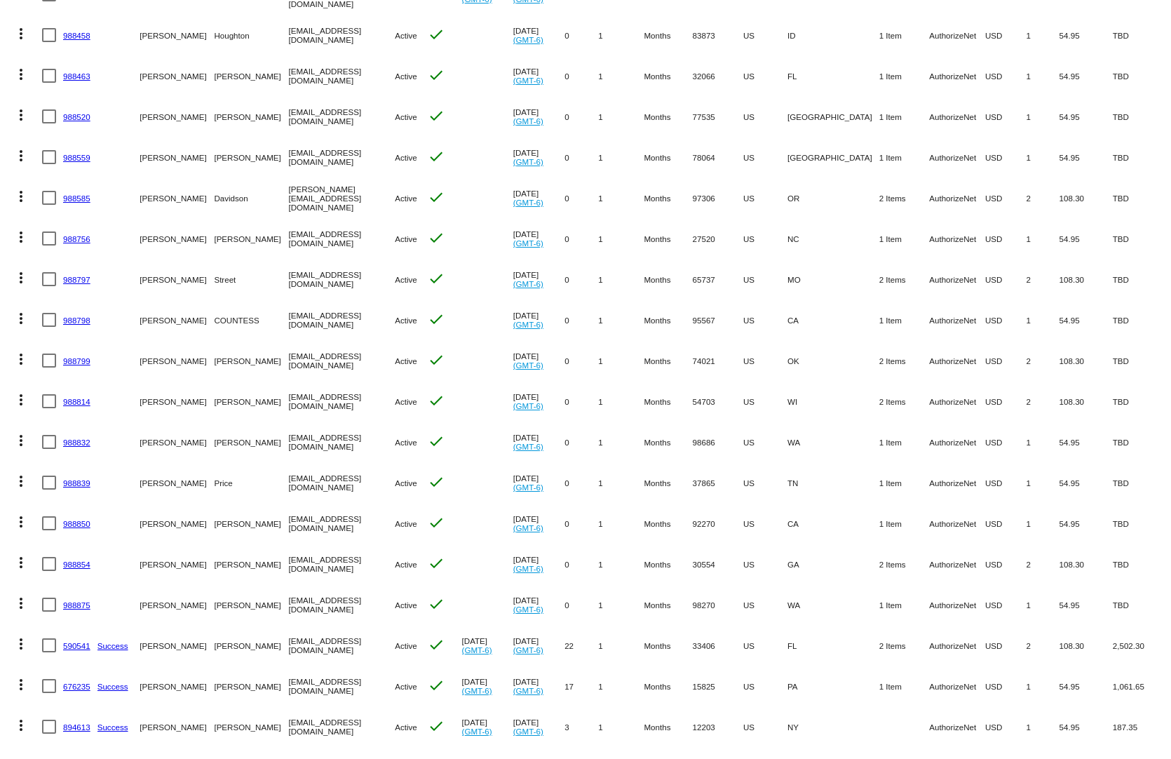
scroll to position [1609, 0]
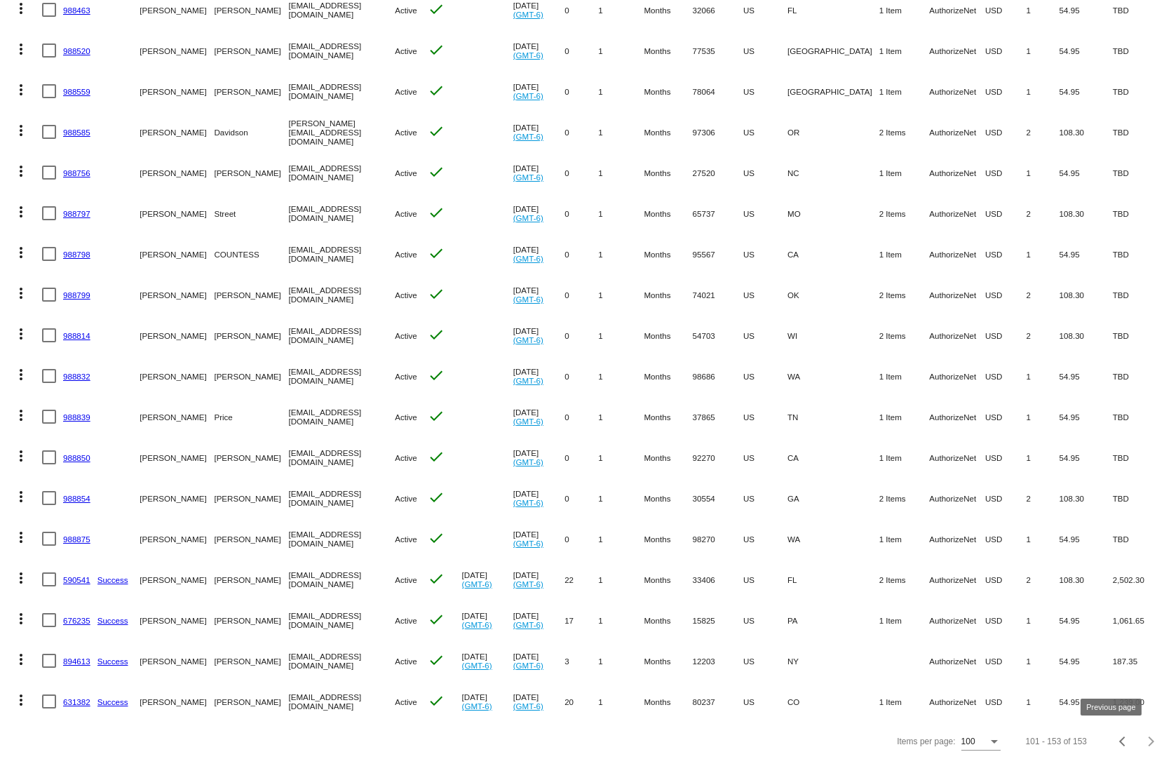
click at [1110, 738] on span "Previous page" at bounding box center [1124, 741] width 28 height 7
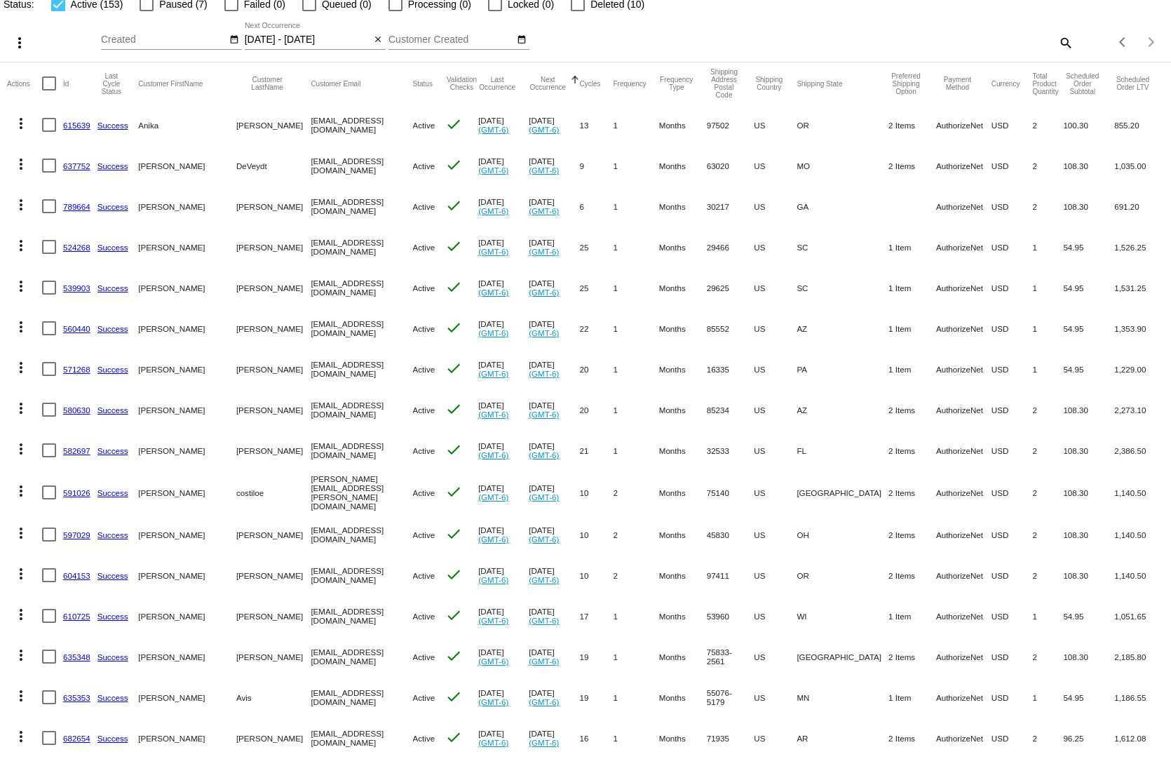
scroll to position [140, 0]
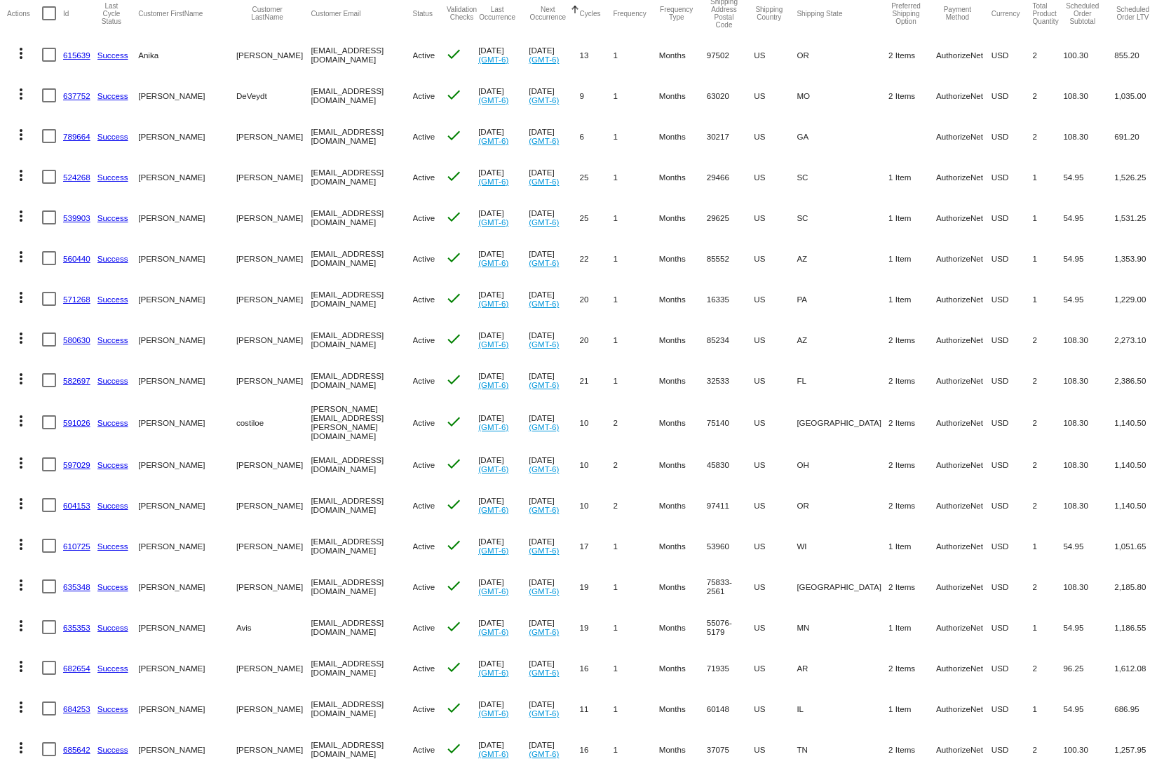
drag, startPoint x: 821, startPoint y: 680, endPoint x: 690, endPoint y: 681, distance: 131.2
click at [690, 688] on mat-row "more_vert 684253 Success [PERSON_NAME] [EMAIL_ADDRESS][DOMAIN_NAME] Active chec…" at bounding box center [585, 708] width 1157 height 41
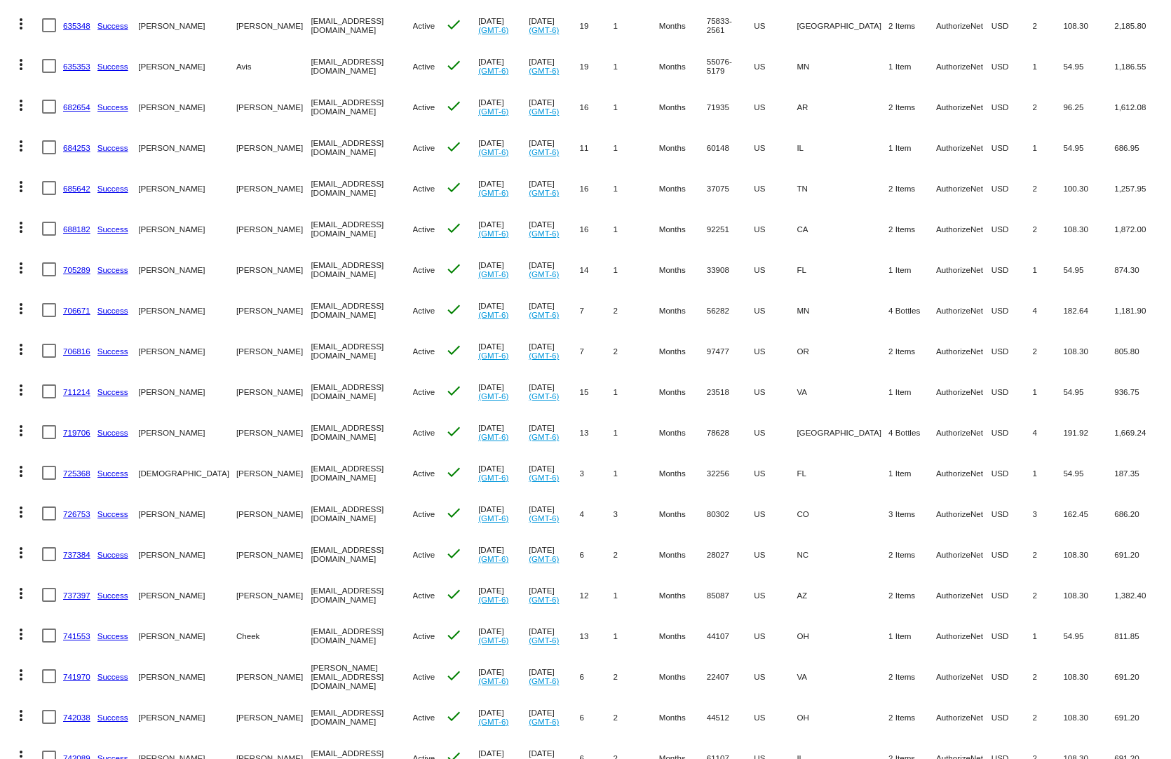
scroll to position [772, 0]
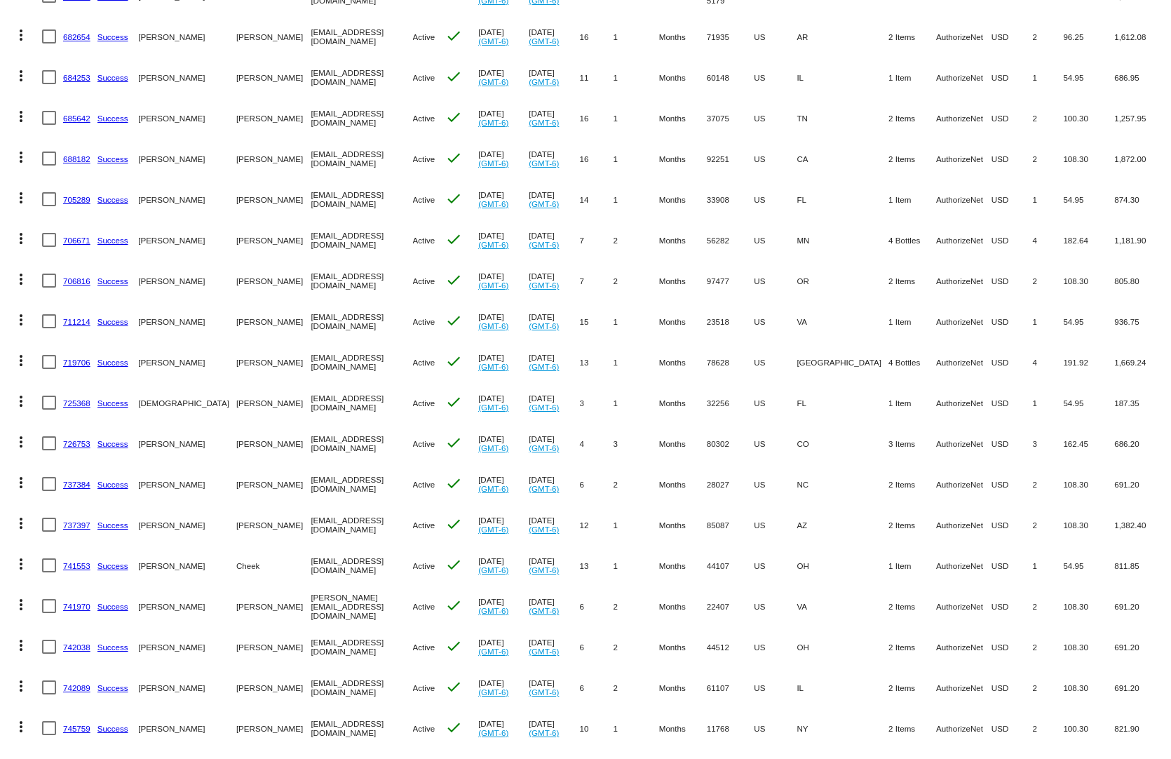
click at [80, 114] on link "685642" at bounding box center [76, 118] width 27 height 9
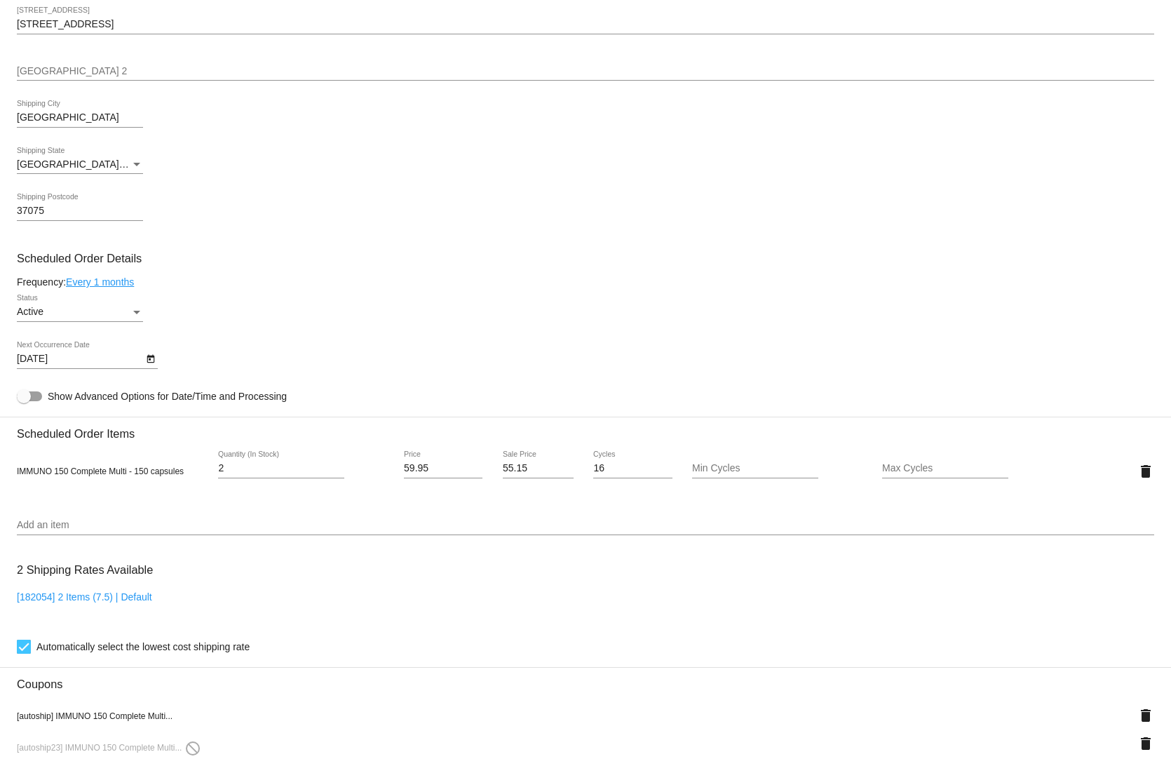
scroll to position [631, 0]
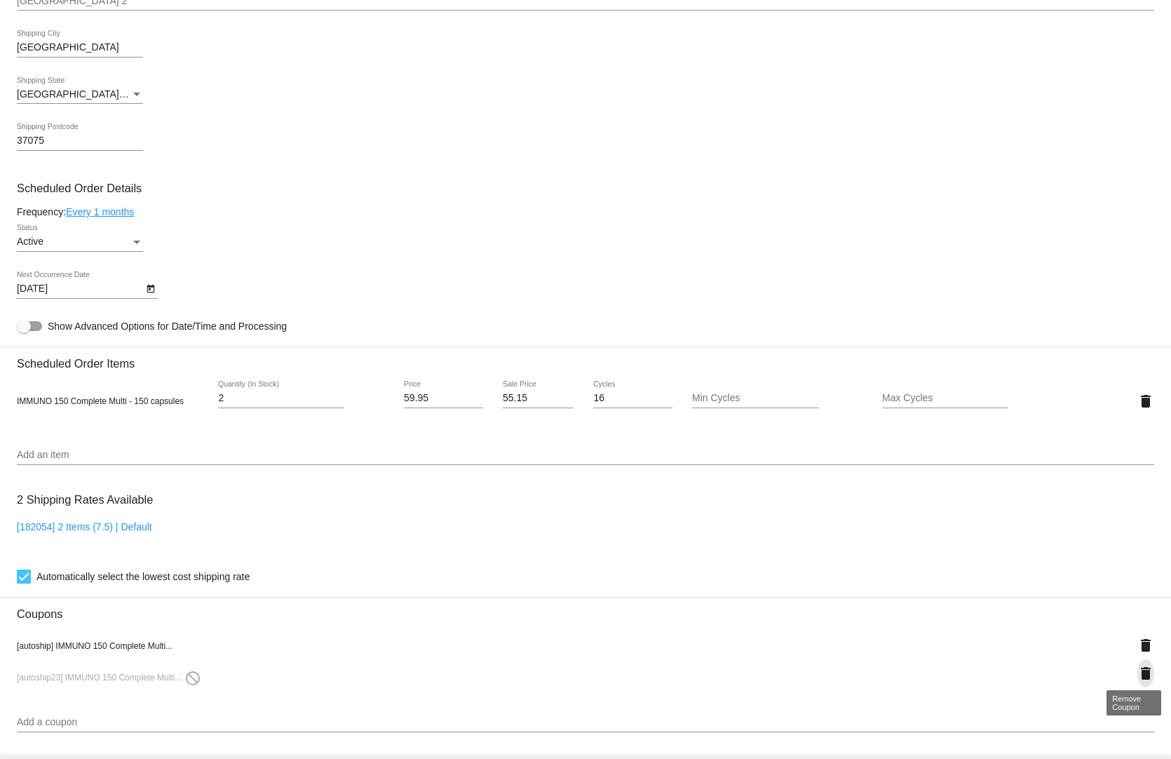
click at [1141, 665] on mat-icon "delete" at bounding box center [1146, 673] width 17 height 17
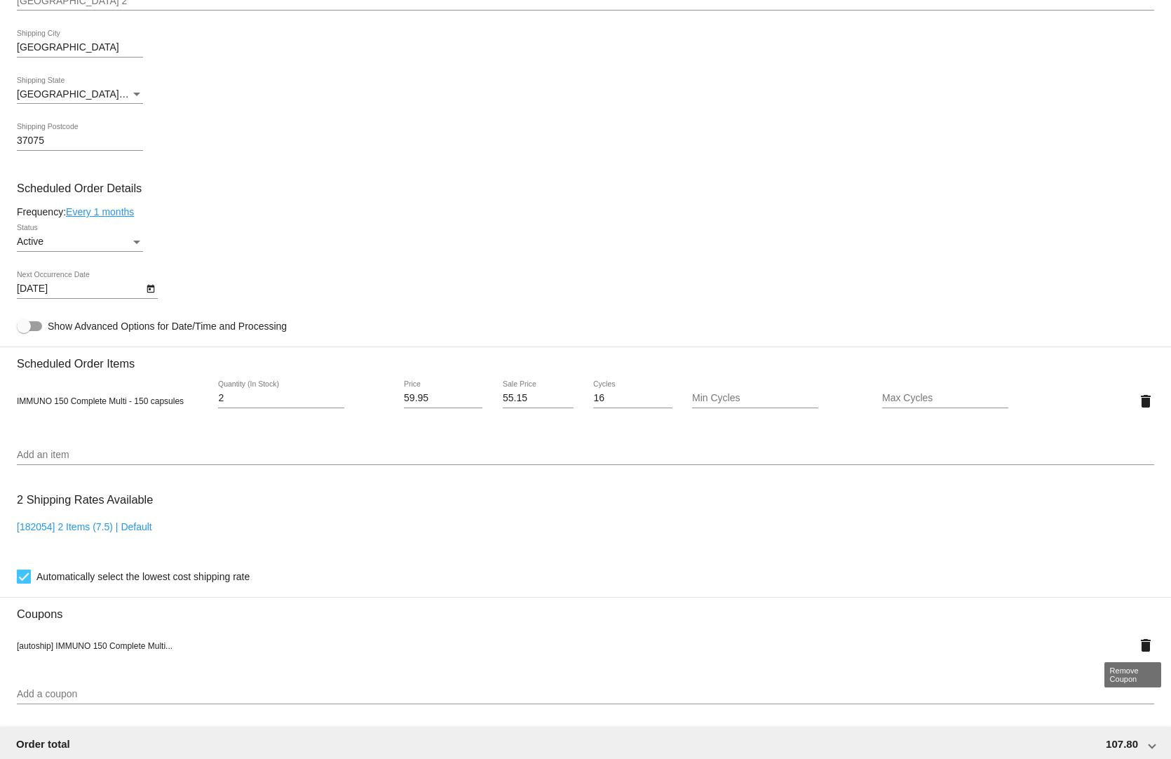
click at [1138, 637] on mat-icon "delete" at bounding box center [1146, 645] width 17 height 17
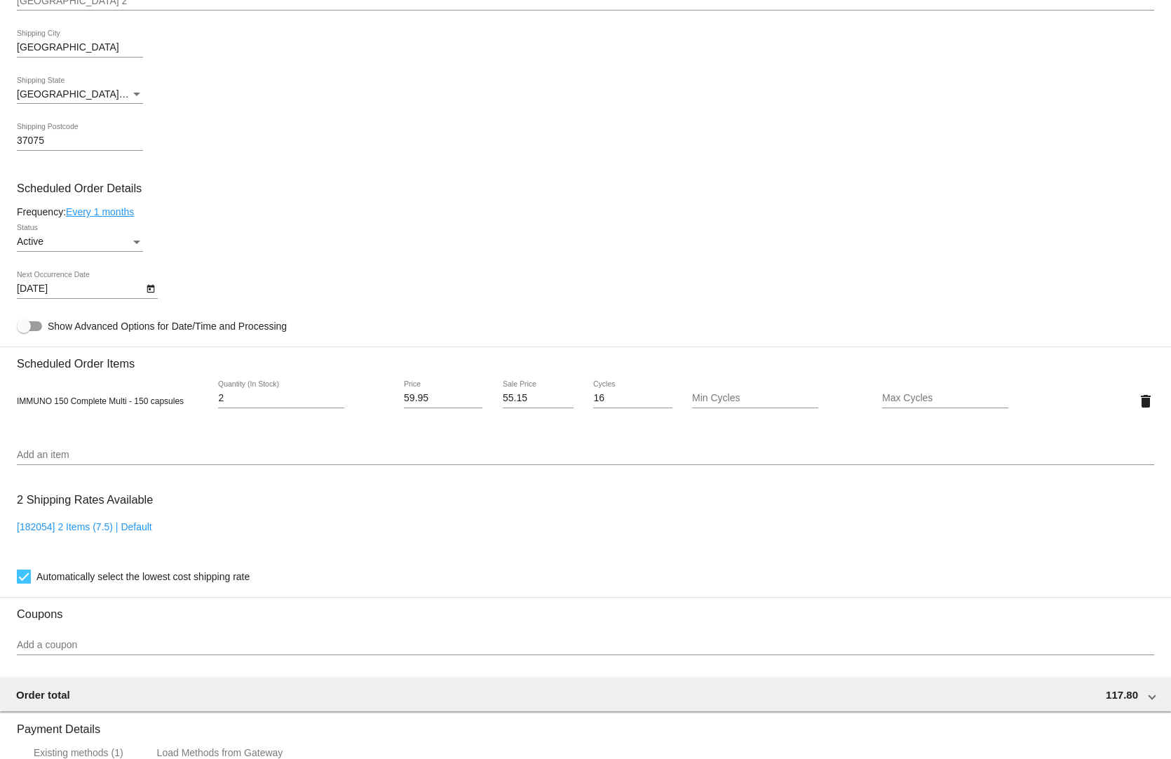
scroll to position [936, 0]
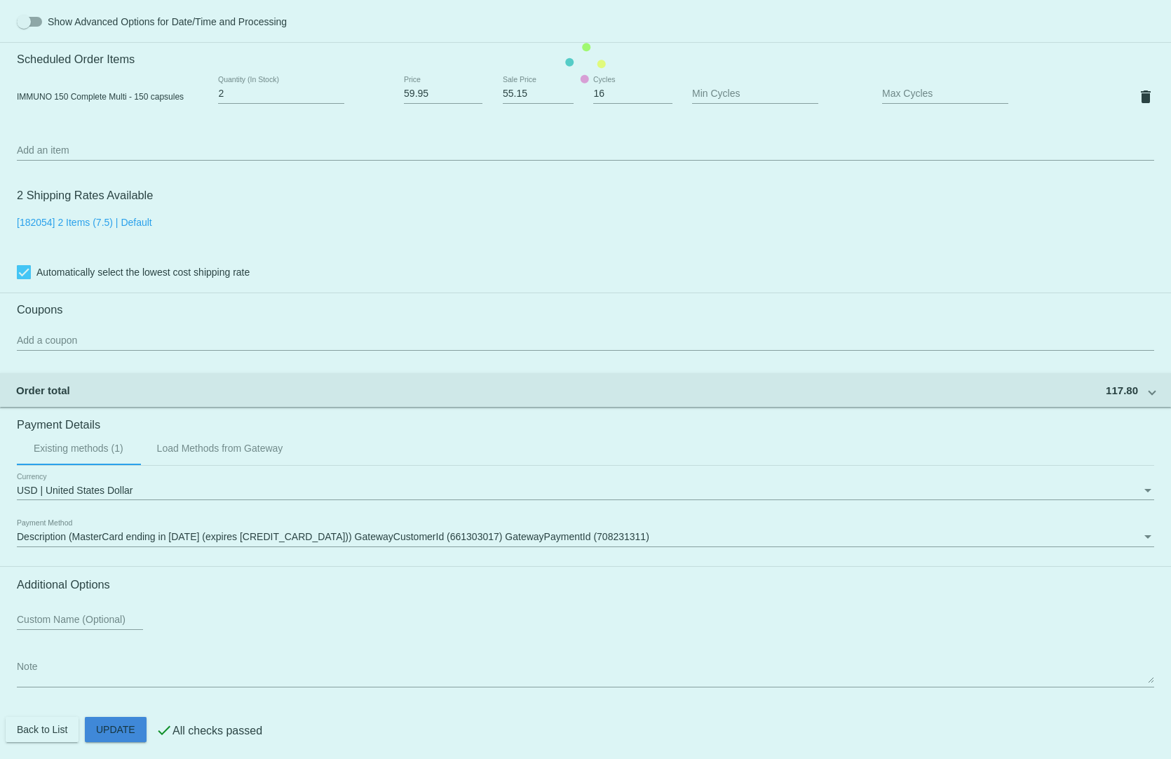
click at [118, 725] on mat-card "Customer 4314010: [PERSON_NAME] [EMAIL_ADDRESS][DOMAIN_NAME] Customer Shipping …" at bounding box center [585, 63] width 1171 height 1403
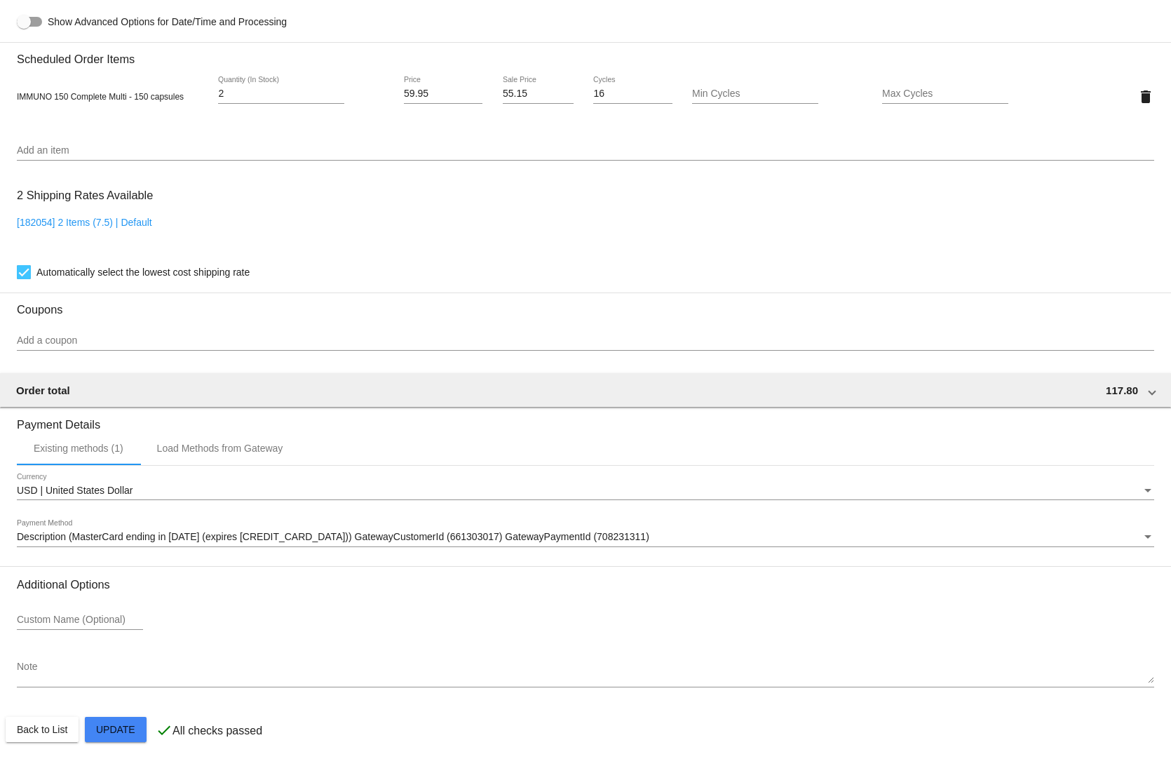
select select "7"
select select "2025"
select select "8"
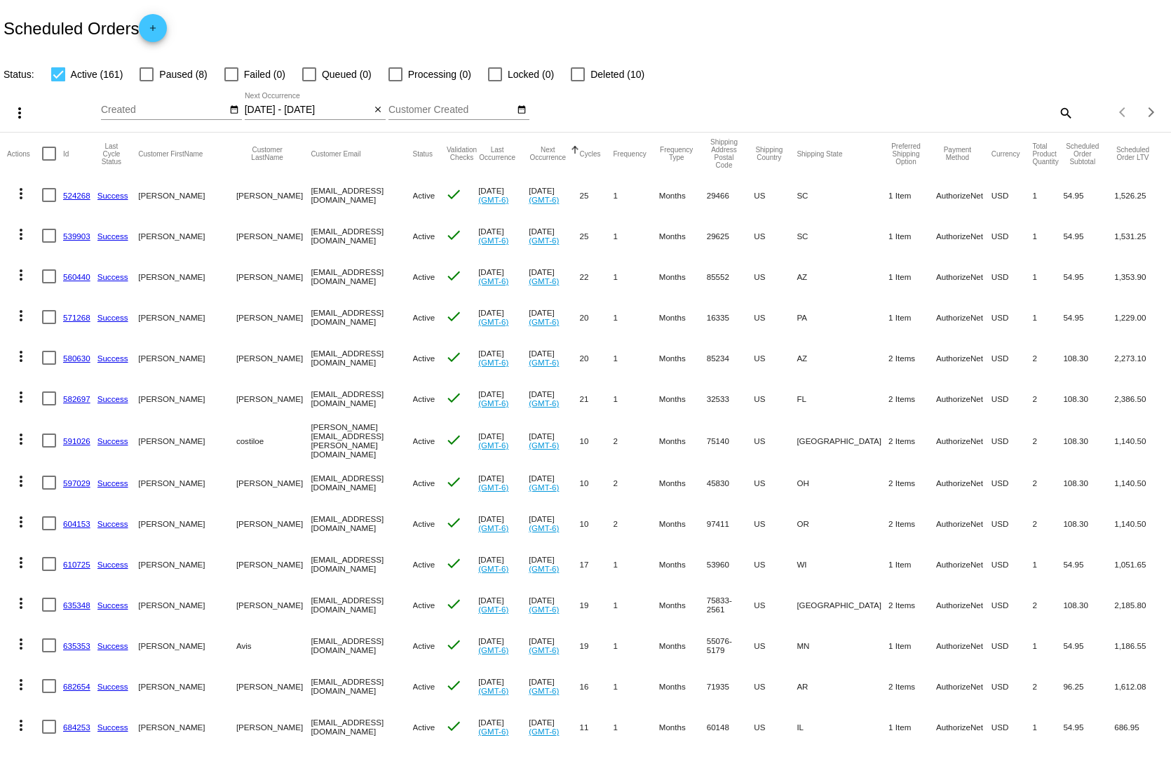
click at [295, 105] on input "[DATE] - [DATE]" at bounding box center [308, 110] width 126 height 11
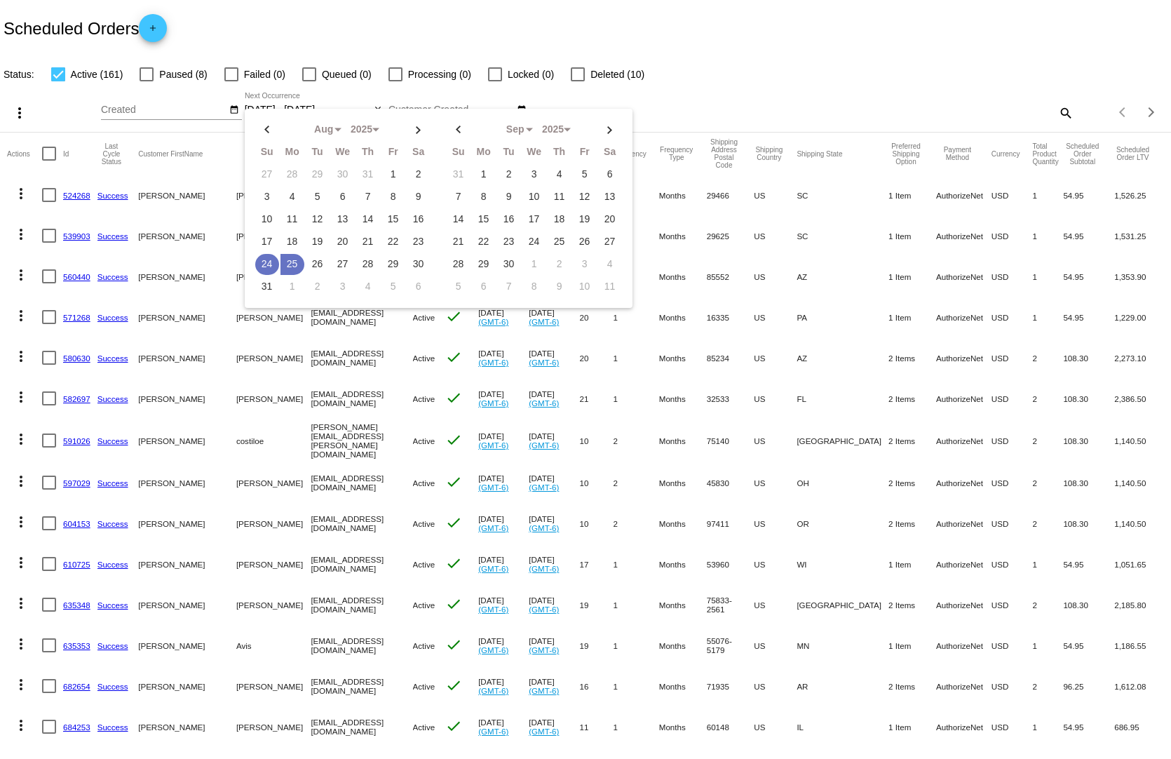
click at [266, 254] on td "24" at bounding box center [267, 264] width 24 height 21
type input "[DATE] - [DATE]"
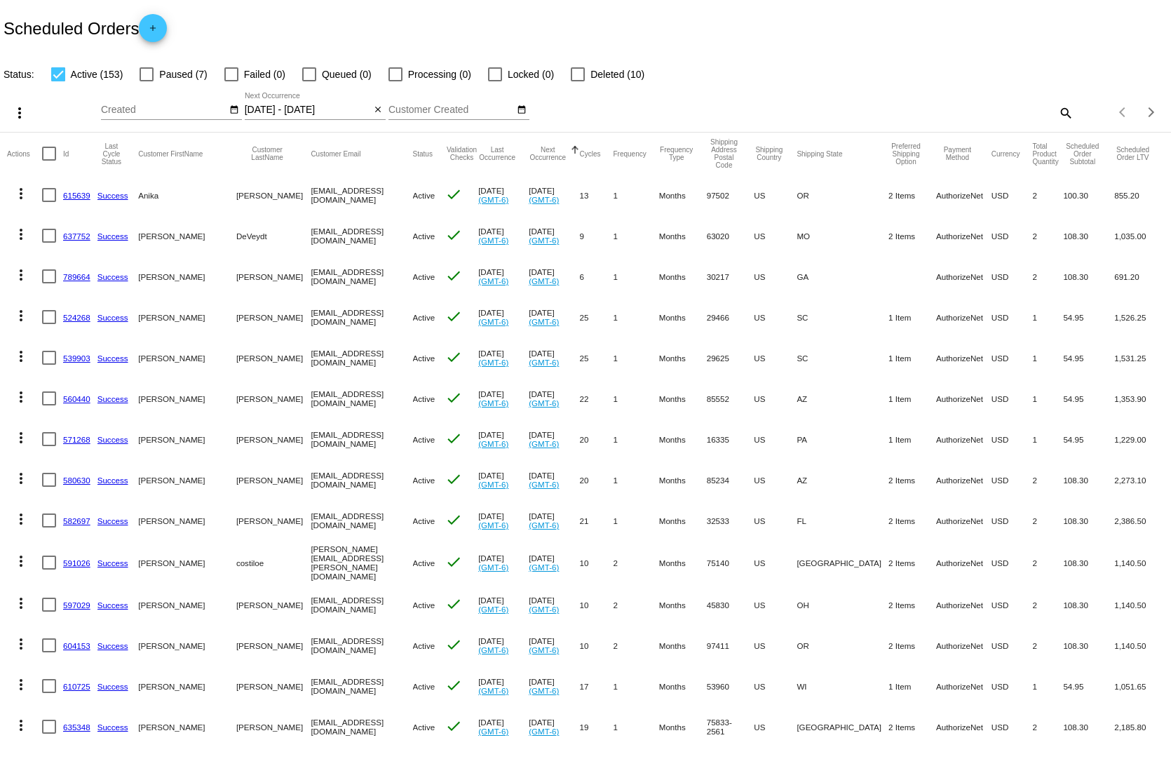
drag, startPoint x: 1040, startPoint y: 712, endPoint x: 849, endPoint y: 719, distance: 191.6
click at [849, 719] on mat-row "more_vert 635348 Success [PERSON_NAME] [EMAIL_ADDRESS][DOMAIN_NAME] Active chec…" at bounding box center [585, 726] width 1157 height 41
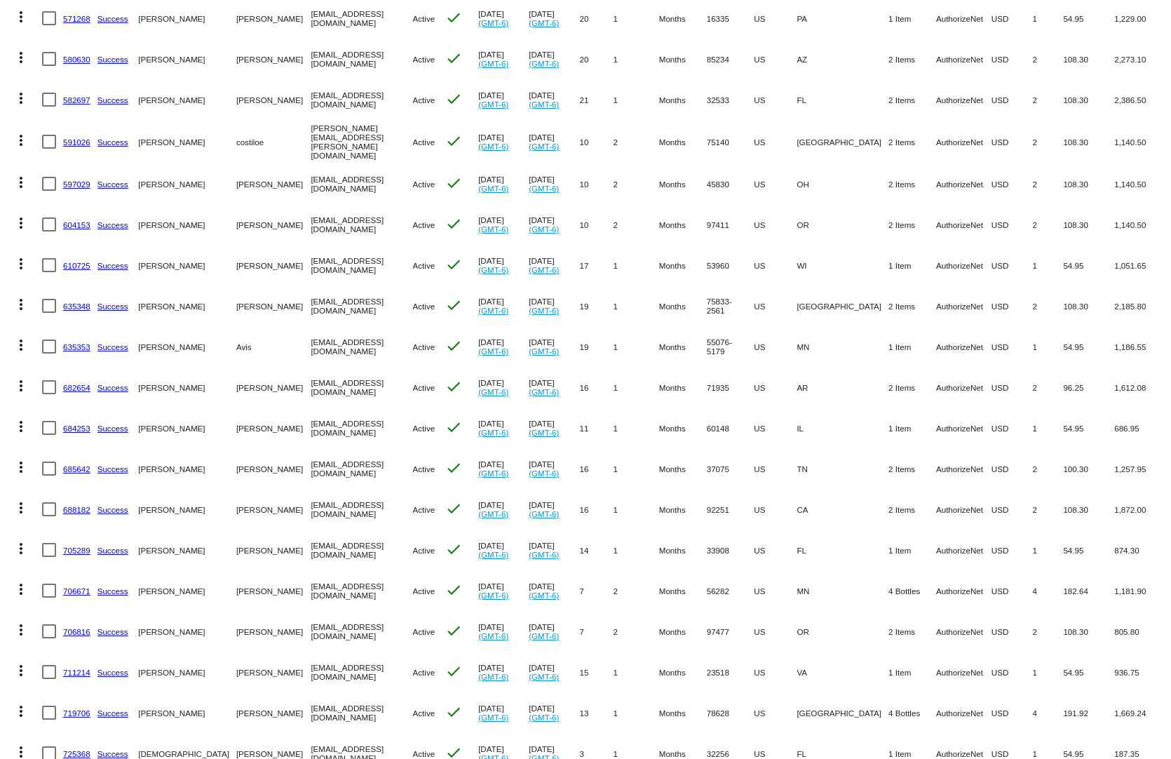
scroll to position [561, 0]
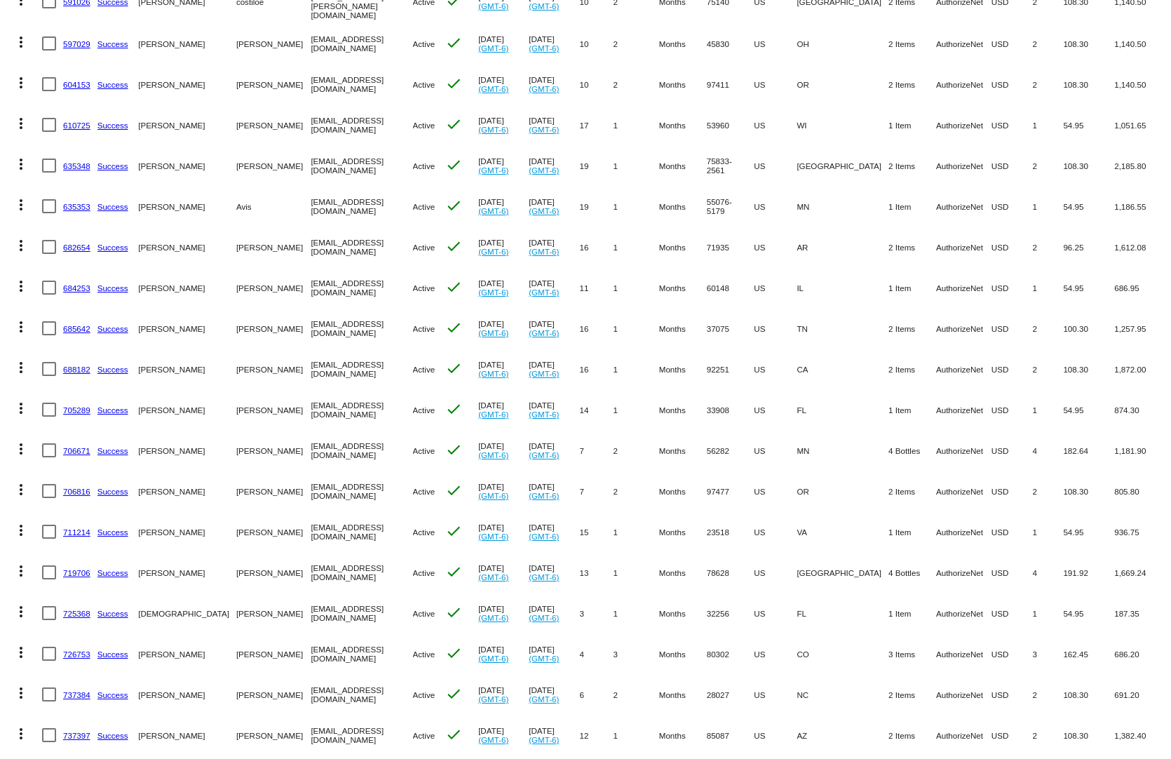
drag, startPoint x: 884, startPoint y: 729, endPoint x: 875, endPoint y: 730, distance: 9.1
click at [875, 730] on mat-row "more_vert 737397 Success [PERSON_NAME] [EMAIL_ADDRESS][DOMAIN_NAME] Active chec…" at bounding box center [585, 735] width 1157 height 41
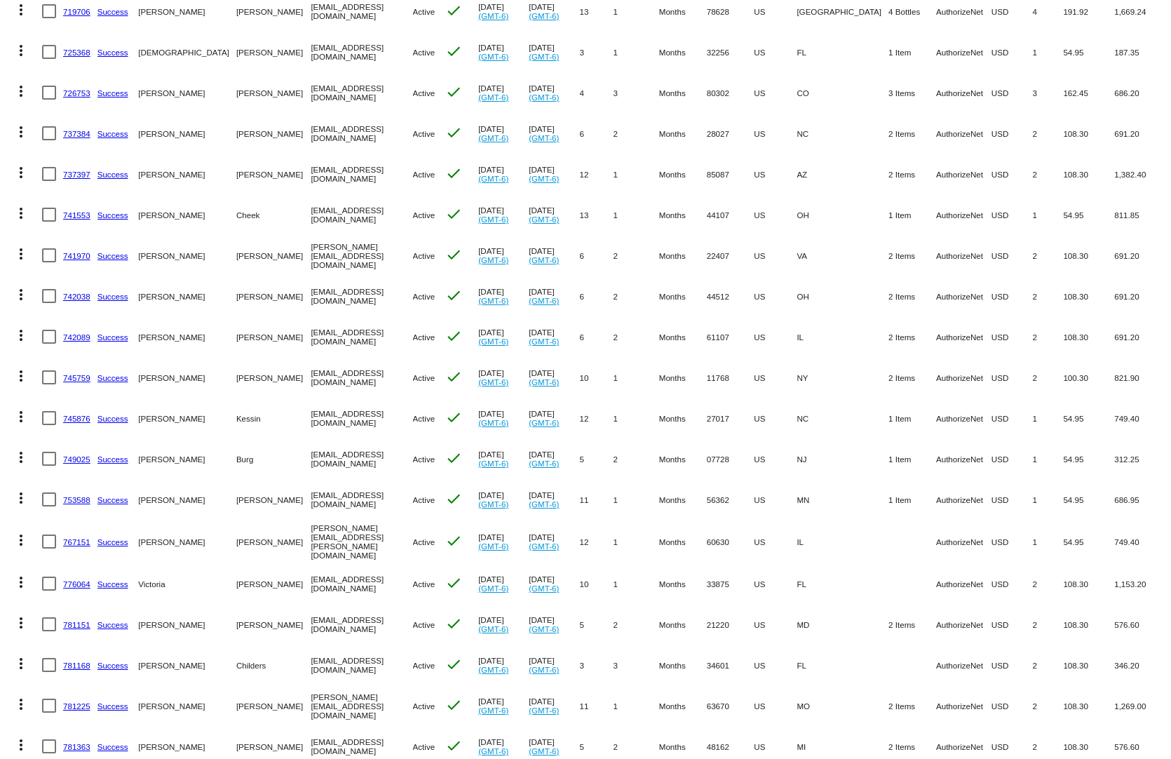
drag, startPoint x: 976, startPoint y: 721, endPoint x: 458, endPoint y: 665, distance: 520.7
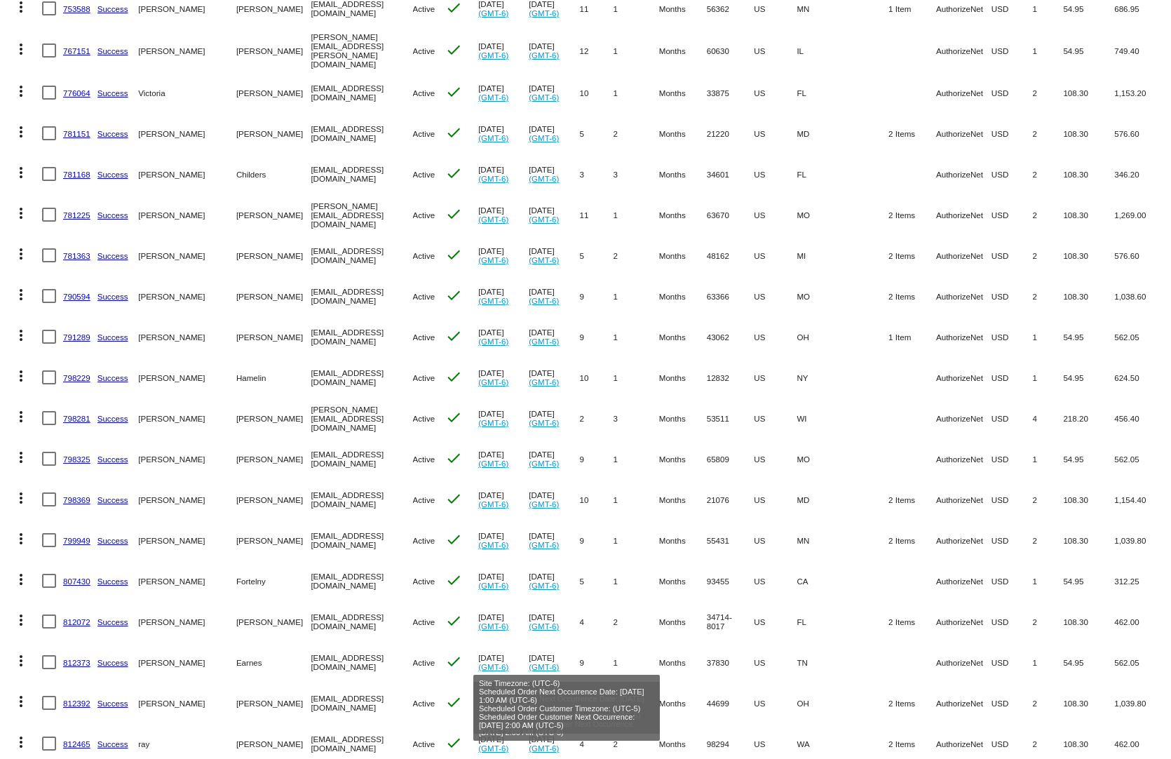
scroll to position [1683, 0]
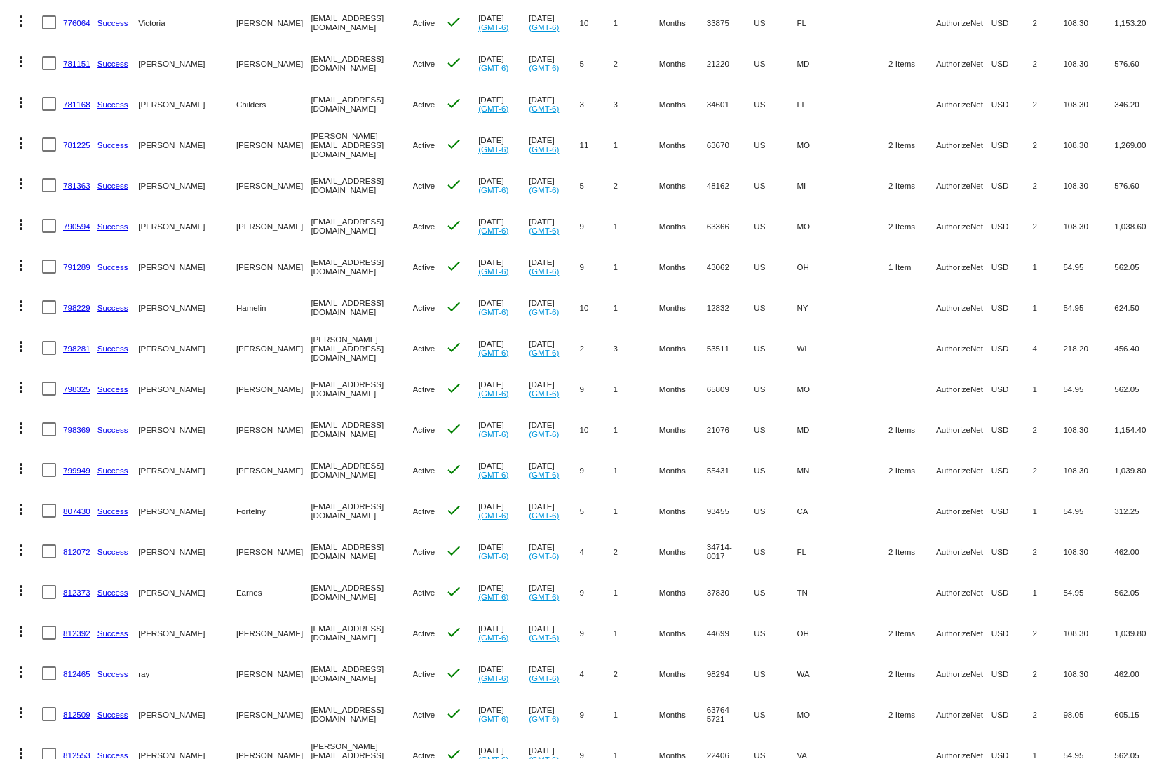
drag, startPoint x: 778, startPoint y: 673, endPoint x: 579, endPoint y: 687, distance: 199.7
click at [579, 687] on mat-table "Actions Id Last Cycle Status Customer FirstName Customer LastName Customer Emai…" at bounding box center [585, 507] width 1171 height 4116
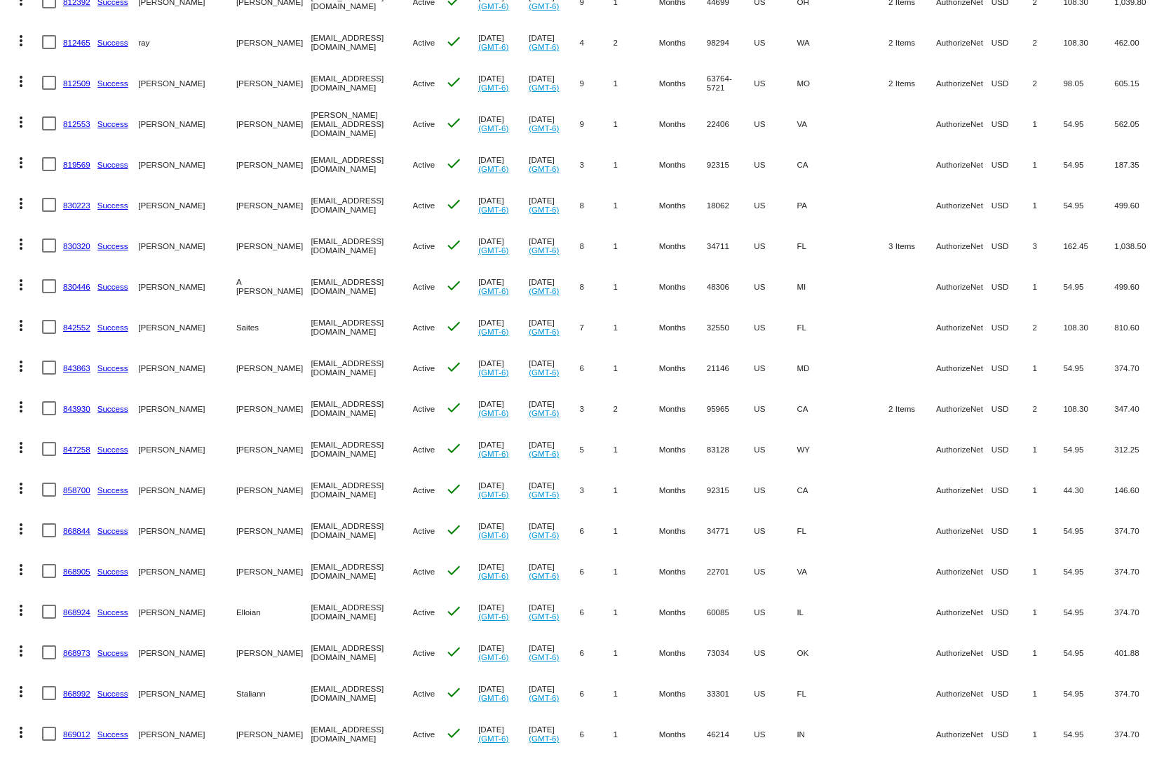
scroll to position [2385, 0]
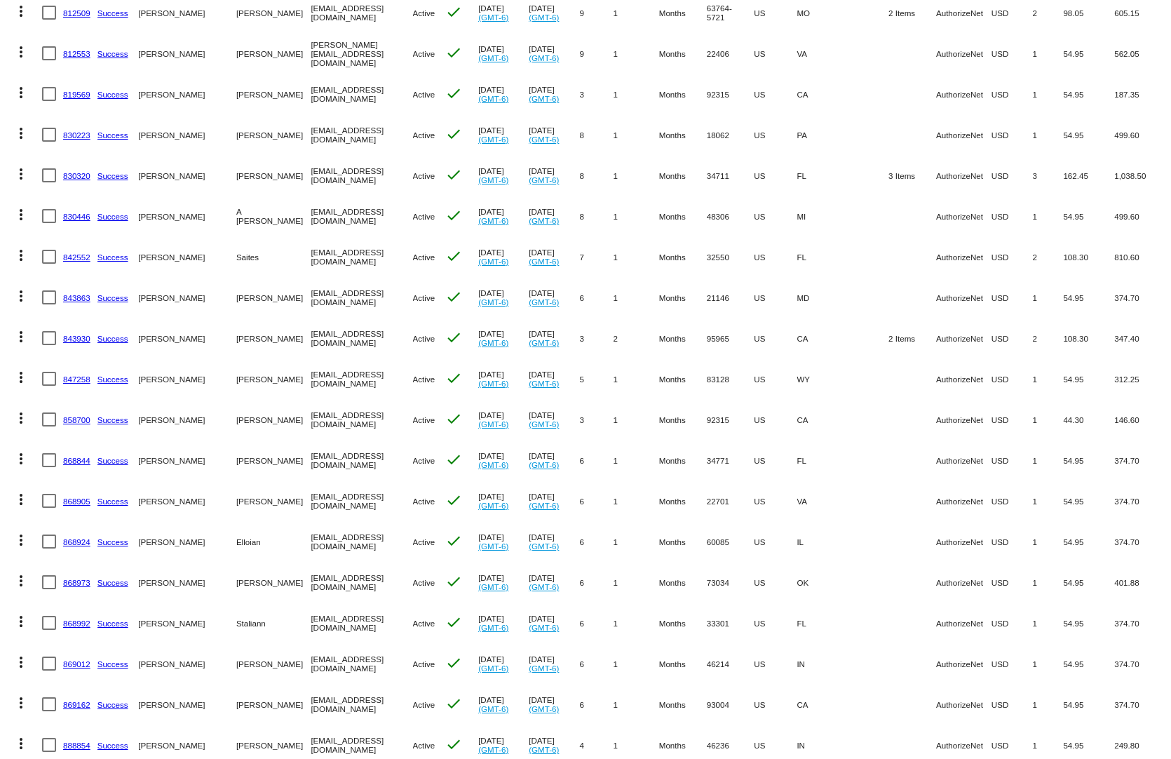
drag, startPoint x: 875, startPoint y: 699, endPoint x: 483, endPoint y: 701, distance: 392.1
click at [483, 701] on mat-row "more_vert 869162 Success [PERSON_NAME][GEOGRAPHIC_DATA] [EMAIL_ADDRESS][DOMAIN_…" at bounding box center [585, 704] width 1157 height 41
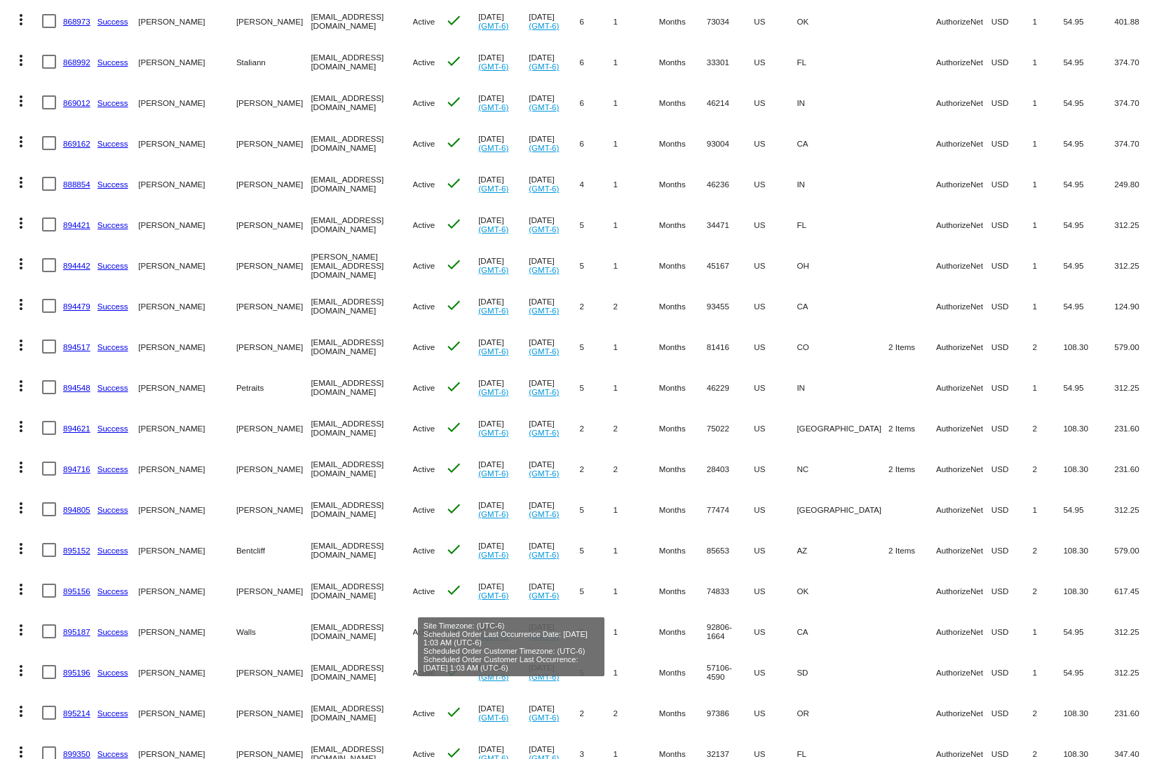
scroll to position [3016, 0]
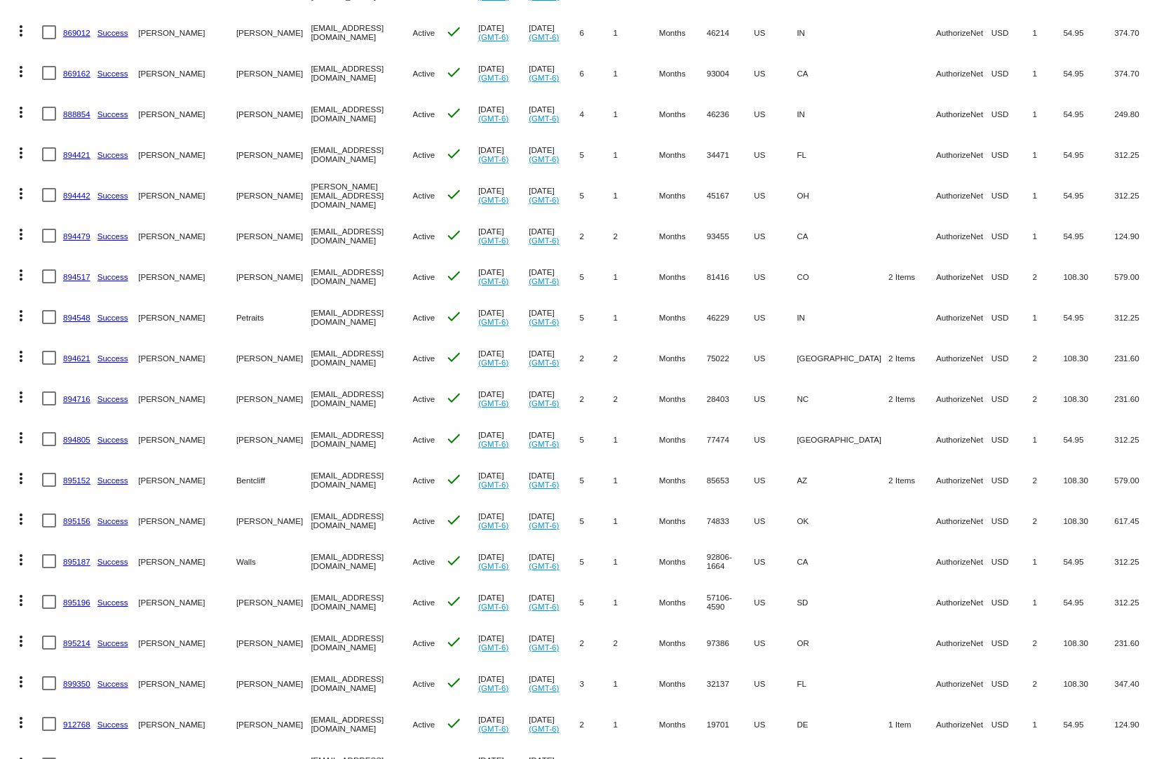
drag, startPoint x: 814, startPoint y: 665, endPoint x: 647, endPoint y: 661, distance: 167.0
click at [647, 663] on mat-row "more_vert 899350 Success [PERSON_NAME] [EMAIL_ADDRESS][DOMAIN_NAME] Active chec…" at bounding box center [585, 683] width 1157 height 41
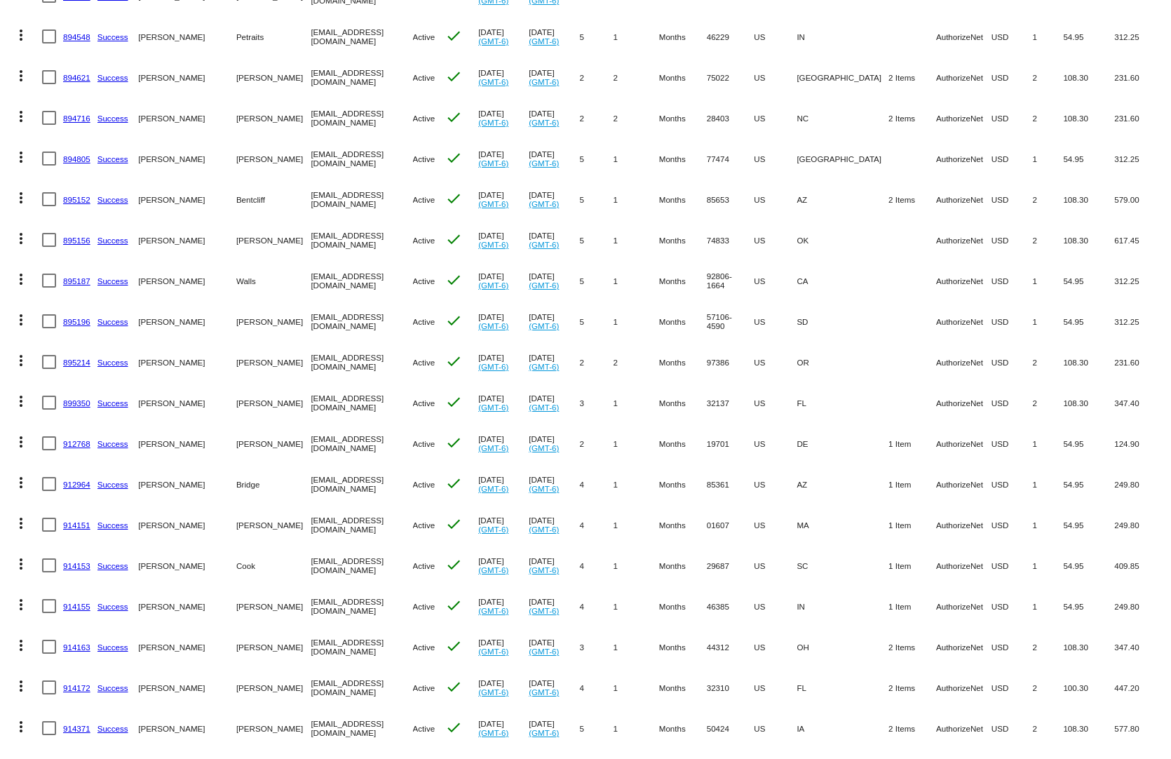
scroll to position [3507, 0]
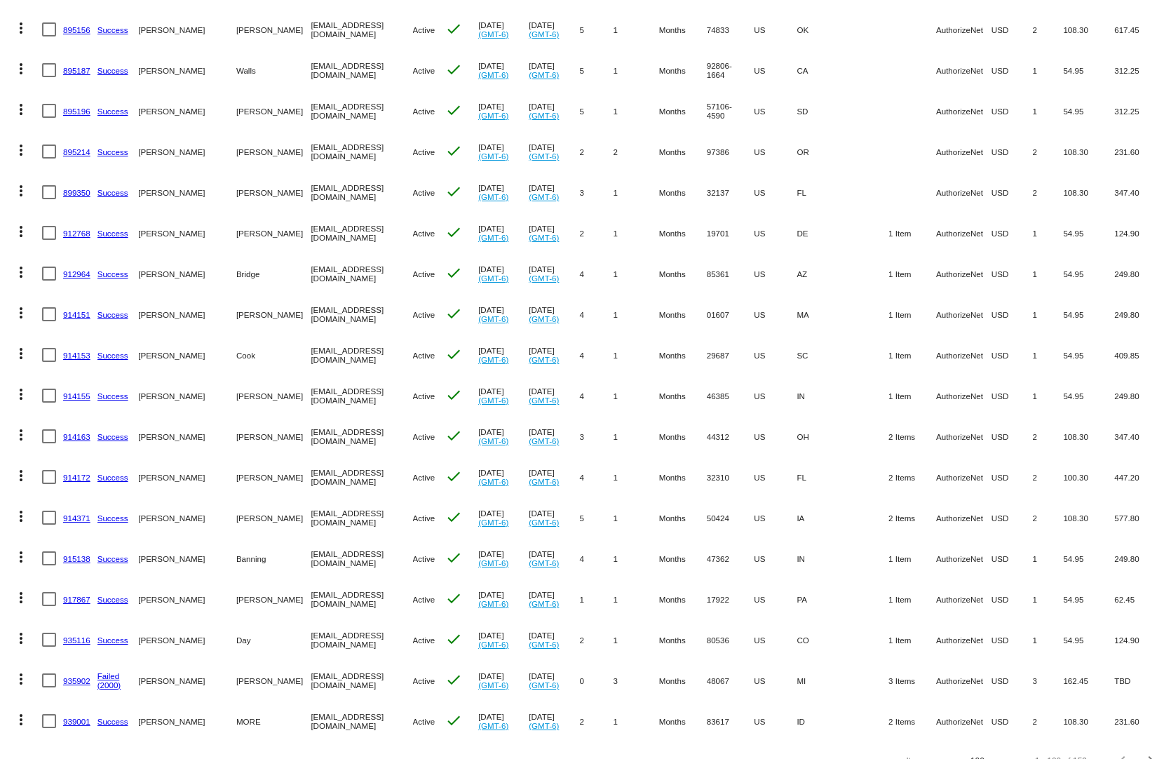
click at [85, 473] on link "914172" at bounding box center [76, 477] width 27 height 9
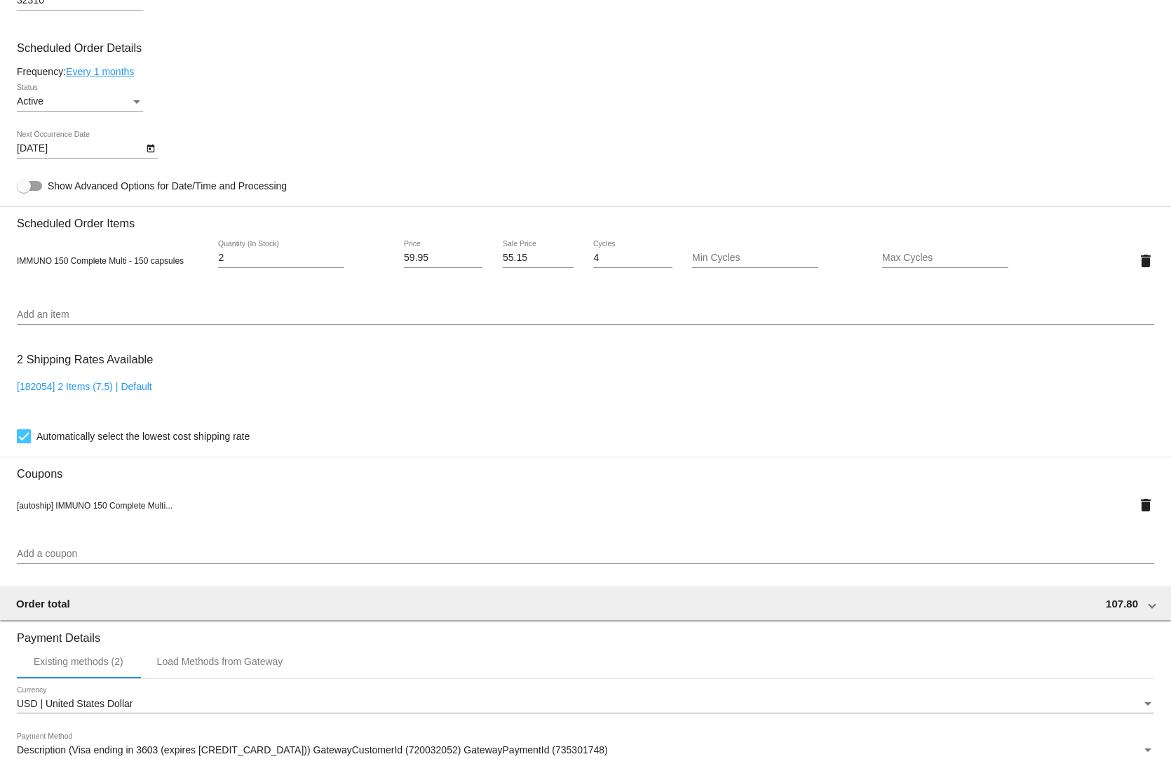
scroll to position [842, 0]
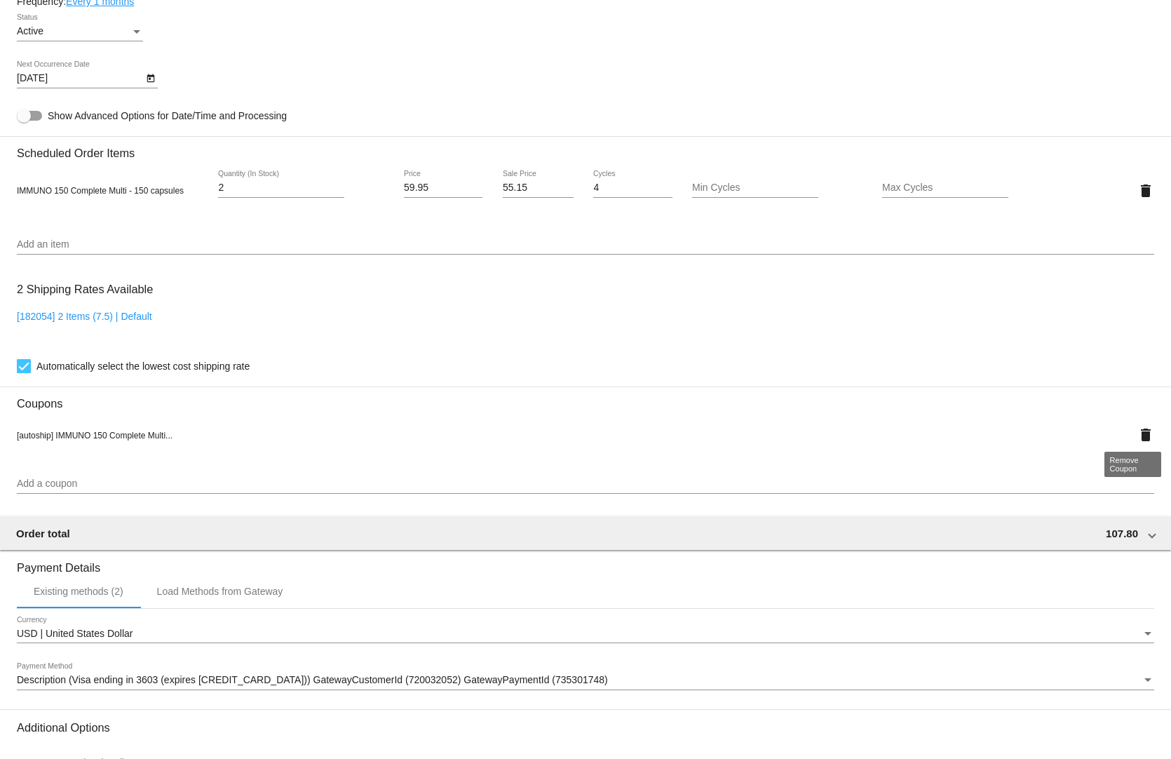
click at [1138, 428] on mat-icon "delete" at bounding box center [1146, 434] width 17 height 17
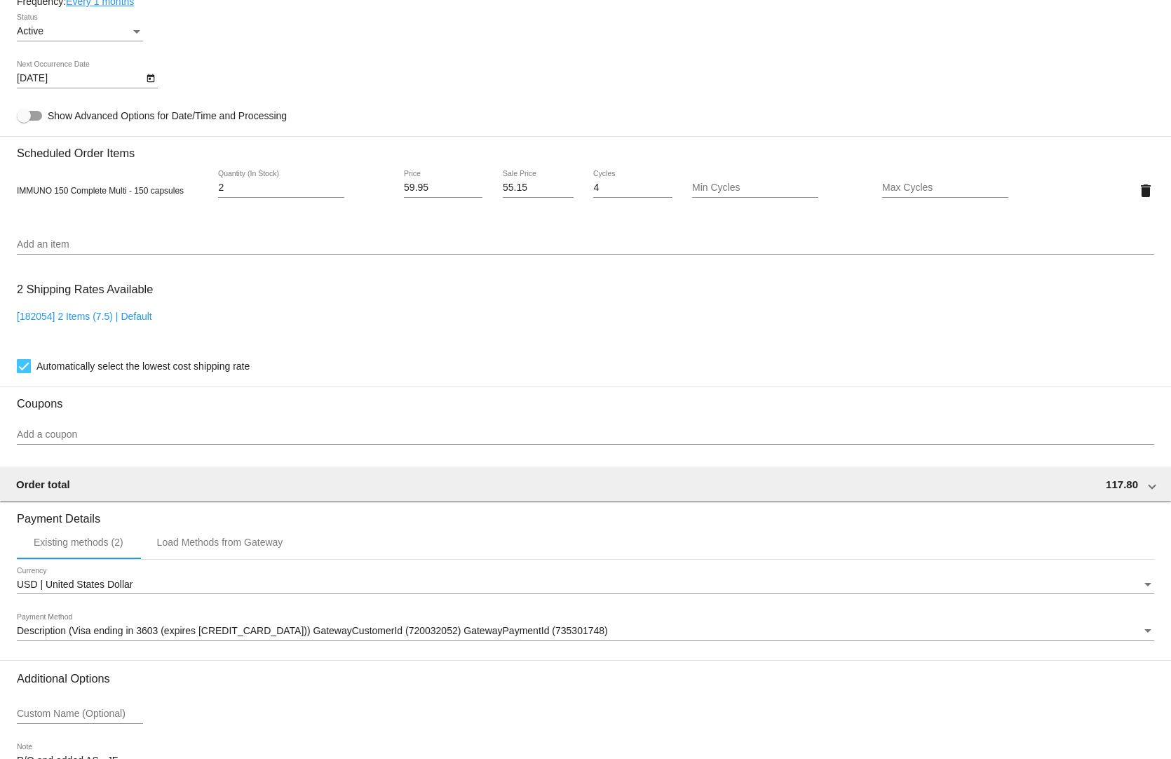
scroll to position [912, 0]
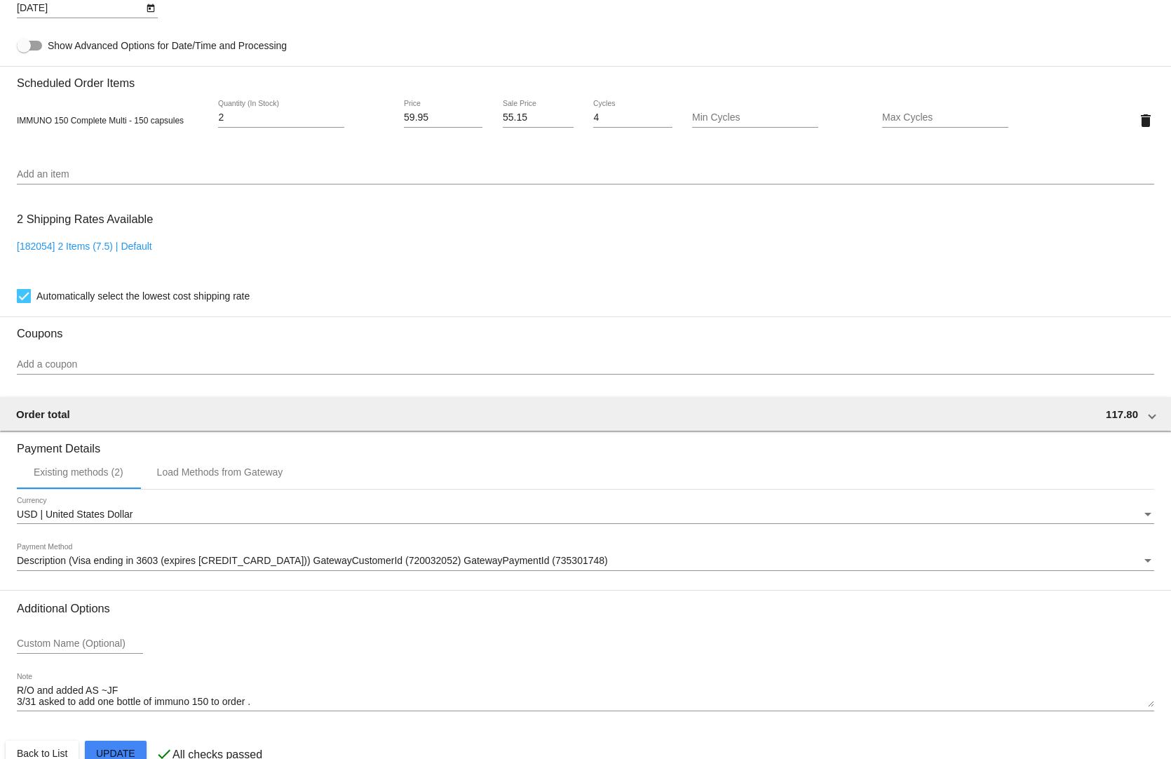
click at [115, 753] on mat-card "Customer 6384148: [PERSON_NAME] [EMAIL_ADDRESS][DOMAIN_NAME] Customer Shipping …" at bounding box center [585, 87] width 1171 height 1403
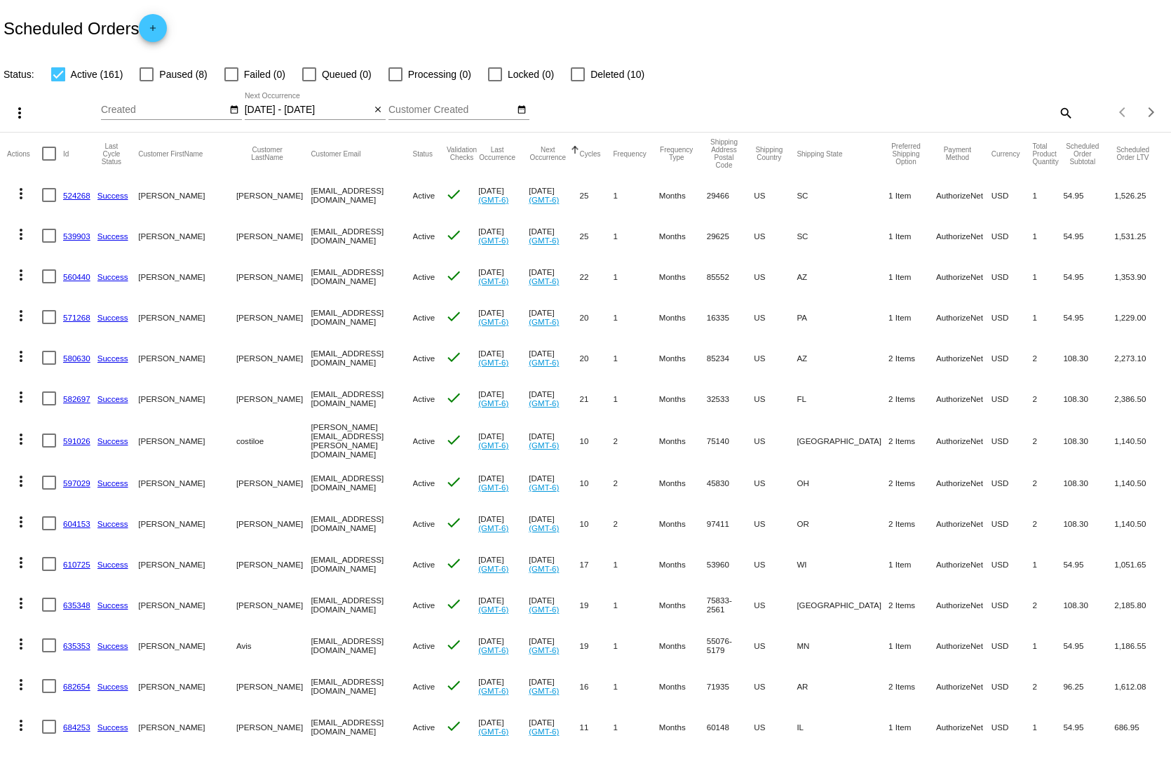
click at [296, 105] on input "[DATE] - [DATE]" at bounding box center [308, 110] width 126 height 11
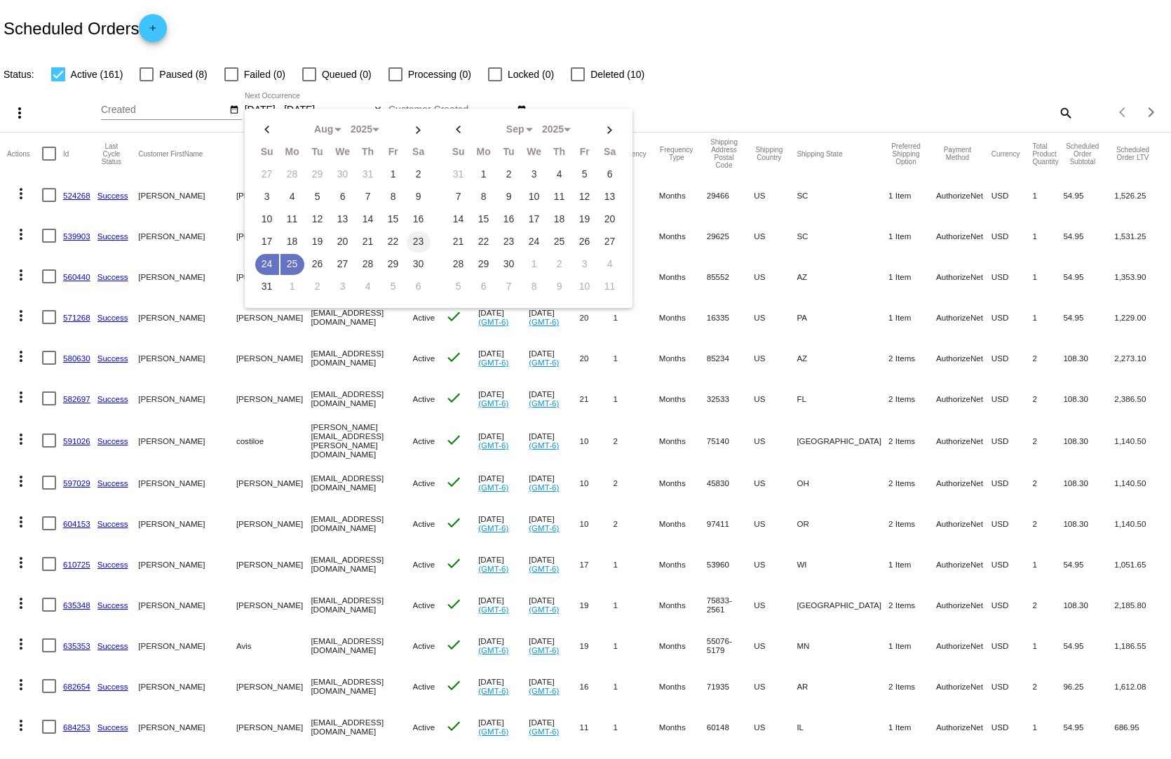
click at [408, 231] on td "23" at bounding box center [419, 241] width 24 height 21
type input "[DATE] - [DATE]"
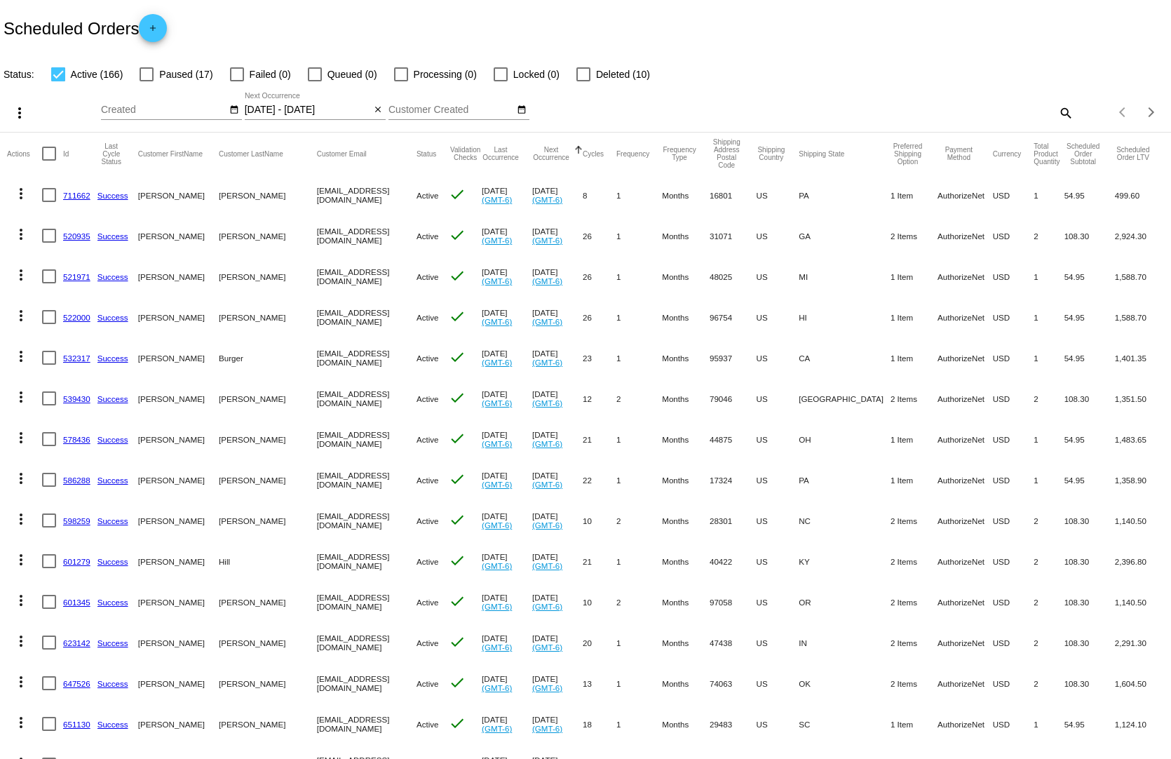
drag, startPoint x: 945, startPoint y: 743, endPoint x: 757, endPoint y: 737, distance: 188.1
click at [757, 744] on mat-row "more_vert 651779 Success [PERSON_NAME] [EMAIL_ADDRESS][DOMAIN_NAME] Active chec…" at bounding box center [585, 764] width 1157 height 41
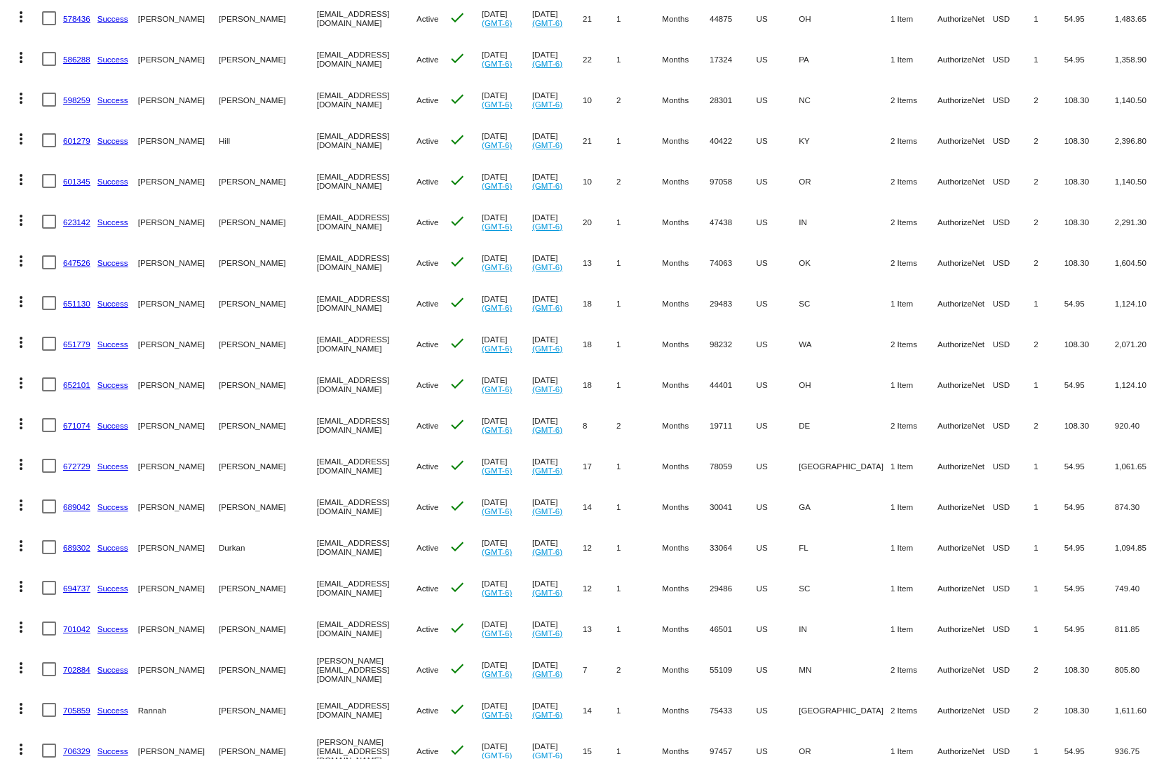
scroll to position [561, 0]
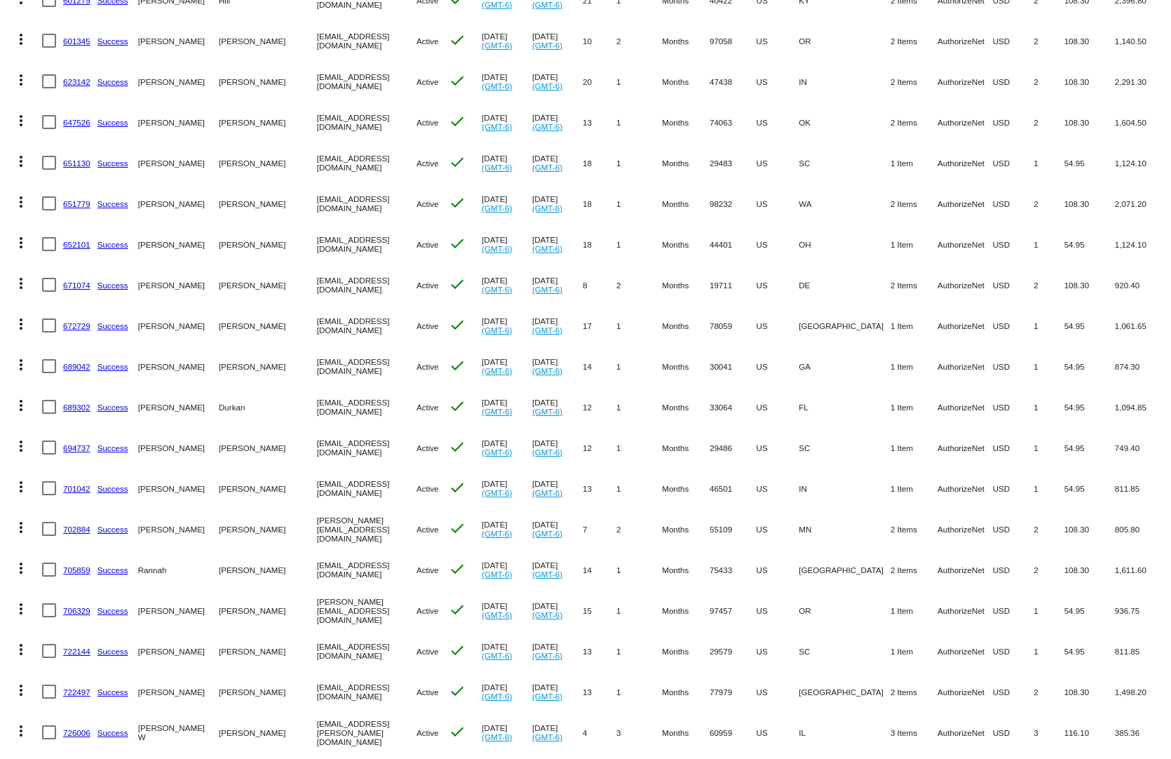
click at [779, 712] on mat-row "more_vert 726006 Success [PERSON_NAME] [EMAIL_ADDRESS][PERSON_NAME][DOMAIN_NAME…" at bounding box center [585, 732] width 1157 height 41
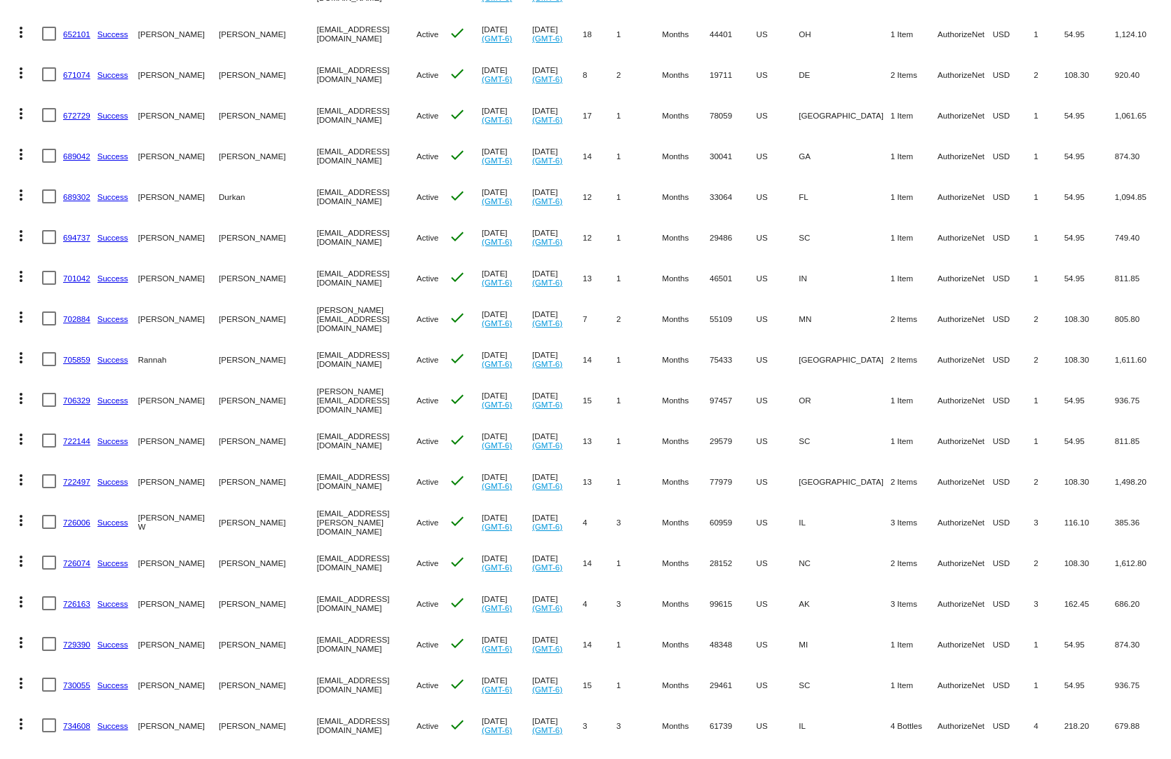
scroll to position [1192, 0]
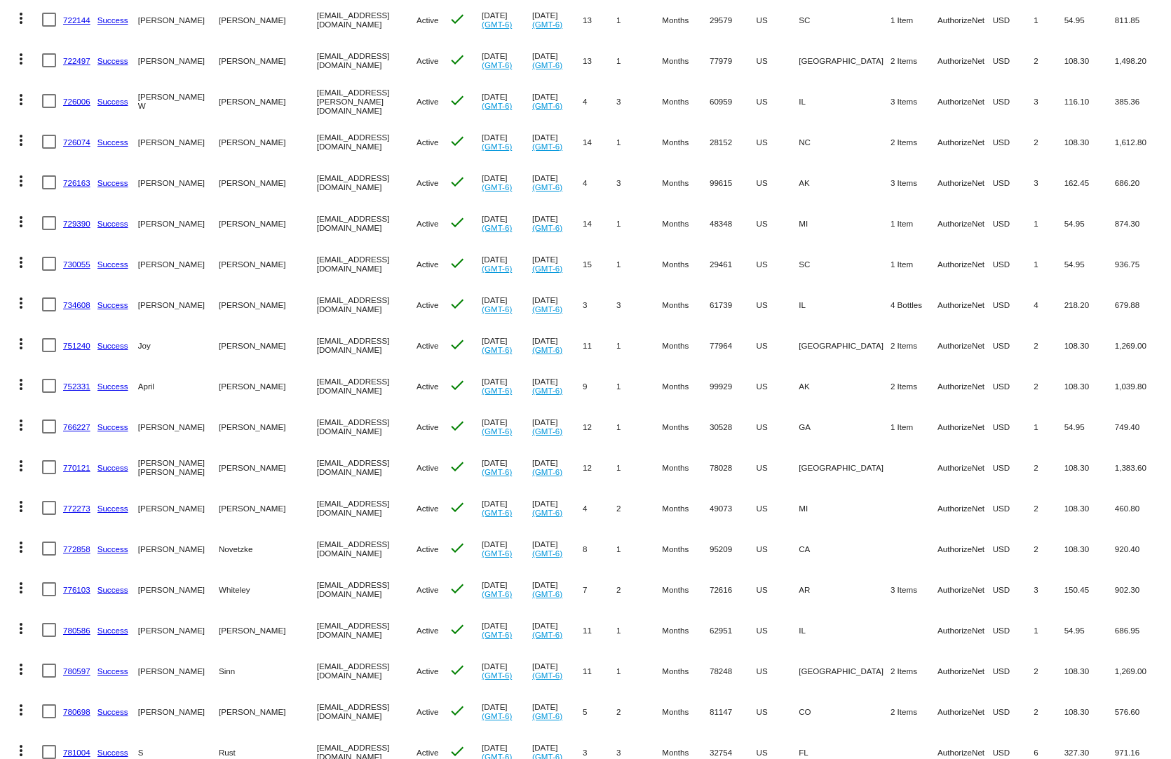
drag, startPoint x: 942, startPoint y: 695, endPoint x: 739, endPoint y: 703, distance: 203.6
click at [739, 703] on mat-row "more_vert 780698 Success [PERSON_NAME][GEOGRAPHIC_DATA] [EMAIL_ADDRESS][DOMAIN_…" at bounding box center [585, 711] width 1157 height 41
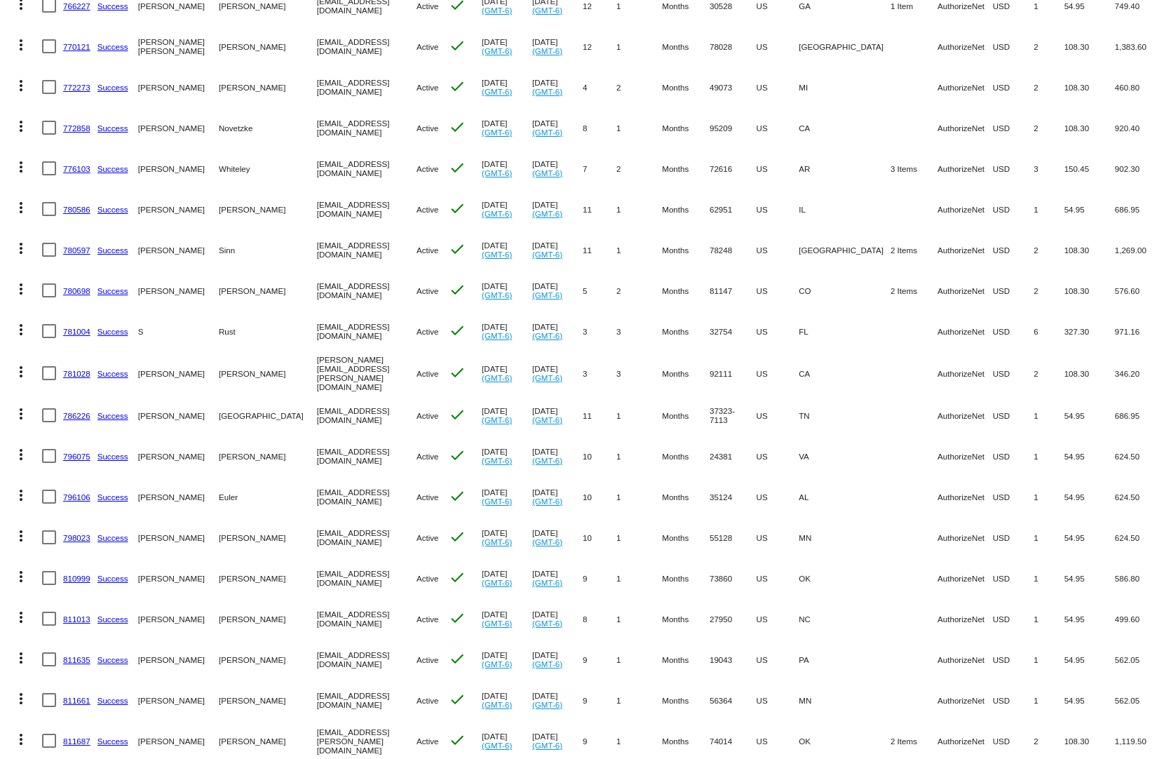
scroll to position [1824, 0]
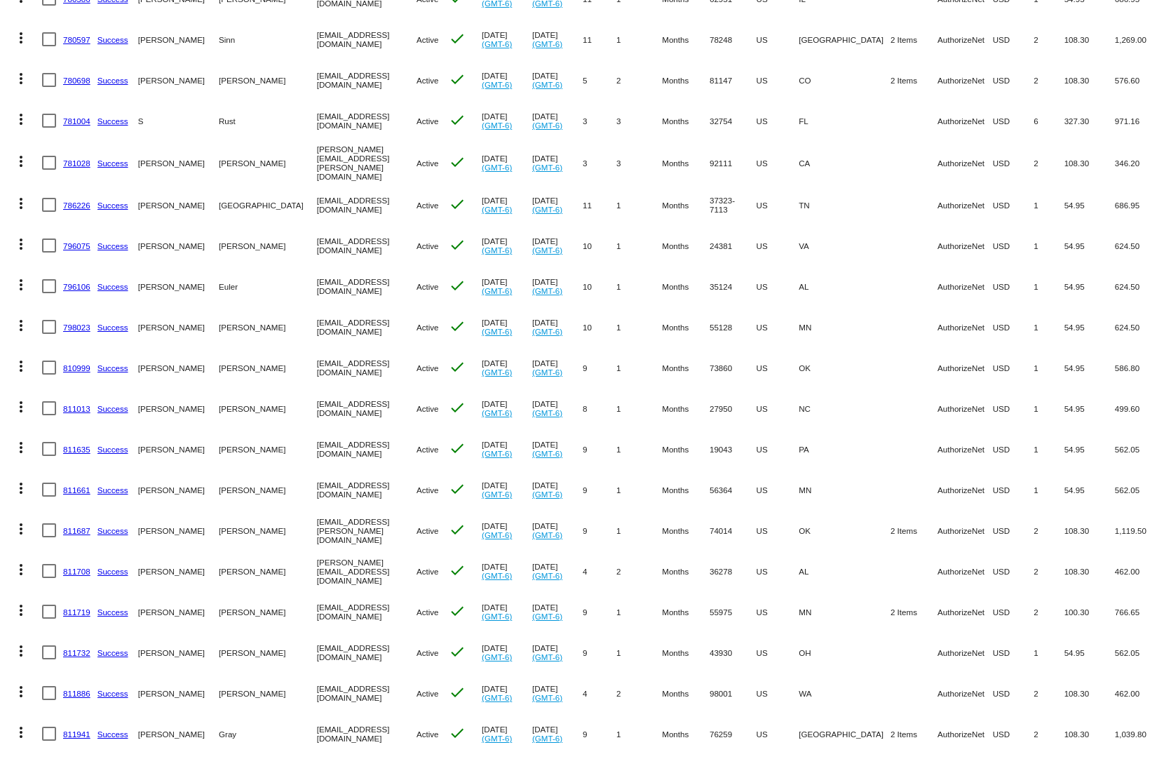
drag, startPoint x: 915, startPoint y: 735, endPoint x: 765, endPoint y: 736, distance: 150.8
click at [765, 736] on mat-row "more_vert 811941 Success [PERSON_NAME] [EMAIL_ADDRESS][DOMAIN_NAME] Active chec…" at bounding box center [585, 733] width 1157 height 41
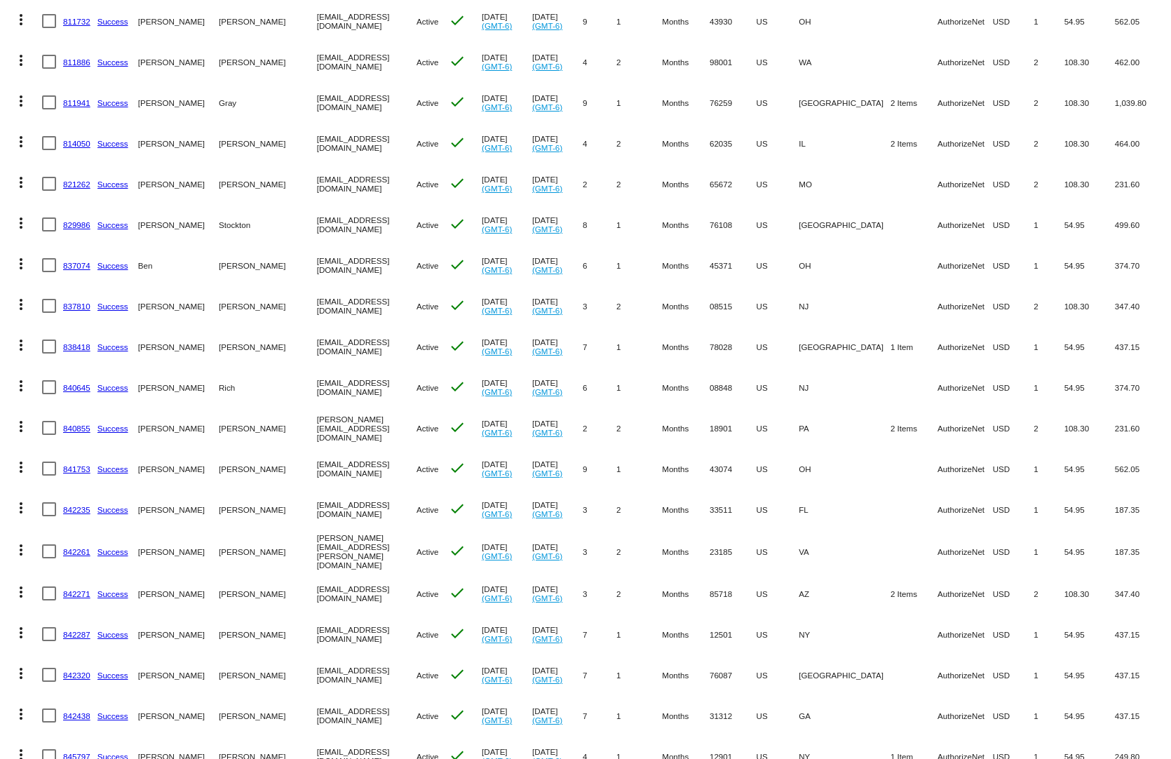
scroll to position [2525, 0]
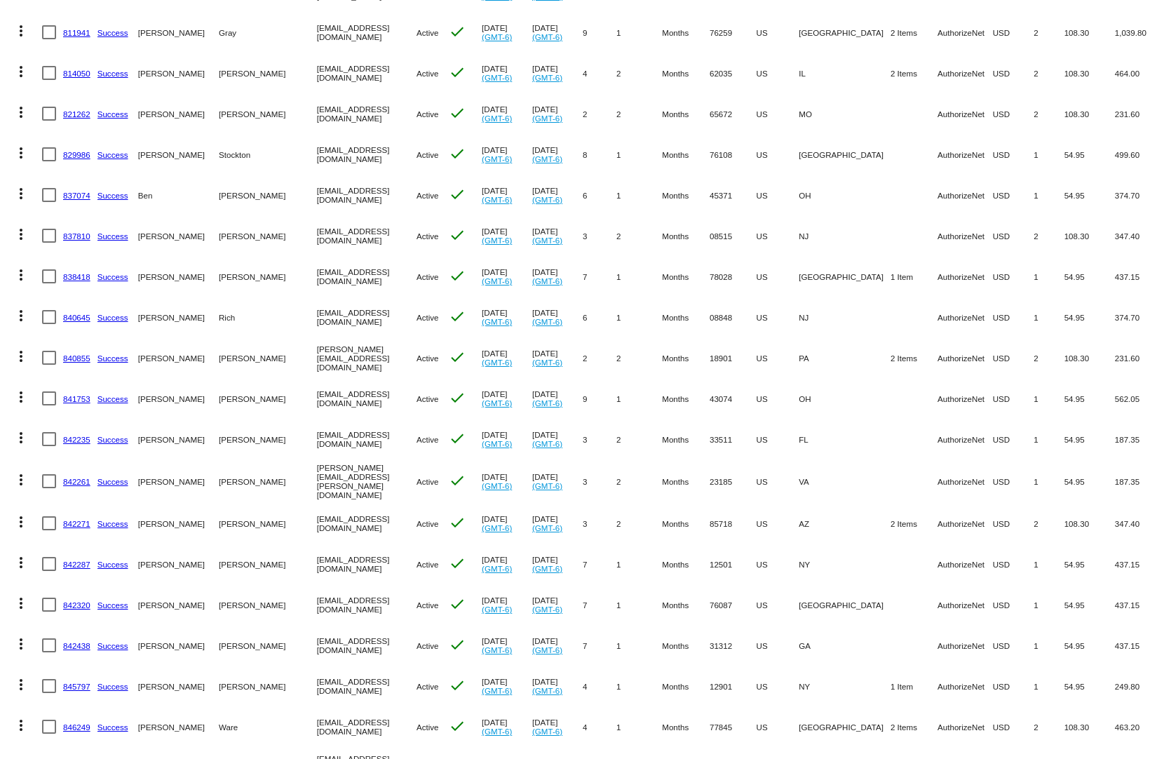
drag, startPoint x: 922, startPoint y: 712, endPoint x: 766, endPoint y: 720, distance: 155.9
click at [767, 720] on mat-row "more_vert 846249 Success [PERSON_NAME] [EMAIL_ADDRESS][DOMAIN_NAME] Active chec…" at bounding box center [585, 726] width 1157 height 41
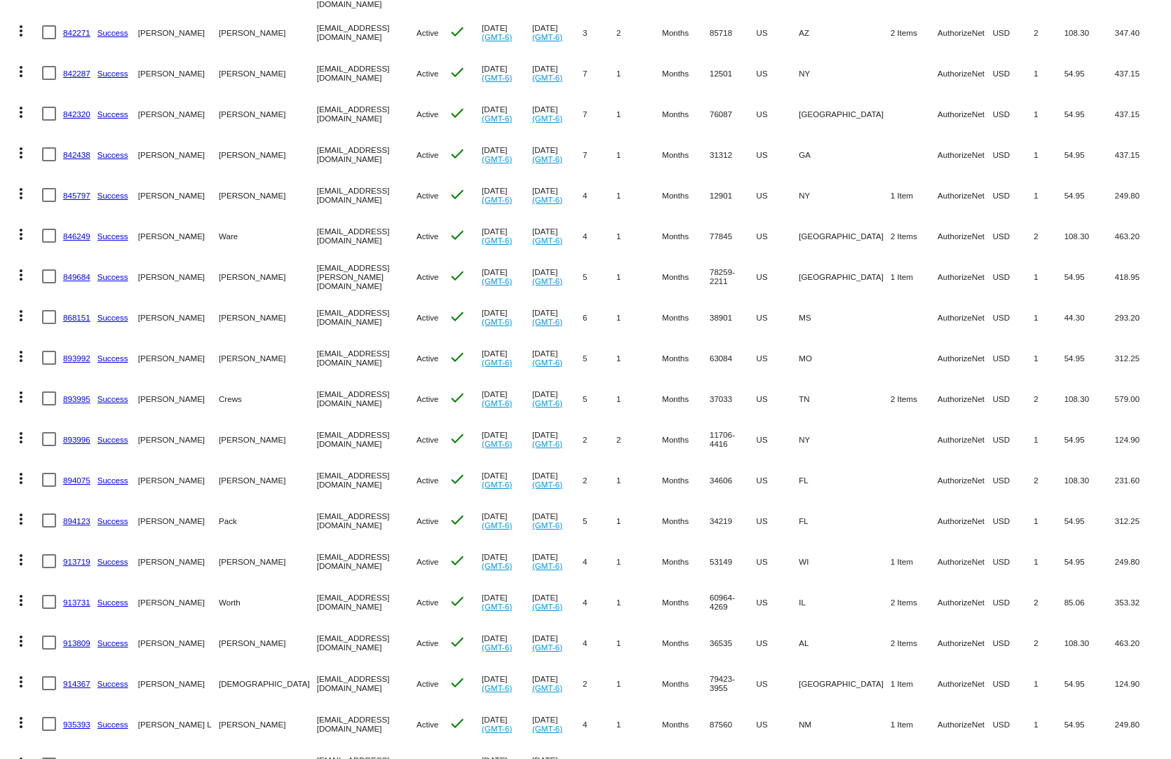
scroll to position [3157, 0]
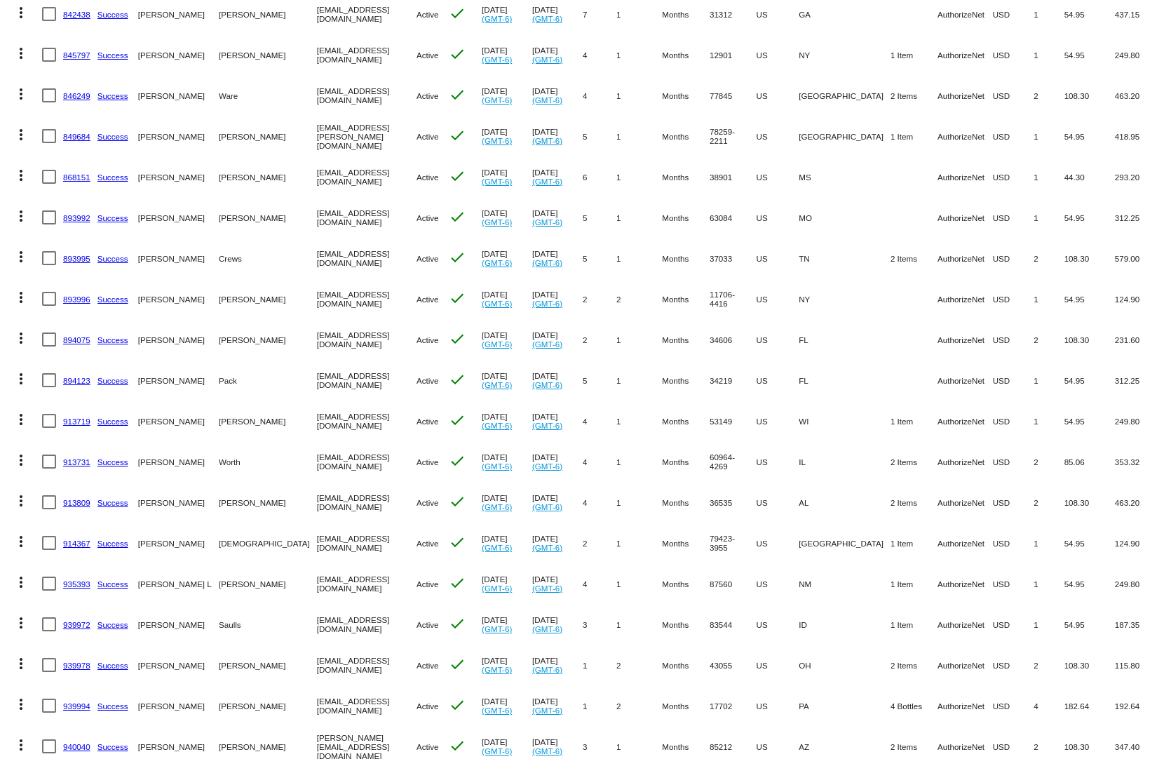
drag, startPoint x: 981, startPoint y: 714, endPoint x: 722, endPoint y: 719, distance: 258.9
click at [722, 726] on mat-row "more_vert 940040 Success [PERSON_NAME] [PERSON_NAME][EMAIL_ADDRESS][DOMAIN_NAME…" at bounding box center [585, 746] width 1157 height 41
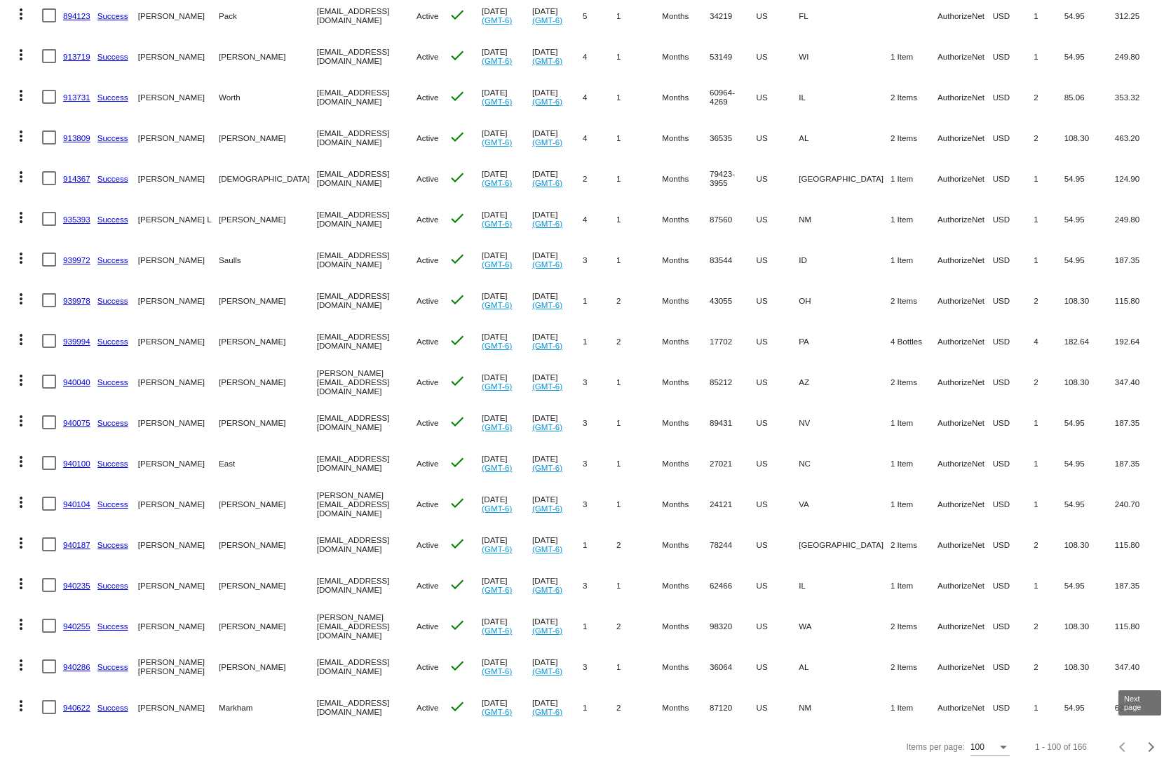
click at [1145, 742] on div "Next page" at bounding box center [1150, 747] width 10 height 10
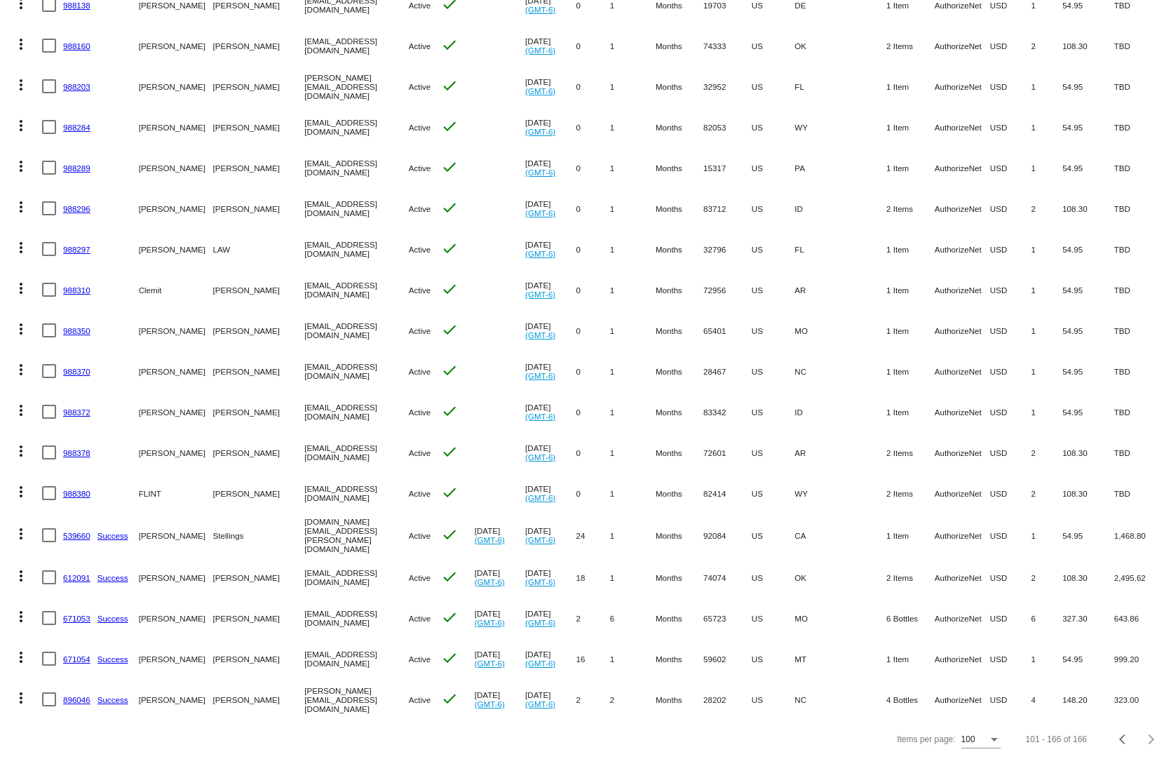
scroll to position [2138, 0]
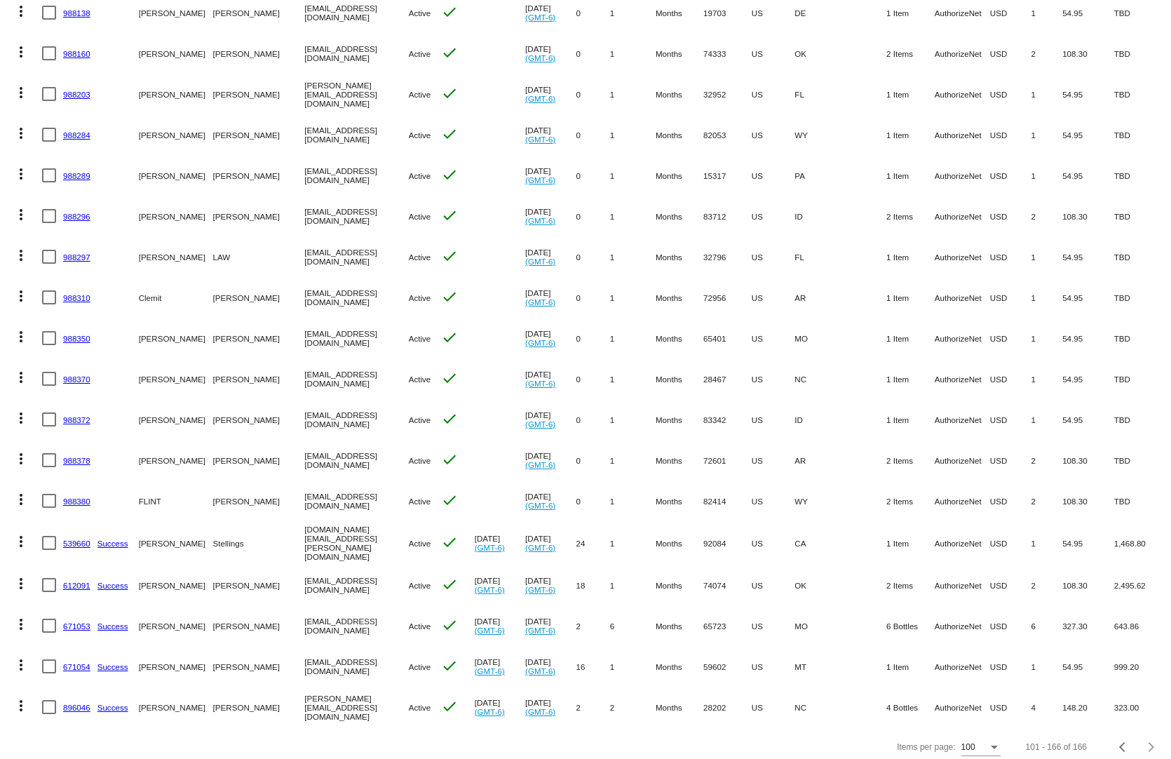
drag, startPoint x: 859, startPoint y: 340, endPoint x: 639, endPoint y: 329, distance: 219.8
click at [638, 327] on mat-row "more_vert 988350 [PERSON_NAME] [EMAIL_ADDRESS][DOMAIN_NAME] Active check [DATE]…" at bounding box center [585, 338] width 1157 height 41
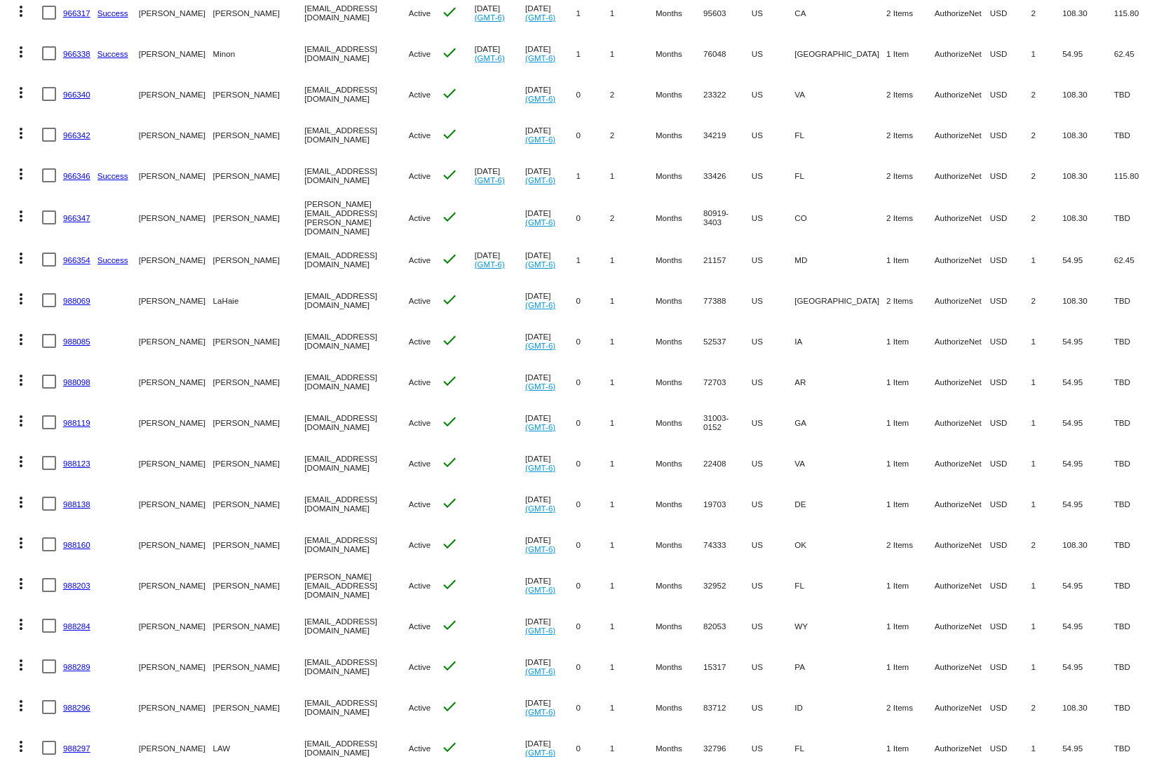
scroll to position [1577, 0]
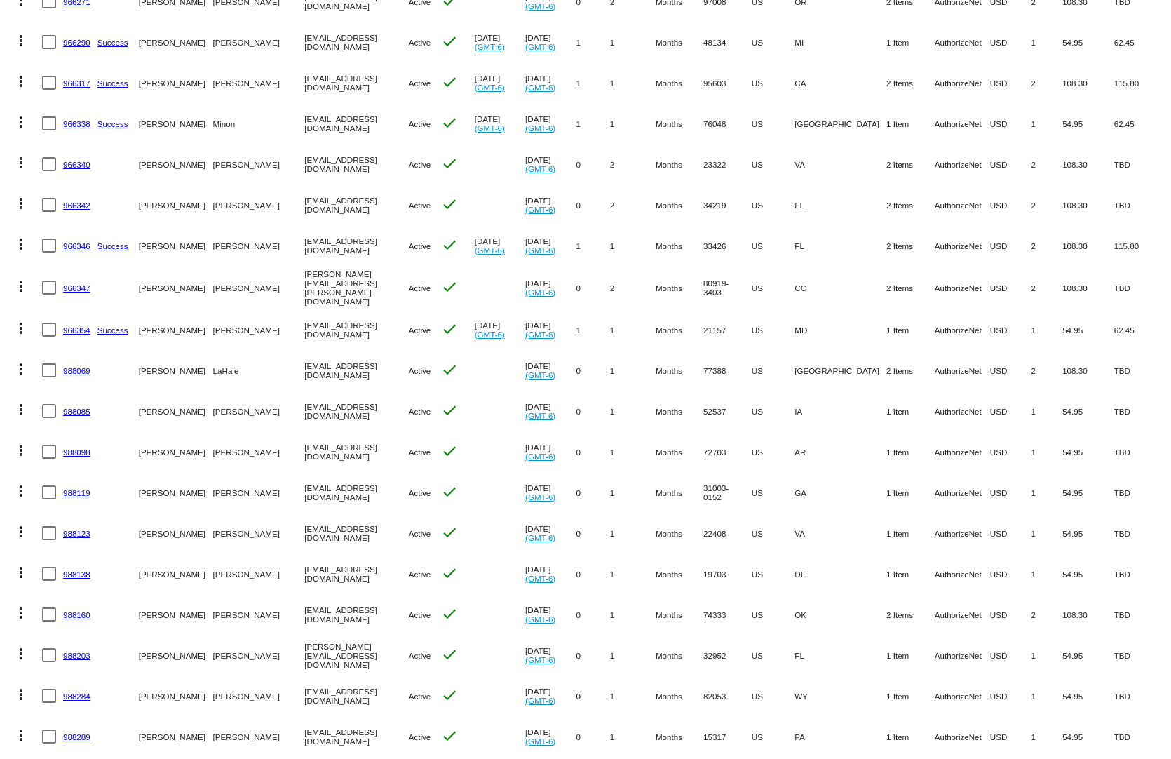
drag, startPoint x: 818, startPoint y: 286, endPoint x: 673, endPoint y: 294, distance: 144.7
click at [671, 288] on mat-row "more_vert 966347 [PERSON_NAME] [PERSON_NAME][EMAIL_ADDRESS][PERSON_NAME][DOMAIN…" at bounding box center [585, 287] width 1157 height 43
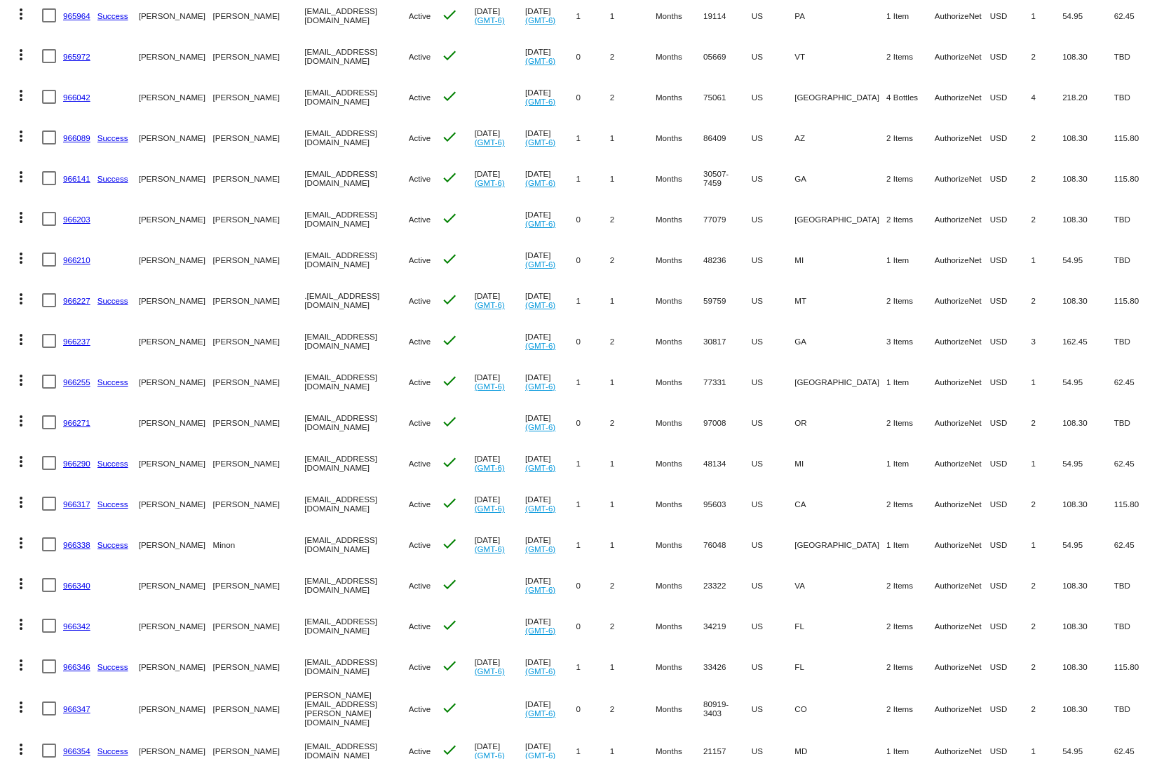
scroll to position [1086, 0]
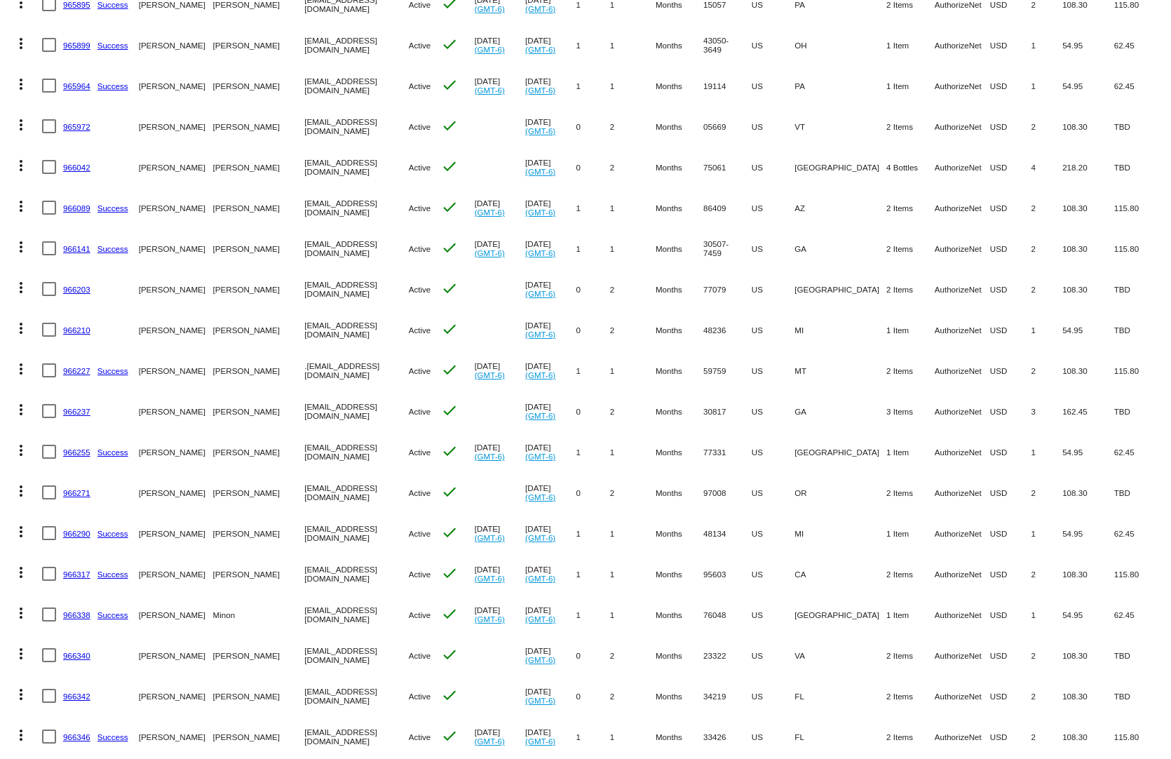
drag, startPoint x: 806, startPoint y: 273, endPoint x: 551, endPoint y: 269, distance: 254.7
click at [551, 269] on mat-row "more_vert 966203 [PERSON_NAME] [EMAIL_ADDRESS][DOMAIN_NAME] Active check [DATE]…" at bounding box center [585, 289] width 1157 height 41
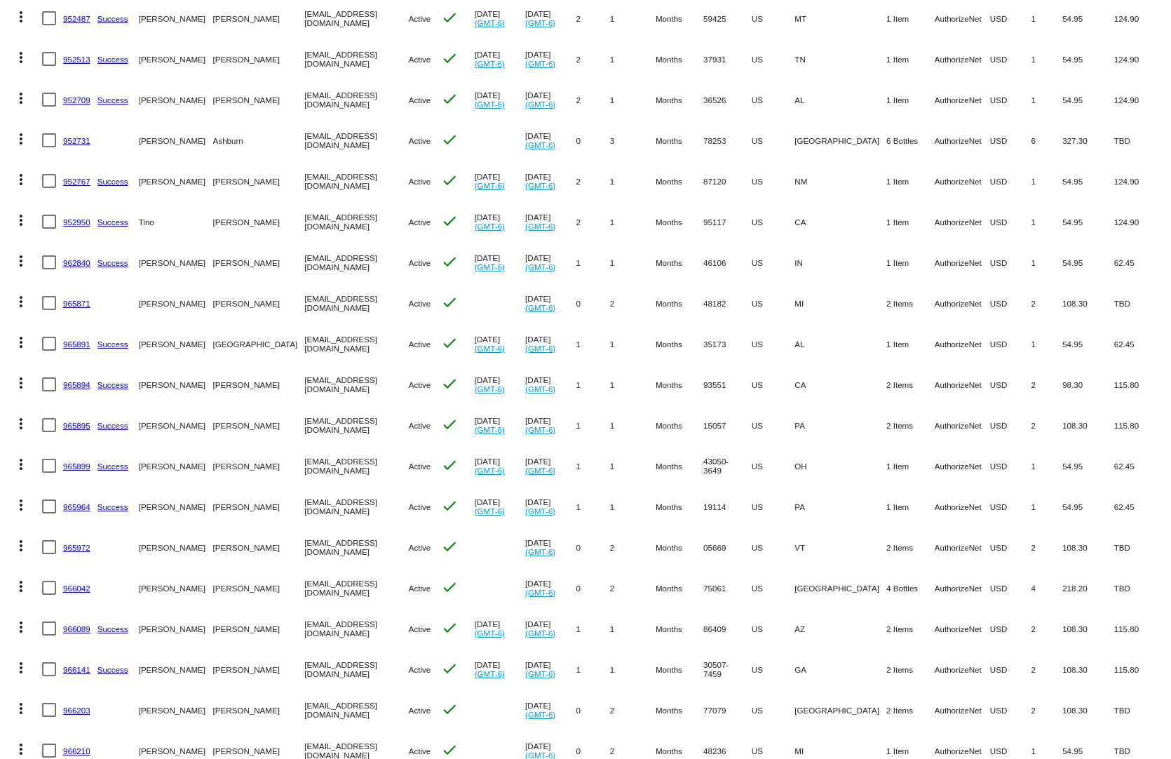
scroll to position [595, 0]
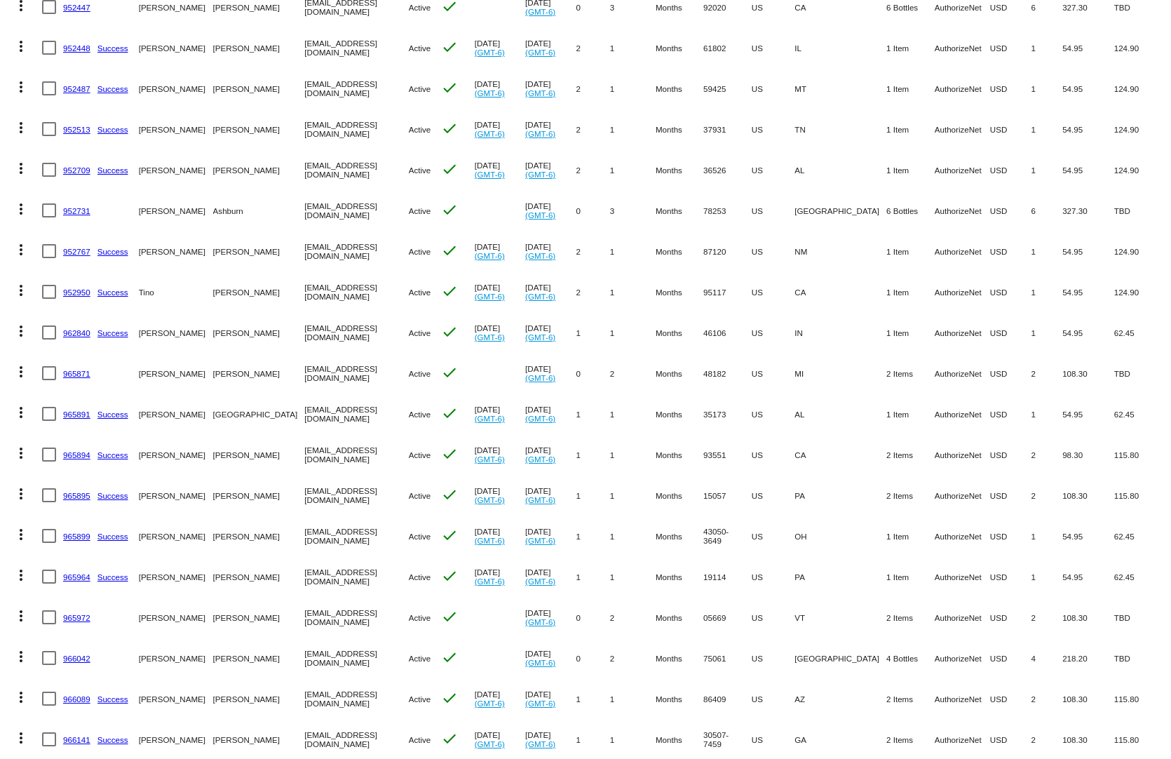
drag, startPoint x: 664, startPoint y: 350, endPoint x: 592, endPoint y: 348, distance: 71.6
click at [592, 353] on mat-row "more_vert 965871 [PERSON_NAME] [EMAIL_ADDRESS][DOMAIN_NAME] Active check [DATE]…" at bounding box center [585, 373] width 1157 height 41
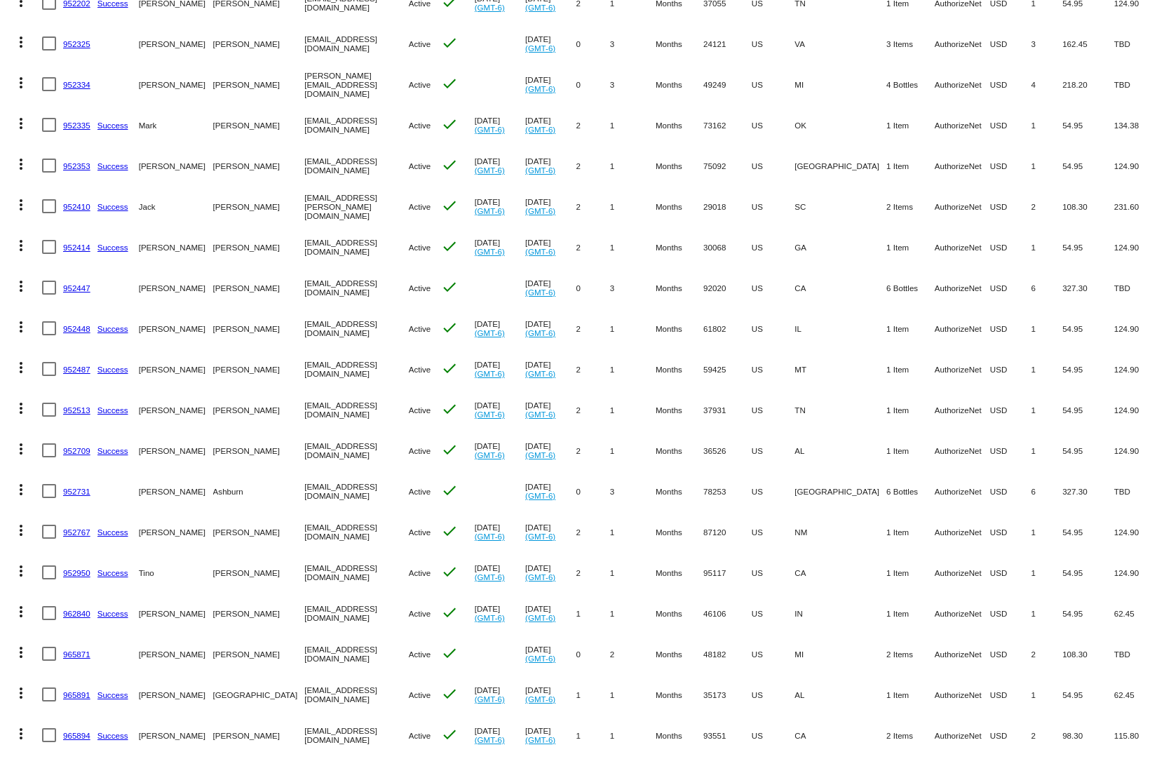
scroll to position [244, 0]
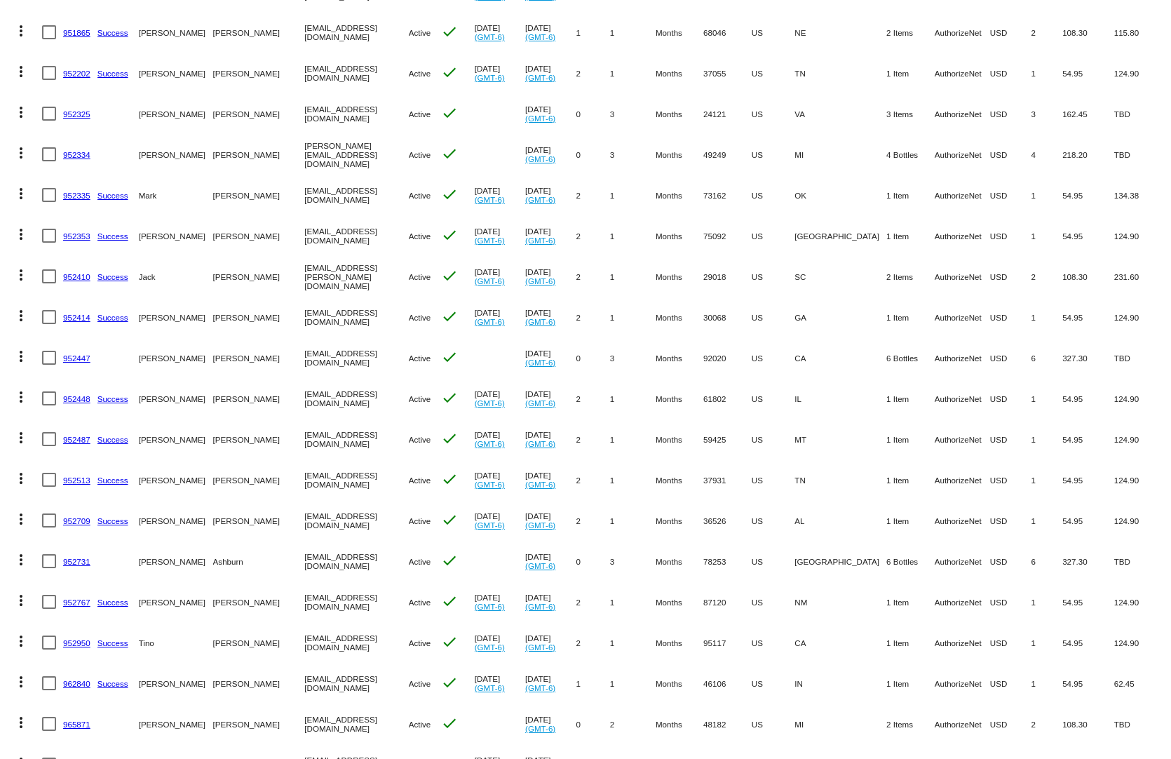
drag, startPoint x: 726, startPoint y: 249, endPoint x: 640, endPoint y: 248, distance: 86.3
click at [640, 256] on mat-row "more_vert 952410 Success [PERSON_NAME] [EMAIL_ADDRESS][PERSON_NAME][DOMAIN_NAME…" at bounding box center [585, 276] width 1157 height 41
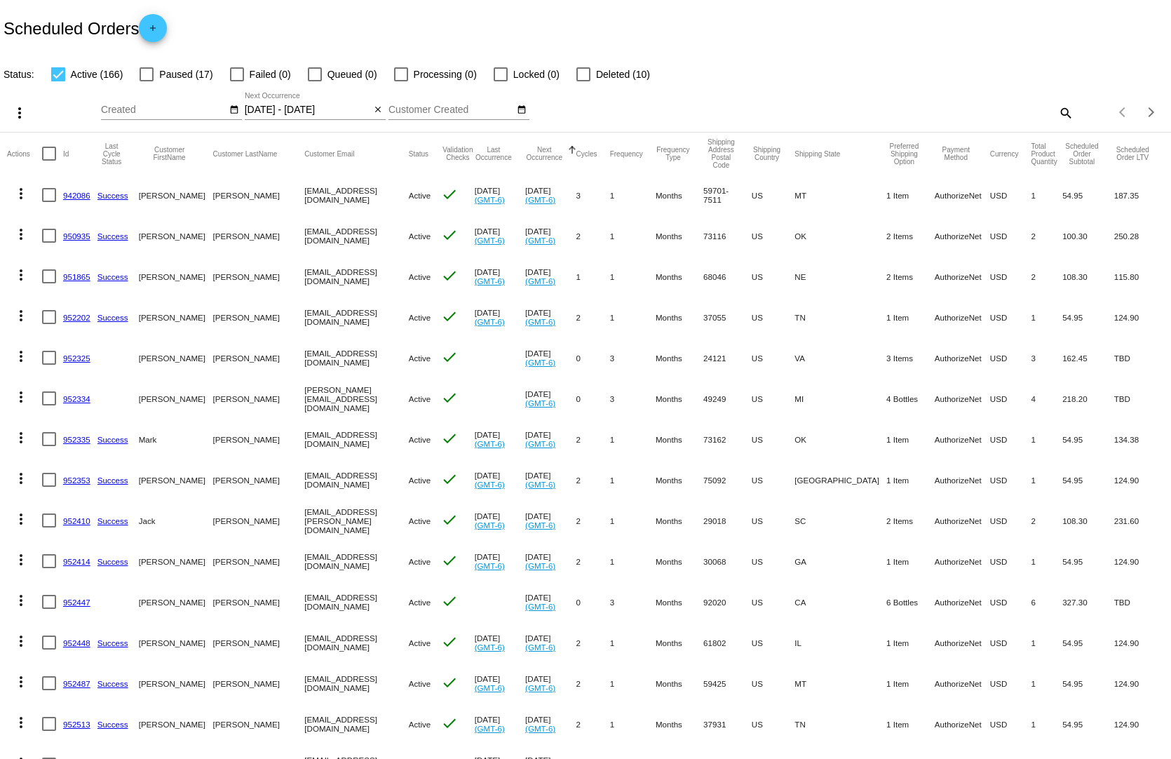
click at [79, 231] on link "950935" at bounding box center [76, 235] width 27 height 9
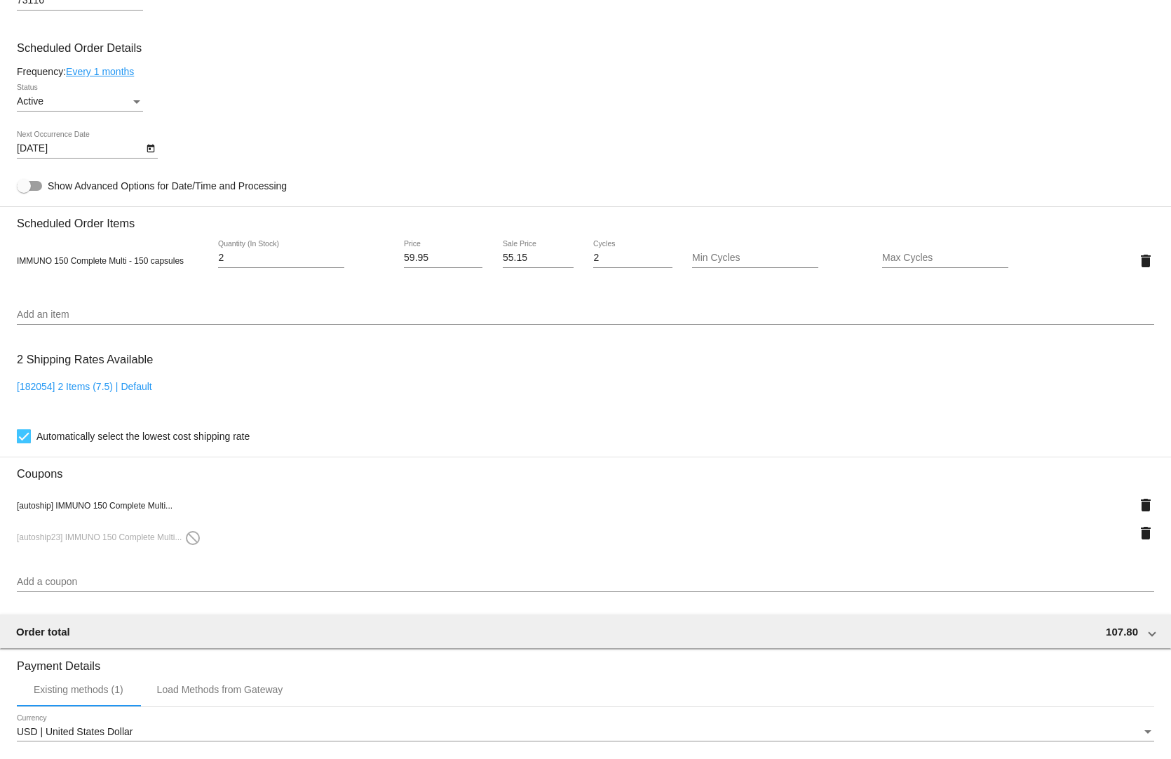
scroll to position [842, 0]
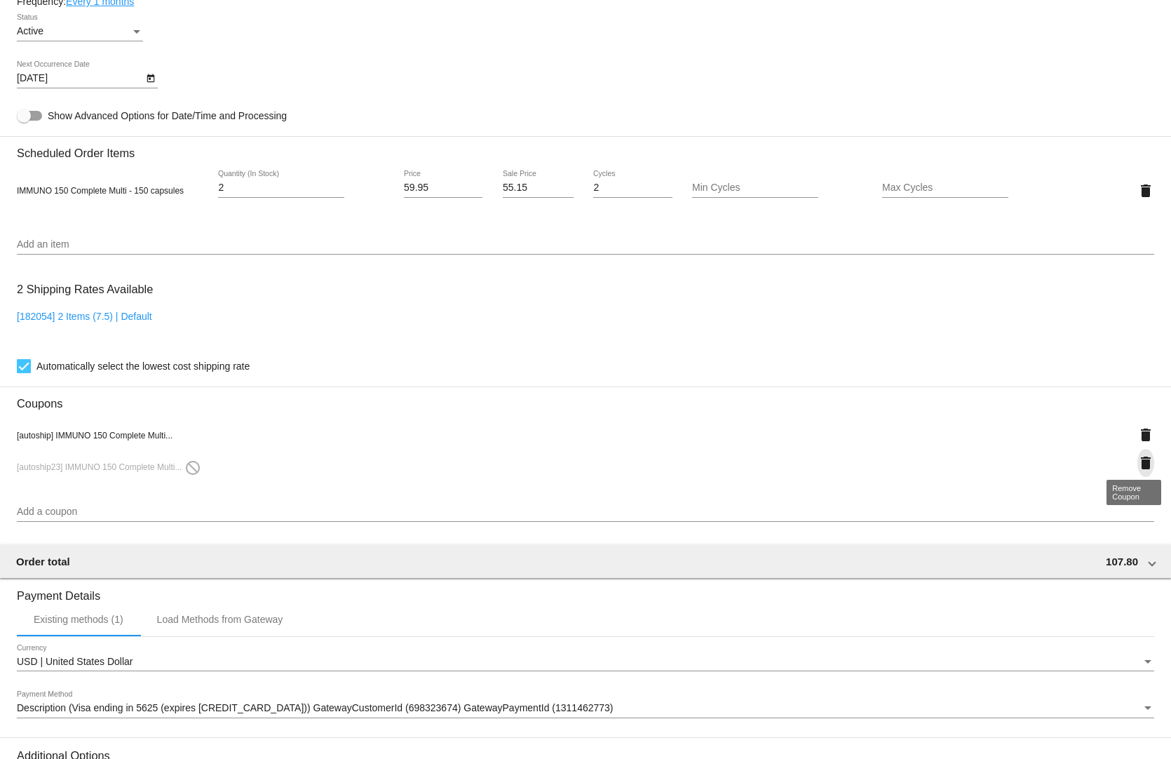
click at [1138, 455] on mat-icon "delete" at bounding box center [1146, 463] width 17 height 17
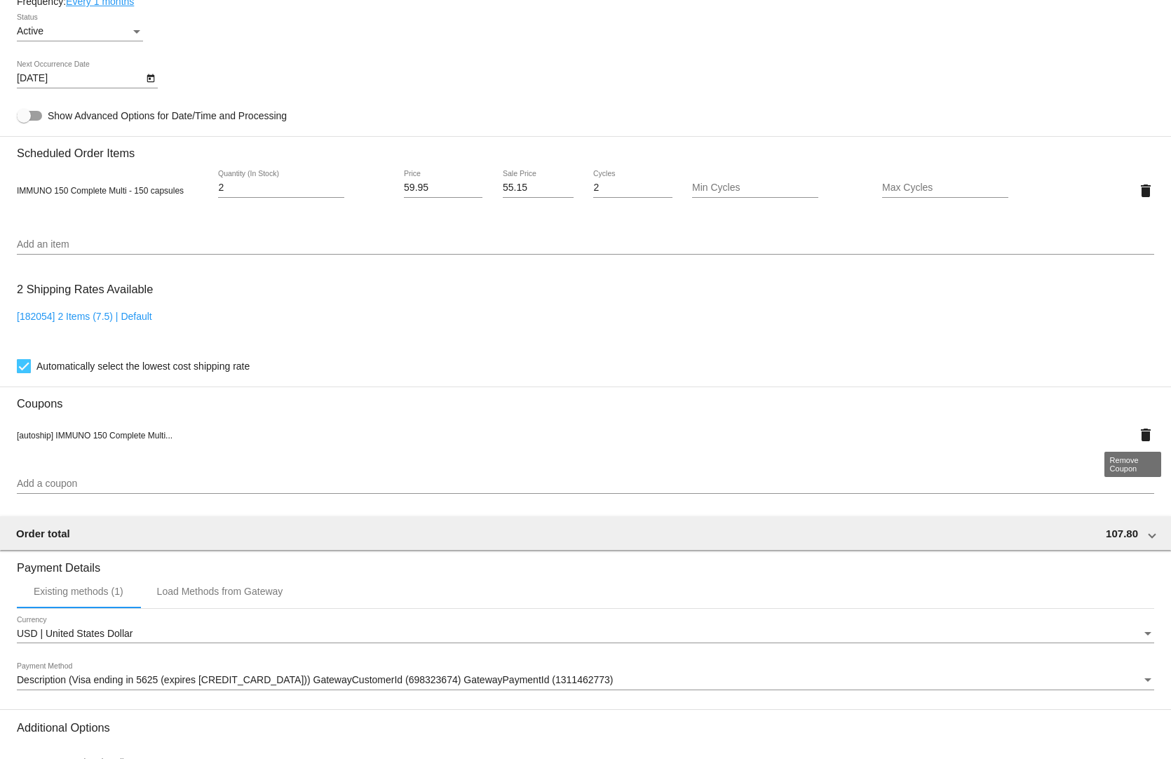
click at [1138, 429] on mat-icon "delete" at bounding box center [1146, 434] width 17 height 17
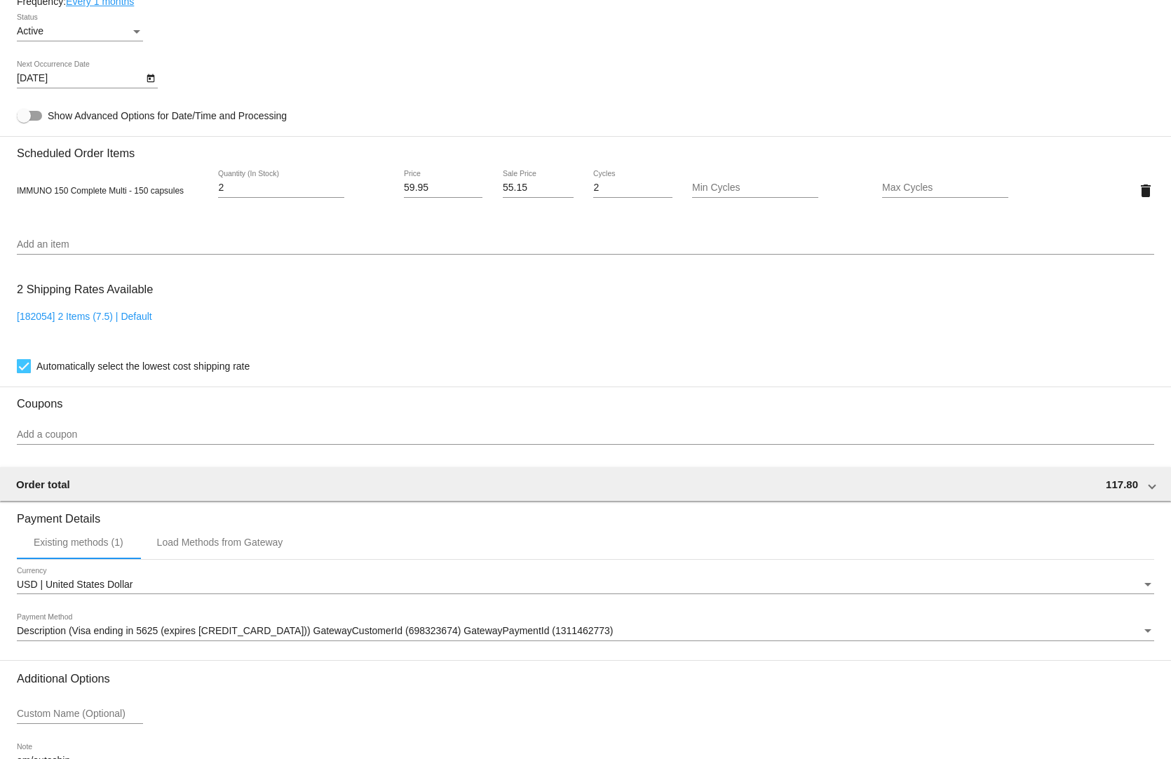
scroll to position [936, 0]
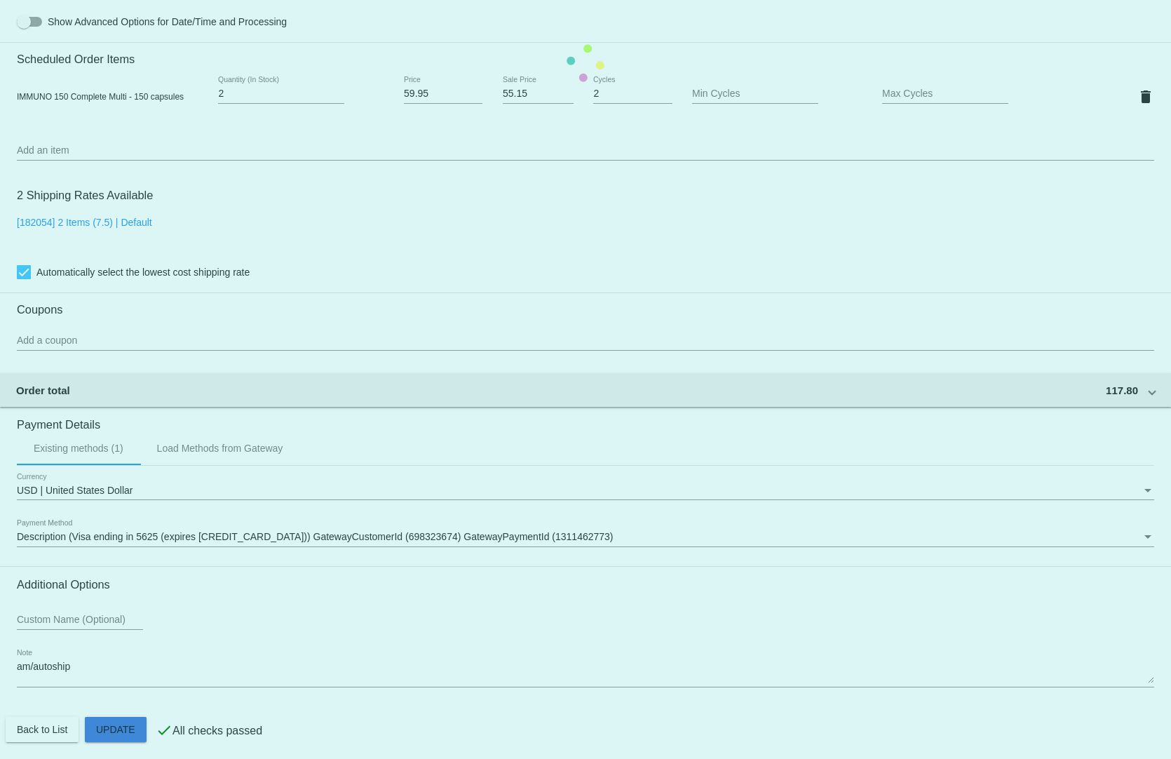
click at [120, 715] on mat-card "Customer 5488260: [PERSON_NAME] [EMAIL_ADDRESS][DOMAIN_NAME] Customer Shipping …" at bounding box center [585, 63] width 1171 height 1403
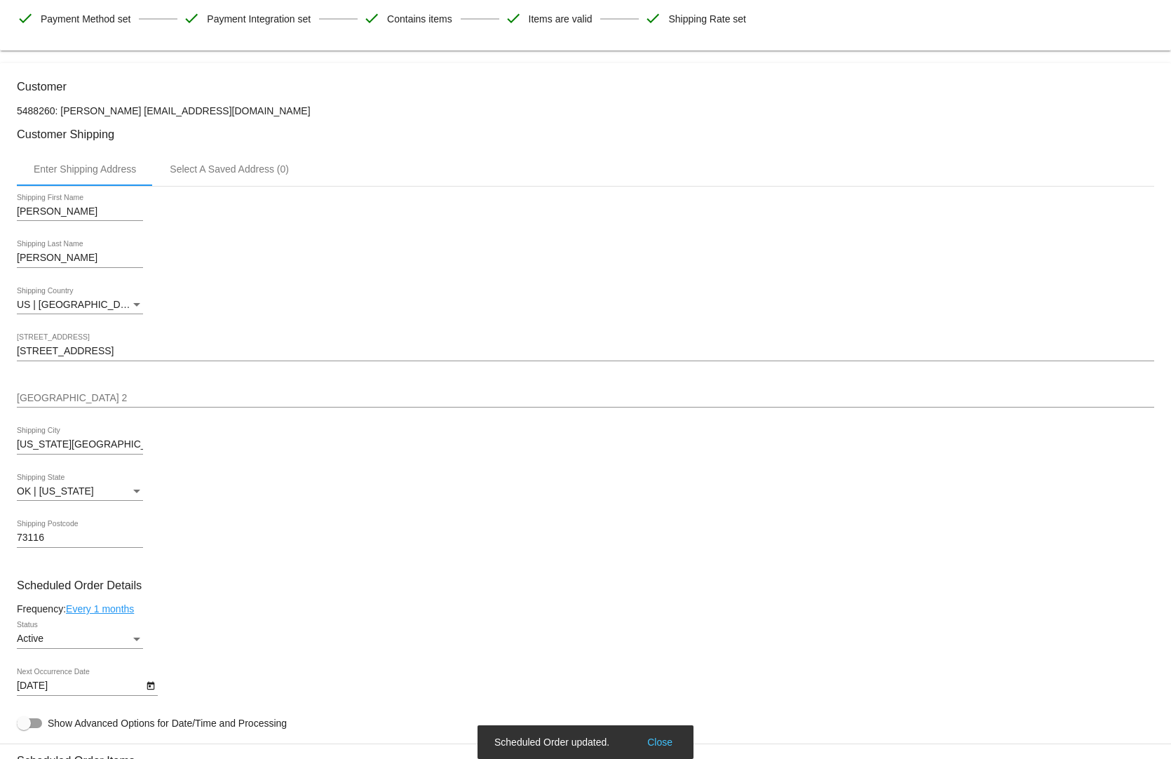
scroll to position [0, 0]
